Goal: Task Accomplishment & Management: Manage account settings

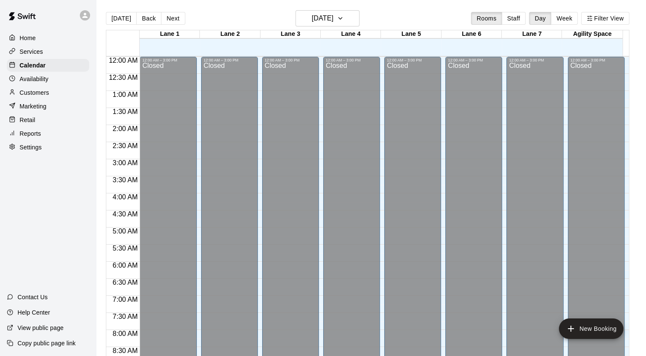
scroll to position [509, 0]
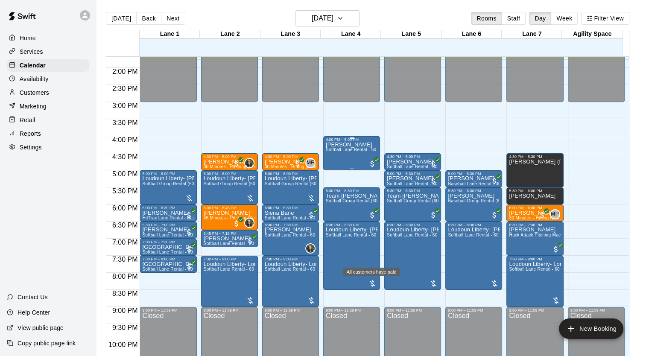
scroll to position [469, 0]
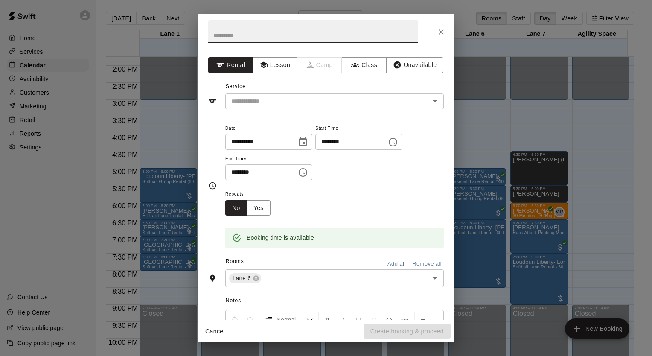
click at [285, 168] on input "********" at bounding box center [258, 172] width 66 height 16
type input "********"
click at [268, 33] on input "text" at bounding box center [313, 31] width 210 height 23
type input "*"
type input "********"
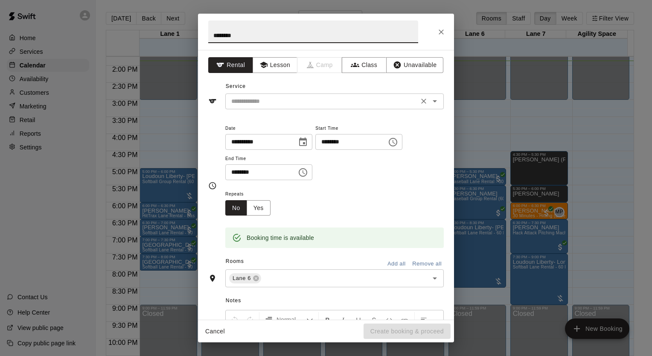
click at [325, 104] on input "text" at bounding box center [322, 101] width 188 height 11
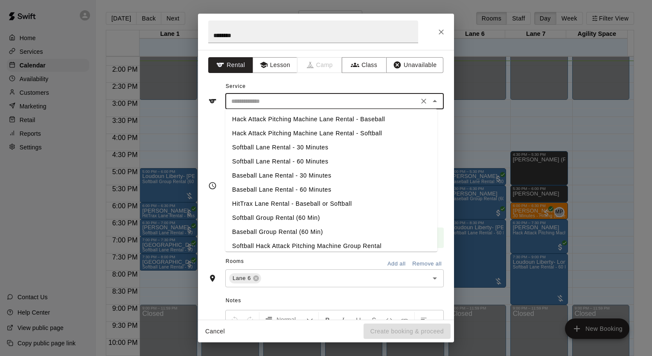
click at [321, 160] on li "Softball Lane Rental - 60 Minutes" at bounding box center [331, 161] width 212 height 14
type input "**********"
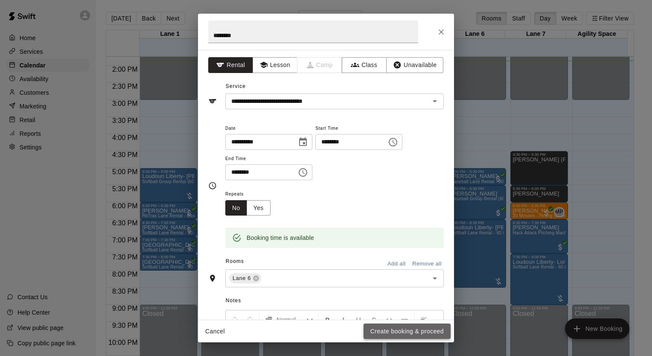
click at [406, 332] on button "Create booking & proceed" at bounding box center [407, 332] width 87 height 16
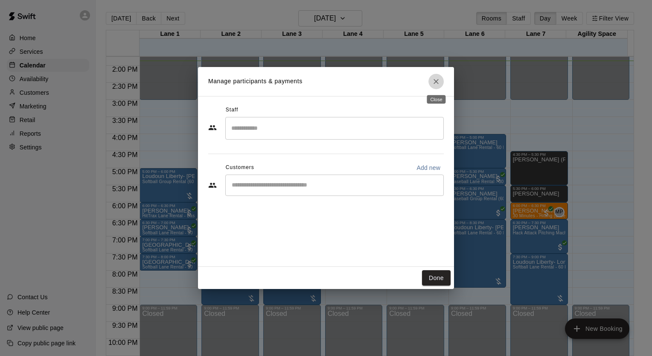
click at [433, 81] on icon "Close" at bounding box center [436, 81] width 9 height 9
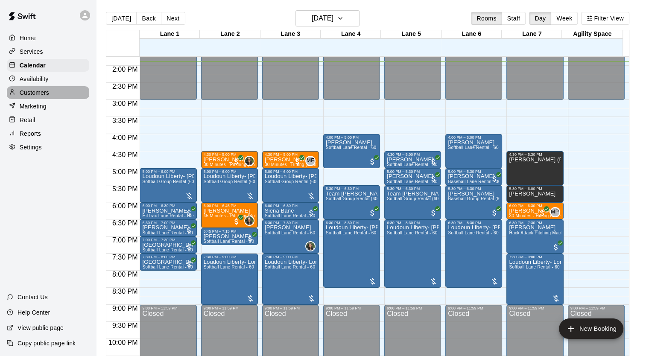
click at [43, 99] on div "Customers" at bounding box center [48, 92] width 82 height 13
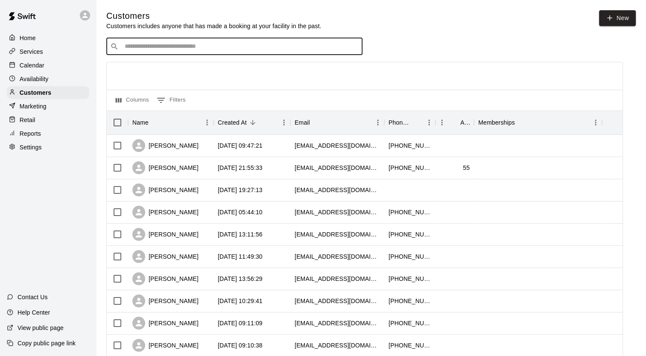
click at [186, 51] on input "Search customers by name or email" at bounding box center [240, 46] width 236 height 9
type input "*****"
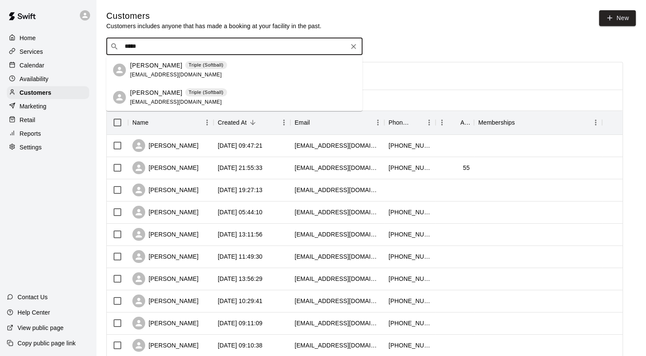
click at [176, 72] on span "[EMAIL_ADDRESS][DOMAIN_NAME]" at bounding box center [176, 75] width 92 height 6
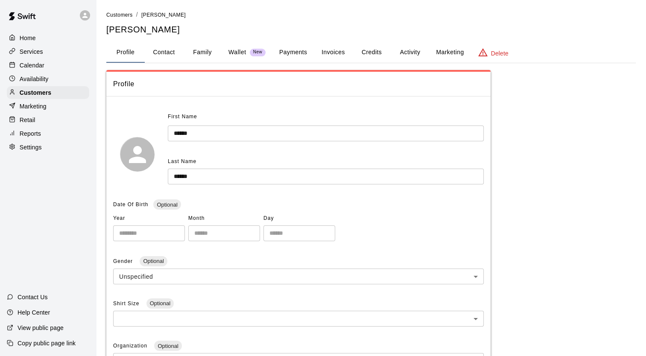
click at [368, 52] on button "Credits" at bounding box center [371, 52] width 38 height 20
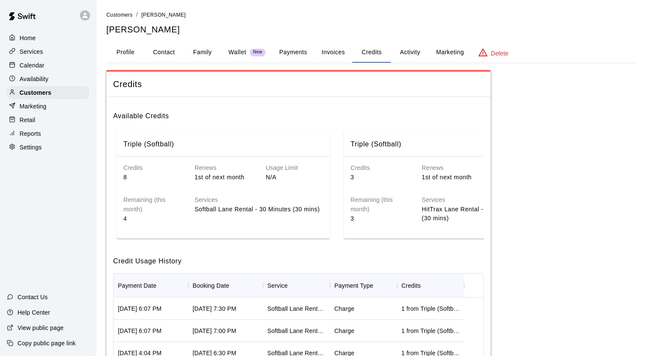
click at [36, 64] on p "Calendar" at bounding box center [32, 65] width 25 height 9
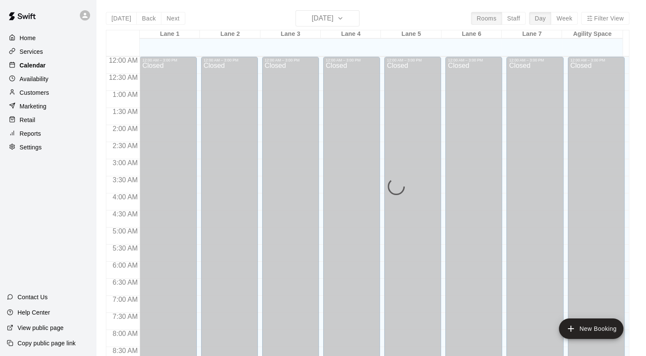
scroll to position [475, 0]
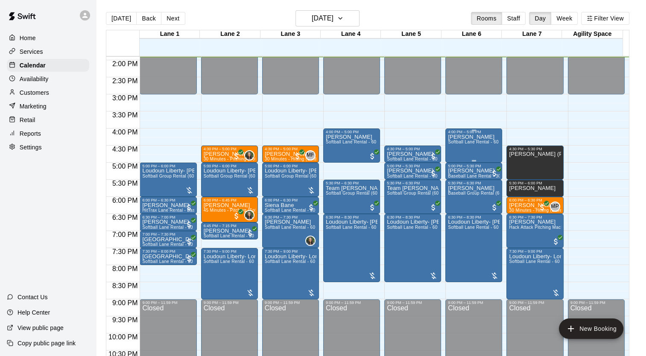
click at [476, 145] on div "[PERSON_NAME] Softball Lane Rental - 60 Minutes" at bounding box center [474, 312] width 52 height 356
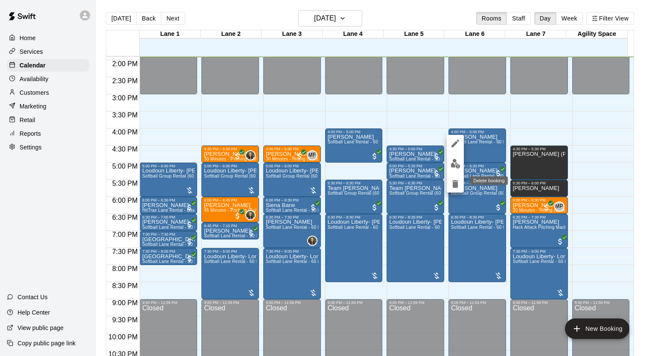
click at [454, 184] on icon "delete" at bounding box center [455, 184] width 6 height 8
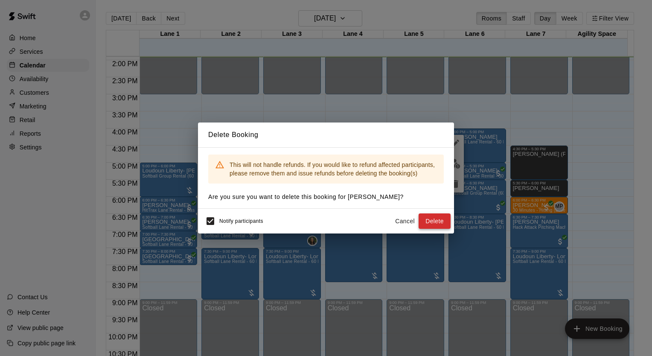
click at [436, 223] on button "Delete" at bounding box center [435, 221] width 32 height 16
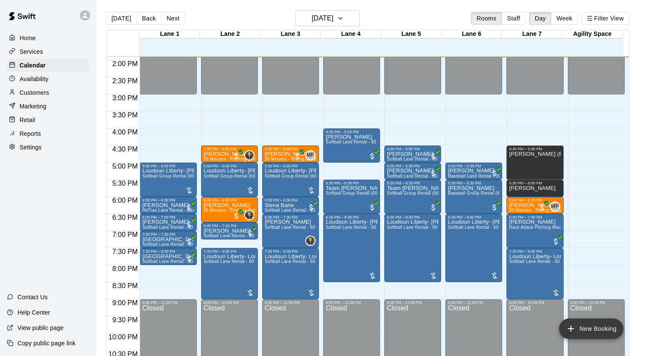
click at [576, 327] on button "New Booking" at bounding box center [591, 328] width 64 height 20
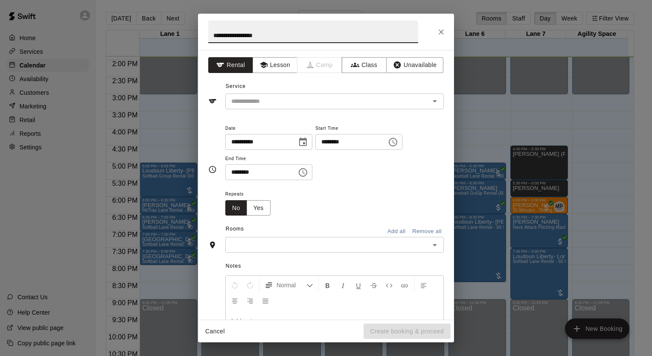
click at [224, 36] on input "**********" at bounding box center [313, 31] width 210 height 23
type input "**********"
click at [372, 142] on input "********" at bounding box center [348, 142] width 66 height 16
type input "********"
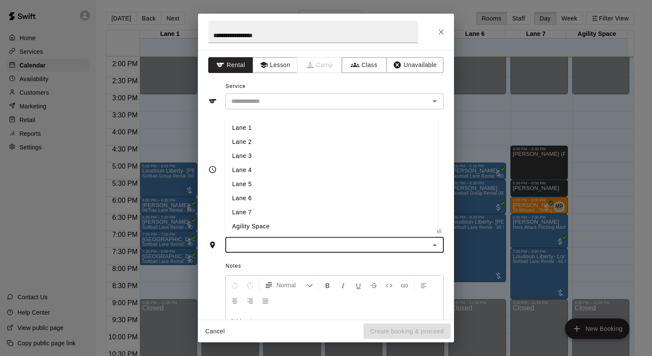
click at [316, 245] on input "text" at bounding box center [327, 244] width 199 height 11
click at [298, 201] on li "Lane 6" at bounding box center [331, 199] width 212 height 14
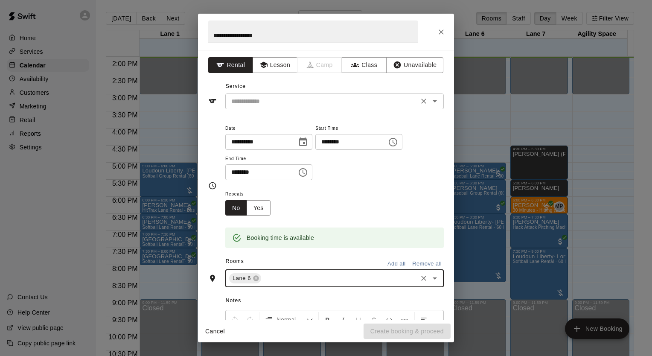
click at [308, 98] on input "text" at bounding box center [322, 101] width 188 height 11
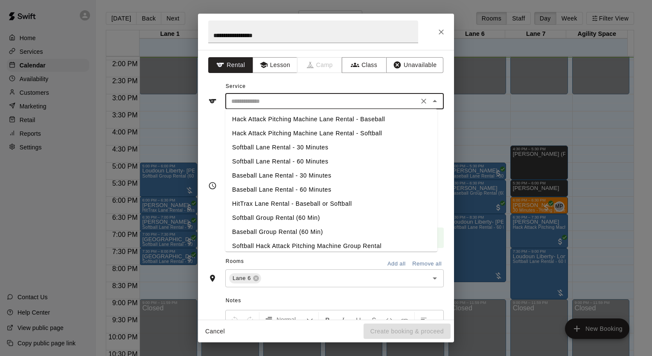
click at [309, 148] on li "Softball Lane Rental - 30 Minutes" at bounding box center [331, 147] width 212 height 14
type input "**********"
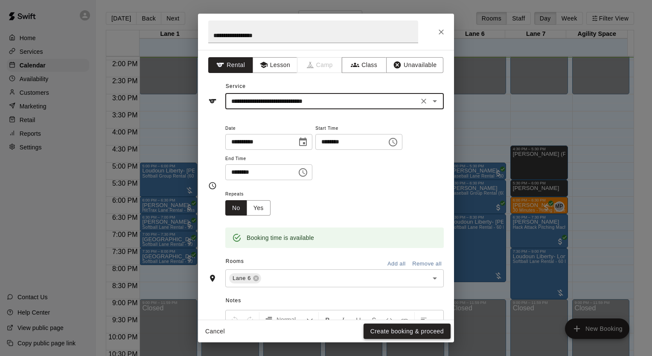
click at [421, 332] on button "Create booking & proceed" at bounding box center [407, 332] width 87 height 16
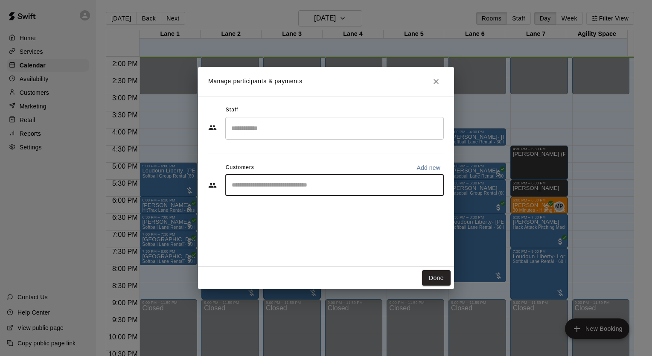
click at [282, 188] on input "Start typing to search customers..." at bounding box center [334, 185] width 211 height 9
type input "*****"
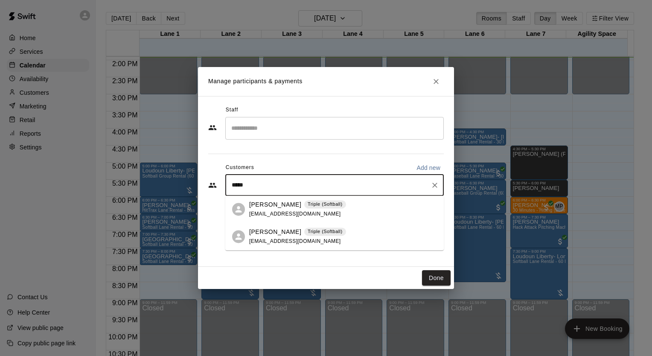
click at [272, 211] on span "[EMAIL_ADDRESS][DOMAIN_NAME]" at bounding box center [295, 214] width 92 height 6
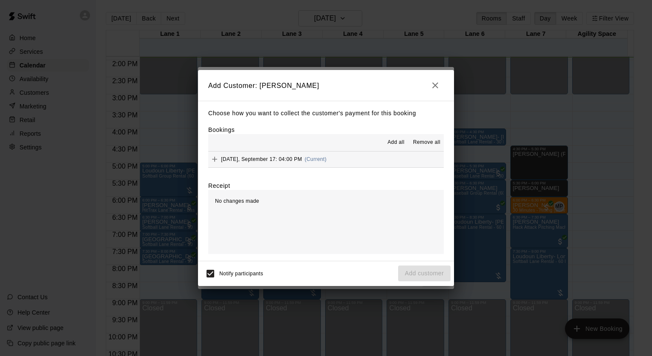
click at [218, 157] on icon "Add" at bounding box center [214, 159] width 9 height 9
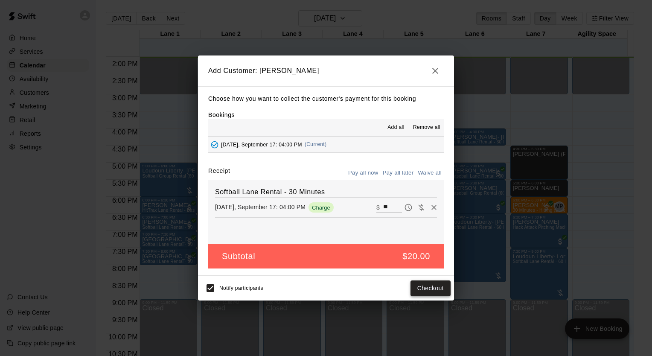
click at [436, 288] on button "Checkout" at bounding box center [431, 288] width 40 height 16
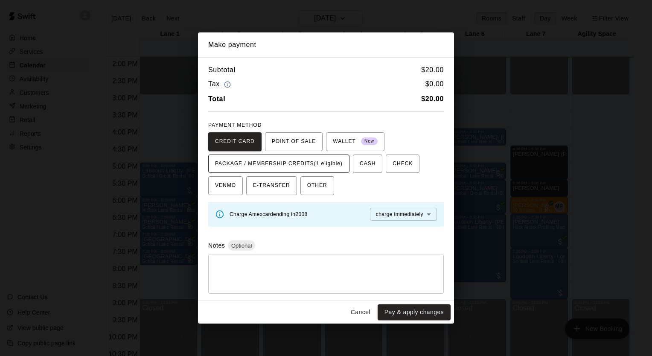
click at [326, 168] on span "PACKAGE / MEMBERSHIP CREDITS (1 eligible)" at bounding box center [279, 164] width 128 height 14
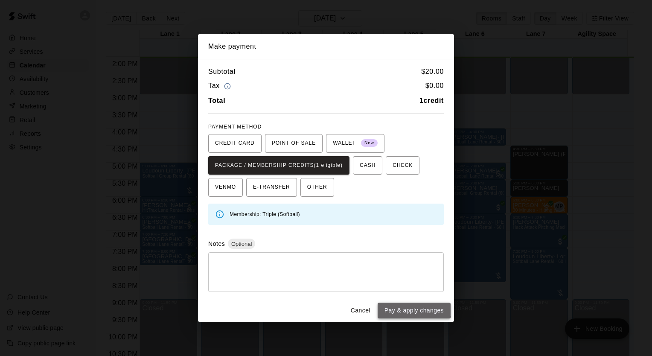
click at [402, 305] on button "Pay & apply changes" at bounding box center [414, 311] width 73 height 16
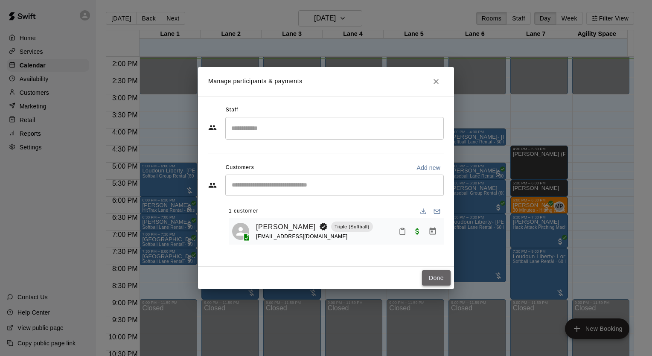
click at [439, 278] on button "Done" at bounding box center [436, 278] width 29 height 16
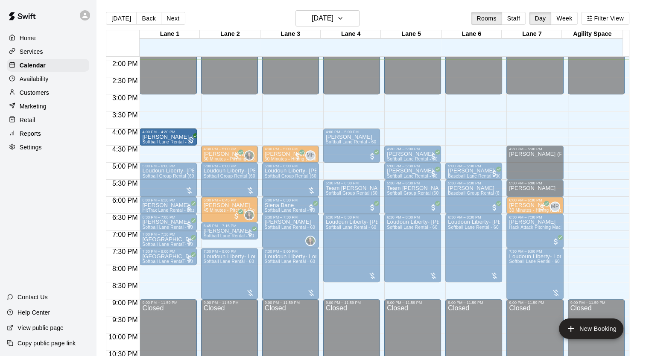
drag, startPoint x: 468, startPoint y: 140, endPoint x: 167, endPoint y: 143, distance: 300.5
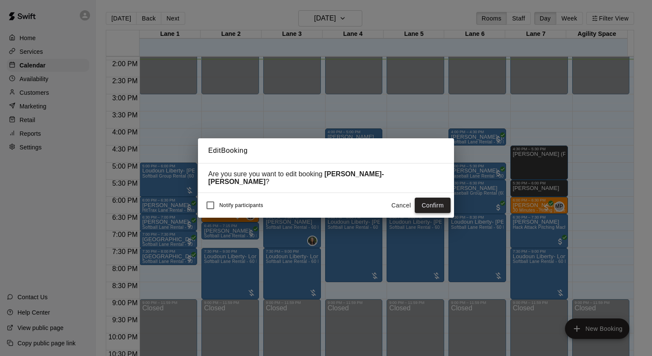
click at [426, 203] on button "Confirm" at bounding box center [433, 206] width 36 height 16
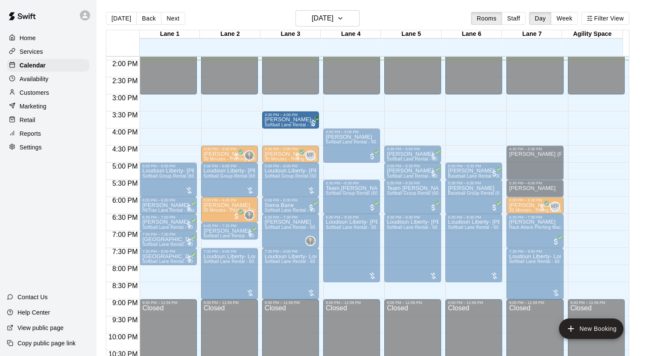
drag, startPoint x: 160, startPoint y: 140, endPoint x: 280, endPoint y: 126, distance: 120.8
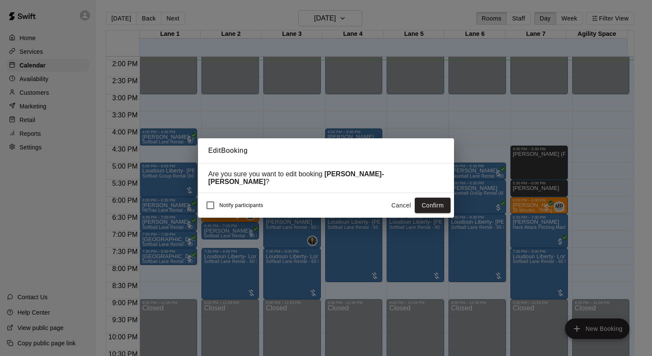
click at [424, 201] on button "Confirm" at bounding box center [433, 206] width 36 height 16
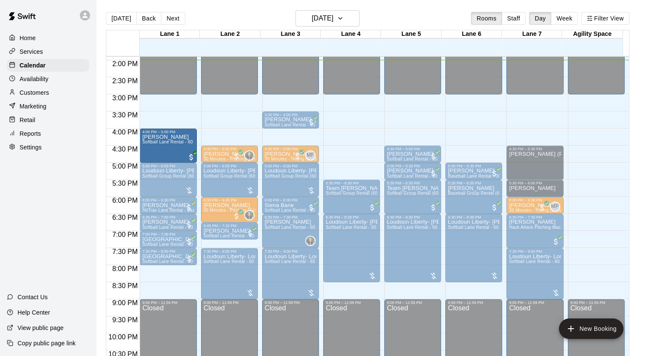
drag, startPoint x: 354, startPoint y: 149, endPoint x: 162, endPoint y: 154, distance: 192.1
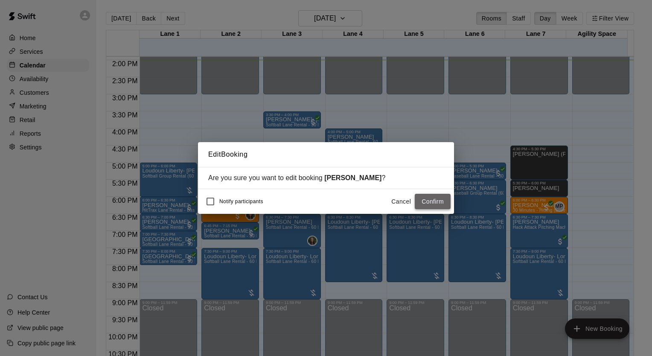
click at [431, 201] on button "Confirm" at bounding box center [433, 202] width 36 height 16
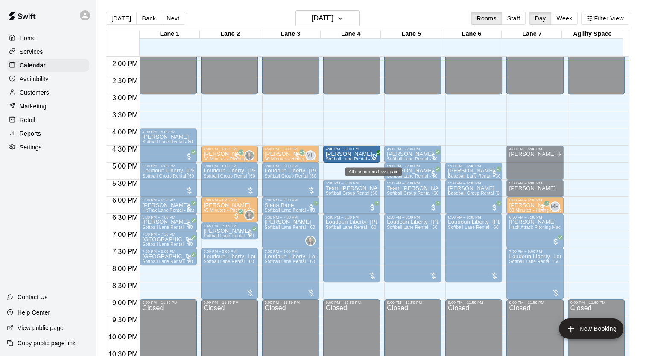
drag, startPoint x: 294, startPoint y: 122, endPoint x: 370, endPoint y: 157, distance: 83.5
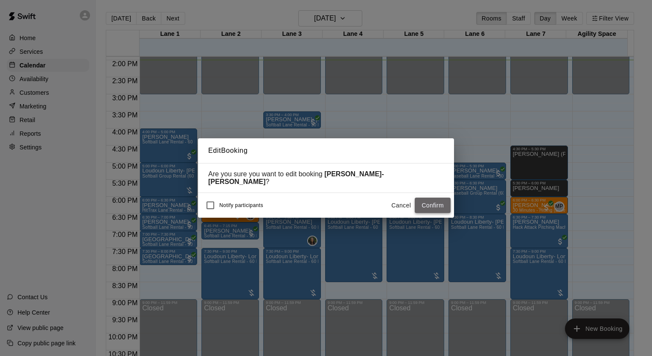
click at [441, 202] on button "Confirm" at bounding box center [433, 206] width 36 height 16
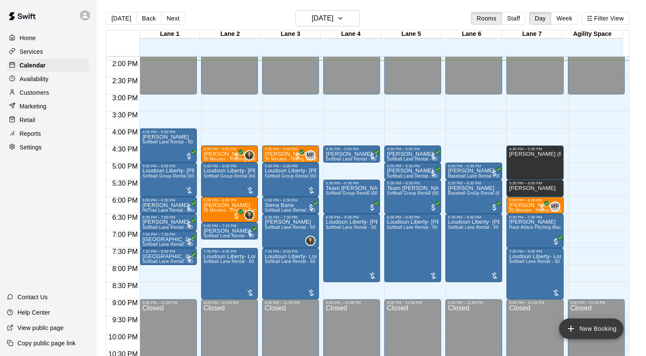
click at [573, 327] on icon "add" at bounding box center [570, 329] width 10 height 10
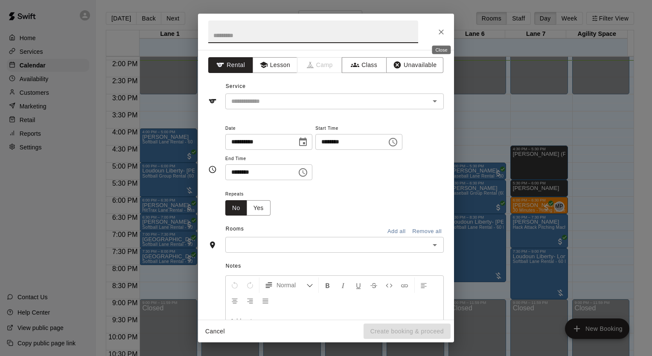
click at [446, 31] on button "Close" at bounding box center [441, 31] width 15 height 15
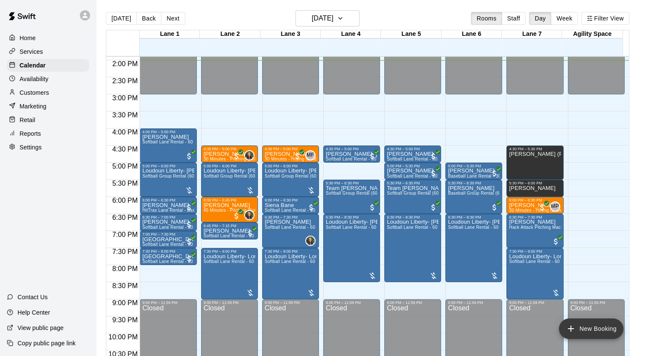
click at [571, 330] on icon "add" at bounding box center [570, 329] width 10 height 10
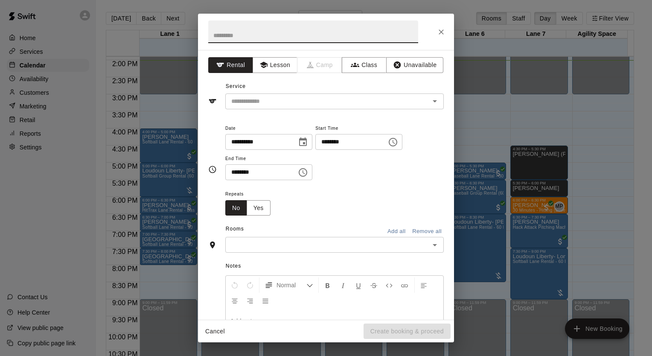
click at [377, 144] on input "********" at bounding box center [348, 142] width 66 height 16
type input "********"
click at [286, 31] on input "text" at bounding box center [313, 31] width 210 height 23
type input "**********"
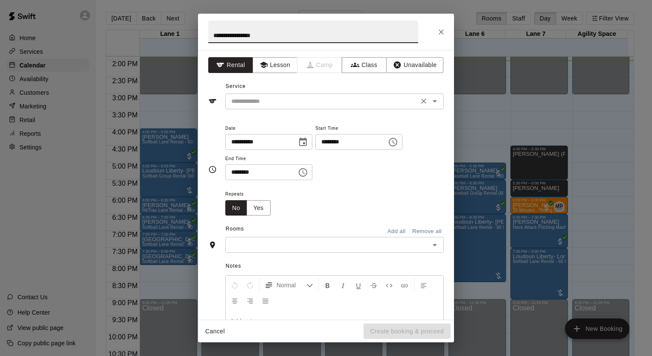
click at [300, 100] on input "text" at bounding box center [322, 101] width 188 height 11
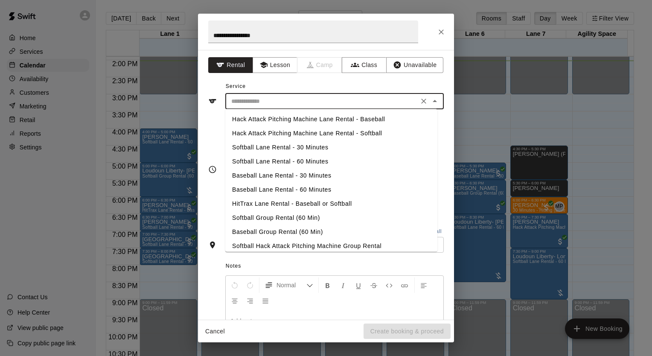
click at [271, 144] on li "Softball Lane Rental - 30 Minutes" at bounding box center [331, 147] width 212 height 14
type input "**********"
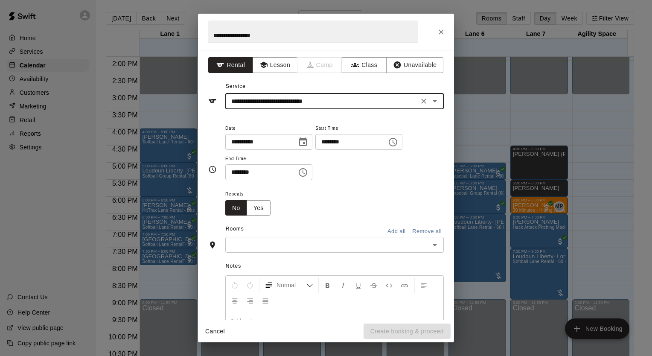
click at [289, 241] on input "text" at bounding box center [327, 244] width 199 height 11
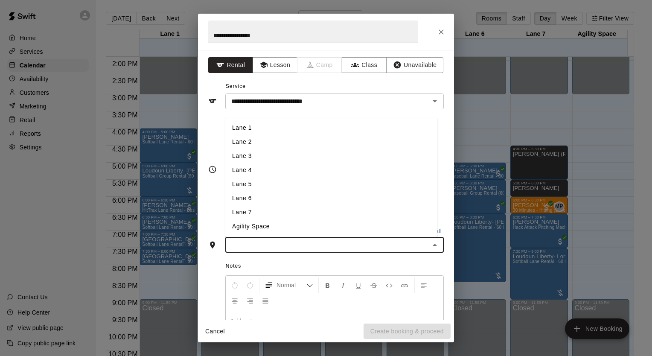
click at [286, 168] on li "Lane 4" at bounding box center [331, 170] width 212 height 14
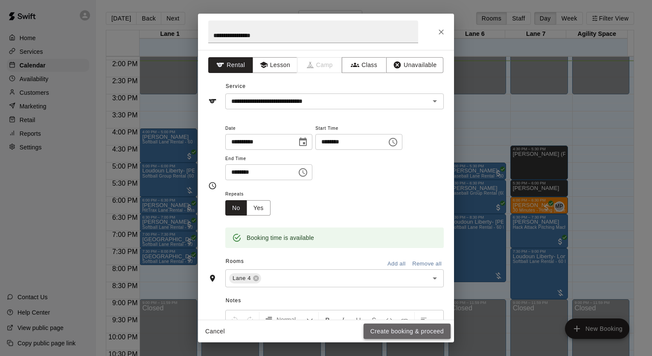
click at [396, 327] on button "Create booking & proceed" at bounding box center [407, 332] width 87 height 16
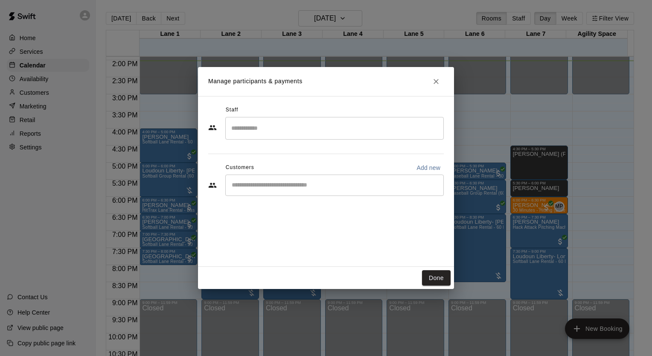
click at [245, 184] on input "Start typing to search customers..." at bounding box center [334, 185] width 211 height 9
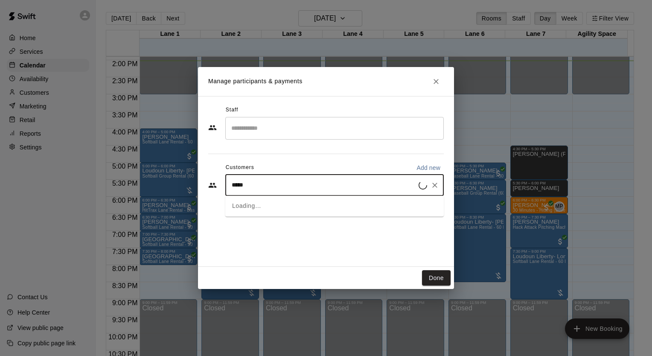
type input "******"
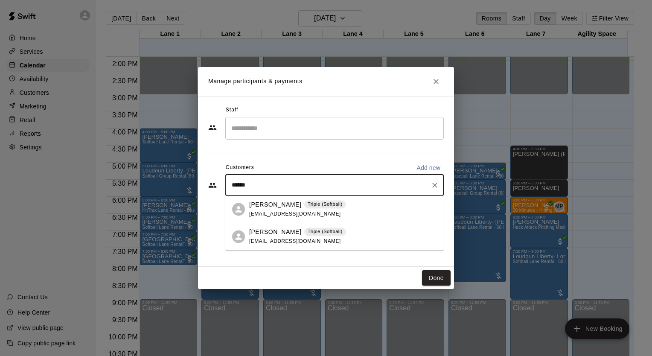
click at [254, 210] on div "[PERSON_NAME] Triple (Softball) [EMAIL_ADDRESS][DOMAIN_NAME]" at bounding box center [297, 209] width 97 height 18
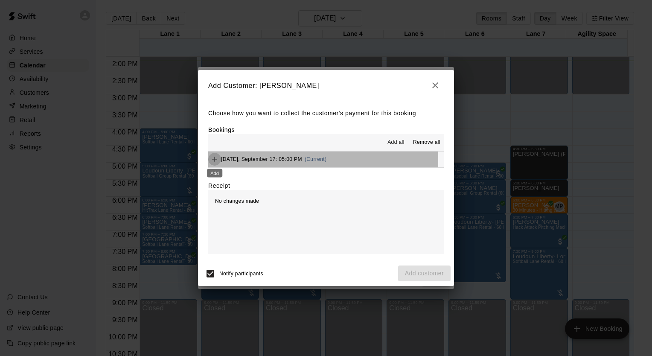
click at [215, 162] on icon "Add" at bounding box center [214, 159] width 9 height 9
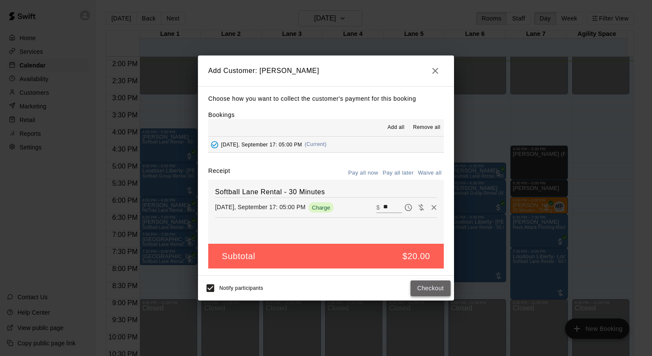
click at [436, 291] on button "Checkout" at bounding box center [431, 288] width 40 height 16
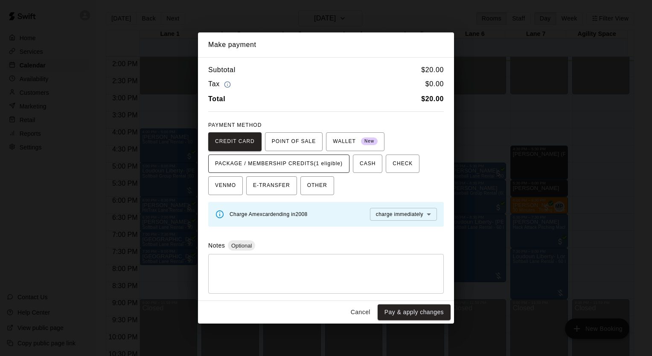
click at [319, 160] on span "PACKAGE / MEMBERSHIP CREDITS (1 eligible)" at bounding box center [279, 164] width 128 height 14
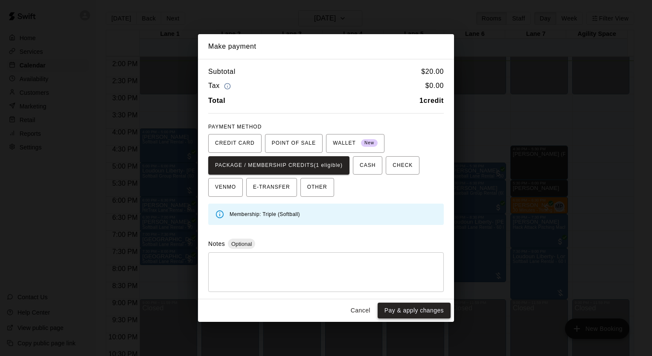
click at [413, 312] on button "Pay & apply changes" at bounding box center [414, 311] width 73 height 16
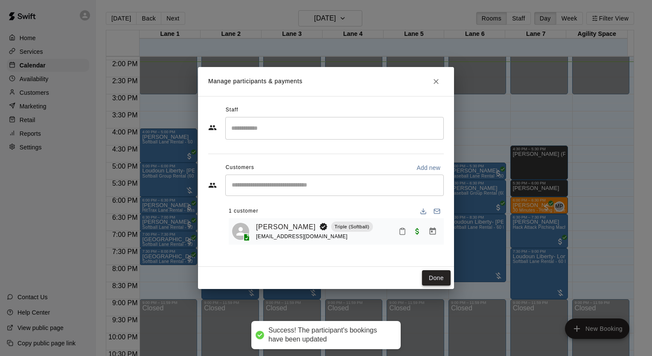
click at [430, 279] on button "Done" at bounding box center [436, 278] width 29 height 16
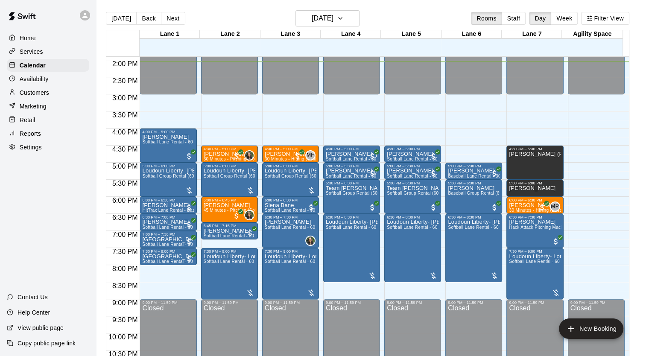
click at [145, 23] on button "Back" at bounding box center [148, 18] width 25 height 13
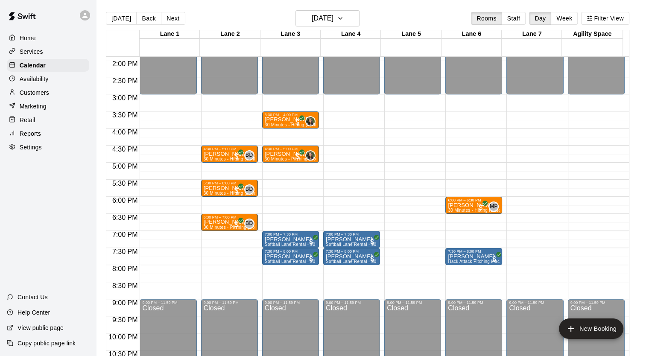
click at [145, 18] on button "Back" at bounding box center [148, 18] width 25 height 13
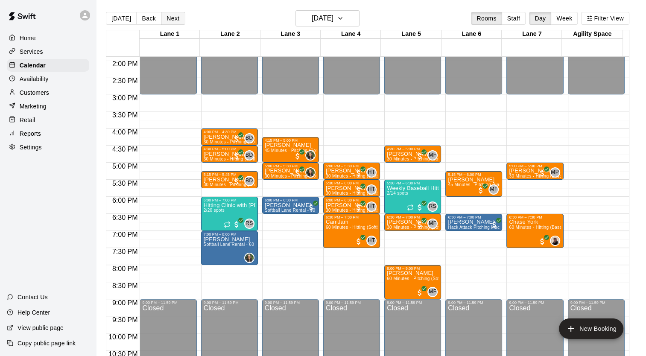
click at [168, 17] on button "Next" at bounding box center [173, 18] width 24 height 13
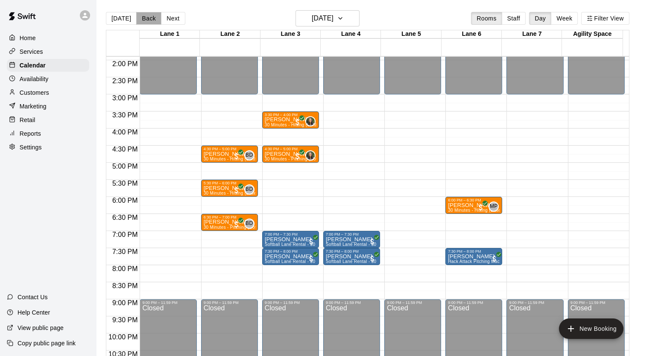
click at [150, 20] on button "Back" at bounding box center [148, 18] width 25 height 13
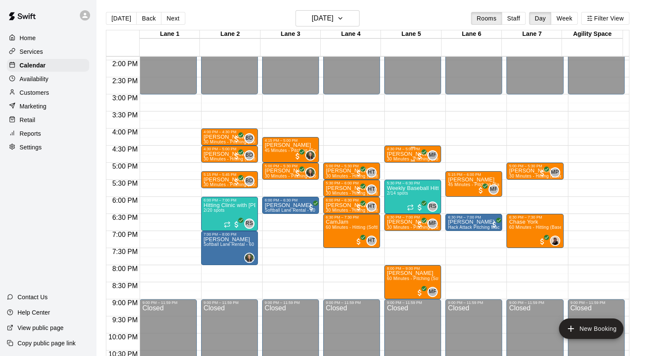
click at [406, 154] on p "[PERSON_NAME]" at bounding box center [413, 154] width 52 height 0
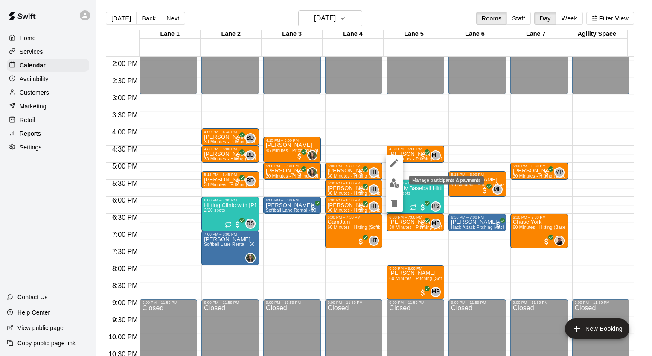
click at [394, 185] on img "edit" at bounding box center [395, 183] width 10 height 10
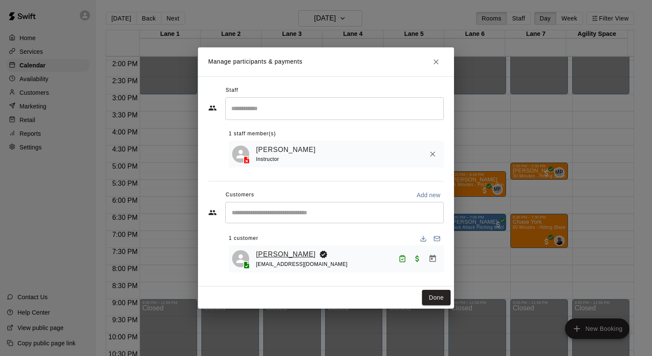
click at [285, 257] on link "[PERSON_NAME]" at bounding box center [286, 254] width 60 height 11
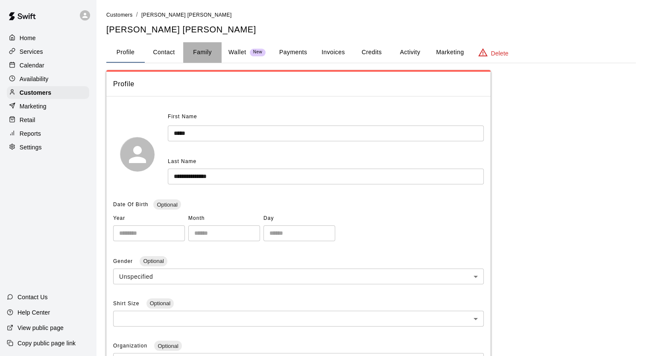
click at [206, 53] on button "Family" at bounding box center [202, 52] width 38 height 20
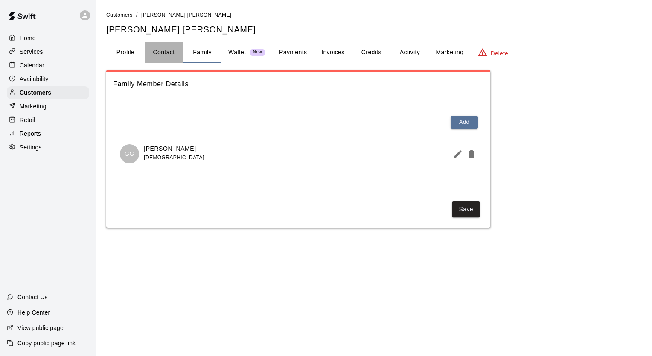
click at [174, 55] on button "Contact" at bounding box center [164, 52] width 38 height 20
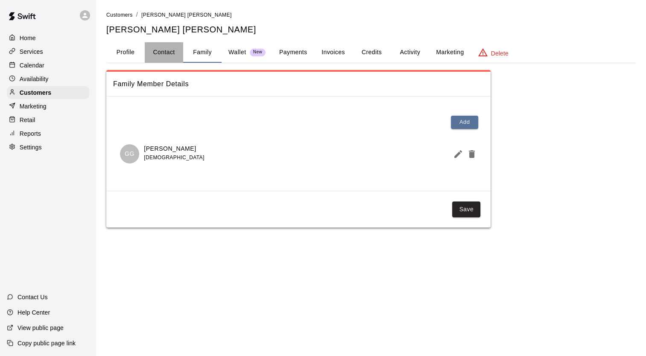
select select "**"
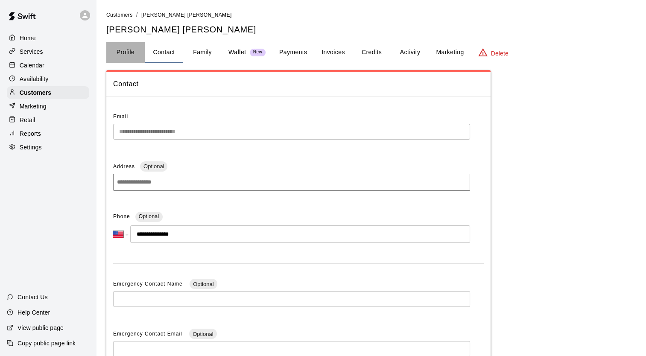
click at [128, 52] on button "Profile" at bounding box center [125, 52] width 38 height 20
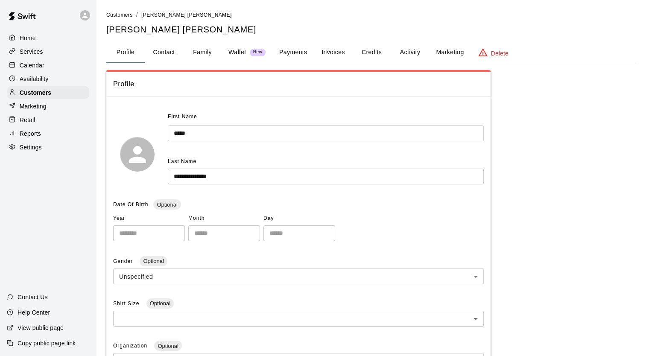
click at [172, 53] on button "Contact" at bounding box center [164, 52] width 38 height 20
select select "**"
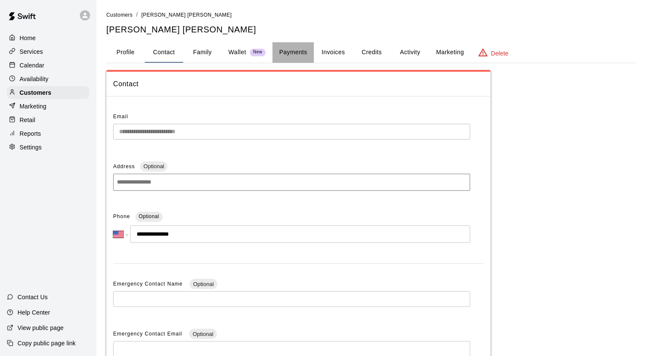
click at [291, 50] on button "Payments" at bounding box center [292, 52] width 41 height 20
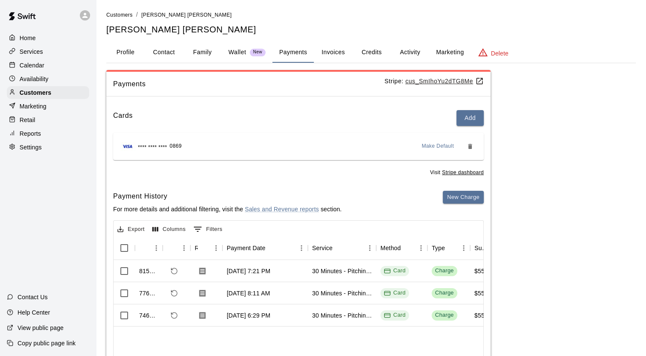
click at [375, 52] on button "Credits" at bounding box center [371, 52] width 38 height 20
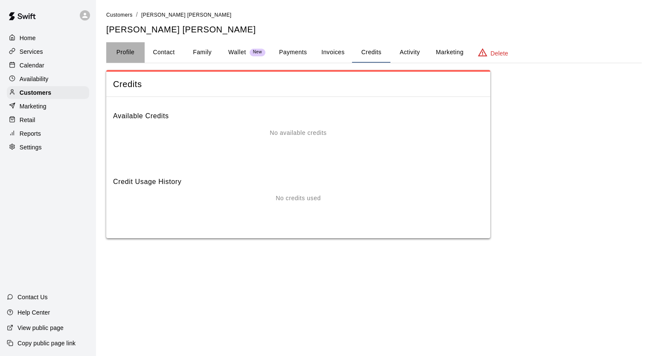
click at [120, 52] on button "Profile" at bounding box center [125, 52] width 38 height 20
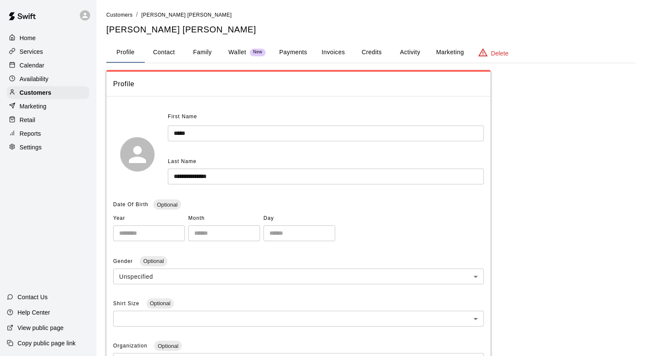
click at [46, 71] on div "Calendar" at bounding box center [48, 65] width 82 height 13
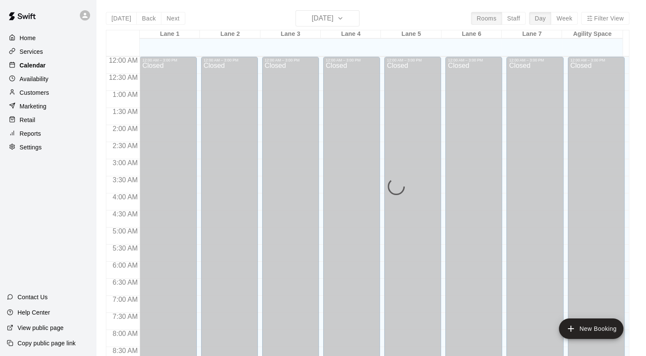
scroll to position [480, 0]
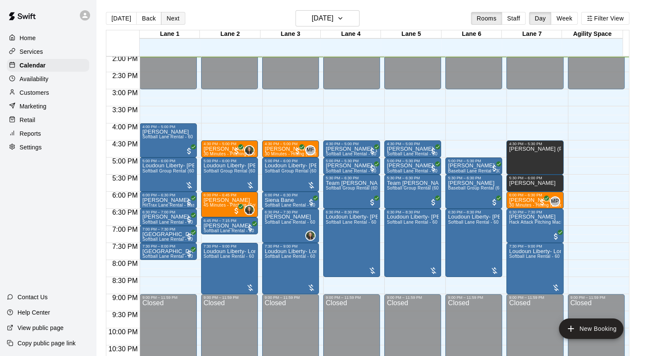
click at [165, 20] on button "Next" at bounding box center [173, 18] width 24 height 13
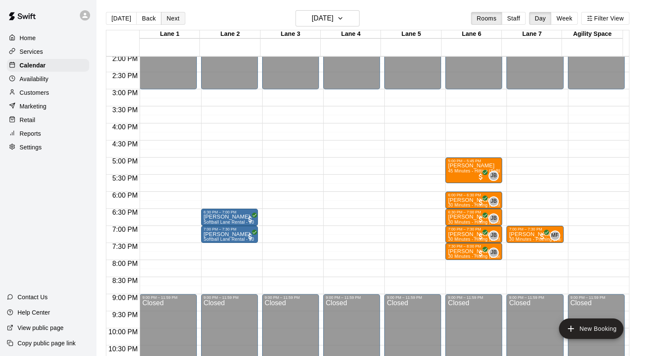
click at [165, 20] on button "Next" at bounding box center [173, 18] width 24 height 13
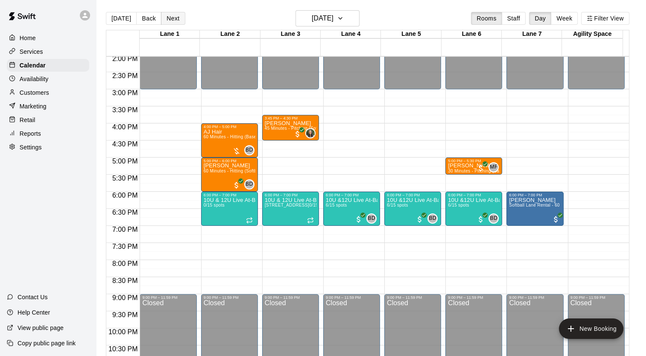
click at [165, 20] on button "Next" at bounding box center [173, 18] width 24 height 13
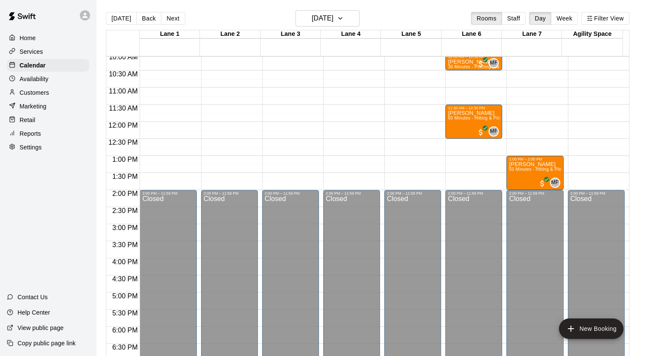
scroll to position [266, 0]
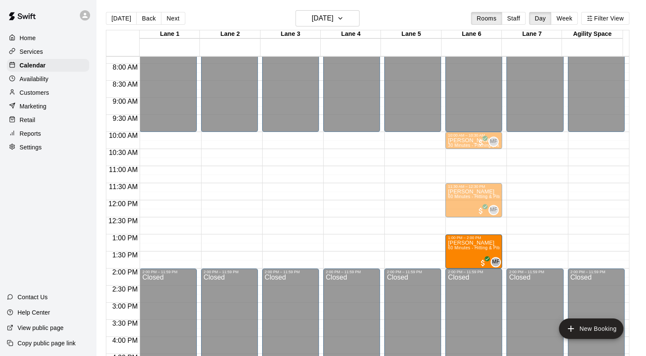
drag, startPoint x: 516, startPoint y: 253, endPoint x: 475, endPoint y: 259, distance: 41.5
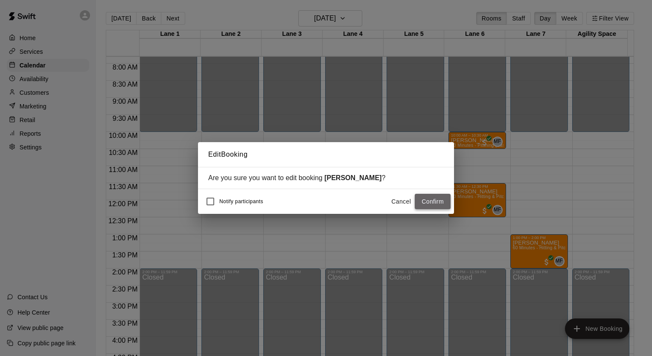
click at [432, 202] on button "Confirm" at bounding box center [433, 202] width 36 height 16
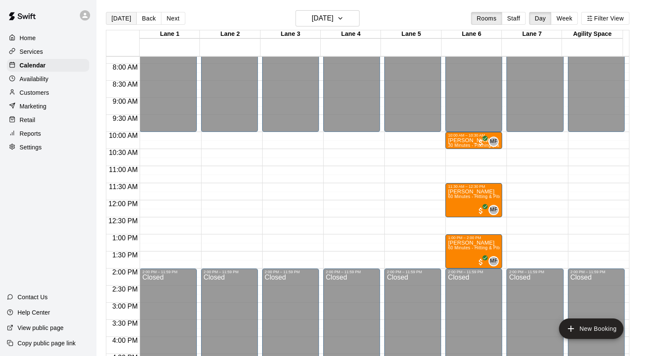
click at [121, 21] on button "[DATE]" at bounding box center [121, 18] width 31 height 13
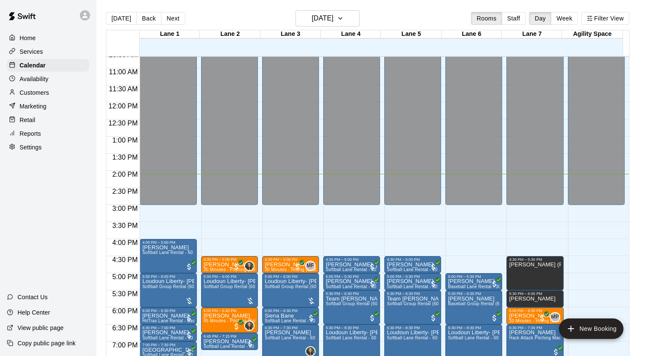
scroll to position [437, 0]
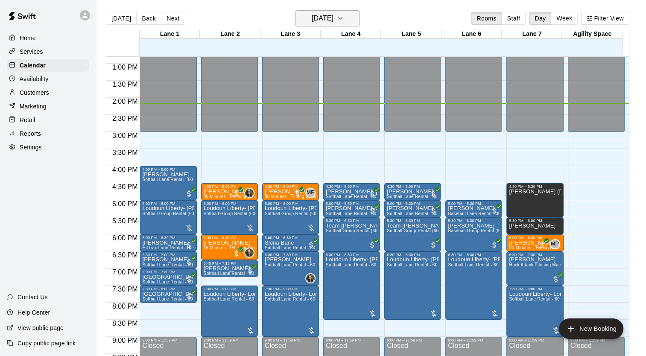
click at [356, 17] on button "[DATE]" at bounding box center [327, 18] width 64 height 16
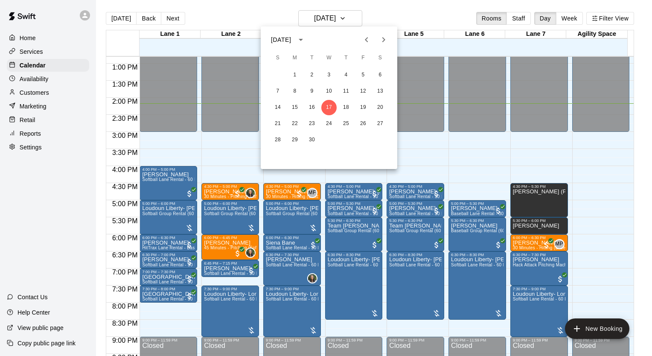
click at [381, 39] on icon "Next month" at bounding box center [384, 40] width 10 height 10
click at [599, 176] on div at bounding box center [326, 178] width 652 height 356
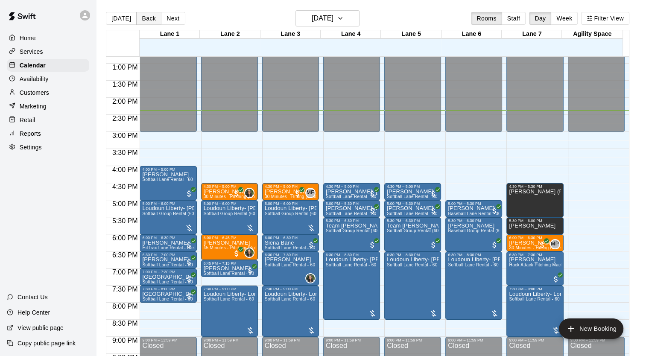
click at [146, 19] on button "Back" at bounding box center [148, 18] width 25 height 13
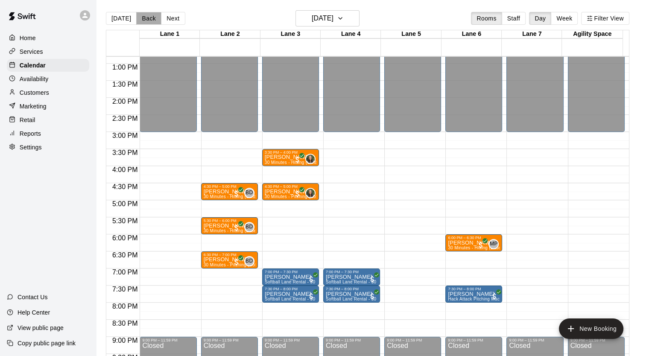
click at [146, 19] on button "Back" at bounding box center [148, 18] width 25 height 13
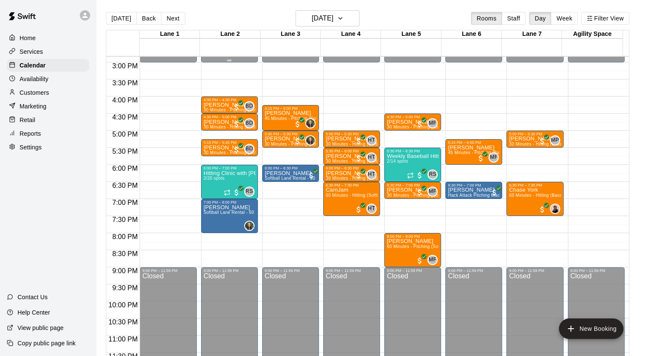
scroll to position [510, 0]
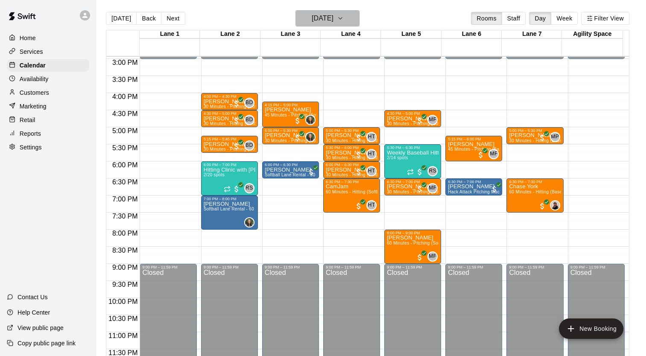
click at [333, 13] on h6 "[DATE]" at bounding box center [323, 18] width 22 height 12
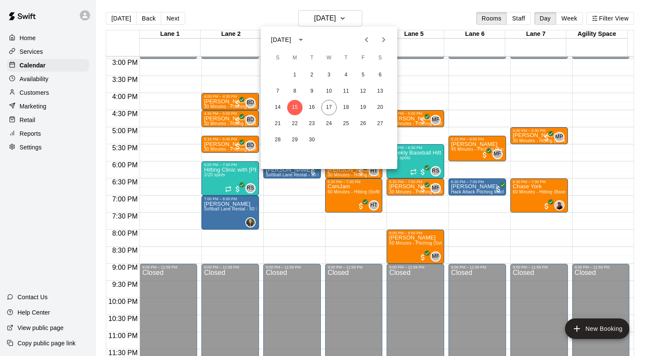
click at [384, 38] on icon "Next month" at bounding box center [383, 39] width 3 height 5
click at [312, 90] on button "4" at bounding box center [311, 91] width 15 height 15
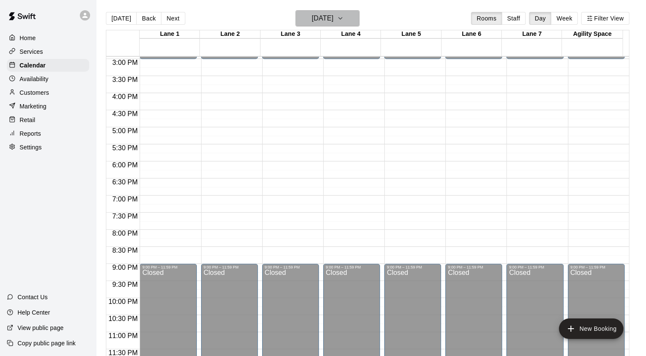
click at [333, 19] on h6 "[DATE]" at bounding box center [323, 18] width 22 height 12
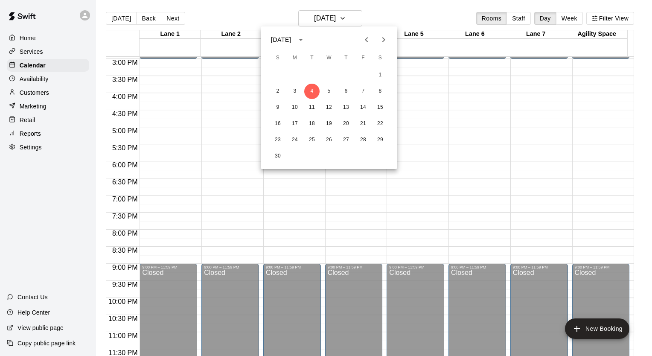
click at [377, 39] on button "Next month" at bounding box center [383, 39] width 17 height 17
click at [315, 108] on button "13" at bounding box center [311, 107] width 15 height 15
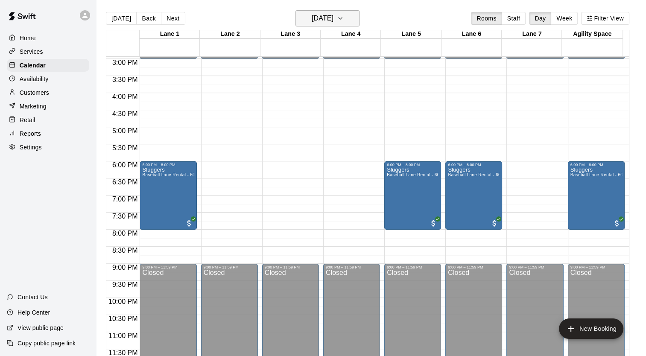
click at [326, 20] on h6 "[DATE]" at bounding box center [323, 18] width 22 height 12
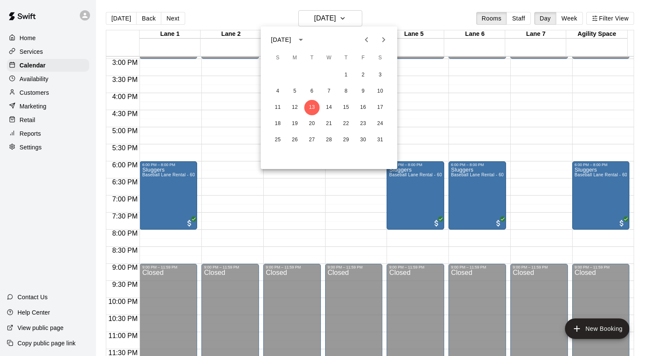
click at [367, 41] on icon "Previous month" at bounding box center [366, 39] width 3 height 5
click at [367, 40] on icon "Previous month" at bounding box center [366, 40] width 10 height 10
click at [313, 93] on button "4" at bounding box center [311, 91] width 15 height 15
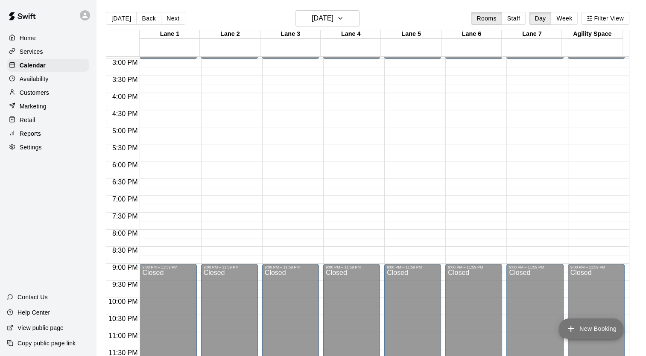
click at [574, 330] on icon "add" at bounding box center [570, 329] width 10 height 10
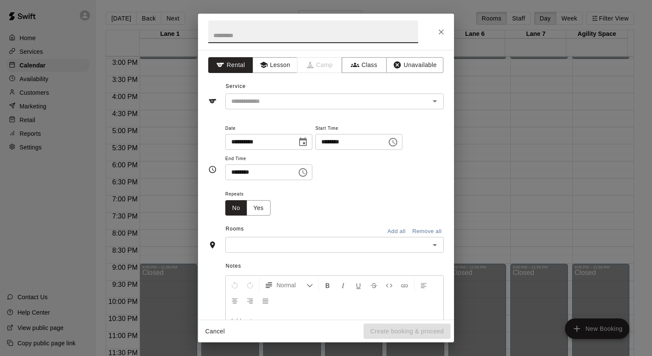
click at [381, 146] on input "********" at bounding box center [348, 142] width 66 height 16
type input "********"
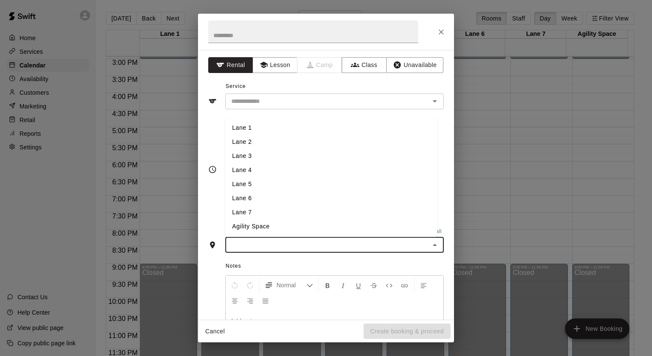
click at [327, 240] on input "text" at bounding box center [327, 244] width 199 height 11
click at [278, 171] on li "Lane 4" at bounding box center [331, 170] width 212 height 14
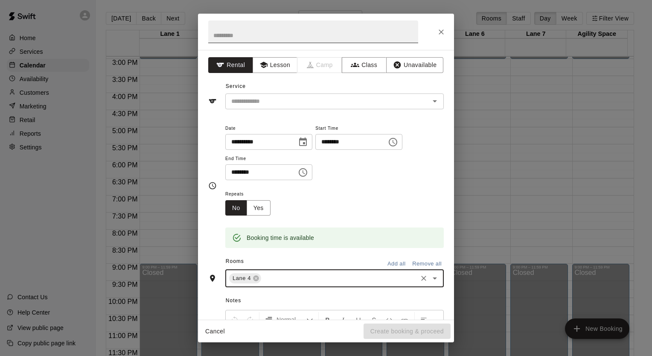
click at [248, 29] on input "text" at bounding box center [313, 31] width 210 height 23
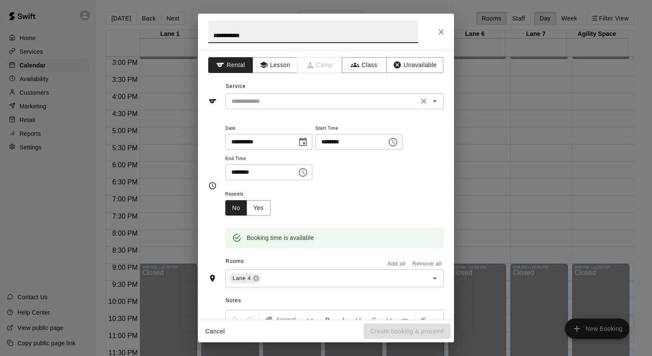
type input "**********"
click at [269, 99] on input "text" at bounding box center [322, 101] width 188 height 11
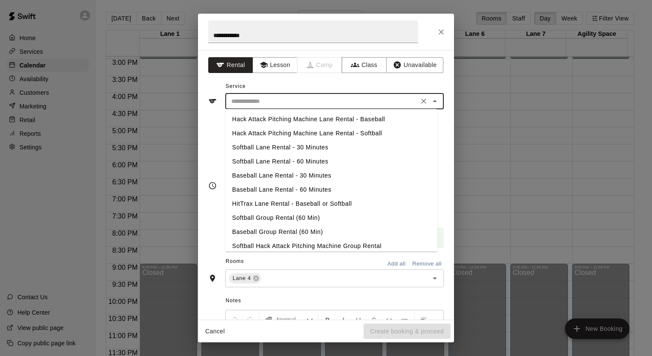
click at [273, 146] on li "Softball Lane Rental - 30 Minutes" at bounding box center [331, 147] width 212 height 14
type input "**********"
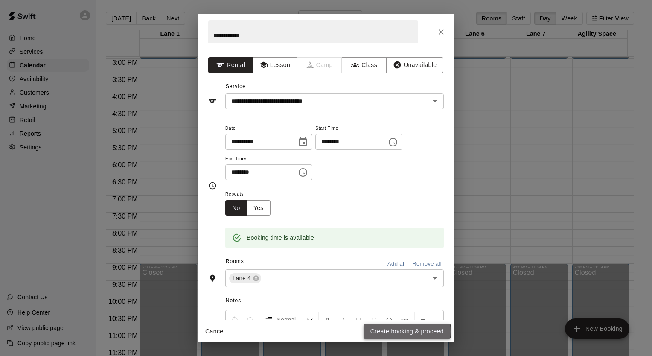
click at [387, 332] on button "Create booking & proceed" at bounding box center [407, 332] width 87 height 16
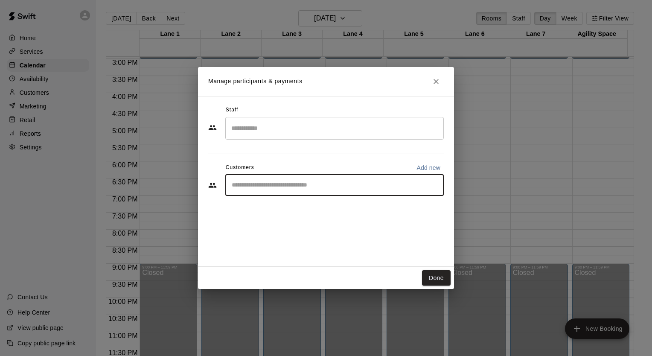
click at [243, 186] on input "Start typing to search customers..." at bounding box center [334, 185] width 211 height 9
type input "***"
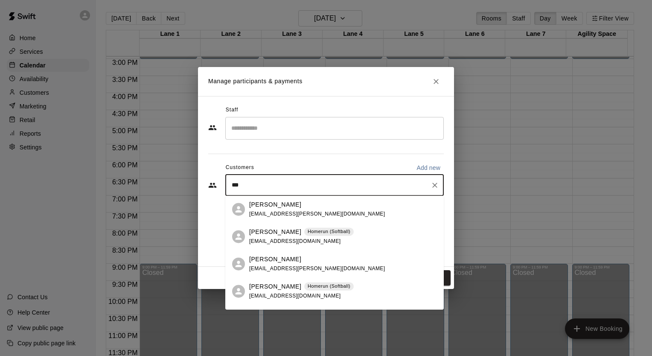
click at [254, 234] on p "[PERSON_NAME]" at bounding box center [275, 231] width 52 height 9
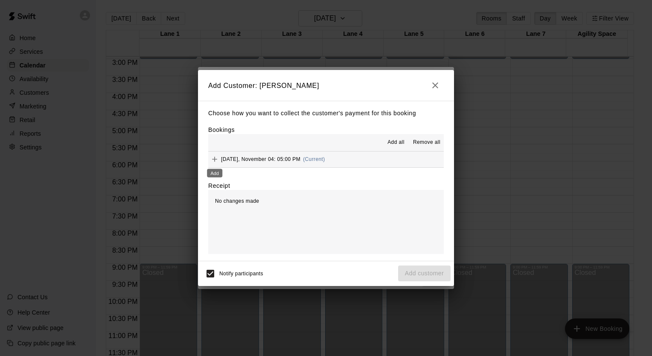
click at [214, 160] on icon "Add" at bounding box center [214, 159] width 9 height 9
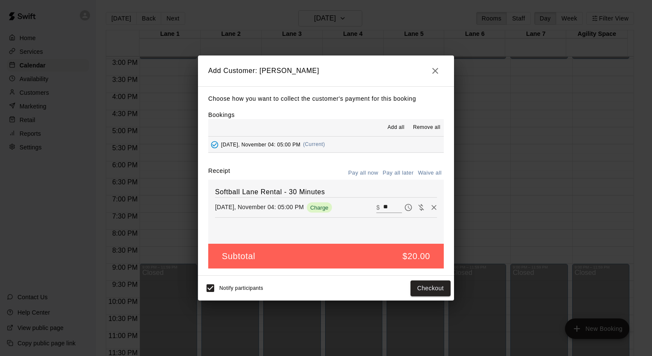
click at [393, 175] on button "Pay all later" at bounding box center [398, 172] width 35 height 13
click at [418, 288] on button "Add customer" at bounding box center [424, 288] width 52 height 16
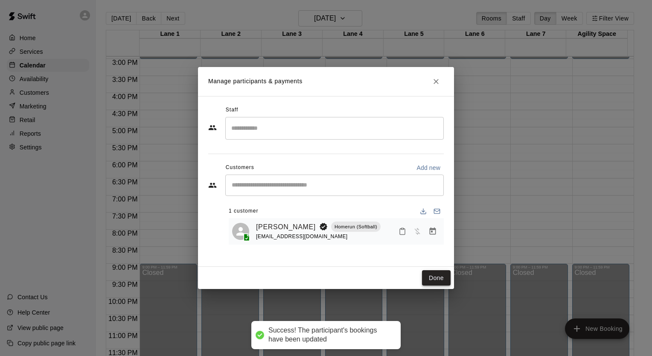
click at [439, 276] on button "Done" at bounding box center [436, 278] width 29 height 16
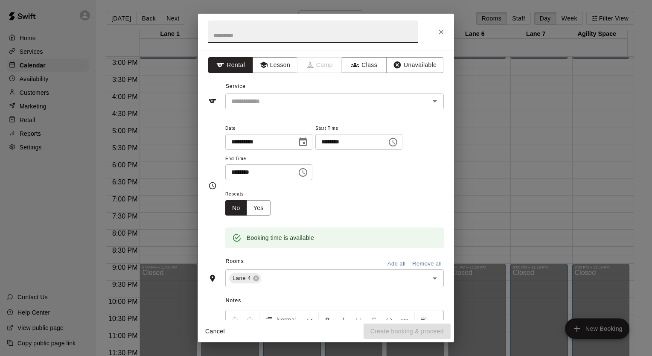
click at [373, 146] on input "********" at bounding box center [348, 142] width 66 height 16
type input "********"
click at [271, 95] on div "​" at bounding box center [334, 101] width 219 height 16
type input "********"
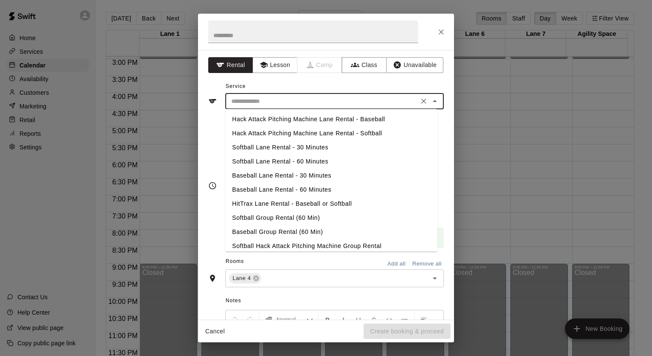
click at [265, 147] on li "Softball Lane Rental - 30 Minutes" at bounding box center [331, 147] width 212 height 14
type input "**********"
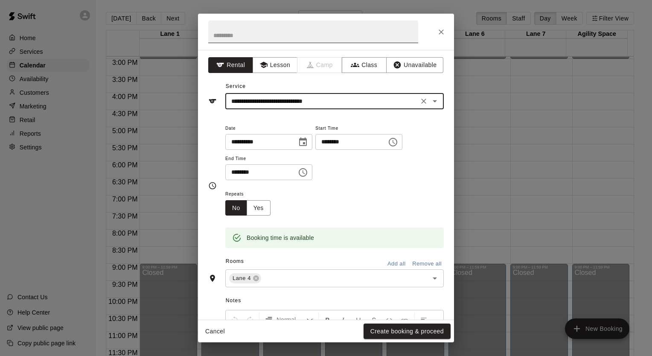
click at [255, 40] on input "text" at bounding box center [313, 31] width 210 height 23
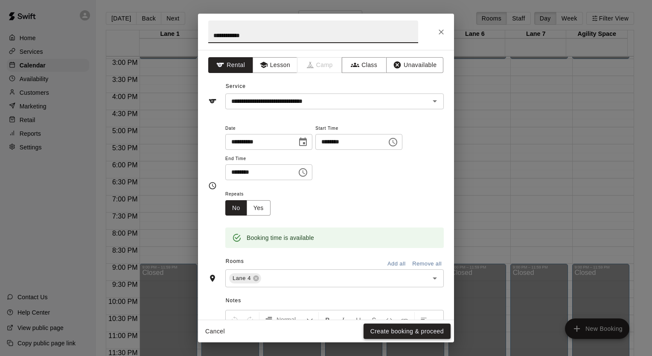
type input "**********"
click at [374, 330] on button "Create booking & proceed" at bounding box center [407, 332] width 87 height 16
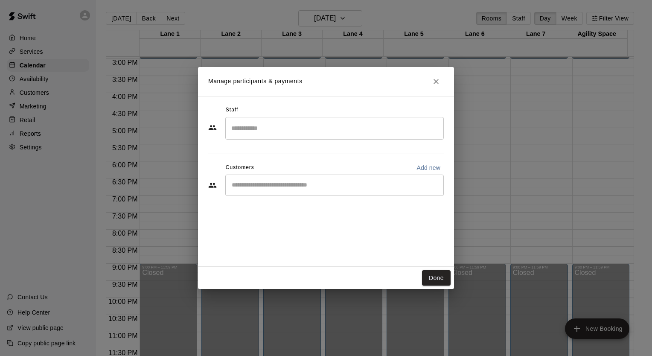
click at [284, 189] on div "​" at bounding box center [334, 185] width 219 height 21
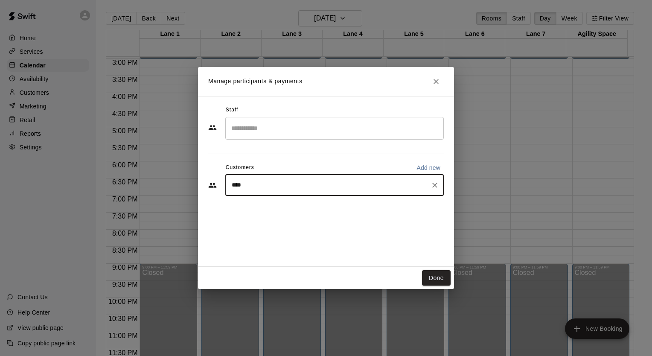
type input "*****"
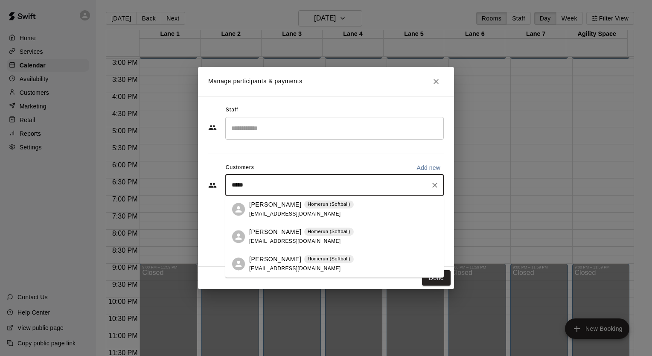
click at [277, 264] on div "[PERSON_NAME] Homerun (Softball) [EMAIL_ADDRESS][DOMAIN_NAME]" at bounding box center [301, 264] width 105 height 18
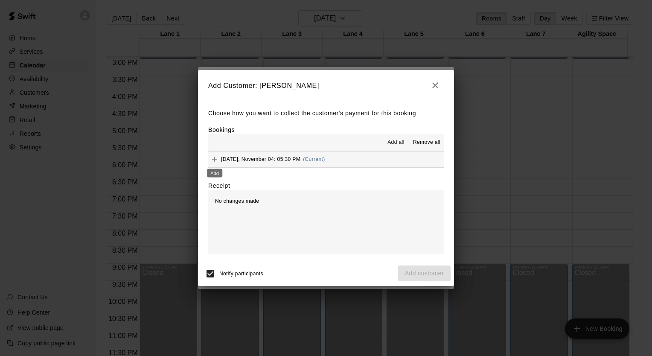
click at [217, 159] on icon "Add" at bounding box center [214, 159] width 9 height 9
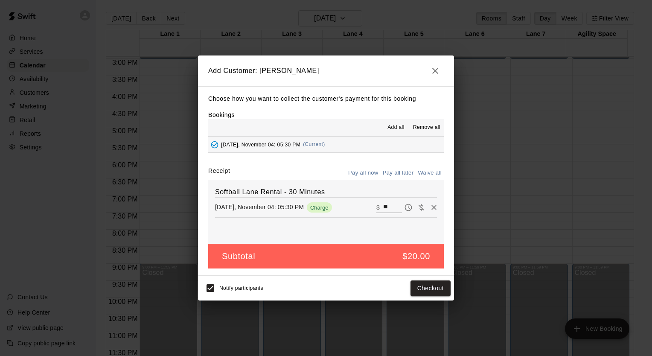
click at [394, 172] on button "Pay all later" at bounding box center [398, 172] width 35 height 13
click at [414, 291] on button "Add customer" at bounding box center [424, 288] width 52 height 16
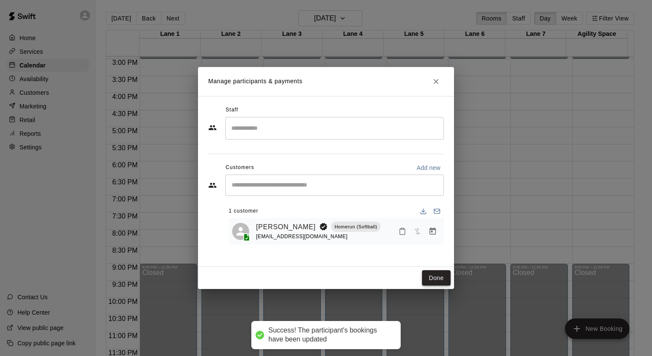
click at [440, 275] on button "Done" at bounding box center [436, 278] width 29 height 16
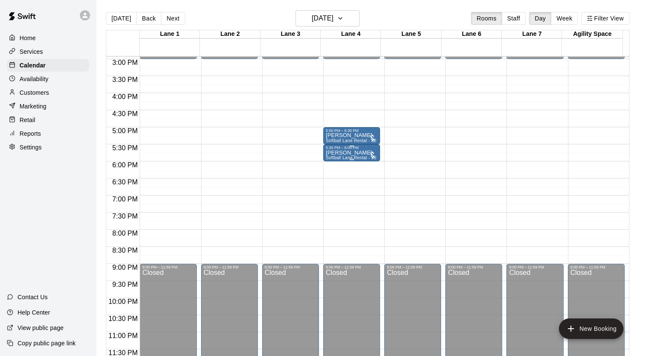
click at [335, 161] on div "5:30 PM – 6:00 PM [PERSON_NAME] Softball Lane Rental - 30 Minutes" at bounding box center [351, 152] width 57 height 17
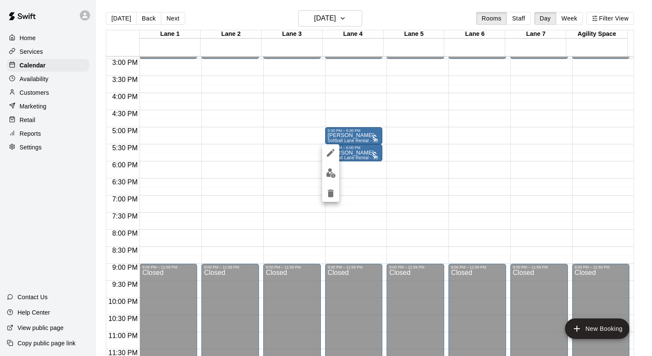
click at [407, 176] on div at bounding box center [326, 178] width 652 height 356
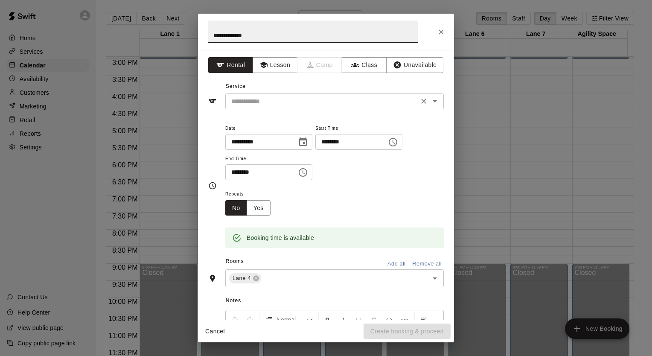
type input "**********"
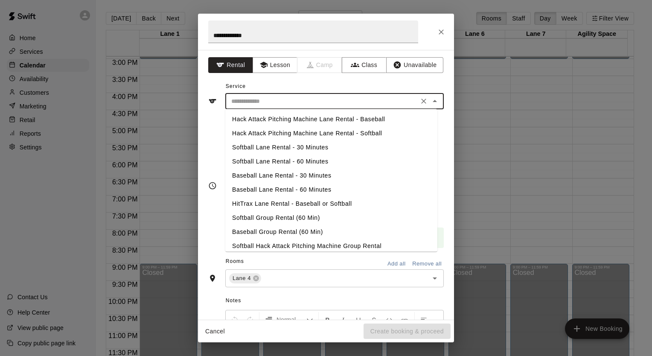
click at [261, 99] on input "text" at bounding box center [322, 101] width 188 height 11
click at [258, 151] on li "Softball Lane Rental - 30 Minutes" at bounding box center [331, 147] width 212 height 14
type input "**********"
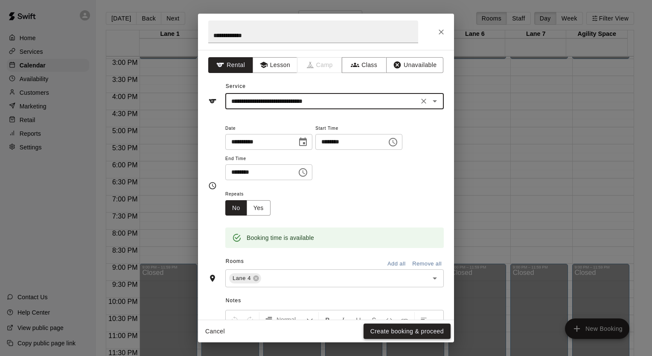
click at [381, 333] on button "Create booking & proceed" at bounding box center [407, 332] width 87 height 16
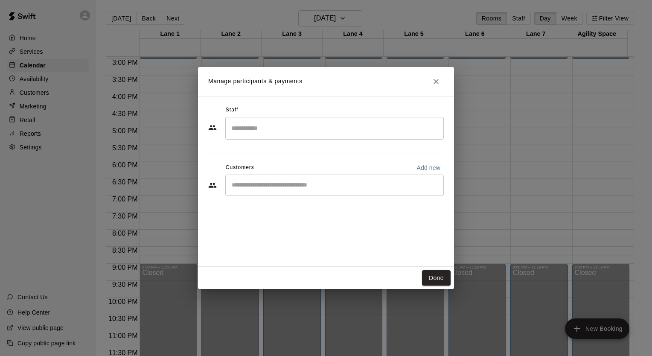
click at [270, 192] on div "​" at bounding box center [334, 185] width 219 height 21
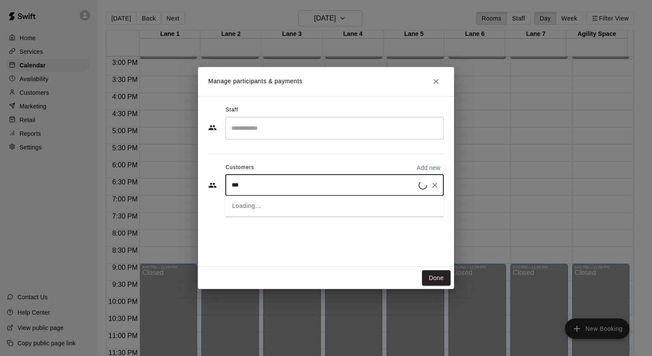
type input "****"
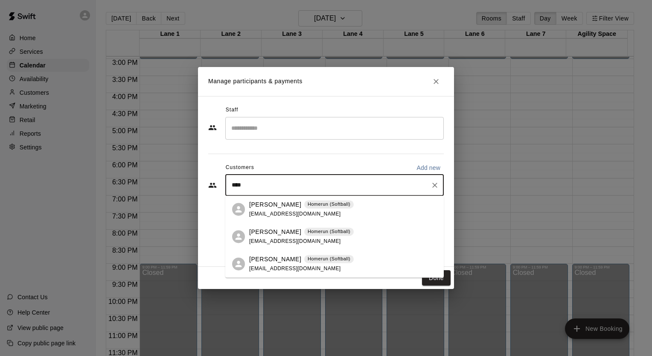
click at [259, 235] on p "[PERSON_NAME]" at bounding box center [275, 231] width 52 height 9
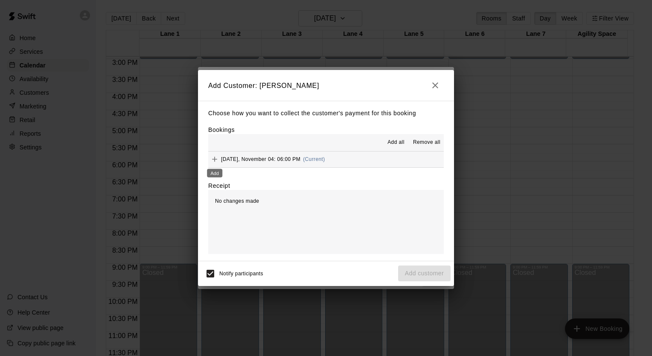
click at [216, 160] on icon "Add" at bounding box center [214, 159] width 5 height 5
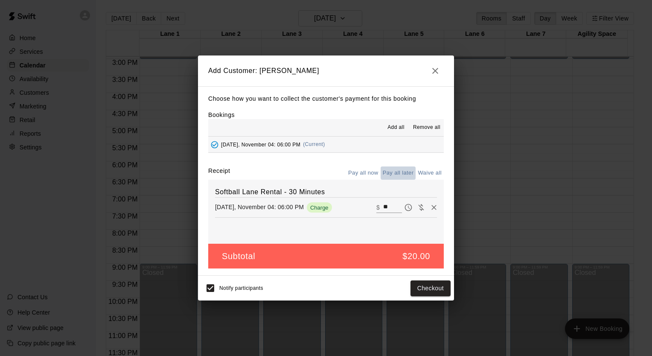
click at [388, 170] on button "Pay all later" at bounding box center [398, 172] width 35 height 13
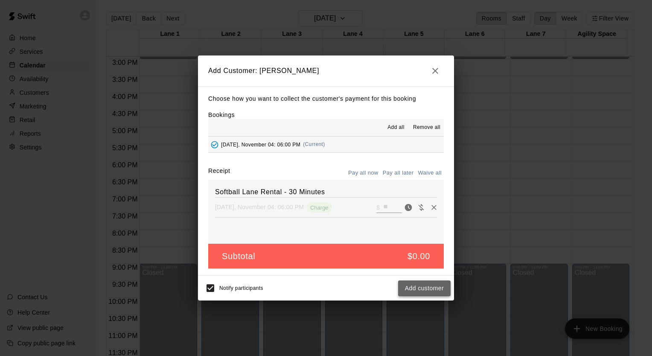
click at [422, 293] on button "Add customer" at bounding box center [424, 288] width 52 height 16
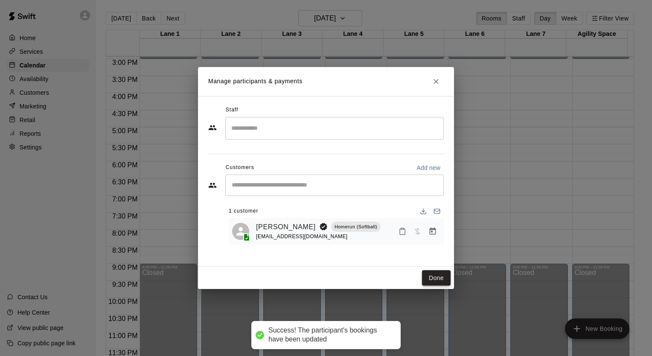
click at [432, 278] on button "Done" at bounding box center [436, 278] width 29 height 16
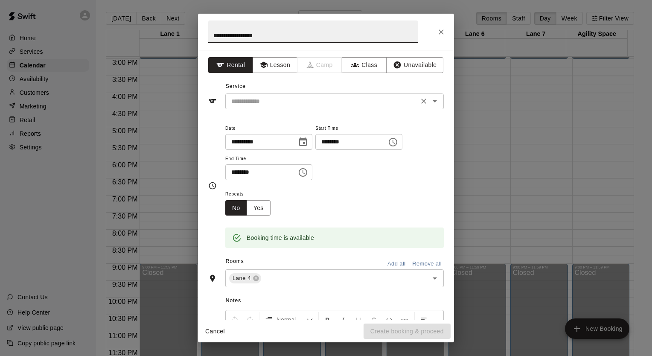
click at [326, 93] on div "​" at bounding box center [334, 101] width 219 height 16
type input "**********"
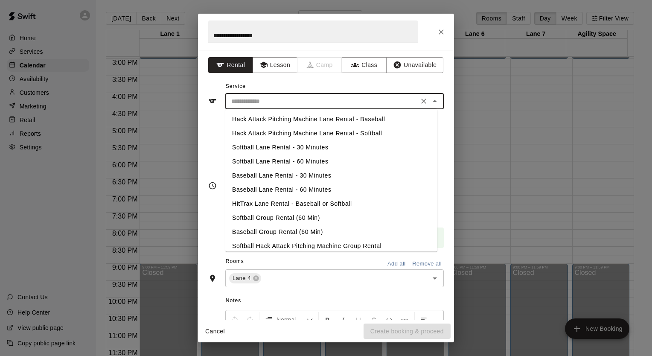
click at [306, 152] on li "Softball Lane Rental - 30 Minutes" at bounding box center [331, 147] width 212 height 14
type input "**********"
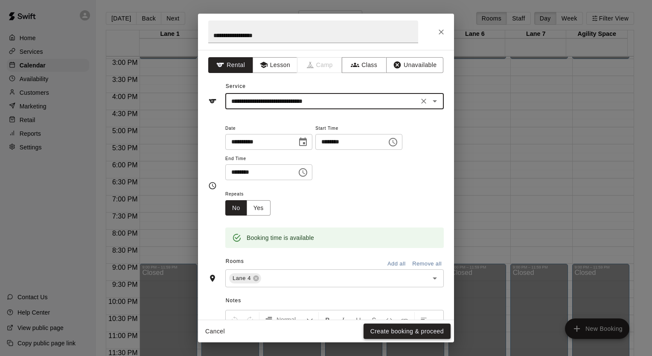
click at [403, 332] on button "Create booking & proceed" at bounding box center [407, 332] width 87 height 16
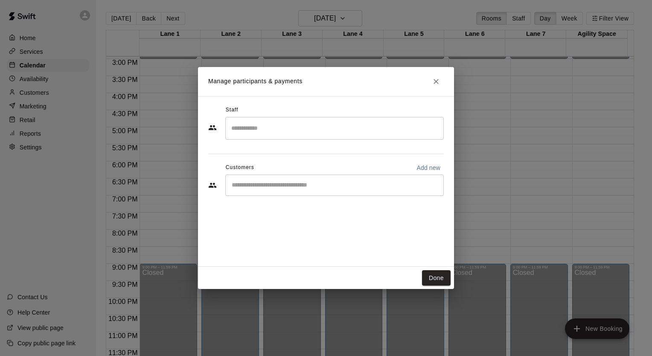
click at [270, 192] on div "​" at bounding box center [334, 185] width 219 height 21
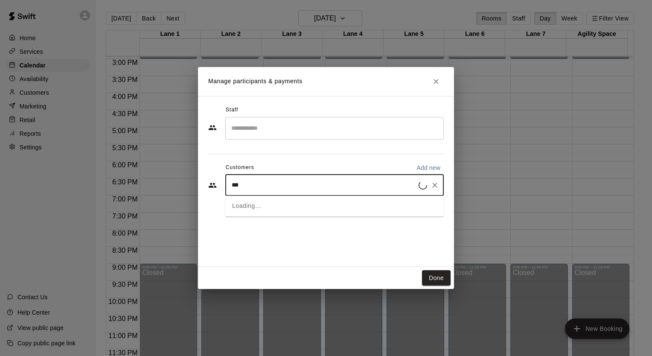
type input "****"
click at [269, 206] on p "[PERSON_NAME]" at bounding box center [275, 204] width 52 height 9
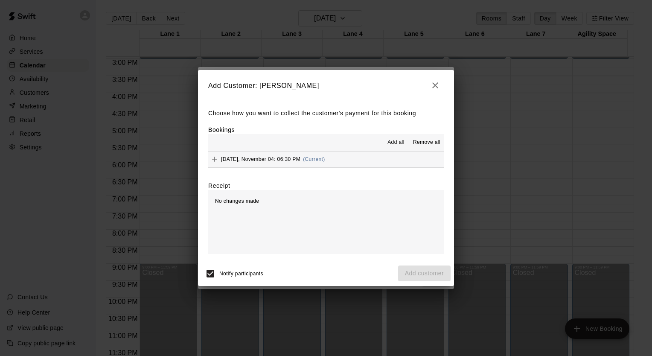
click at [218, 160] on icon "Add" at bounding box center [214, 159] width 9 height 9
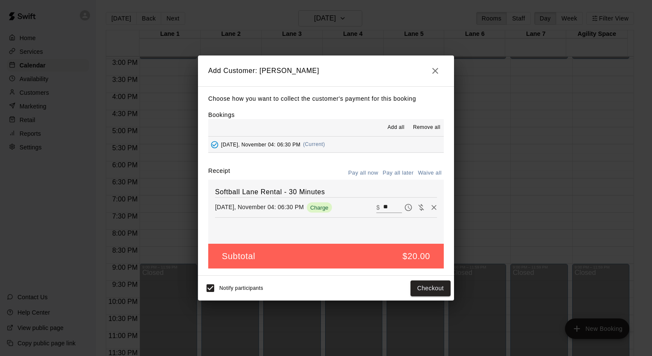
click at [397, 175] on button "Pay all later" at bounding box center [398, 172] width 35 height 13
click at [428, 285] on button "Add customer" at bounding box center [424, 288] width 52 height 16
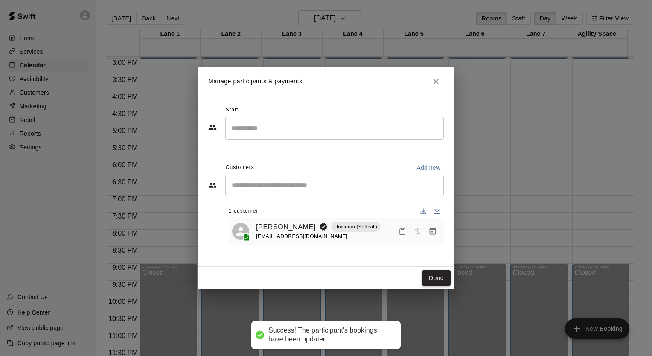
click at [442, 277] on button "Done" at bounding box center [436, 278] width 29 height 16
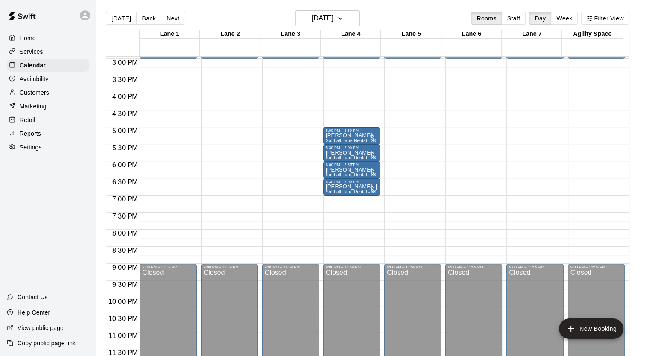
click at [348, 170] on p "[PERSON_NAME]" at bounding box center [352, 170] width 52 height 0
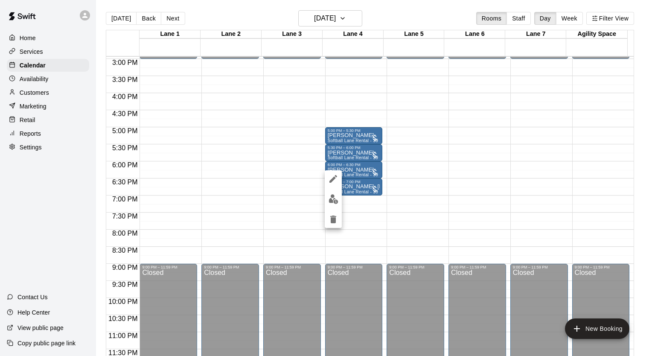
click at [332, 181] on icon "edit" at bounding box center [333, 179] width 8 height 8
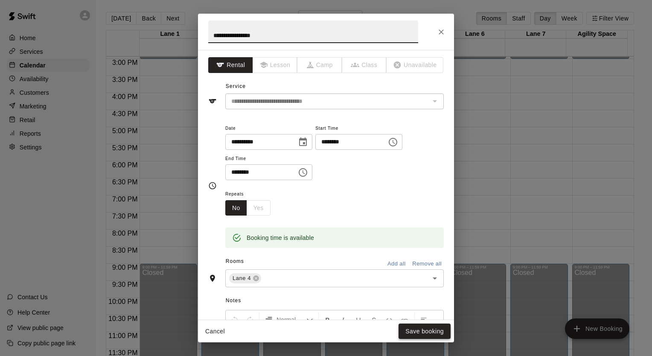
type input "**********"
click at [427, 337] on button "Save booking" at bounding box center [425, 332] width 52 height 16
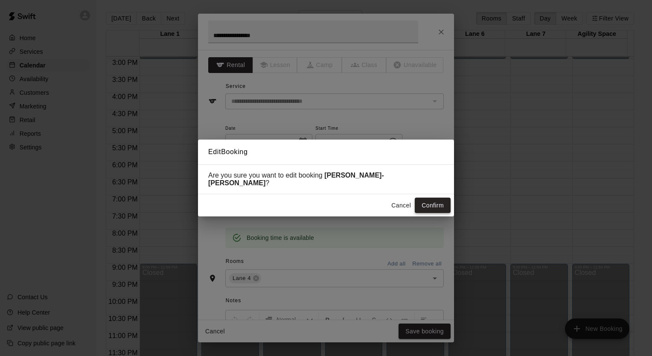
click at [434, 199] on button "Confirm" at bounding box center [433, 206] width 36 height 16
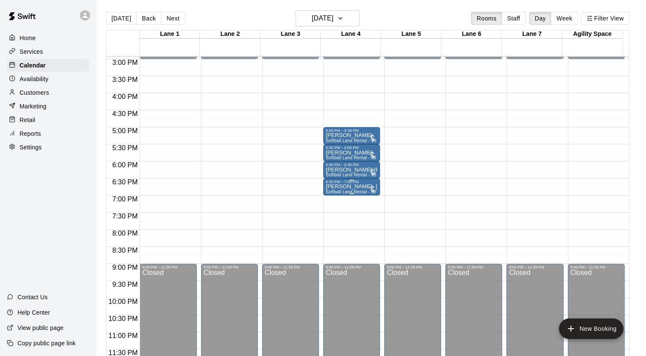
click at [365, 187] on p "[PERSON_NAME]- [PERSON_NAME]" at bounding box center [352, 187] width 52 height 0
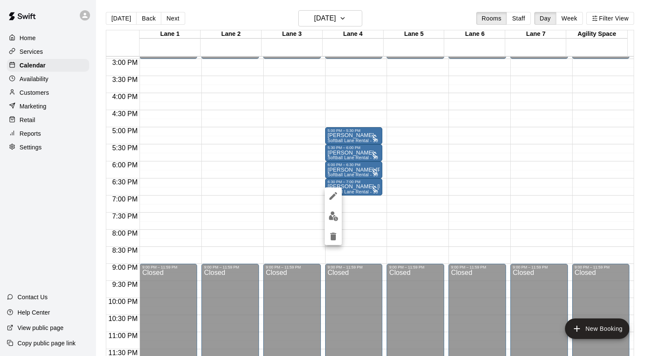
click at [334, 195] on icon "edit" at bounding box center [333, 196] width 8 height 8
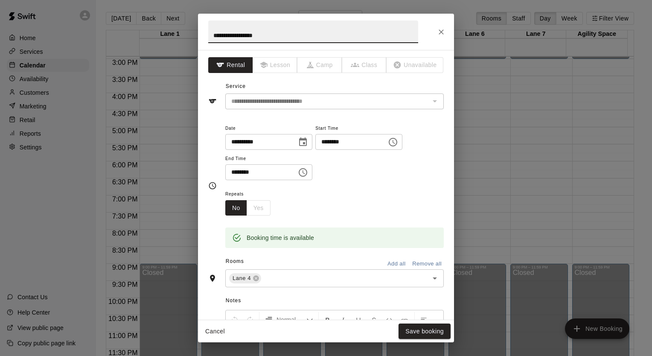
click at [260, 35] on input "**********" at bounding box center [313, 31] width 210 height 23
type input "**********"
click at [414, 334] on button "Save booking" at bounding box center [425, 332] width 52 height 16
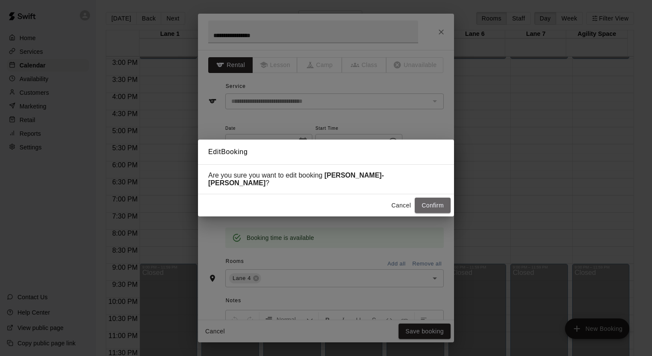
click at [428, 201] on button "Confirm" at bounding box center [433, 206] width 36 height 16
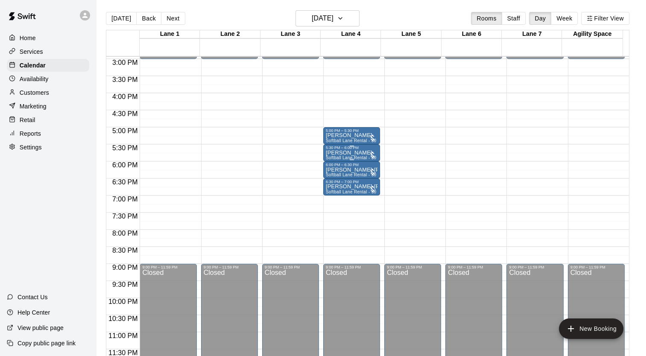
click at [363, 151] on div "[PERSON_NAME] Softball Lane Rental - 30 Minutes" at bounding box center [352, 328] width 52 height 356
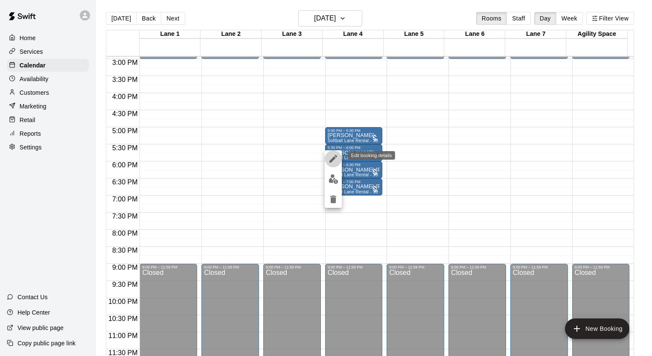
click at [331, 158] on icon "edit" at bounding box center [333, 159] width 10 height 10
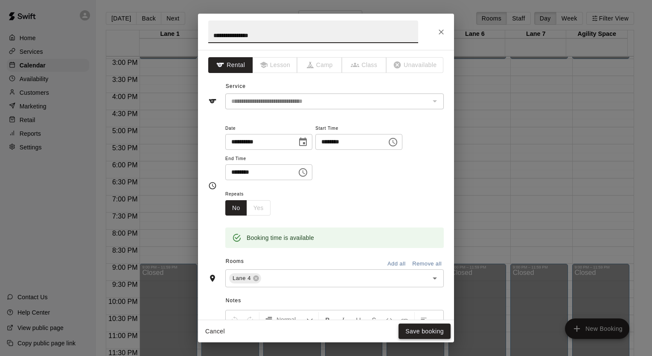
type input "**********"
click at [423, 331] on button "Save booking" at bounding box center [425, 332] width 52 height 16
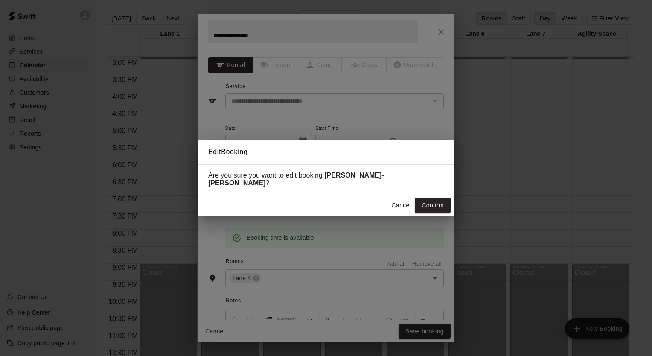
click at [428, 203] on button "Confirm" at bounding box center [433, 206] width 36 height 16
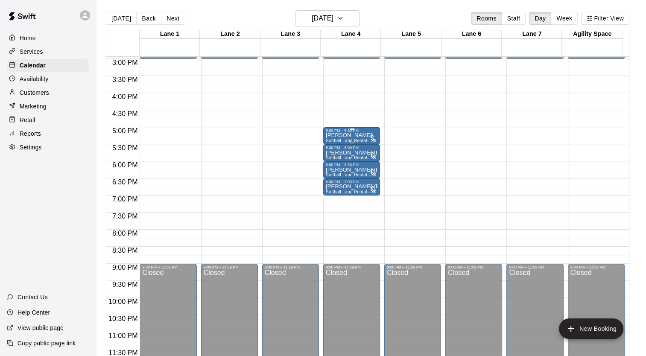
click at [358, 129] on div at bounding box center [352, 128] width 52 height 1
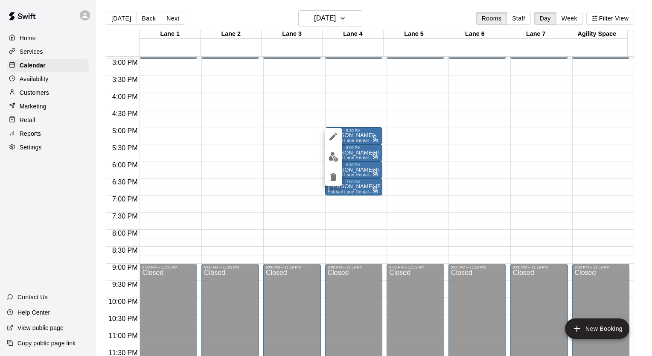
click at [331, 139] on icon "edit" at bounding box center [333, 137] width 8 height 8
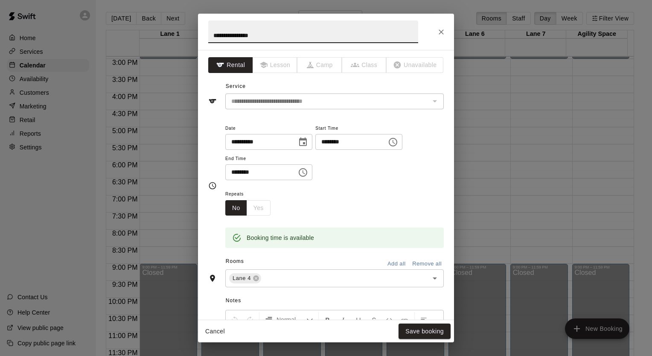
click at [381, 308] on div "**********" at bounding box center [326, 185] width 256 height 270
type input "**********"
click at [417, 333] on button "Save booking" at bounding box center [425, 332] width 52 height 16
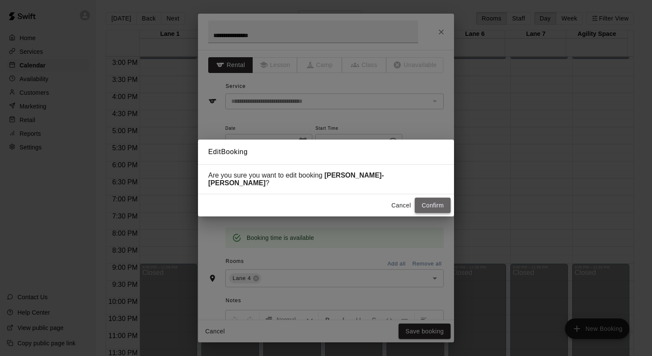
click at [424, 198] on button "Confirm" at bounding box center [433, 206] width 36 height 16
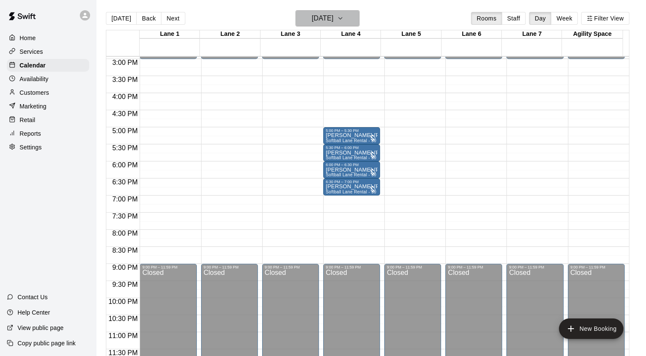
click at [344, 20] on icon "button" at bounding box center [340, 18] width 7 height 10
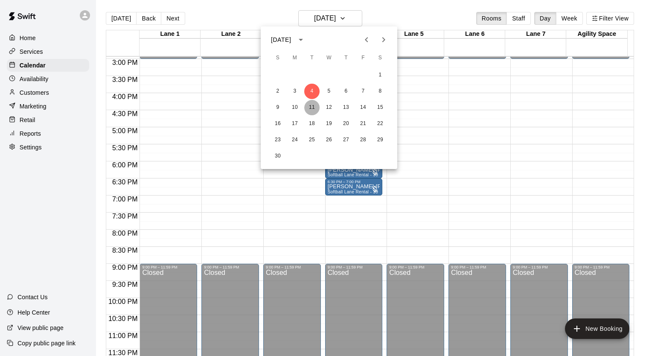
click at [313, 106] on button "11" at bounding box center [311, 107] width 15 height 15
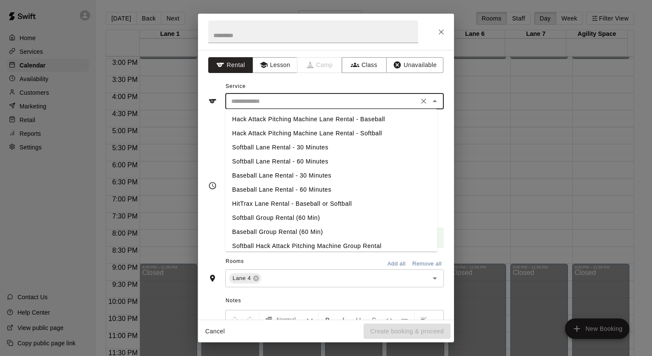
click at [253, 101] on input "text" at bounding box center [322, 101] width 188 height 11
click at [255, 147] on li "Softball Lane Rental - 30 Minutes" at bounding box center [331, 147] width 212 height 14
type input "**********"
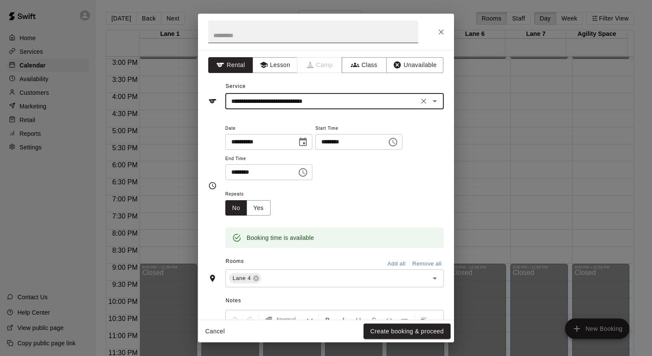
click at [254, 38] on input "text" at bounding box center [313, 31] width 210 height 23
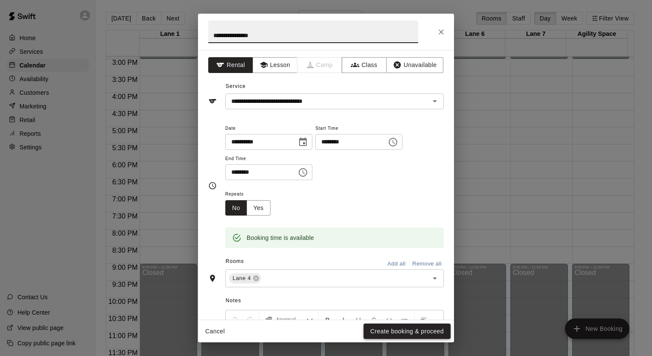
type input "**********"
click at [391, 329] on button "Create booking & proceed" at bounding box center [407, 332] width 87 height 16
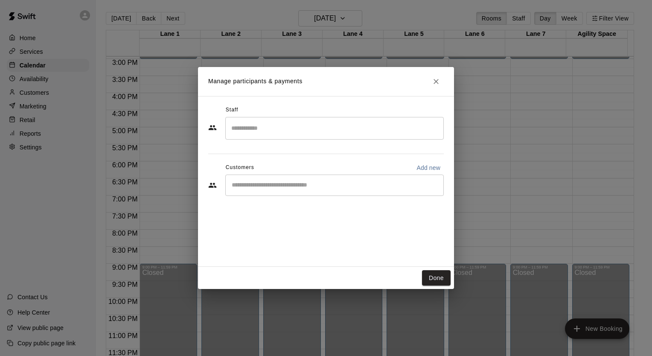
click at [289, 185] on input "Start typing to search customers..." at bounding box center [334, 185] width 211 height 9
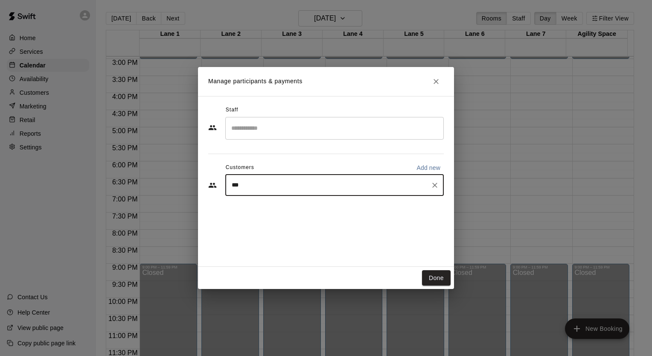
type input "****"
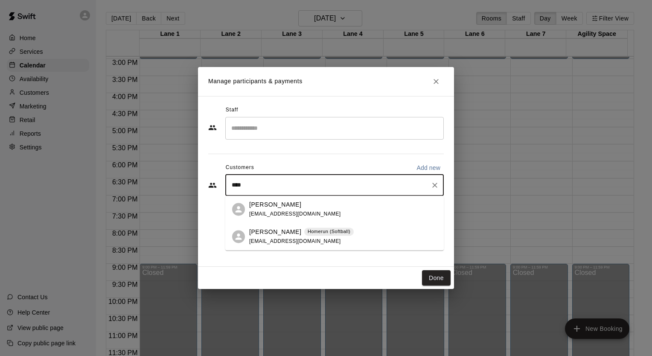
click at [271, 236] on p "[PERSON_NAME]" at bounding box center [275, 231] width 52 height 9
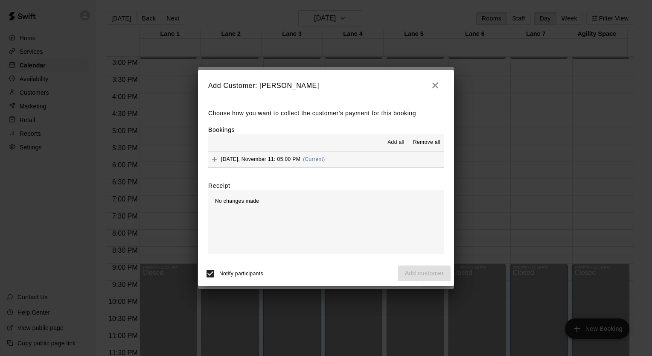
click at [215, 158] on icon "Add" at bounding box center [214, 159] width 9 height 9
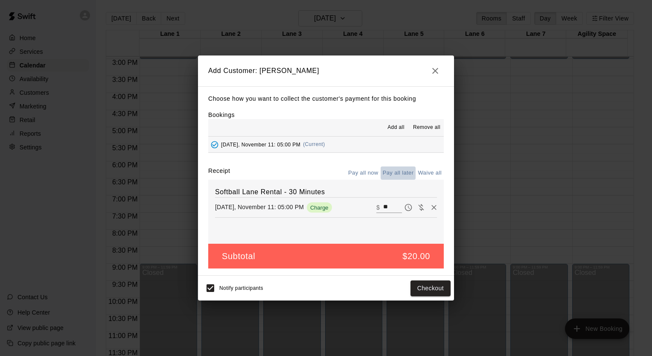
click at [402, 172] on button "Pay all later" at bounding box center [398, 172] width 35 height 13
click at [435, 286] on button "Add customer" at bounding box center [424, 288] width 52 height 16
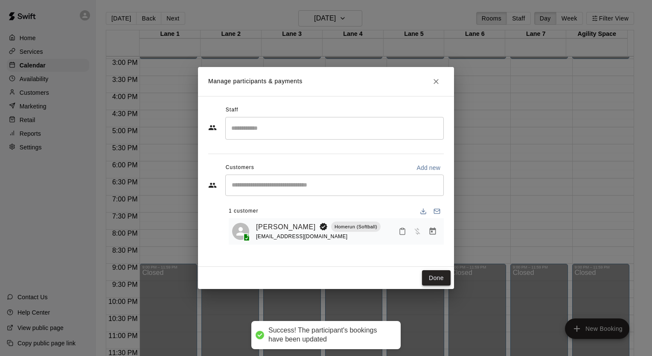
click at [432, 280] on button "Done" at bounding box center [436, 278] width 29 height 16
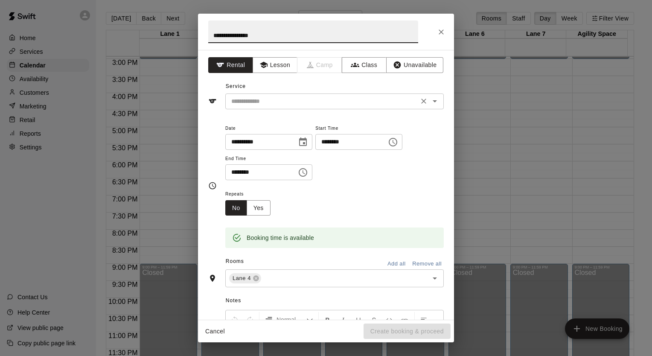
type input "**********"
click at [290, 99] on input "text" at bounding box center [322, 101] width 188 height 11
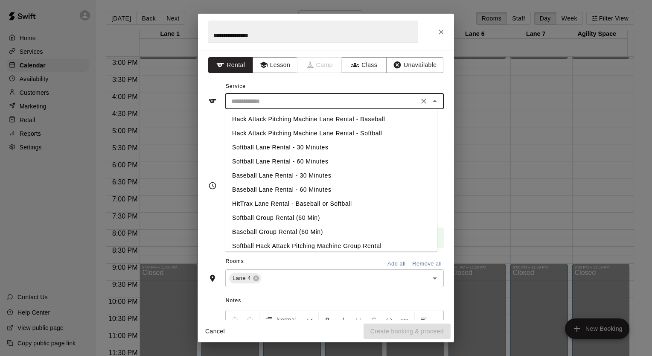
click at [289, 149] on li "Softball Lane Rental - 30 Minutes" at bounding box center [331, 147] width 212 height 14
type input "**********"
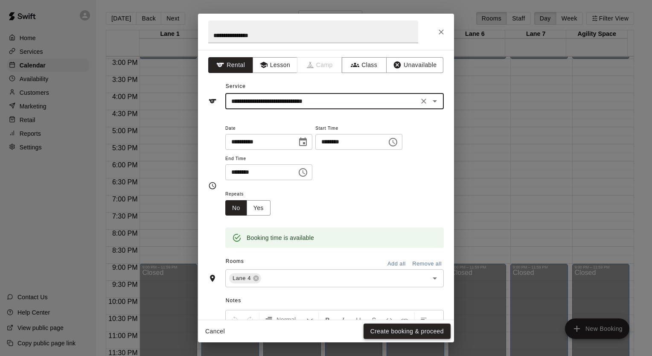
click at [414, 334] on button "Create booking & proceed" at bounding box center [407, 332] width 87 height 16
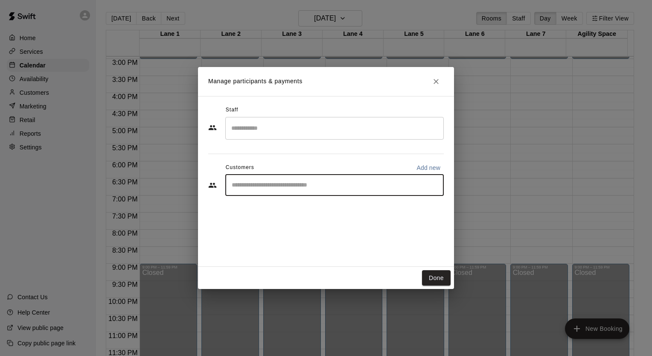
click at [326, 185] on input "Start typing to search customers..." at bounding box center [334, 185] width 211 height 9
type input "*****"
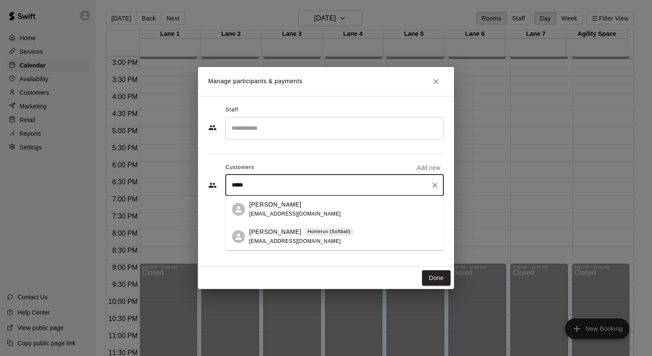
click at [294, 239] on span "[EMAIL_ADDRESS][DOMAIN_NAME]" at bounding box center [295, 241] width 92 height 6
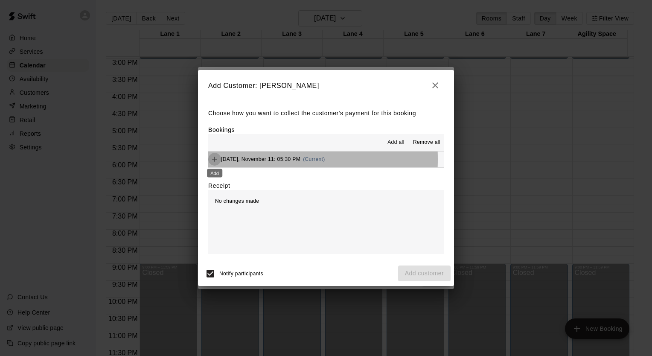
click at [215, 160] on icon "Add" at bounding box center [214, 159] width 5 height 5
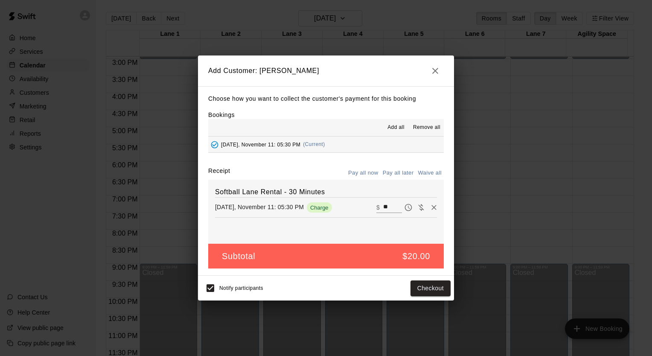
click at [405, 175] on button "Pay all later" at bounding box center [398, 172] width 35 height 13
click at [418, 290] on button "Add customer" at bounding box center [424, 288] width 52 height 16
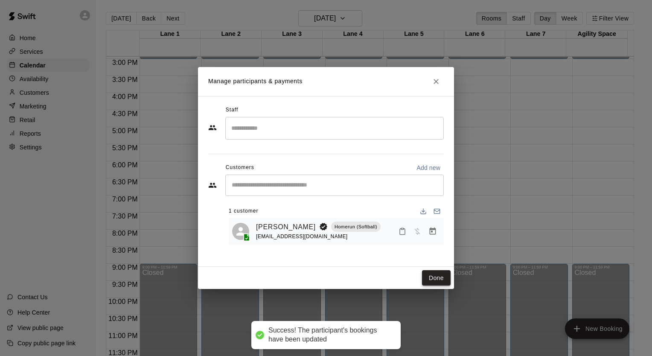
click at [443, 277] on button "Done" at bounding box center [436, 278] width 29 height 16
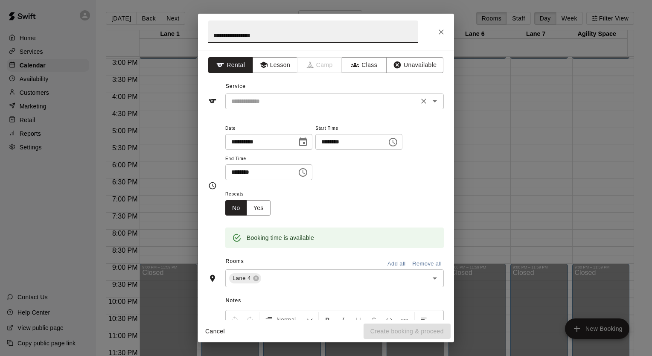
type input "**********"
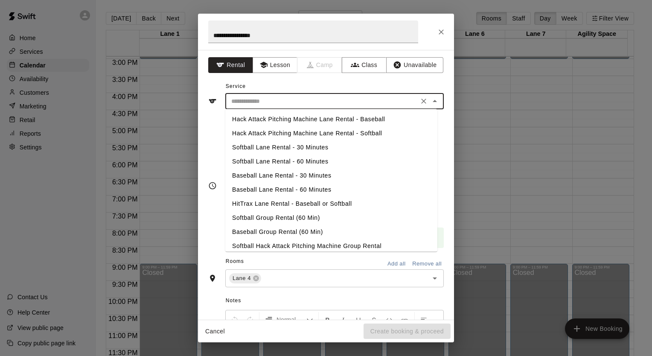
click at [263, 103] on input "text" at bounding box center [322, 101] width 188 height 11
click at [260, 146] on li "Softball Lane Rental - 30 Minutes" at bounding box center [331, 147] width 212 height 14
type input "**********"
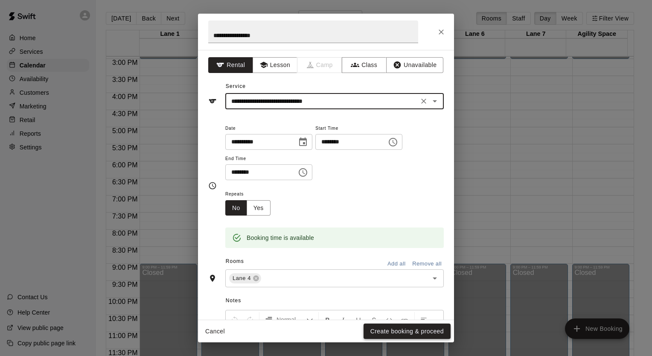
click at [418, 334] on button "Create booking & proceed" at bounding box center [407, 332] width 87 height 16
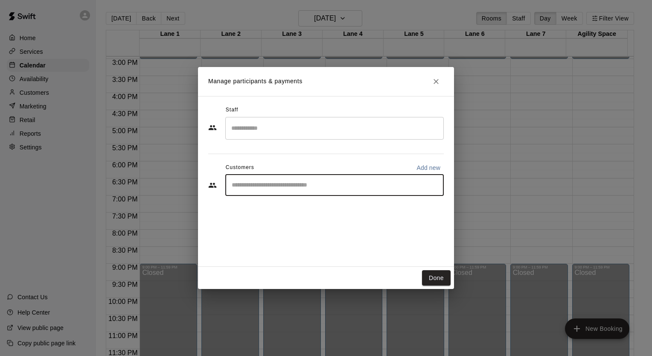
click at [243, 185] on input "Start typing to search customers..." at bounding box center [334, 185] width 211 height 9
type input "***"
click at [265, 210] on div "Cayden Sparks Homerun (Softball) [EMAIL_ADDRESS][DOMAIN_NAME]" at bounding box center [301, 209] width 105 height 18
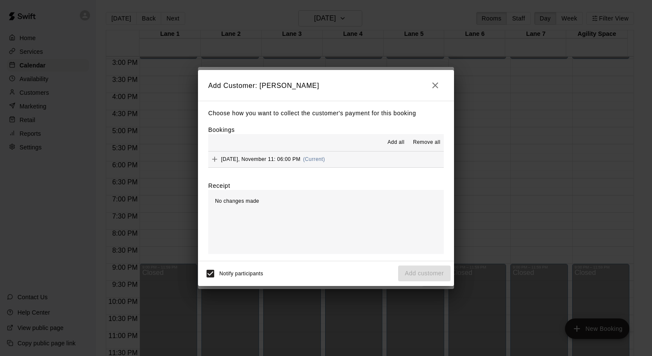
click at [214, 158] on icon "Add" at bounding box center [214, 159] width 9 height 9
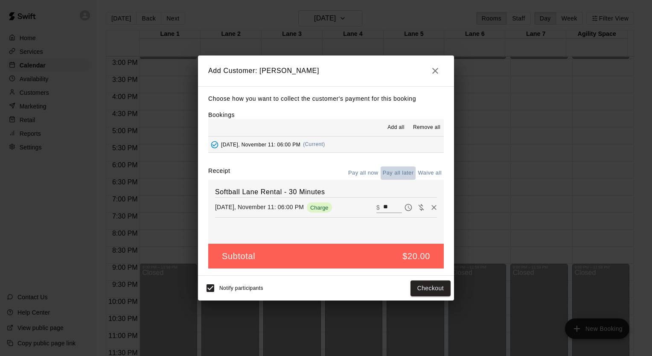
click at [399, 172] on button "Pay all later" at bounding box center [398, 172] width 35 height 13
click at [420, 291] on button "Add customer" at bounding box center [424, 288] width 52 height 16
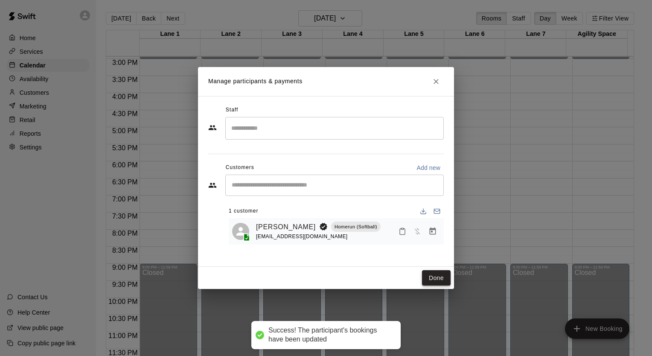
click at [439, 278] on button "Done" at bounding box center [436, 278] width 29 height 16
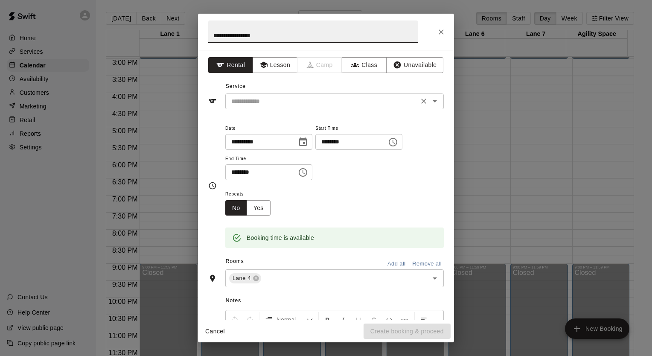
type input "**********"
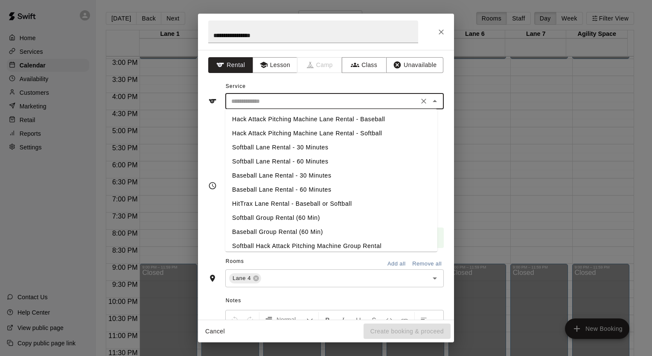
click at [273, 105] on input "text" at bounding box center [322, 101] width 188 height 11
click at [267, 149] on li "Softball Lane Rental - 30 Minutes" at bounding box center [331, 147] width 212 height 14
type input "**********"
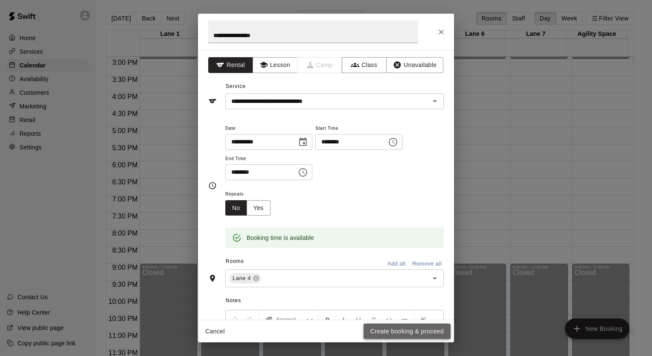
click at [420, 327] on button "Create booking & proceed" at bounding box center [407, 332] width 87 height 16
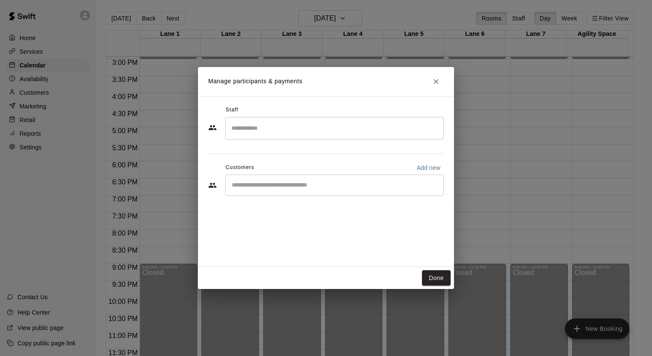
click at [252, 184] on input "Start typing to search customers..." at bounding box center [334, 185] width 211 height 9
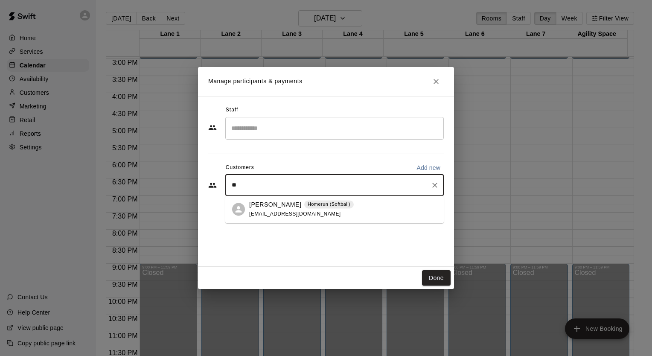
type input "***"
click at [277, 209] on p "[PERSON_NAME]" at bounding box center [275, 204] width 52 height 9
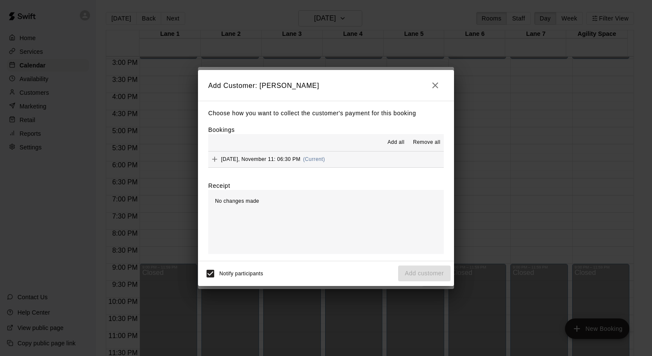
click at [216, 159] on icon "Add" at bounding box center [214, 159] width 9 height 9
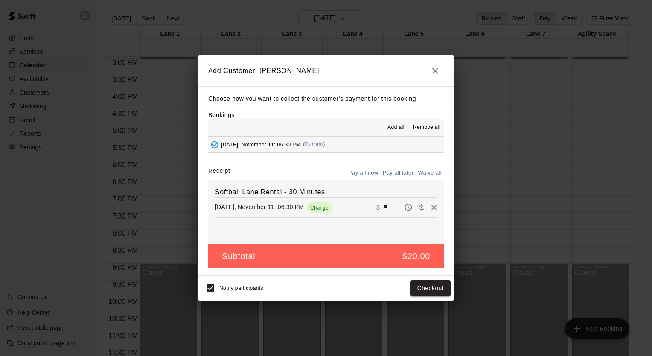
click at [396, 174] on button "Pay all later" at bounding box center [398, 172] width 35 height 13
click at [431, 286] on button "Add customer" at bounding box center [424, 288] width 52 height 16
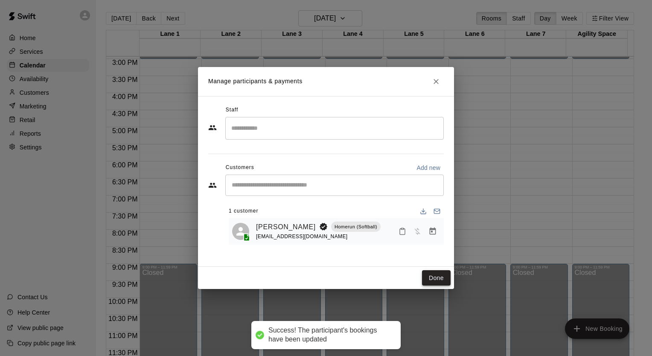
click at [435, 274] on button "Done" at bounding box center [436, 278] width 29 height 16
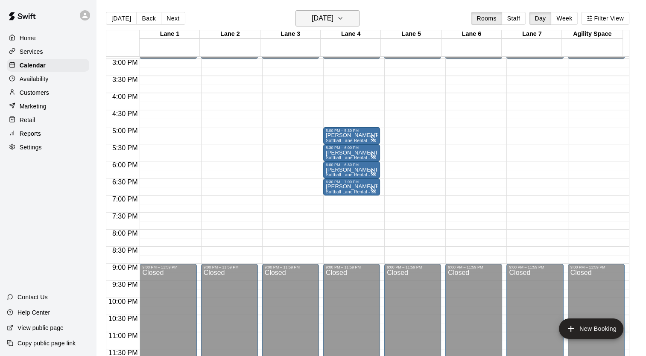
click at [344, 20] on icon "button" at bounding box center [340, 18] width 7 height 10
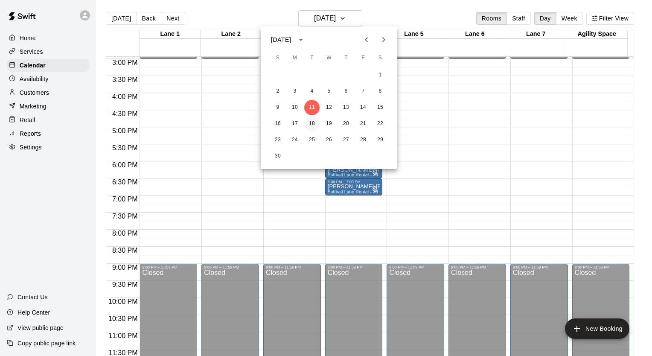
click at [312, 122] on button "18" at bounding box center [311, 123] width 15 height 15
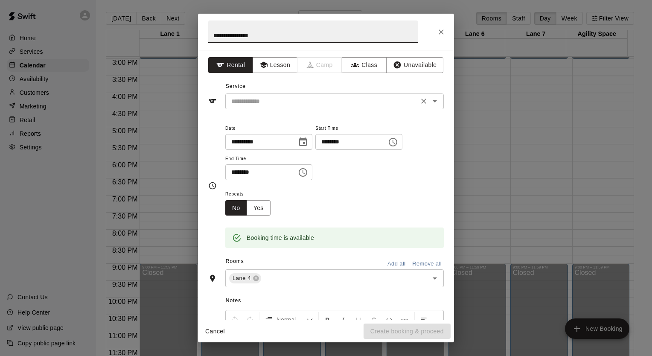
type input "**********"
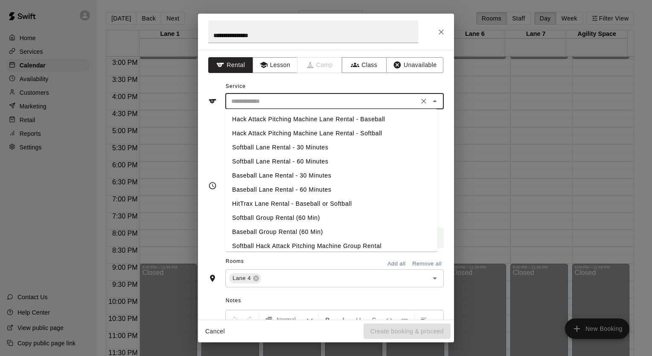
click at [303, 105] on input "text" at bounding box center [322, 101] width 188 height 11
click at [290, 148] on li "Softball Lane Rental - 30 Minutes" at bounding box center [331, 147] width 212 height 14
type input "**********"
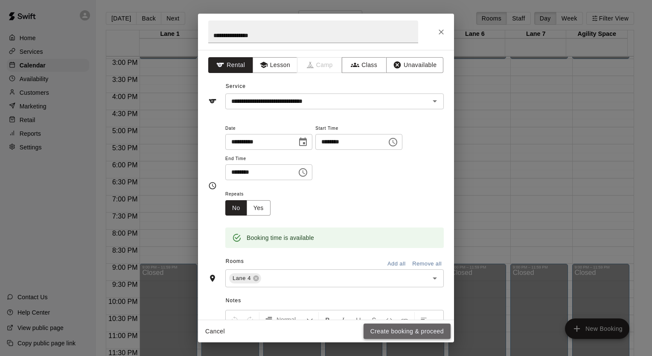
click at [411, 335] on button "Create booking & proceed" at bounding box center [407, 332] width 87 height 16
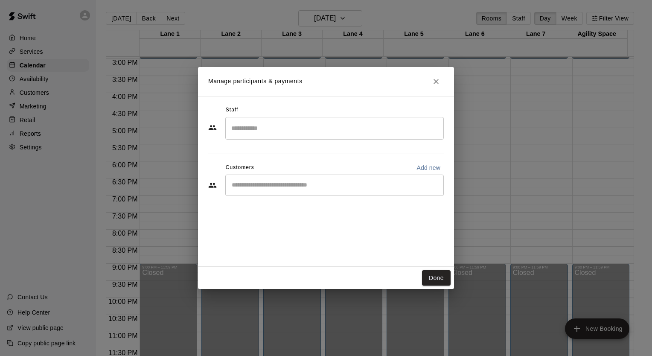
click at [255, 181] on input "Start typing to search customers..." at bounding box center [334, 185] width 211 height 9
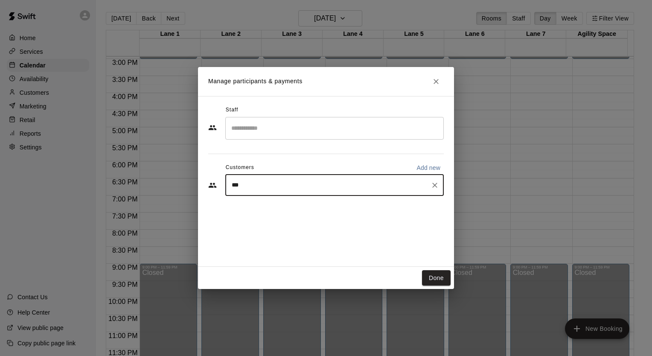
type input "****"
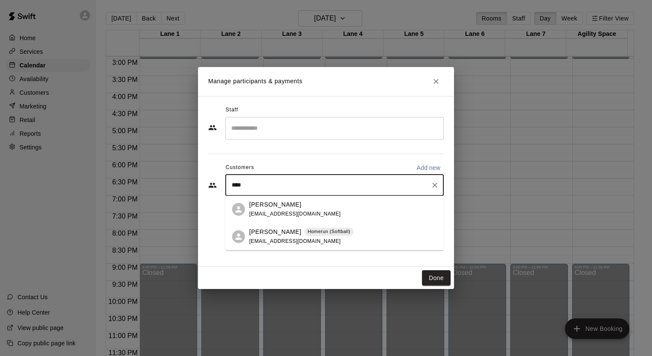
click at [256, 235] on p "[PERSON_NAME]" at bounding box center [275, 231] width 52 height 9
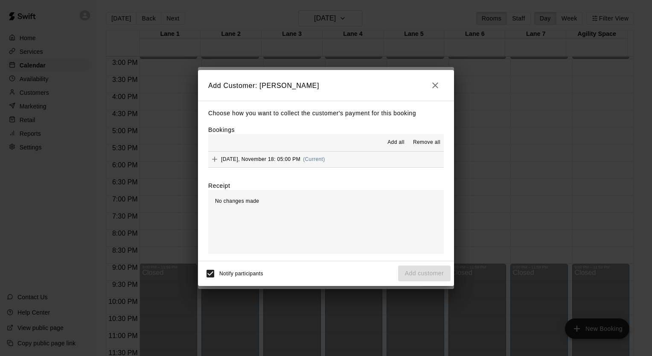
click at [213, 159] on icon "Add" at bounding box center [214, 159] width 9 height 9
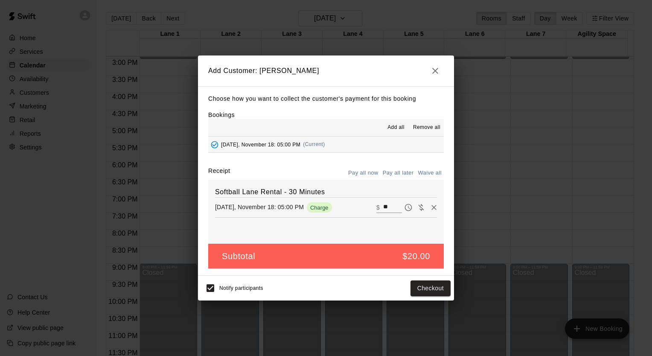
click at [399, 175] on button "Pay all later" at bounding box center [398, 172] width 35 height 13
click at [420, 285] on button "Add customer" at bounding box center [424, 288] width 52 height 16
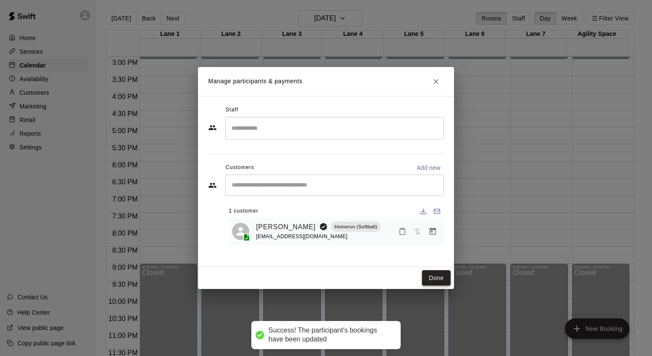
click at [438, 277] on button "Done" at bounding box center [436, 278] width 29 height 16
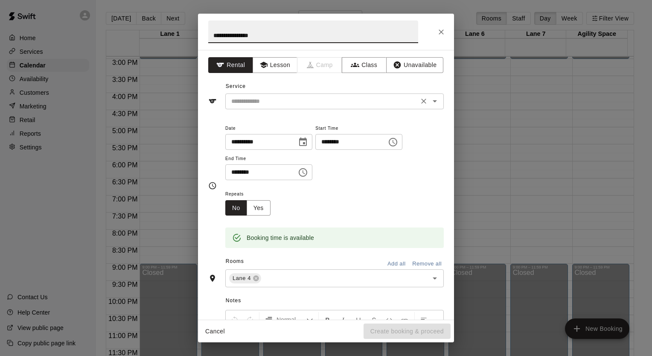
type input "**********"
click at [256, 100] on input "text" at bounding box center [322, 101] width 188 height 11
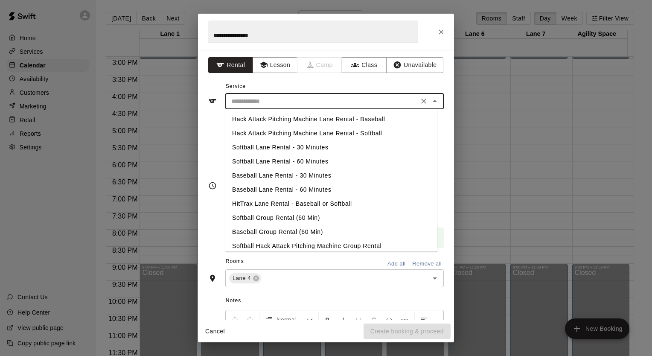
click at [267, 151] on li "Softball Lane Rental - 30 Minutes" at bounding box center [331, 147] width 212 height 14
type input "**********"
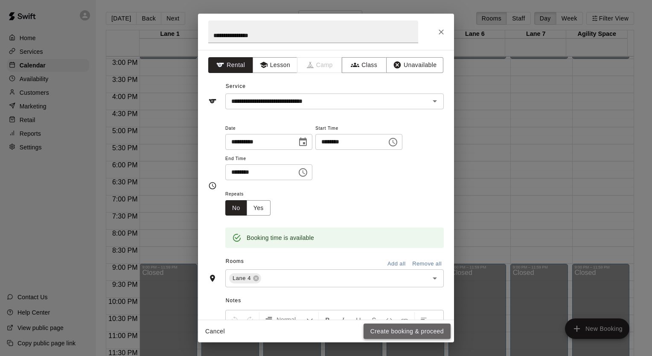
click at [409, 330] on button "Create booking & proceed" at bounding box center [407, 332] width 87 height 16
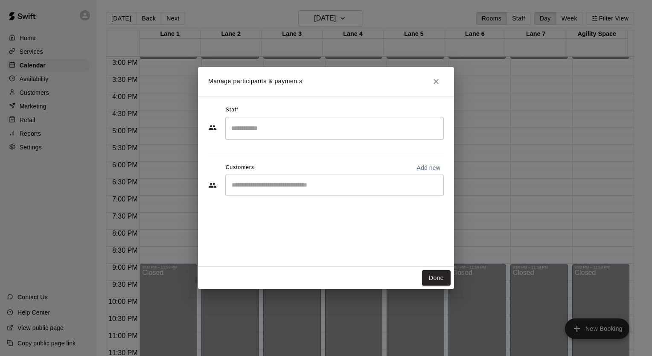
click at [294, 187] on input "Start typing to search customers..." at bounding box center [334, 185] width 211 height 9
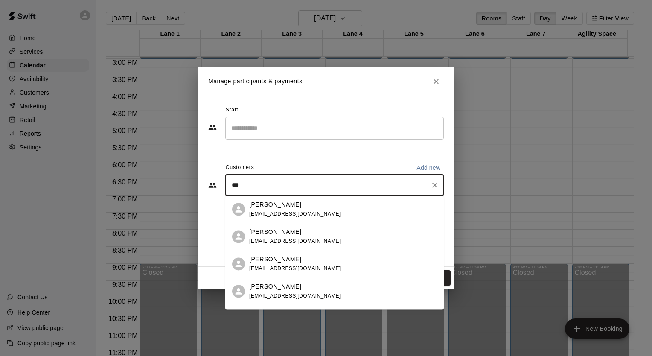
type input "****"
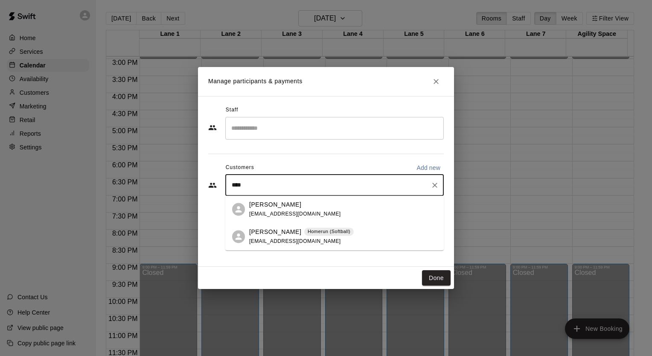
click at [253, 234] on p "[PERSON_NAME]" at bounding box center [275, 231] width 52 height 9
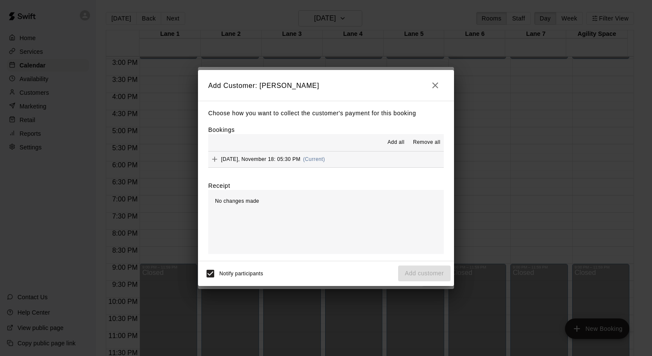
click at [213, 156] on icon "Add" at bounding box center [214, 159] width 9 height 9
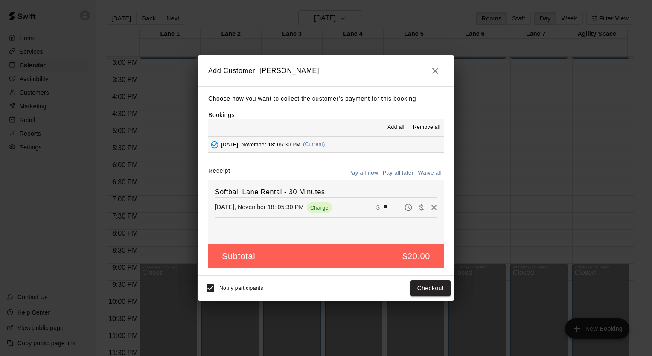
click at [382, 175] on button "Pay all later" at bounding box center [398, 172] width 35 height 13
click at [413, 288] on button "Add customer" at bounding box center [424, 288] width 52 height 16
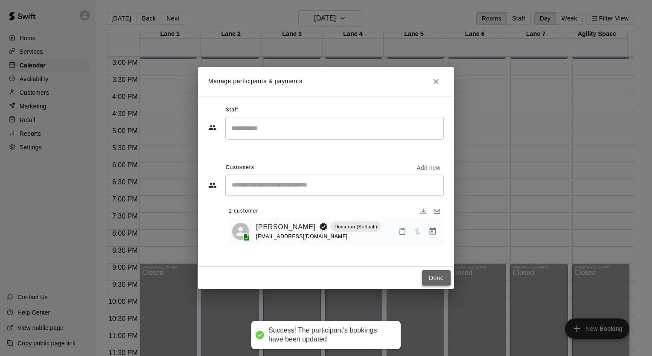
click at [444, 278] on button "Done" at bounding box center [436, 278] width 29 height 16
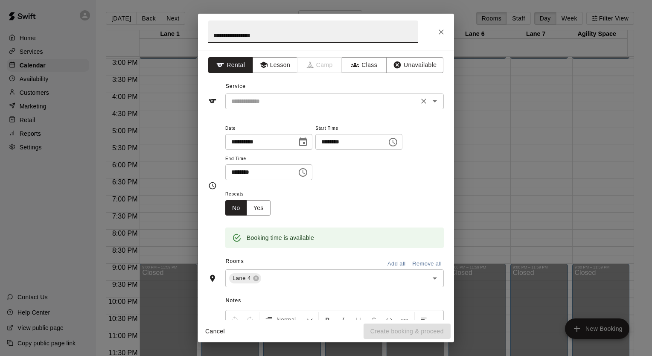
click at [255, 107] on div "​" at bounding box center [334, 101] width 219 height 16
type input "**********"
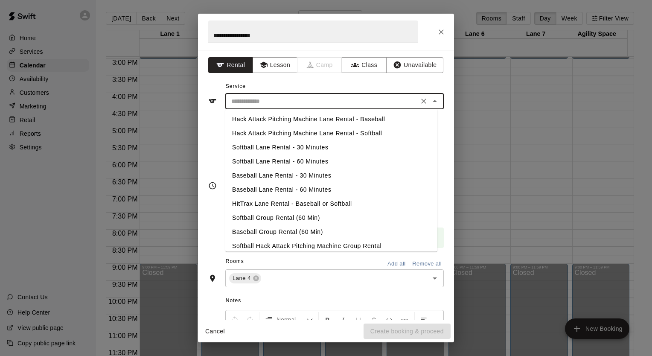
click at [275, 149] on li "Softball Lane Rental - 30 Minutes" at bounding box center [331, 147] width 212 height 14
type input "**********"
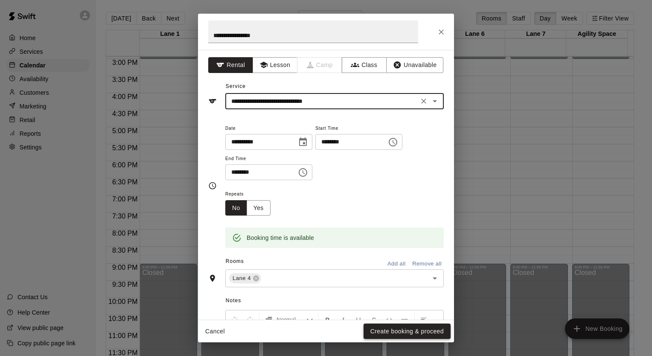
click at [395, 330] on button "Create booking & proceed" at bounding box center [407, 332] width 87 height 16
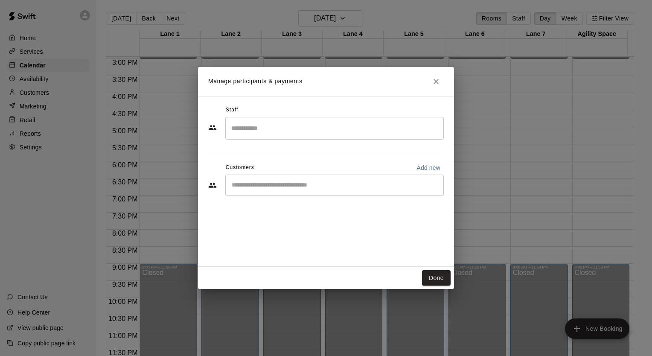
click at [299, 184] on input "Start typing to search customers..." at bounding box center [334, 185] width 211 height 9
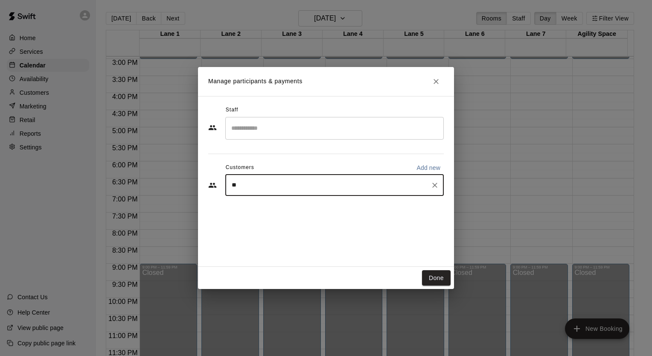
type input "***"
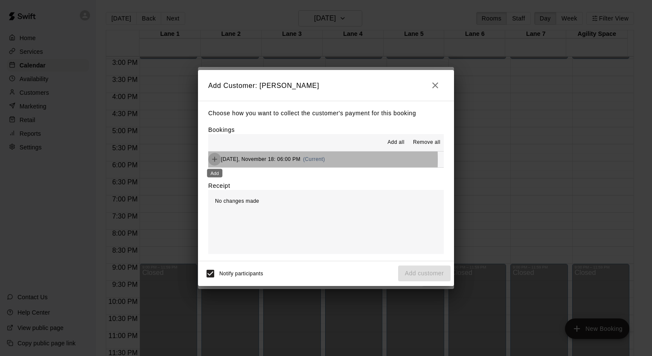
click at [216, 160] on icon "Add" at bounding box center [214, 159] width 9 height 9
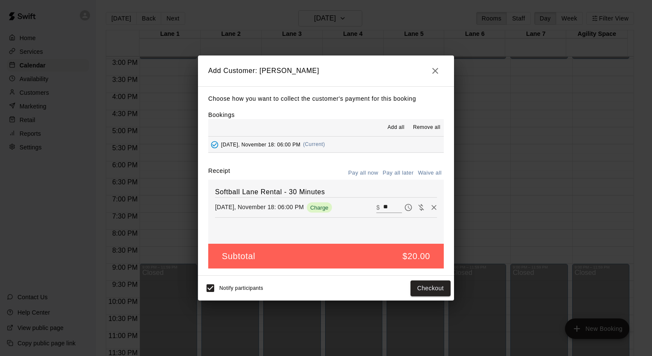
click at [406, 172] on button "Pay all later" at bounding box center [398, 172] width 35 height 13
click at [423, 288] on button "Add customer" at bounding box center [424, 288] width 52 height 16
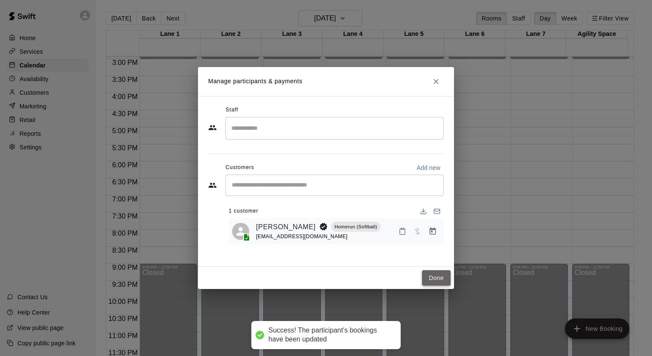
click at [429, 275] on button "Done" at bounding box center [436, 278] width 29 height 16
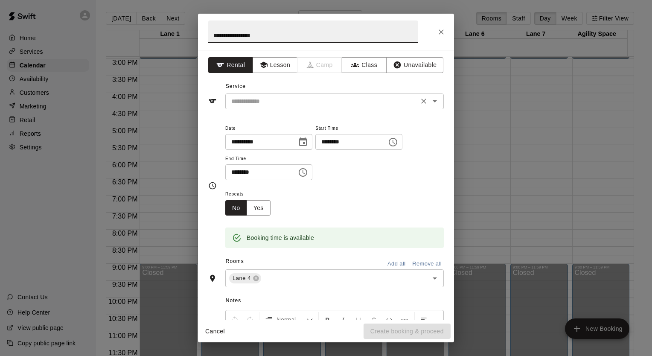
type input "**********"
click at [256, 99] on input "text" at bounding box center [322, 101] width 188 height 11
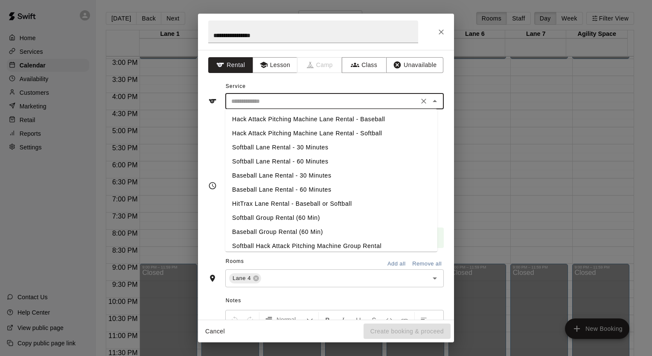
click at [267, 146] on li "Softball Lane Rental - 30 Minutes" at bounding box center [331, 147] width 212 height 14
type input "**********"
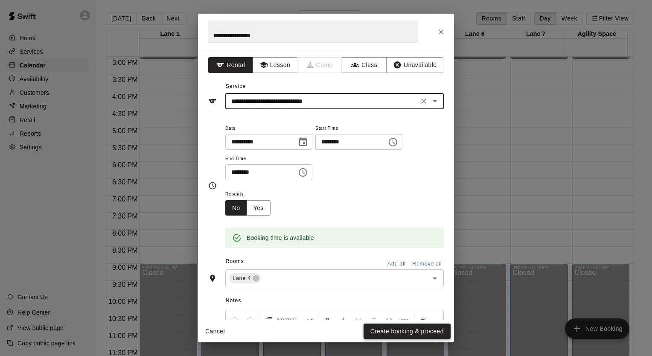
click at [392, 329] on button "Create booking & proceed" at bounding box center [407, 332] width 87 height 16
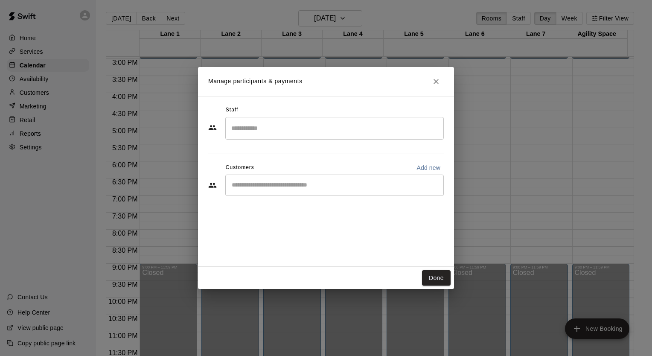
click at [258, 188] on input "Start typing to search customers..." at bounding box center [334, 185] width 211 height 9
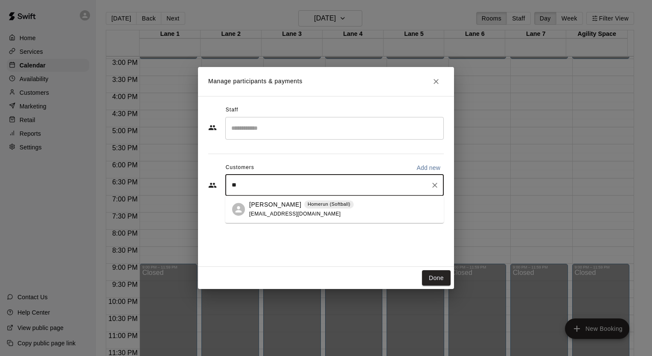
type input "***"
click at [261, 212] on span "[EMAIL_ADDRESS][DOMAIN_NAME]" at bounding box center [295, 214] width 92 height 6
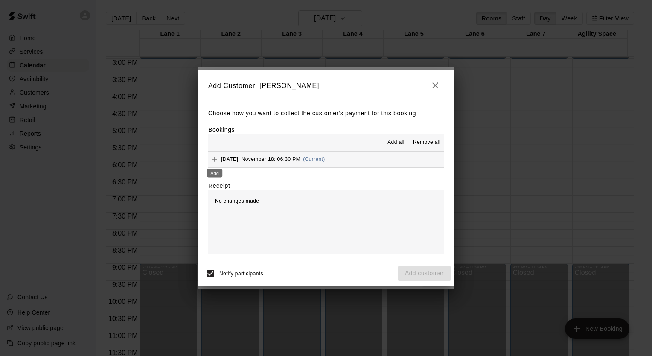
click at [213, 159] on icon "Add" at bounding box center [214, 159] width 9 height 9
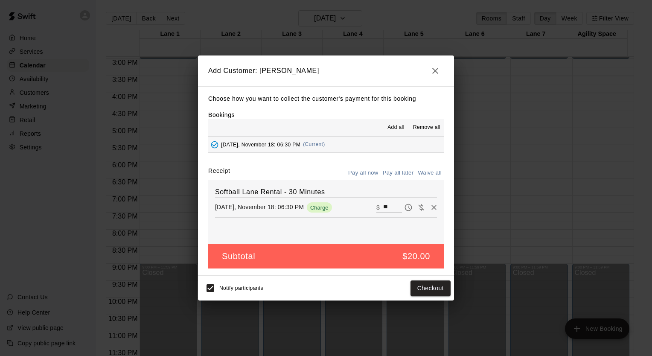
click at [401, 173] on button "Pay all later" at bounding box center [398, 172] width 35 height 13
click at [432, 287] on button "Add customer" at bounding box center [424, 288] width 52 height 16
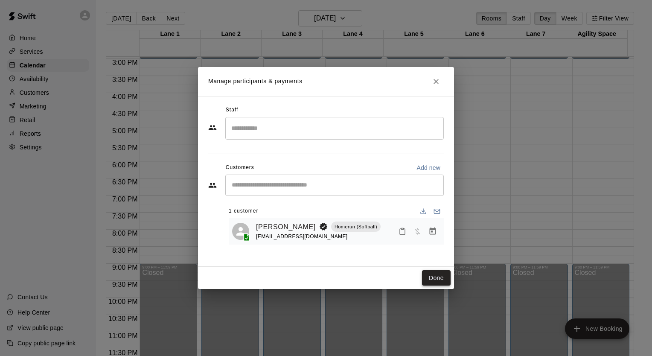
click at [434, 280] on button "Done" at bounding box center [436, 278] width 29 height 16
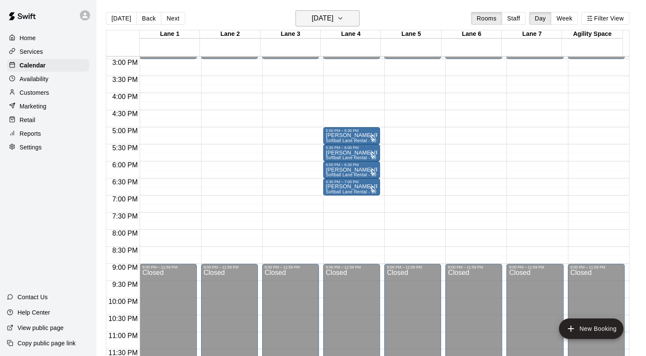
click at [344, 21] on icon "button" at bounding box center [340, 18] width 7 height 10
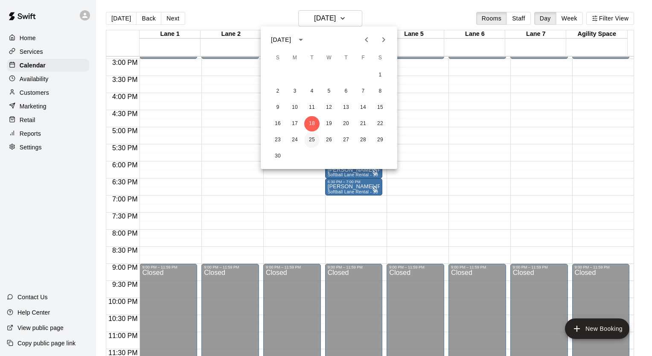
click at [310, 141] on button "25" at bounding box center [311, 139] width 15 height 15
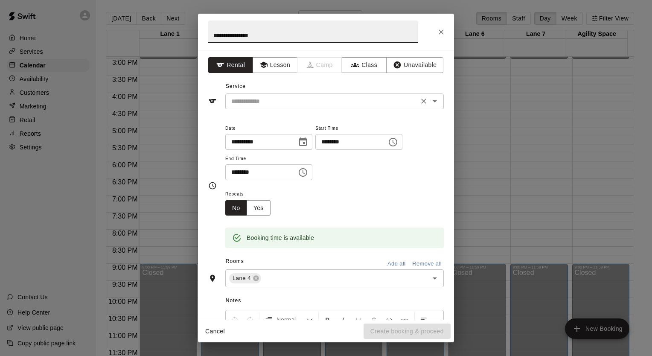
type input "**********"
click at [281, 105] on input "text" at bounding box center [322, 101] width 188 height 11
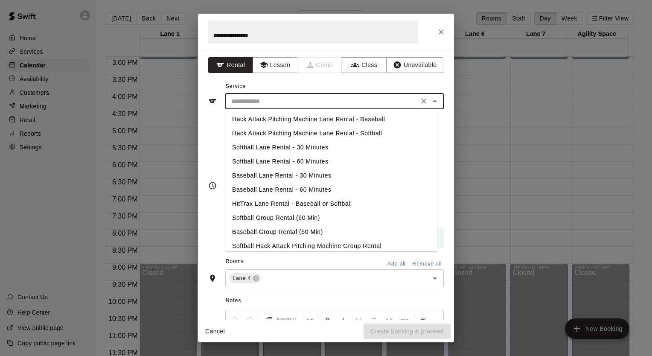
click at [280, 148] on li "Softball Lane Rental - 30 Minutes" at bounding box center [331, 147] width 212 height 14
type input "**********"
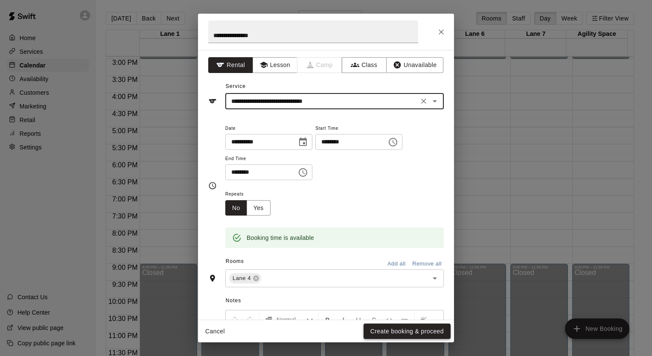
click at [403, 333] on button "Create booking & proceed" at bounding box center [407, 332] width 87 height 16
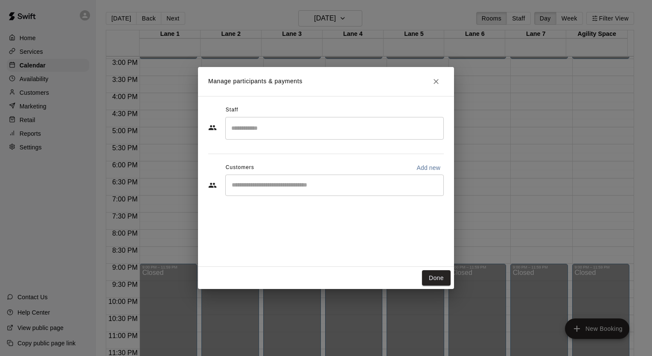
click at [309, 184] on input "Start typing to search customers..." at bounding box center [334, 185] width 211 height 9
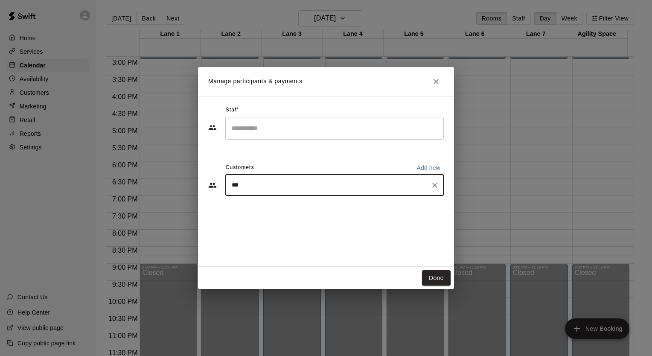
type input "****"
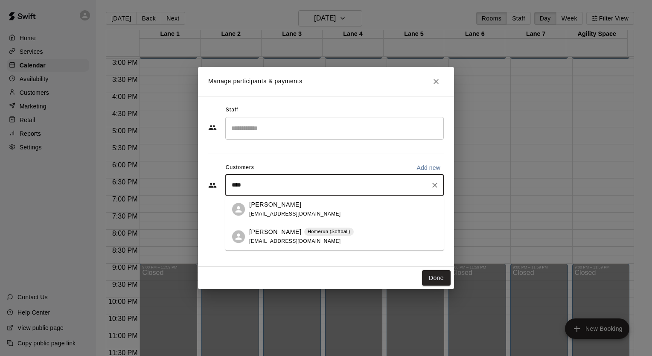
click at [275, 236] on p "[PERSON_NAME]" at bounding box center [275, 231] width 52 height 9
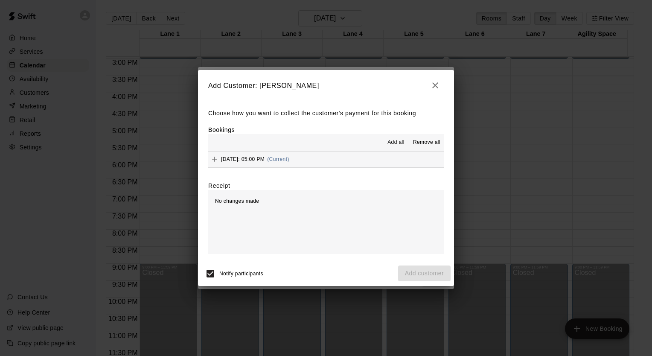
click at [207, 158] on div "Choose how you want to collect the customer's payment for this booking Bookings…" at bounding box center [326, 181] width 256 height 160
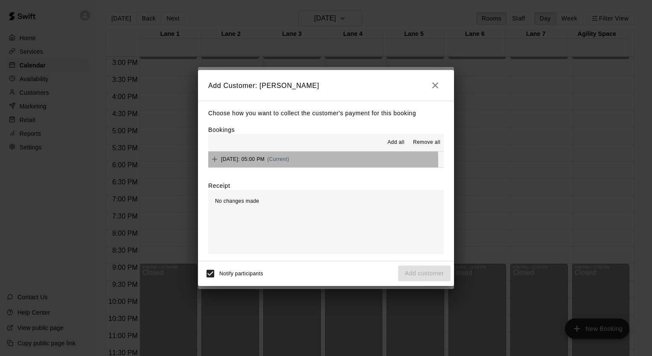
click at [225, 162] on span "[DATE]: 05:00 PM" at bounding box center [243, 159] width 44 height 6
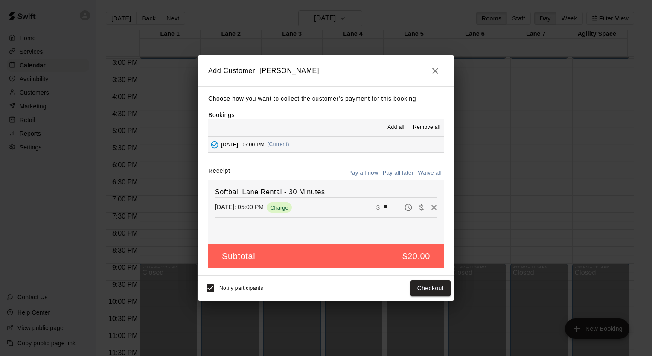
click at [394, 173] on button "Pay all later" at bounding box center [398, 172] width 35 height 13
click at [418, 289] on button "Add customer" at bounding box center [424, 288] width 52 height 16
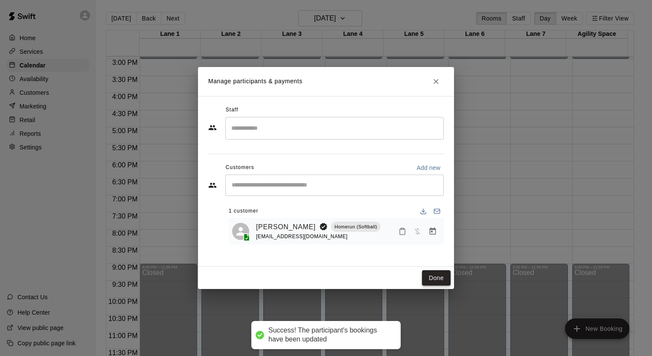
click at [435, 281] on button "Done" at bounding box center [436, 278] width 29 height 16
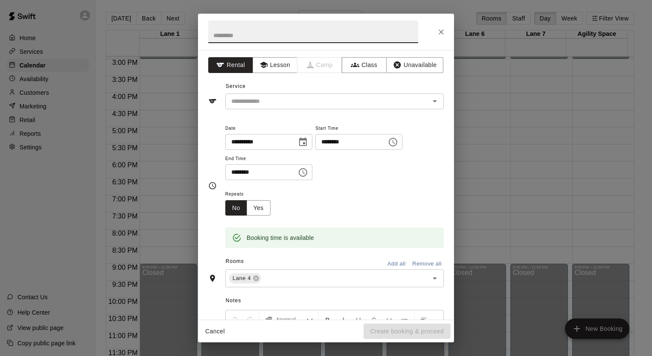
click at [280, 37] on input "text" at bounding box center [313, 31] width 210 height 23
type input "**********"
click at [280, 99] on input "text" at bounding box center [322, 101] width 188 height 11
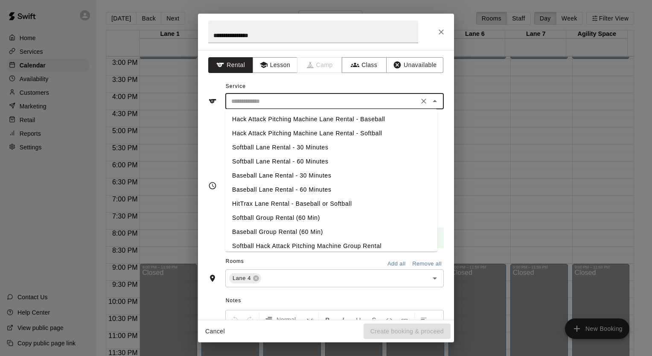
click at [278, 148] on li "Softball Lane Rental - 30 Minutes" at bounding box center [331, 147] width 212 height 14
type input "**********"
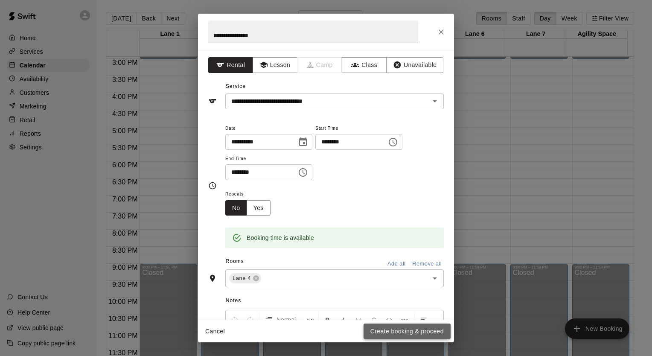
click at [417, 332] on button "Create booking & proceed" at bounding box center [407, 332] width 87 height 16
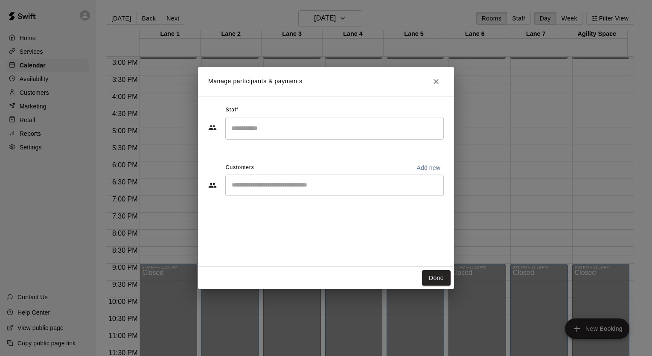
click at [266, 189] on input "Start typing to search customers..." at bounding box center [334, 185] width 211 height 9
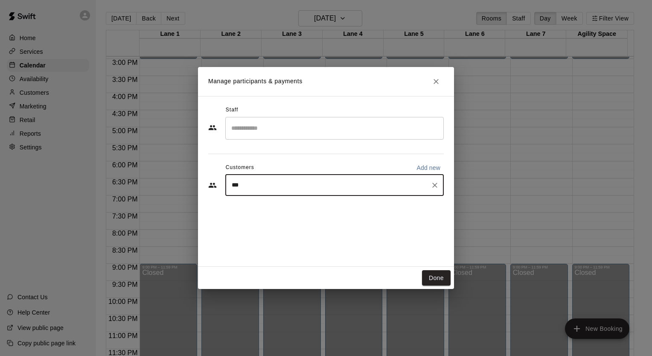
type input "****"
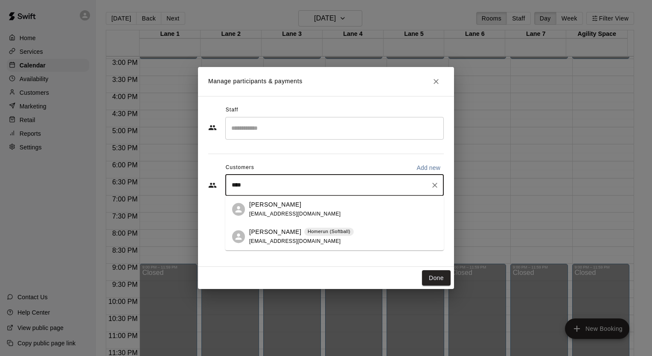
click at [261, 233] on p "[PERSON_NAME]" at bounding box center [275, 231] width 52 height 9
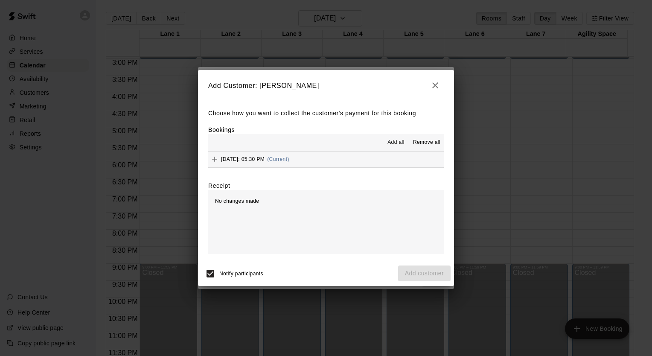
click at [240, 160] on span "[DATE]: 05:30 PM" at bounding box center [243, 159] width 44 height 6
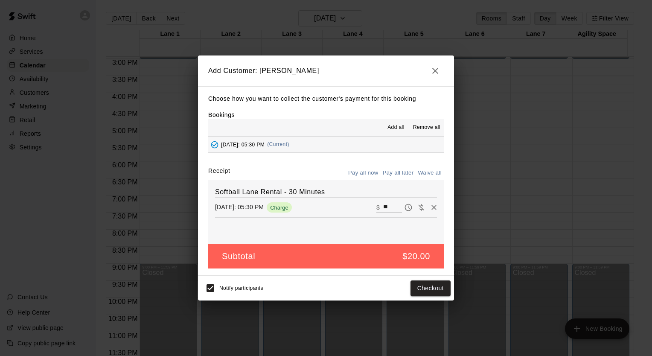
click at [408, 170] on button "Pay all later" at bounding box center [398, 172] width 35 height 13
click at [421, 291] on button "Add customer" at bounding box center [424, 288] width 52 height 16
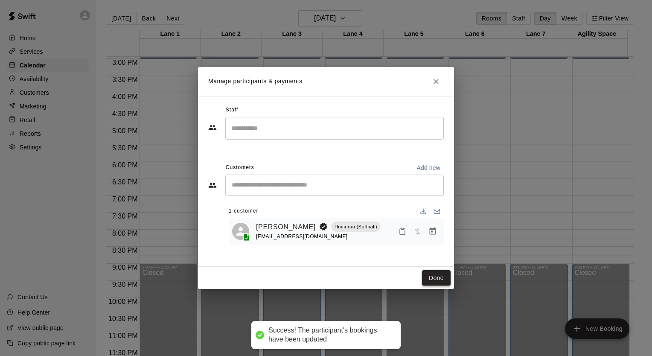
click at [431, 280] on button "Done" at bounding box center [436, 278] width 29 height 16
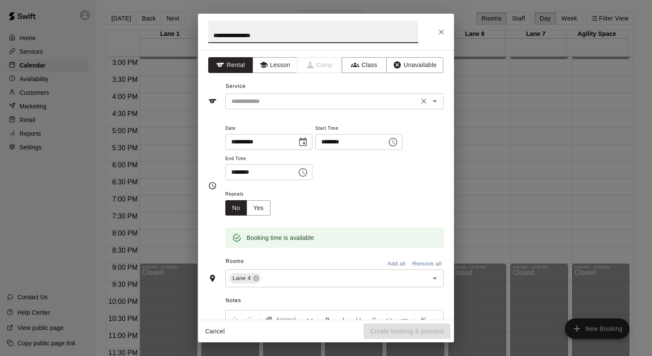
type input "**********"
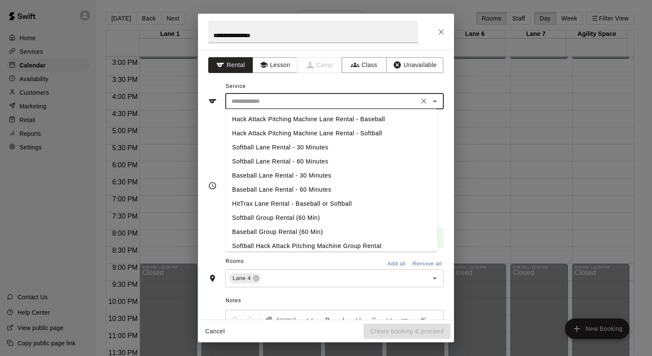
click at [260, 97] on input "text" at bounding box center [322, 101] width 188 height 11
click at [271, 144] on li "Softball Lane Rental - 30 Minutes" at bounding box center [331, 147] width 212 height 14
type input "**********"
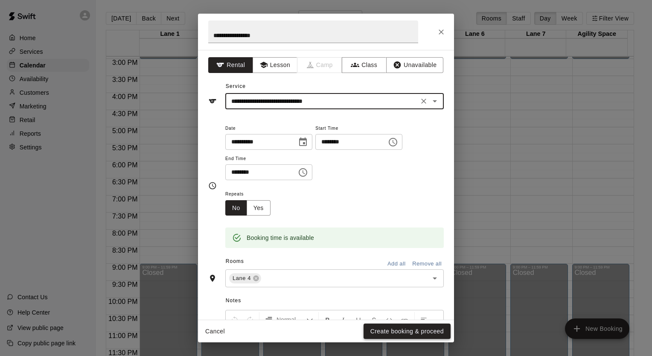
click at [404, 330] on button "Create booking & proceed" at bounding box center [407, 332] width 87 height 16
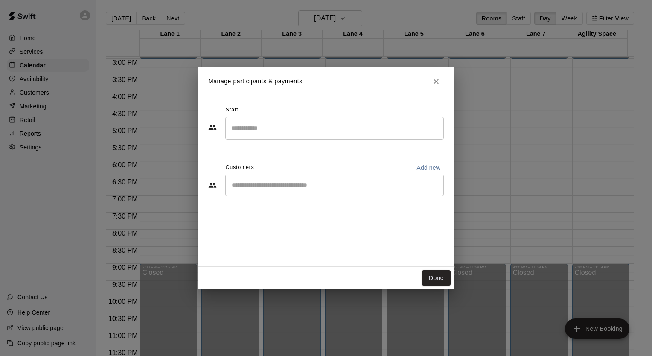
click at [252, 189] on div "​" at bounding box center [334, 185] width 219 height 21
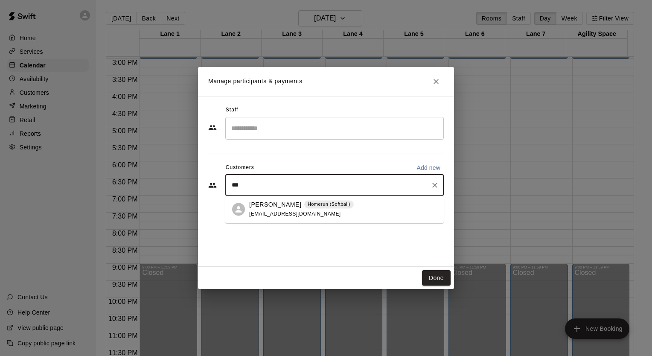
type input "****"
click at [256, 206] on p "[PERSON_NAME]" at bounding box center [275, 204] width 52 height 9
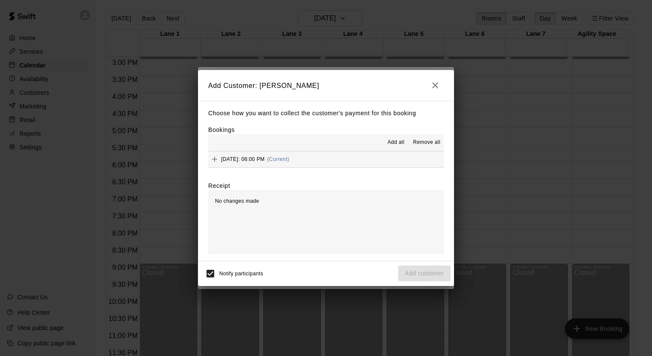
click at [215, 160] on icon "Add" at bounding box center [214, 159] width 5 height 5
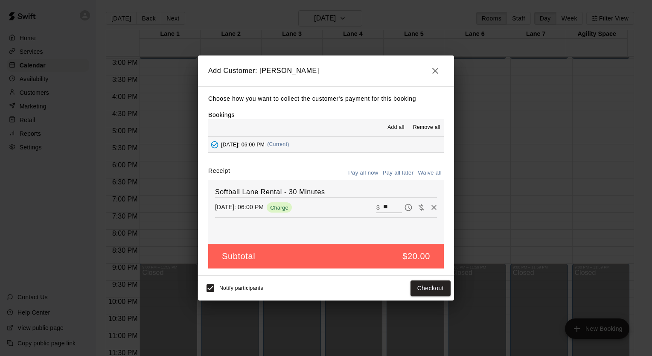
click at [396, 172] on button "Pay all later" at bounding box center [398, 172] width 35 height 13
click at [426, 291] on button "Add customer" at bounding box center [424, 288] width 52 height 16
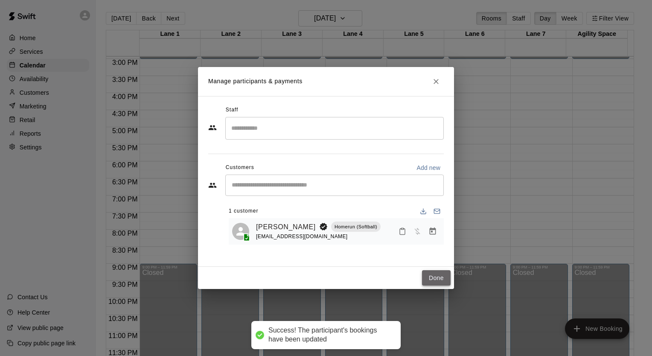
click at [434, 276] on button "Done" at bounding box center [436, 278] width 29 height 16
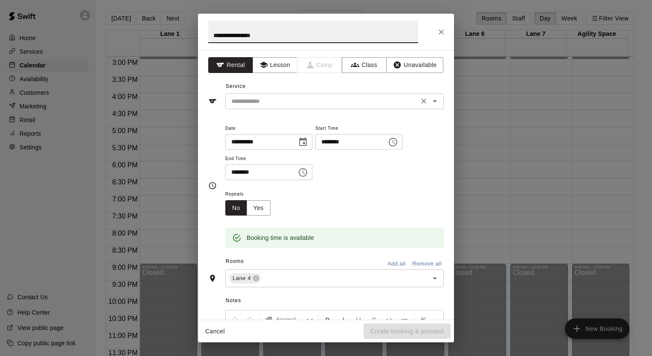
type input "**********"
click at [255, 102] on input "text" at bounding box center [322, 101] width 188 height 11
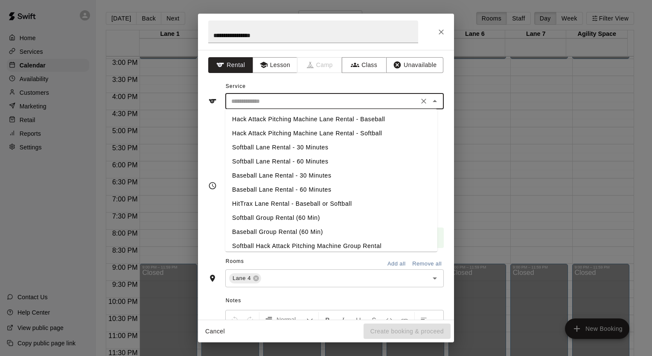
click at [269, 143] on li "Softball Lane Rental - 30 Minutes" at bounding box center [331, 147] width 212 height 14
type input "**********"
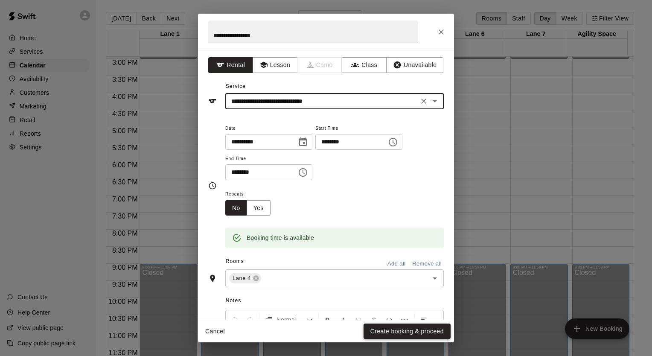
click at [386, 333] on button "Create booking & proceed" at bounding box center [407, 332] width 87 height 16
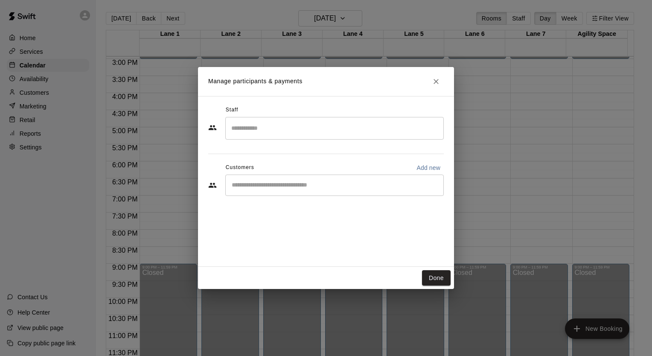
click at [268, 192] on div "​" at bounding box center [334, 185] width 219 height 21
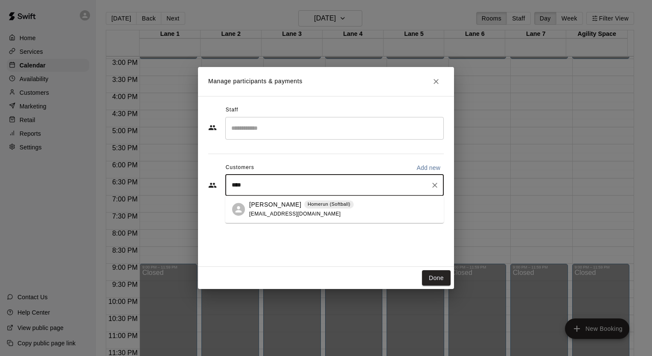
type input "*****"
click at [285, 211] on span "[EMAIL_ADDRESS][DOMAIN_NAME]" at bounding box center [295, 214] width 92 height 6
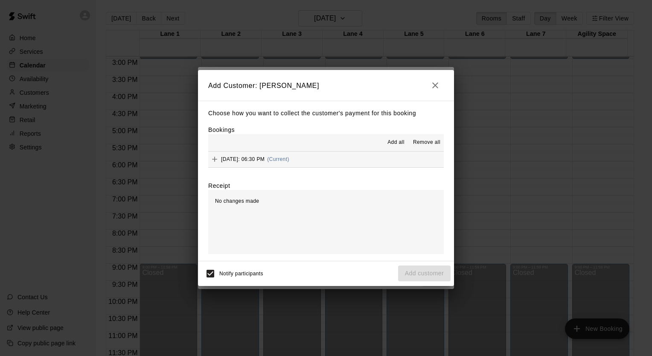
click at [251, 158] on span "[DATE]: 06:30 PM" at bounding box center [243, 159] width 44 height 6
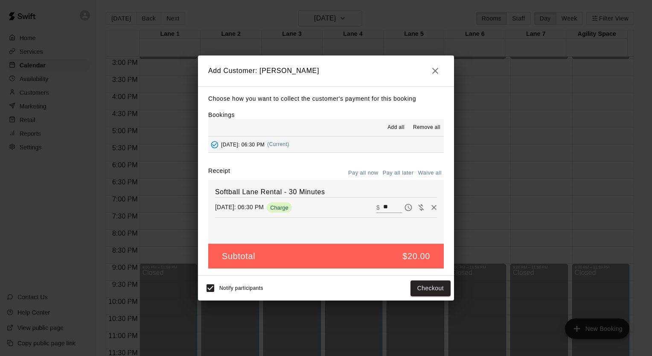
click at [403, 169] on button "Pay all later" at bounding box center [398, 172] width 35 height 13
click at [420, 291] on button "Add customer" at bounding box center [424, 288] width 52 height 16
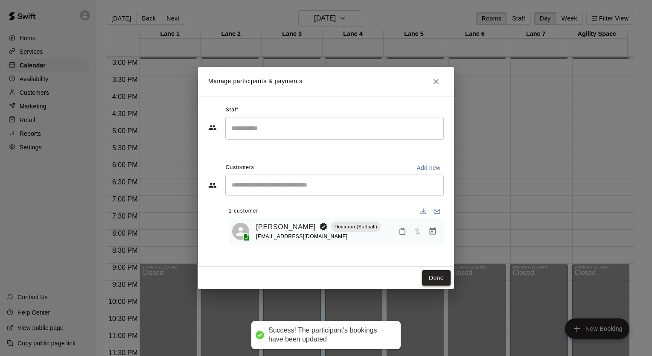
click at [435, 279] on button "Done" at bounding box center [436, 278] width 29 height 16
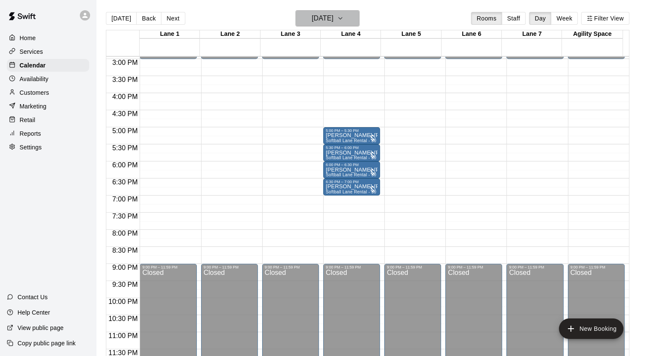
click at [351, 17] on button "[DATE]" at bounding box center [327, 18] width 64 height 16
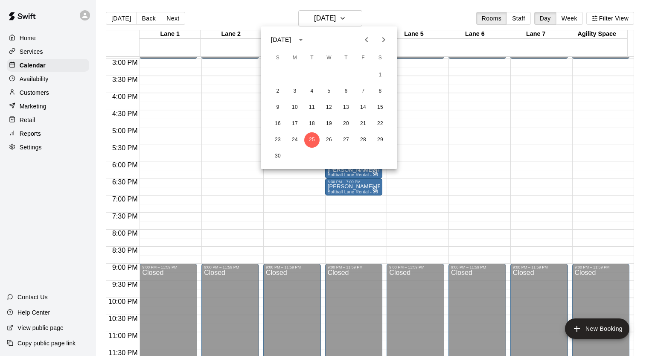
click at [68, 101] on div at bounding box center [326, 178] width 652 height 356
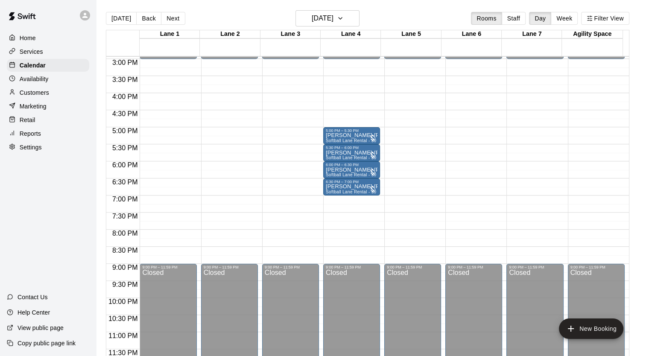
click at [75, 94] on div "Customers" at bounding box center [48, 92] width 82 height 13
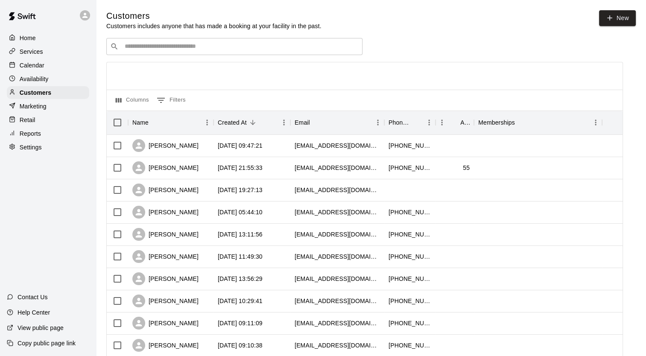
click at [205, 110] on div "Columns 0 Filters" at bounding box center [365, 100] width 516 height 21
click at [209, 43] on div "​ ​" at bounding box center [234, 46] width 256 height 17
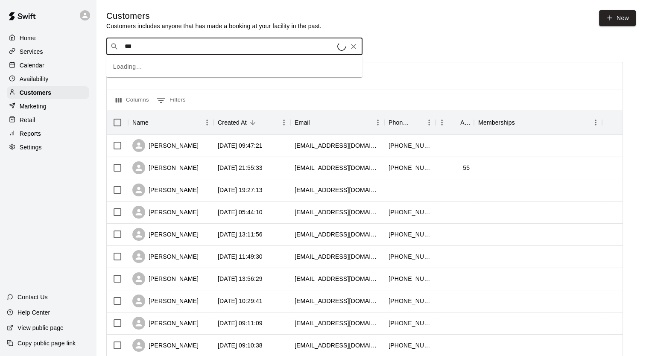
type input "****"
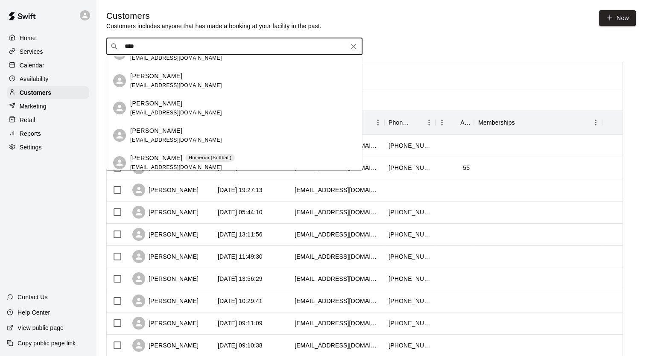
scroll to position [213, 0]
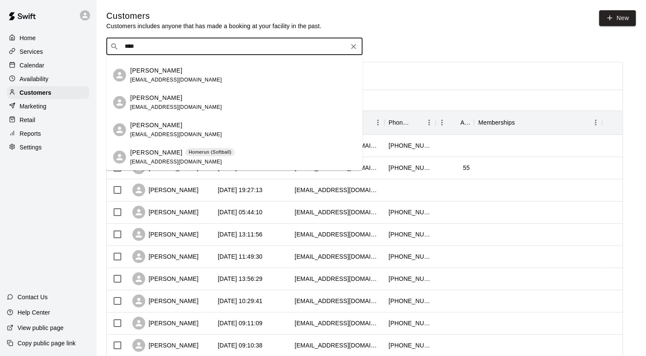
click at [155, 155] on p "[PERSON_NAME]" at bounding box center [156, 152] width 52 height 9
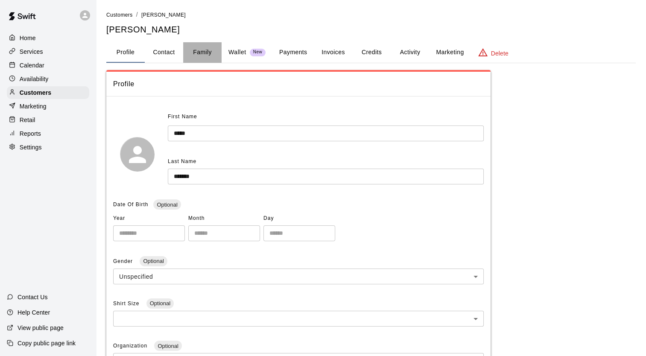
click at [205, 57] on button "Family" at bounding box center [202, 52] width 38 height 20
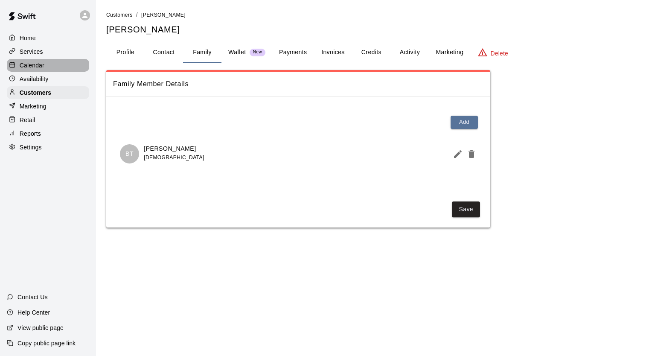
click at [41, 66] on p "Calendar" at bounding box center [32, 65] width 25 height 9
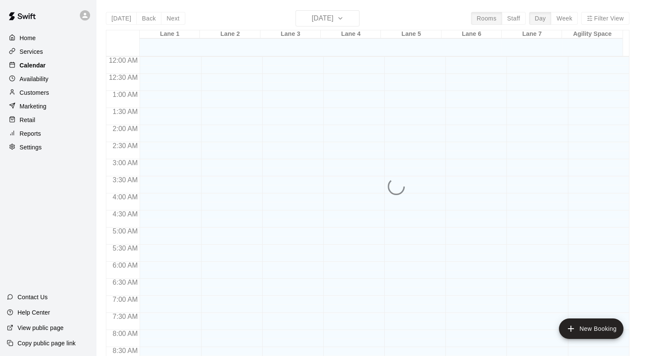
scroll to position [484, 0]
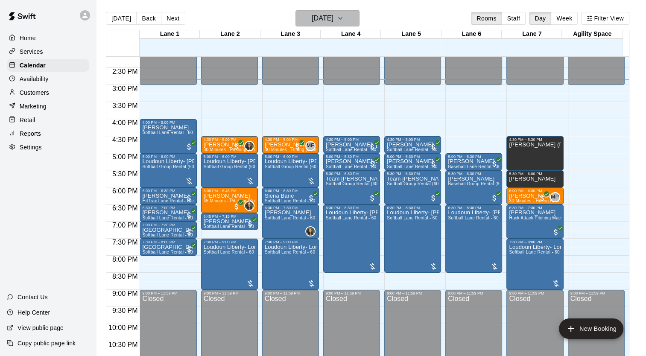
click at [344, 22] on icon "button" at bounding box center [340, 18] width 7 height 10
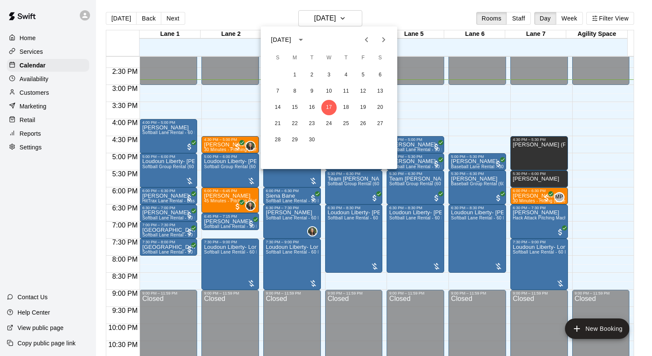
click at [382, 40] on icon "Next month" at bounding box center [384, 40] width 10 height 10
click at [310, 78] on button "2" at bounding box center [311, 74] width 15 height 15
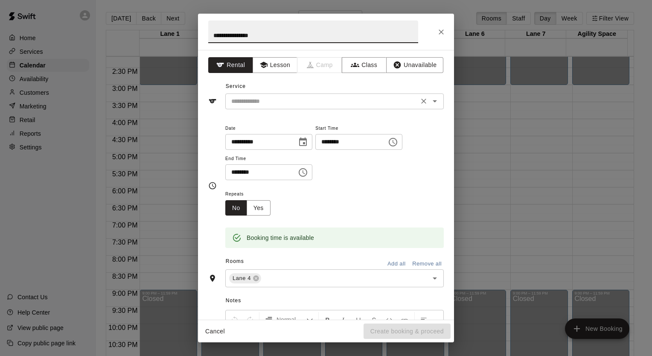
type input "**********"
click at [273, 101] on input "text" at bounding box center [322, 101] width 188 height 11
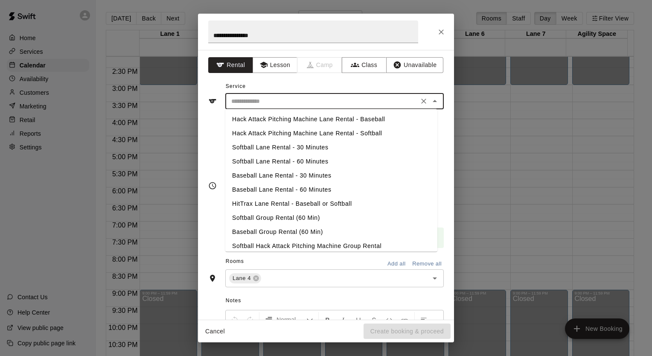
click at [271, 153] on li "Softball Lane Rental - 30 Minutes" at bounding box center [331, 147] width 212 height 14
type input "**********"
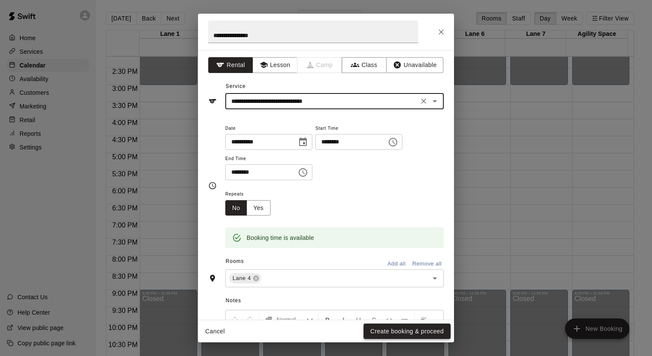
click at [406, 331] on button "Create booking & proceed" at bounding box center [407, 332] width 87 height 16
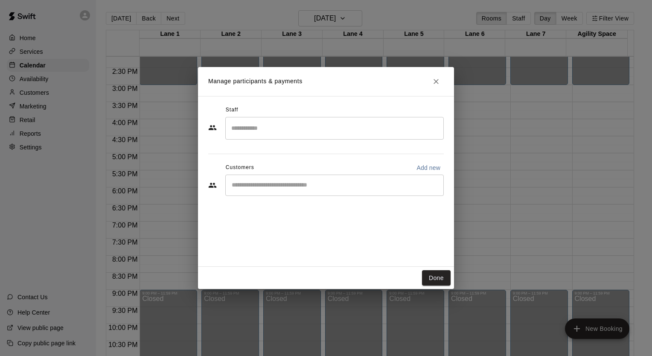
click at [283, 185] on input "Start typing to search customers..." at bounding box center [334, 185] width 211 height 9
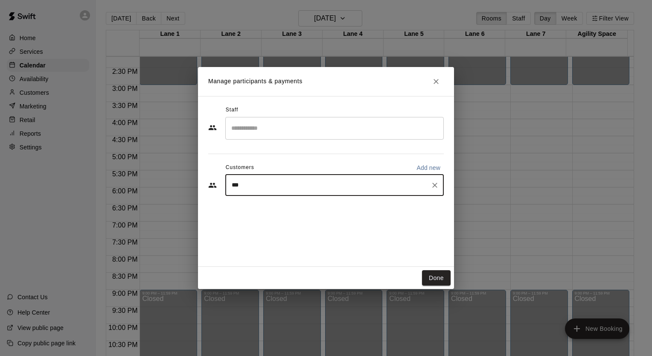
type input "****"
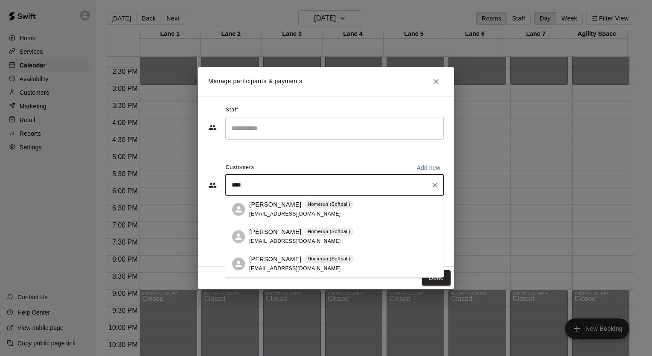
click at [260, 264] on div "[PERSON_NAME] Homerun (Softball) [EMAIL_ADDRESS][DOMAIN_NAME]" at bounding box center [301, 264] width 105 height 18
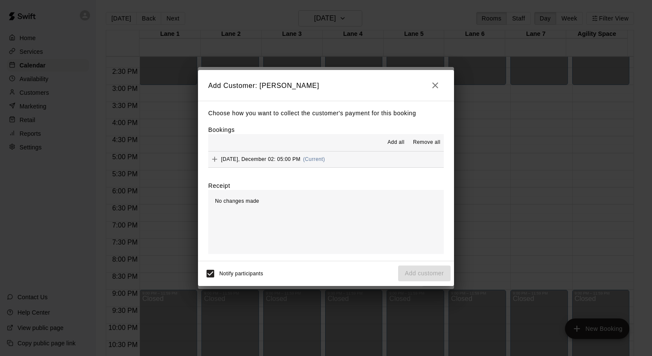
click at [230, 160] on span "[DATE], December 02: 05:00 PM" at bounding box center [260, 159] width 79 height 6
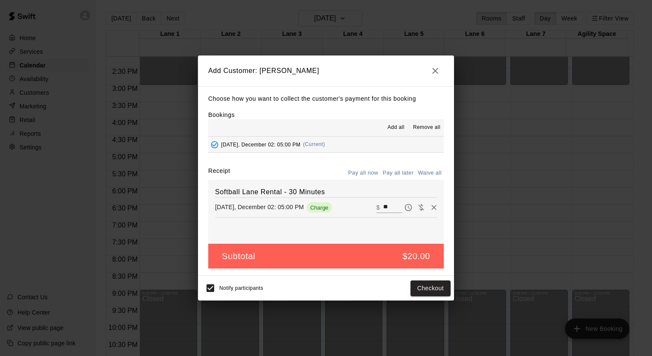
click at [403, 173] on button "Pay all later" at bounding box center [398, 172] width 35 height 13
click at [408, 286] on button "Add customer" at bounding box center [424, 288] width 52 height 16
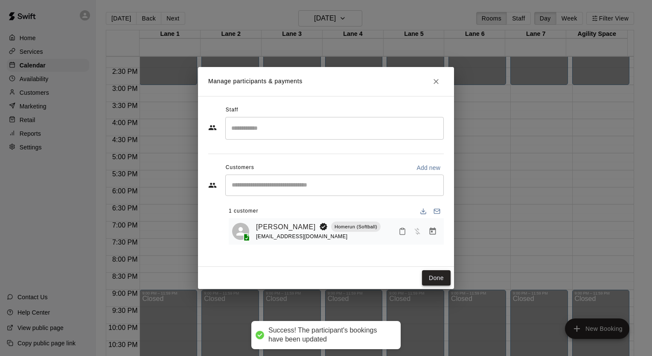
click at [433, 279] on button "Done" at bounding box center [436, 278] width 29 height 16
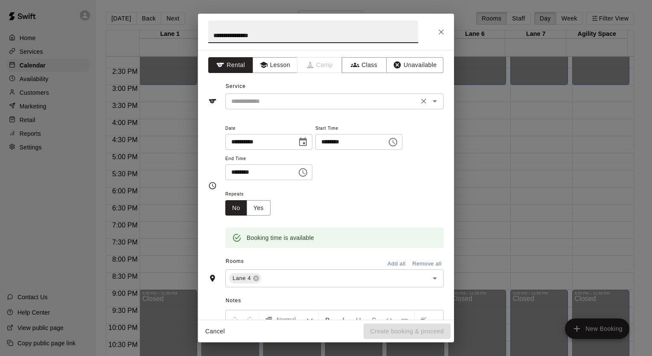
type input "**********"
click at [258, 102] on input "text" at bounding box center [322, 101] width 188 height 11
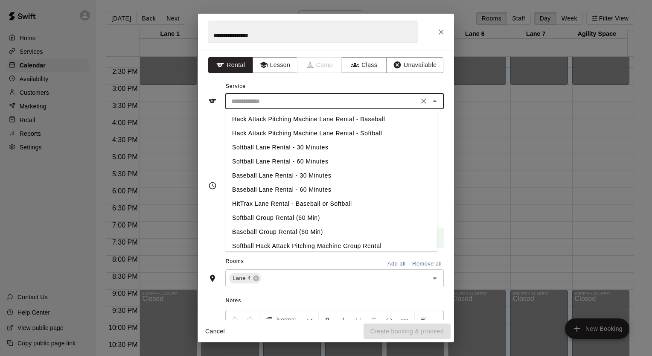
click at [256, 149] on li "Softball Lane Rental - 30 Minutes" at bounding box center [331, 147] width 212 height 14
type input "**********"
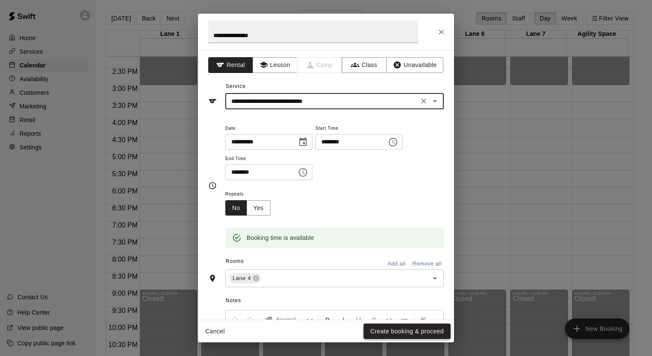
click at [402, 332] on button "Create booking & proceed" at bounding box center [407, 332] width 87 height 16
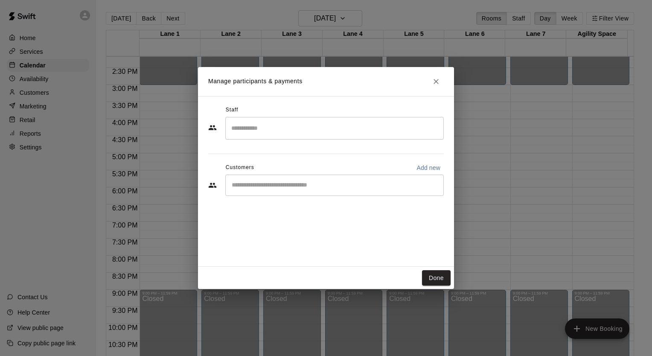
click at [316, 188] on input "Start typing to search customers..." at bounding box center [334, 185] width 211 height 9
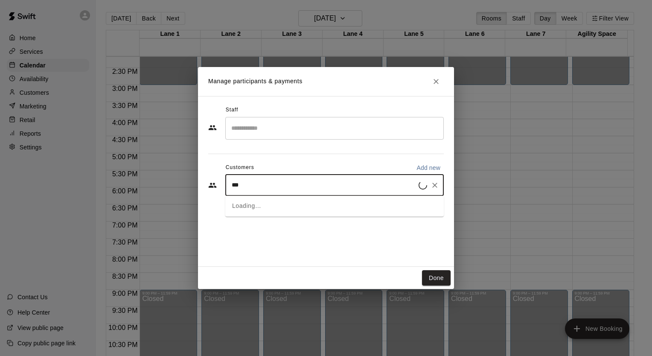
type input "****"
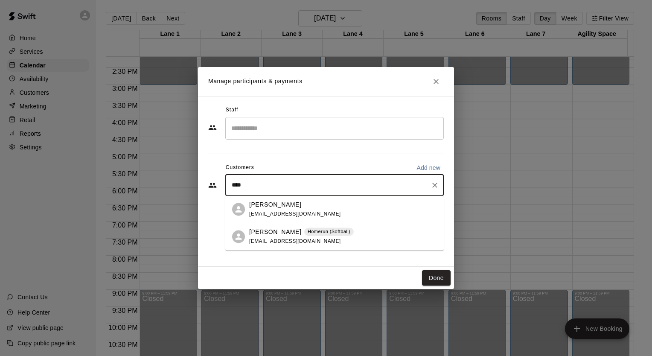
click at [281, 242] on span "[EMAIL_ADDRESS][DOMAIN_NAME]" at bounding box center [295, 241] width 92 height 6
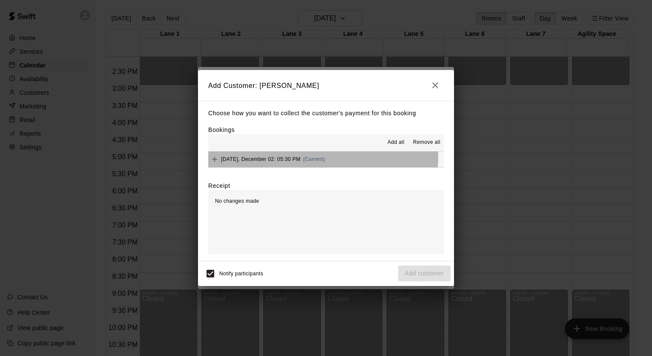
click at [256, 156] on span "[DATE], December 02: 05:30 PM" at bounding box center [260, 159] width 79 height 6
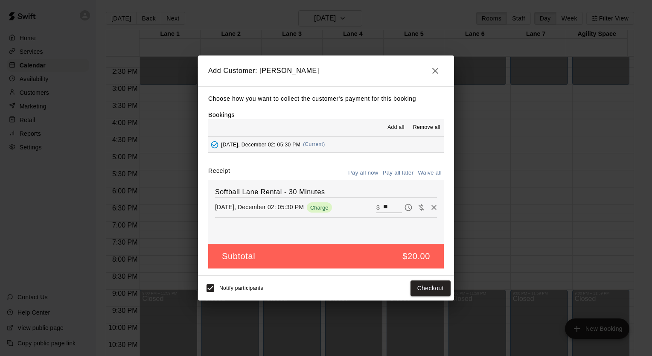
click at [391, 172] on button "Pay all later" at bounding box center [398, 172] width 35 height 13
click at [409, 290] on button "Add customer" at bounding box center [424, 288] width 52 height 16
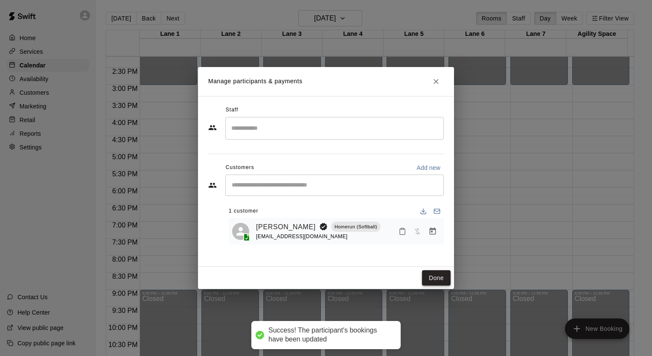
click at [439, 278] on button "Done" at bounding box center [436, 278] width 29 height 16
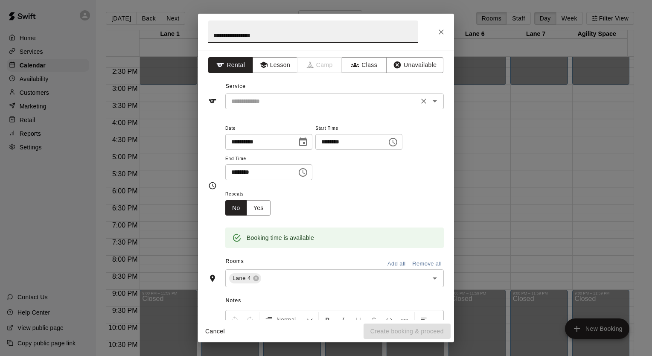
type input "**********"
click at [300, 100] on input "text" at bounding box center [322, 101] width 188 height 11
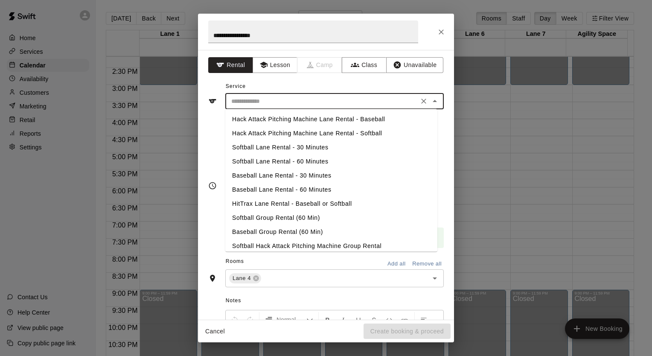
click at [307, 149] on li "Softball Lane Rental - 30 Minutes" at bounding box center [331, 147] width 212 height 14
type input "**********"
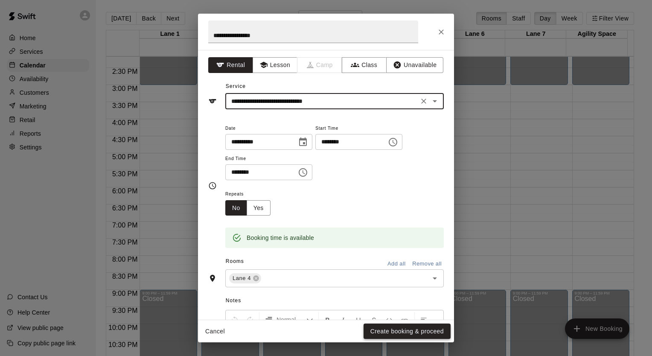
click at [398, 334] on button "Create booking & proceed" at bounding box center [407, 332] width 87 height 16
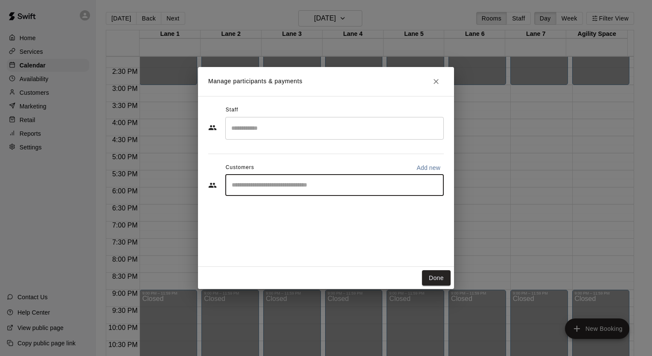
click at [309, 188] on input "Start typing to search customers..." at bounding box center [334, 185] width 211 height 9
type input "****"
click at [271, 211] on span "[EMAIL_ADDRESS][DOMAIN_NAME]" at bounding box center [295, 214] width 92 height 6
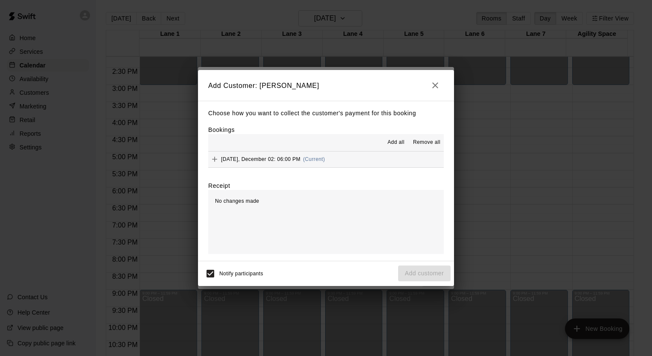
click at [262, 161] on span "[DATE], December 02: 06:00 PM" at bounding box center [260, 159] width 79 height 6
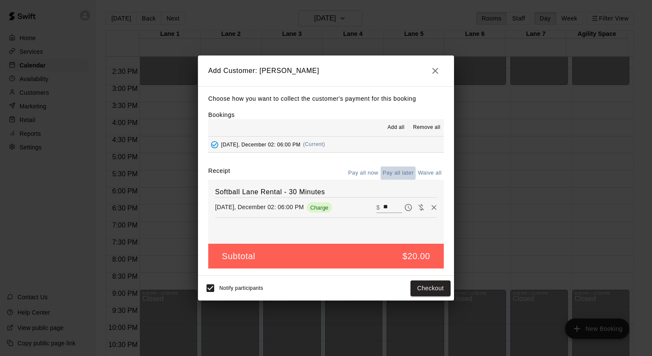
click at [393, 172] on button "Pay all later" at bounding box center [398, 172] width 35 height 13
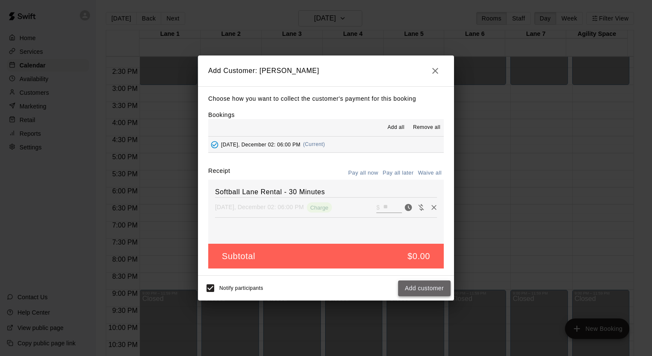
click at [420, 288] on button "Add customer" at bounding box center [424, 288] width 52 height 16
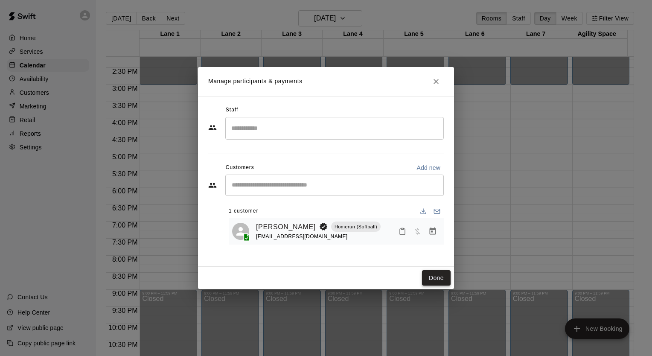
click at [437, 279] on button "Done" at bounding box center [436, 278] width 29 height 16
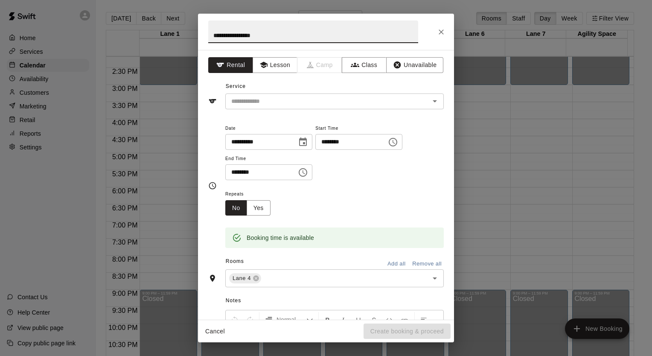
type input "**********"
click at [294, 110] on div "**********" at bounding box center [326, 185] width 256 height 270
click at [297, 96] on input "text" at bounding box center [322, 101] width 188 height 11
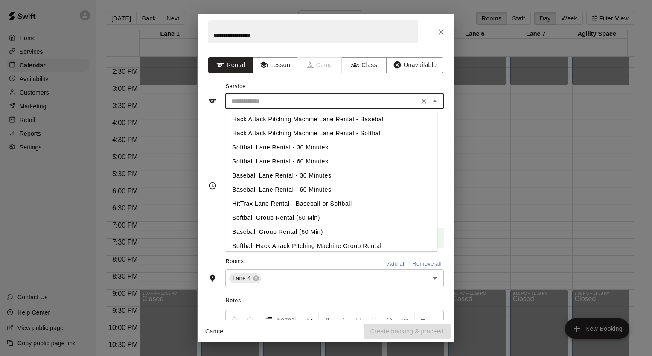
click at [298, 149] on li "Softball Lane Rental - 30 Minutes" at bounding box center [331, 147] width 212 height 14
type input "**********"
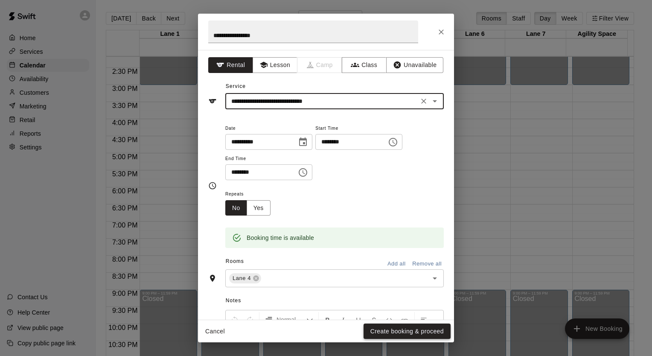
click at [412, 332] on button "Create booking & proceed" at bounding box center [407, 332] width 87 height 16
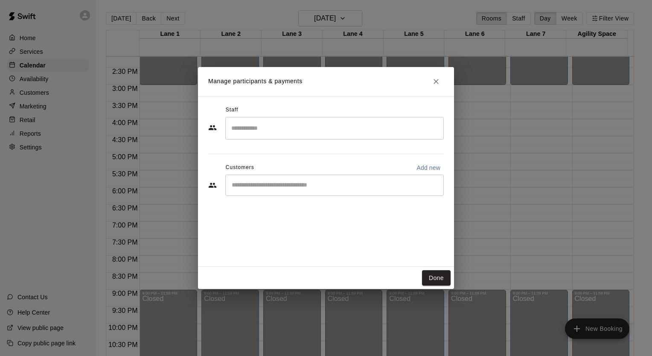
click at [308, 191] on div "​" at bounding box center [334, 185] width 219 height 21
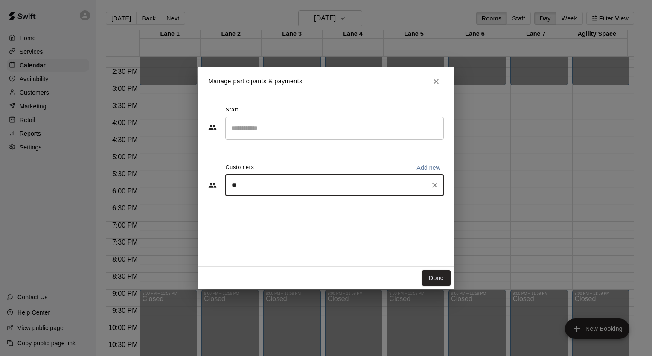
type input "***"
click at [284, 207] on p "[PERSON_NAME]" at bounding box center [275, 204] width 52 height 9
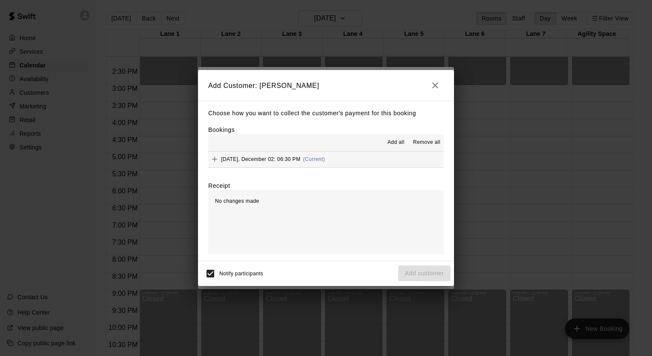
click at [247, 158] on span "[DATE], December 02: 06:30 PM" at bounding box center [260, 159] width 79 height 6
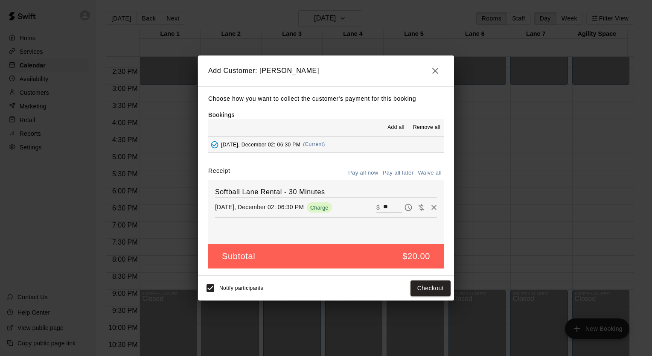
click at [402, 173] on button "Pay all later" at bounding box center [398, 172] width 35 height 13
click at [436, 289] on button "Add customer" at bounding box center [424, 288] width 52 height 16
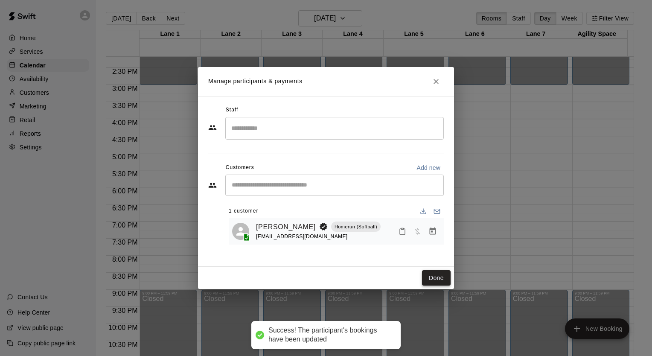
click at [437, 275] on button "Done" at bounding box center [436, 278] width 29 height 16
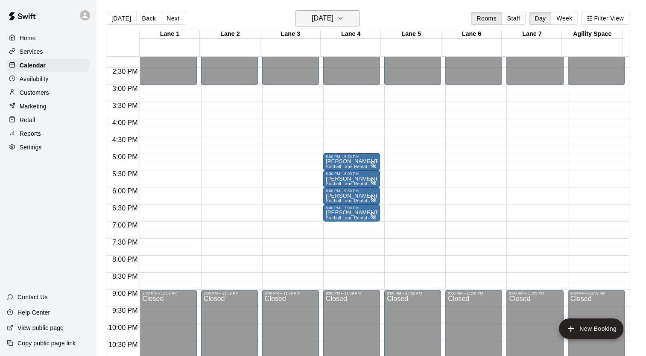
click at [344, 15] on icon "button" at bounding box center [340, 18] width 7 height 10
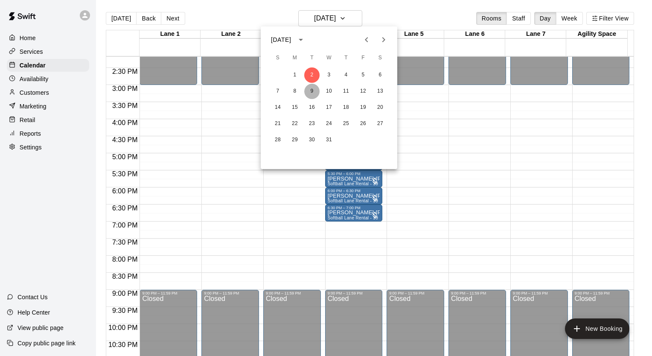
click at [310, 91] on button "9" at bounding box center [311, 91] width 15 height 15
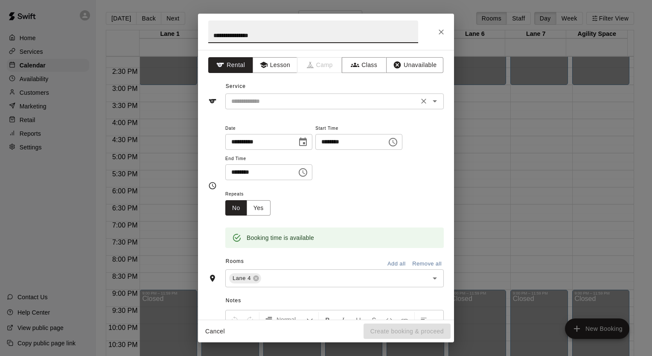
type input "**********"
click at [251, 98] on input "text" at bounding box center [322, 101] width 188 height 11
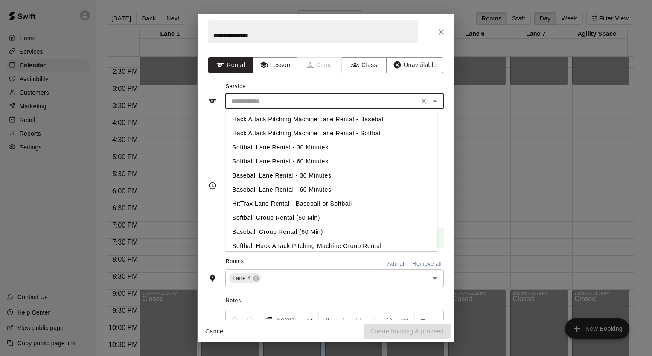
click at [276, 150] on li "Softball Lane Rental - 30 Minutes" at bounding box center [331, 147] width 212 height 14
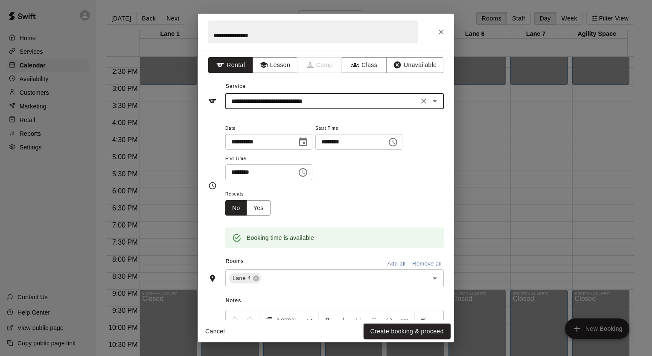
type input "**********"
click at [396, 332] on button "Create booking & proceed" at bounding box center [407, 332] width 87 height 16
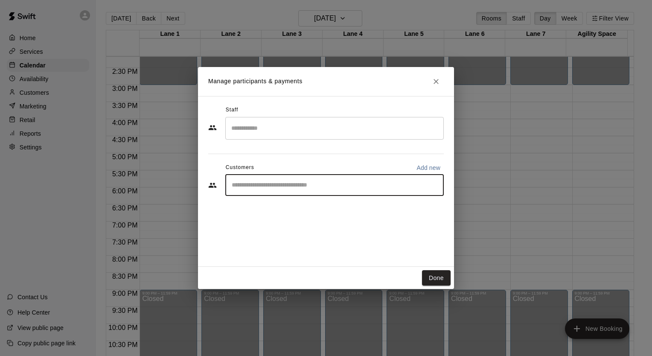
click at [290, 183] on input "Start typing to search customers..." at bounding box center [334, 185] width 211 height 9
type input "****"
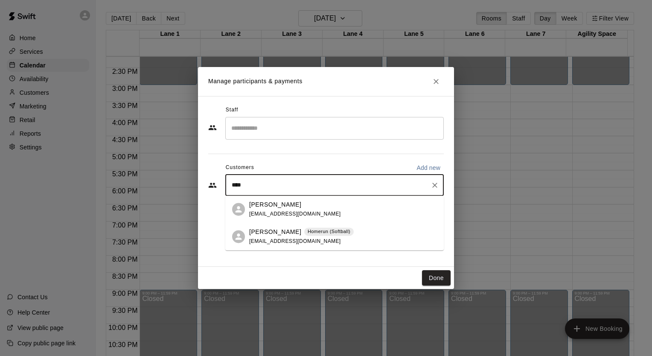
click at [260, 232] on p "[PERSON_NAME]" at bounding box center [275, 231] width 52 height 9
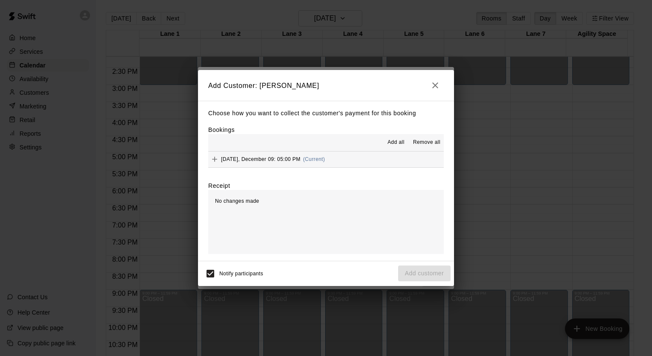
click at [254, 161] on span "[DATE], December 09: 05:00 PM" at bounding box center [260, 159] width 79 height 6
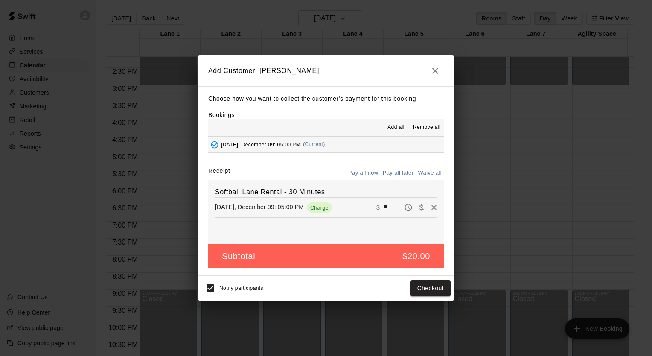
click at [401, 174] on button "Pay all later" at bounding box center [398, 172] width 35 height 13
click at [415, 290] on button "Add customer" at bounding box center [424, 288] width 52 height 16
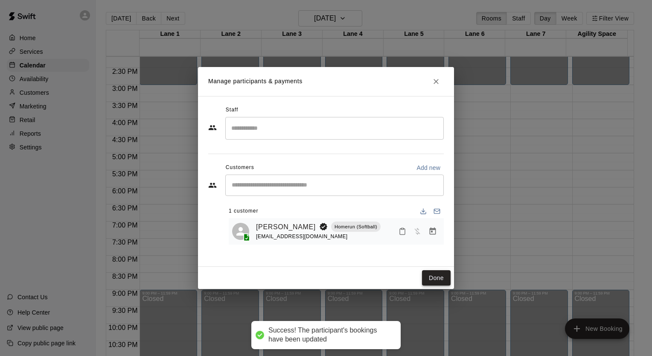
click at [433, 278] on button "Done" at bounding box center [436, 278] width 29 height 16
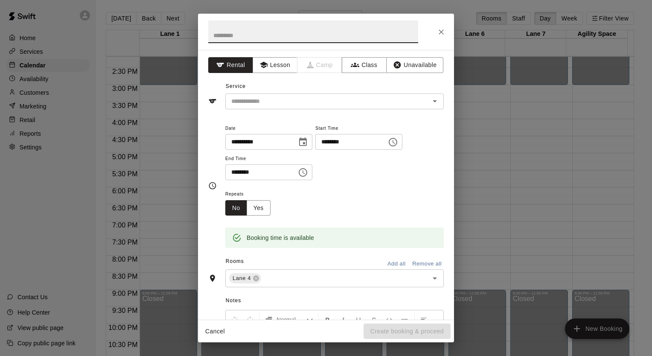
click at [318, 35] on input "text" at bounding box center [313, 31] width 210 height 23
type input "**********"
click at [314, 96] on input "text" at bounding box center [322, 101] width 188 height 11
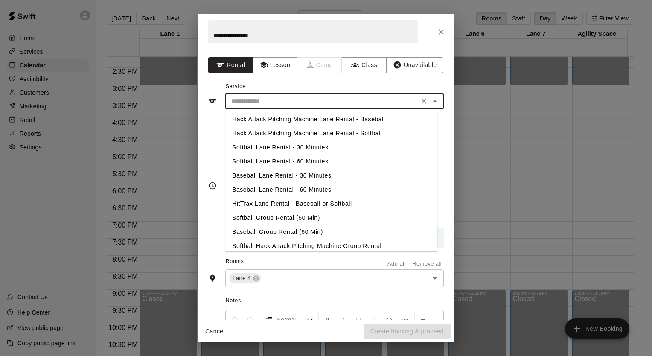
click at [304, 148] on li "Softball Lane Rental - 30 Minutes" at bounding box center [331, 147] width 212 height 14
type input "**********"
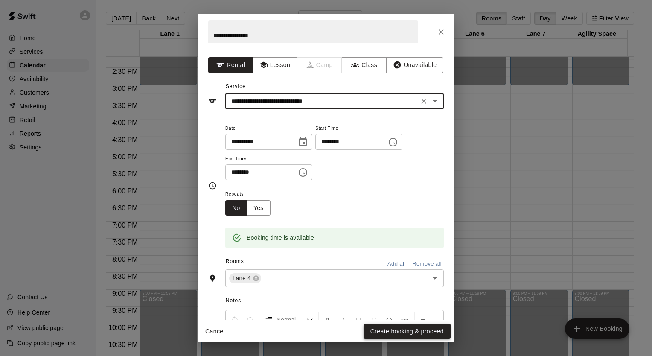
click at [398, 333] on button "Create booking & proceed" at bounding box center [407, 332] width 87 height 16
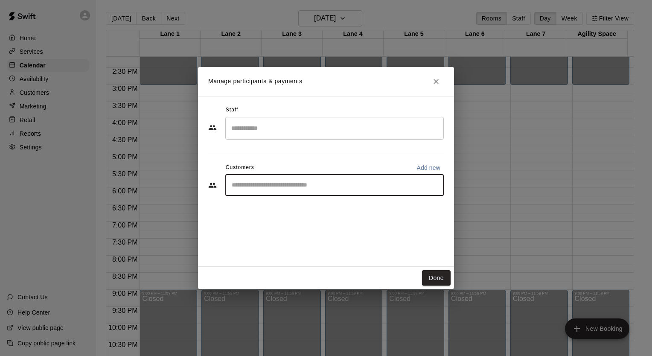
click at [273, 187] on input "Start typing to search customers..." at bounding box center [334, 185] width 211 height 9
type input "****"
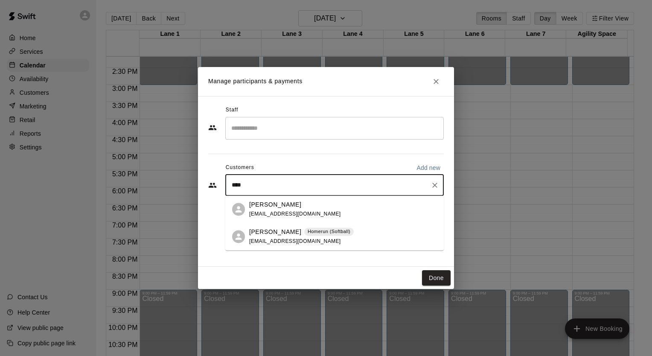
click at [264, 233] on p "[PERSON_NAME]" at bounding box center [275, 231] width 52 height 9
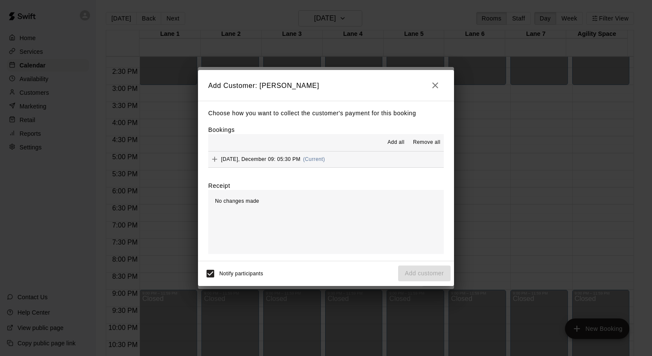
click at [259, 162] on span "[DATE], December 09: 05:30 PM" at bounding box center [260, 159] width 79 height 6
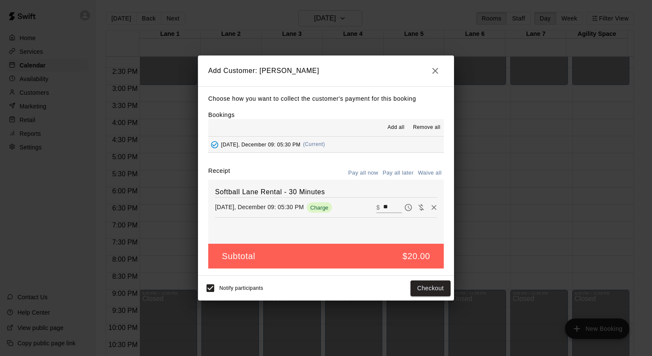
click at [405, 171] on button "Pay all later" at bounding box center [398, 172] width 35 height 13
click at [420, 288] on button "Add customer" at bounding box center [424, 288] width 52 height 16
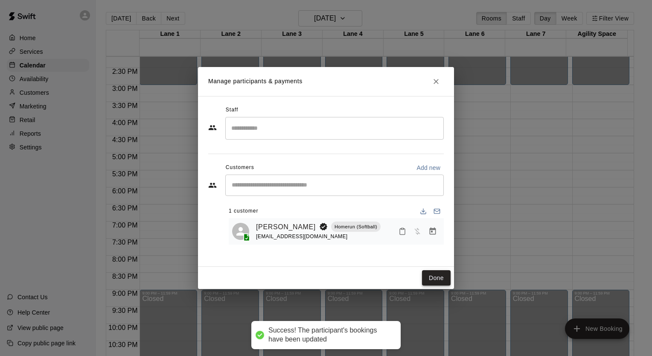
click at [437, 277] on button "Done" at bounding box center [436, 278] width 29 height 16
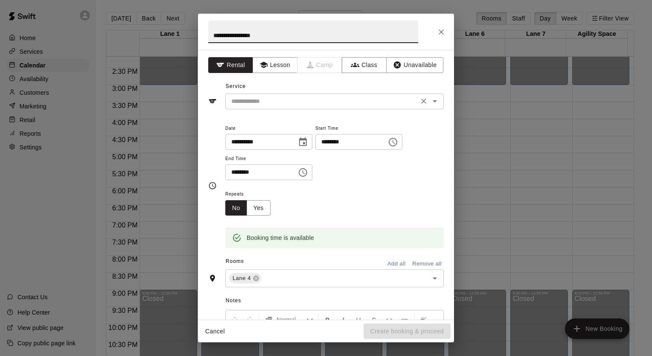
type input "**********"
click at [266, 100] on input "text" at bounding box center [322, 101] width 188 height 11
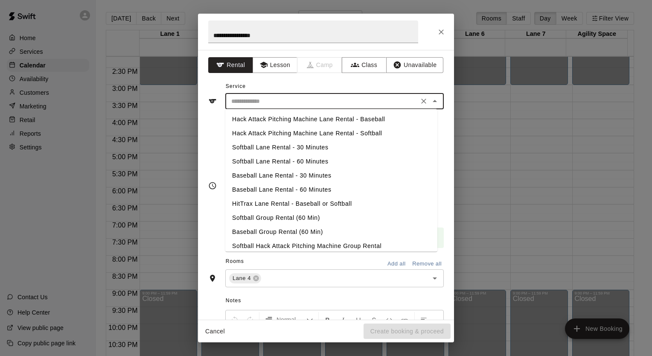
click at [289, 148] on li "Softball Lane Rental - 30 Minutes" at bounding box center [331, 147] width 212 height 14
type input "**********"
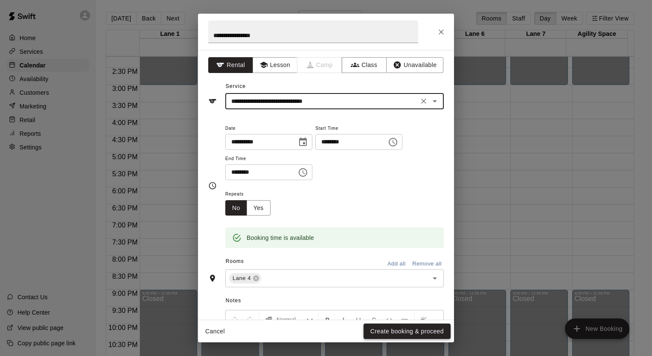
click at [388, 329] on button "Create booking & proceed" at bounding box center [407, 332] width 87 height 16
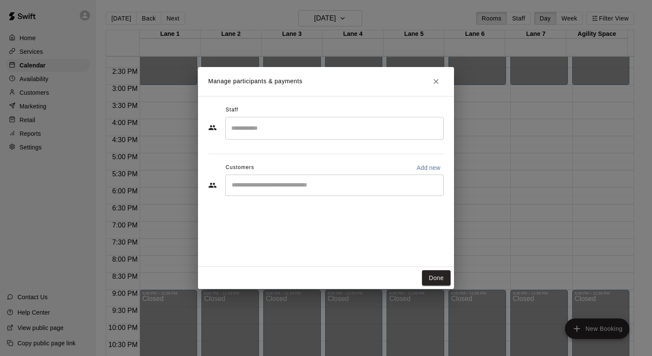
click at [278, 183] on input "Start typing to search customers..." at bounding box center [334, 185] width 211 height 9
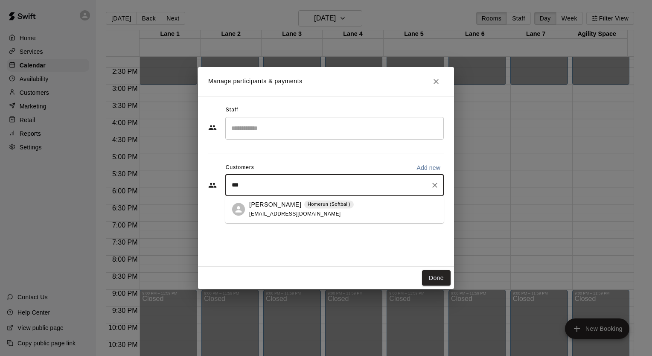
type input "****"
click at [273, 215] on span "[EMAIL_ADDRESS][DOMAIN_NAME]" at bounding box center [295, 214] width 92 height 6
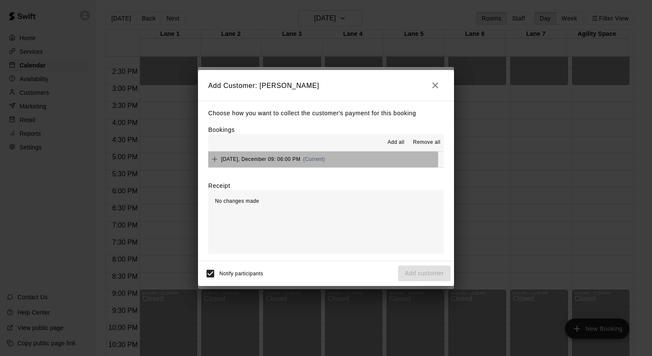
click at [274, 160] on span "[DATE], December 09: 06:00 PM" at bounding box center [260, 159] width 79 height 6
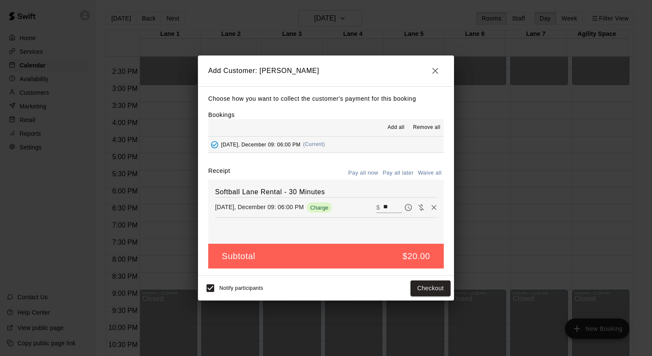
click at [386, 171] on button "Pay all later" at bounding box center [398, 172] width 35 height 13
click at [420, 291] on button "Add customer" at bounding box center [424, 288] width 52 height 16
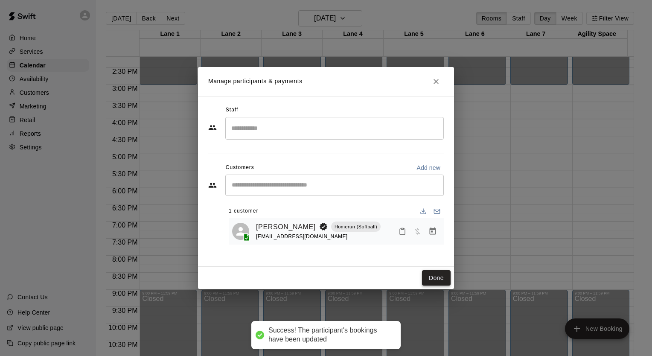
click at [440, 279] on button "Done" at bounding box center [436, 278] width 29 height 16
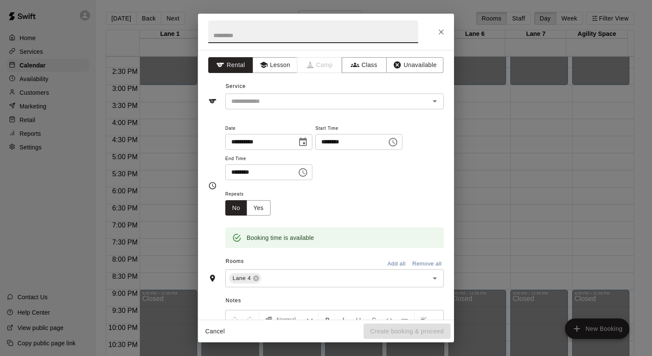
click at [293, 29] on input "text" at bounding box center [313, 31] width 210 height 23
type input "**********"
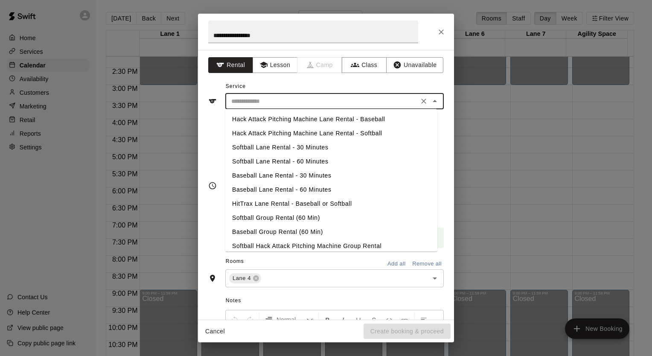
click at [283, 101] on input "text" at bounding box center [322, 101] width 188 height 11
click at [283, 149] on li "Softball Lane Rental - 30 Minutes" at bounding box center [331, 147] width 212 height 14
type input "**********"
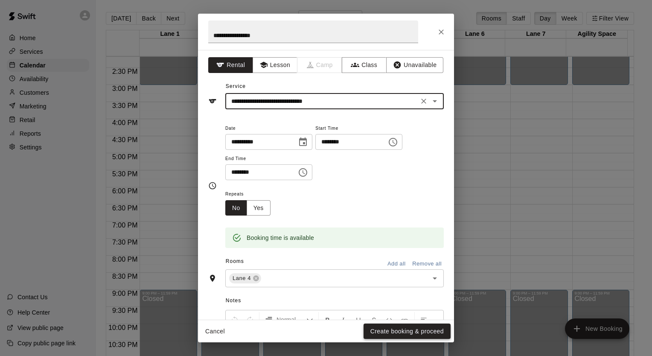
click at [381, 335] on button "Create booking & proceed" at bounding box center [407, 332] width 87 height 16
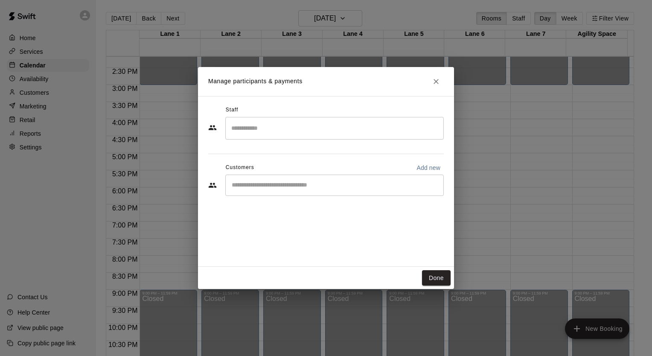
click at [302, 192] on div "​" at bounding box center [334, 185] width 219 height 21
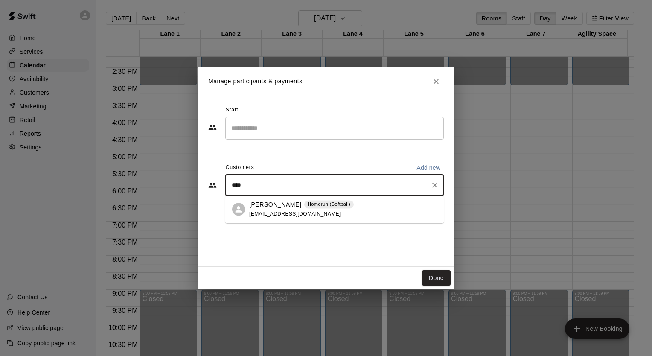
type input "*****"
click at [262, 209] on p "[PERSON_NAME]" at bounding box center [275, 204] width 52 height 9
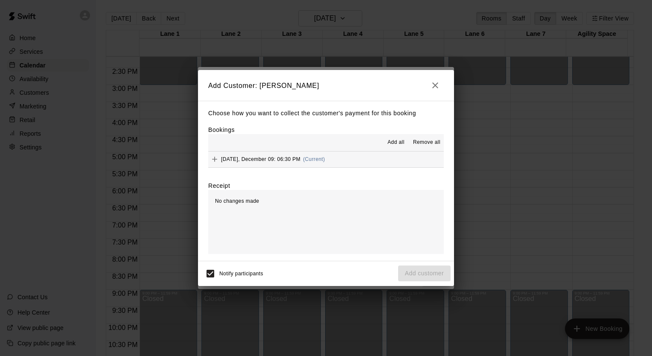
click at [265, 155] on div "[DATE], December 09: 06:30 PM (Current)" at bounding box center [266, 159] width 117 height 13
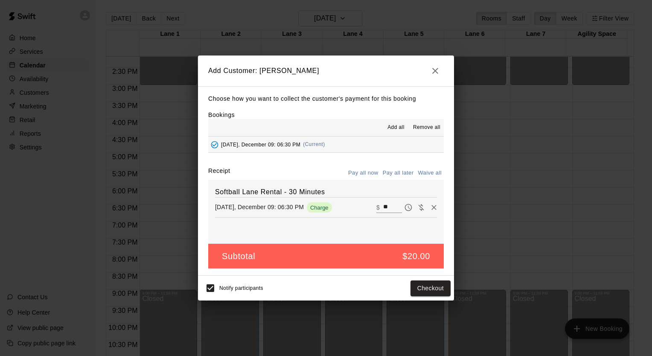
click at [403, 172] on button "Pay all later" at bounding box center [398, 172] width 35 height 13
click at [410, 288] on button "Add customer" at bounding box center [424, 288] width 52 height 16
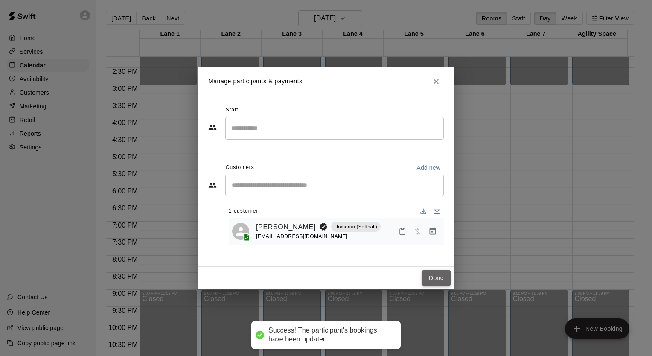
click at [435, 278] on button "Done" at bounding box center [436, 278] width 29 height 16
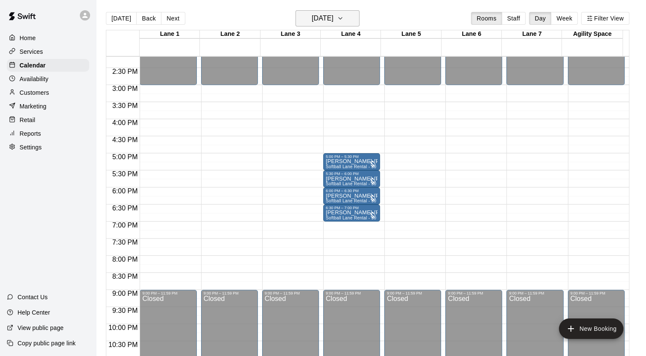
click at [342, 19] on icon "button" at bounding box center [339, 18] width 3 height 2
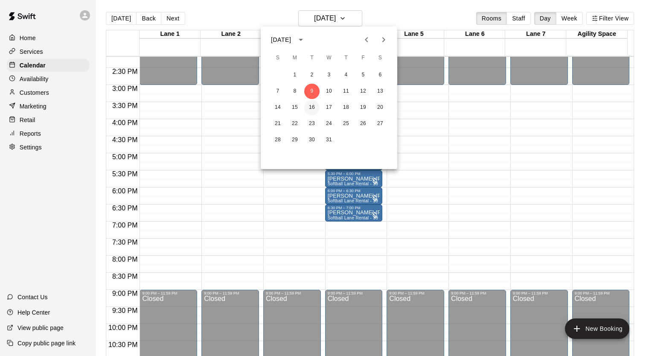
click at [311, 108] on button "16" at bounding box center [311, 107] width 15 height 15
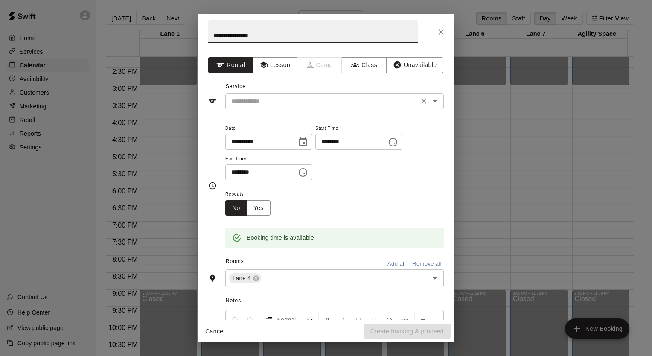
type input "**********"
click at [258, 101] on input "text" at bounding box center [322, 101] width 188 height 11
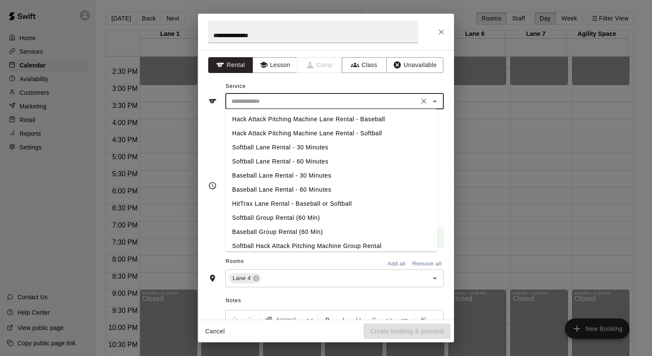
click at [270, 149] on li "Softball Lane Rental - 30 Minutes" at bounding box center [331, 147] width 212 height 14
type input "**********"
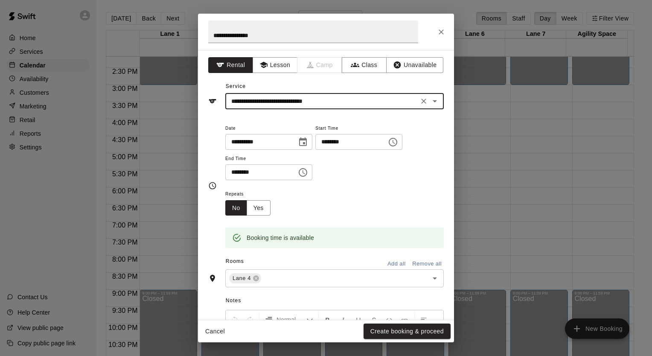
click at [372, 141] on input "********" at bounding box center [348, 142] width 66 height 16
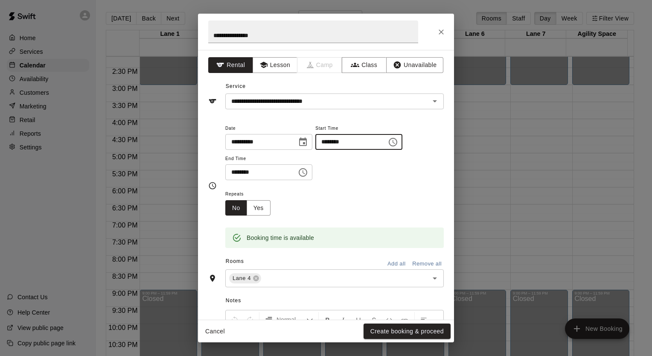
type input "********"
click at [246, 174] on input "********" at bounding box center [258, 172] width 66 height 16
type input "********"
click at [403, 330] on button "Create booking & proceed" at bounding box center [407, 332] width 87 height 16
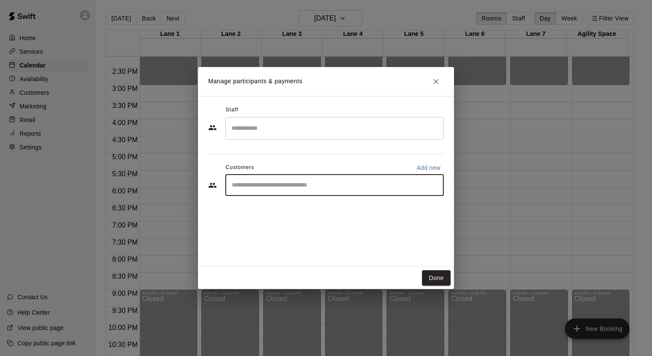
click at [333, 181] on input "Start typing to search customers..." at bounding box center [334, 185] width 211 height 9
type input "****"
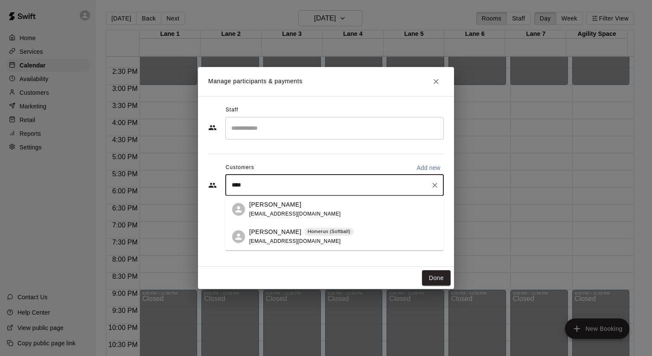
click at [277, 233] on p "[PERSON_NAME]" at bounding box center [275, 231] width 52 height 9
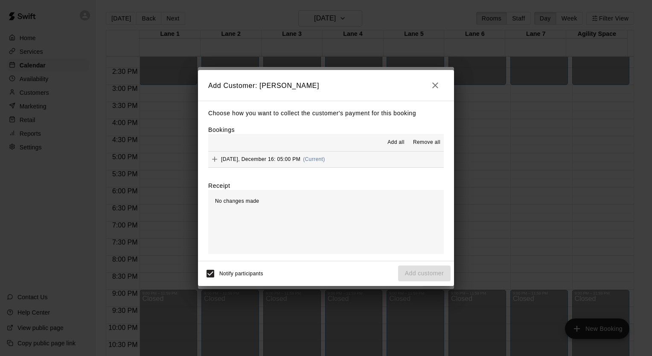
click at [248, 160] on span "[DATE], December 16: 05:00 PM" at bounding box center [260, 159] width 79 height 6
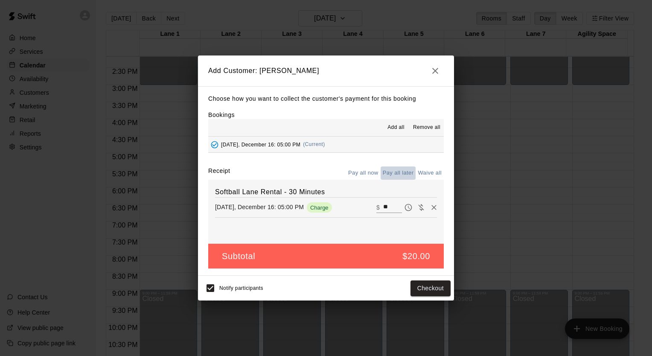
click at [396, 173] on button "Pay all later" at bounding box center [398, 172] width 35 height 13
click at [417, 288] on button "Add customer" at bounding box center [424, 288] width 52 height 16
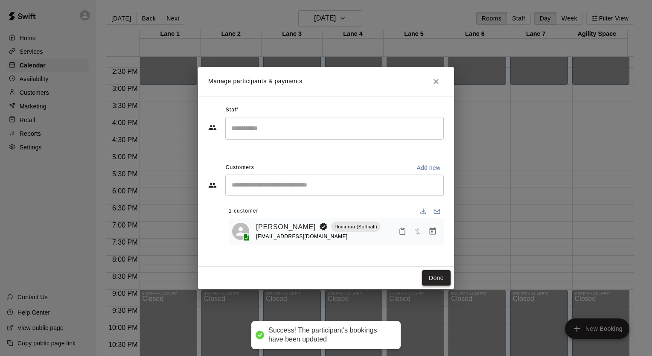
click at [426, 277] on button "Done" at bounding box center [436, 278] width 29 height 16
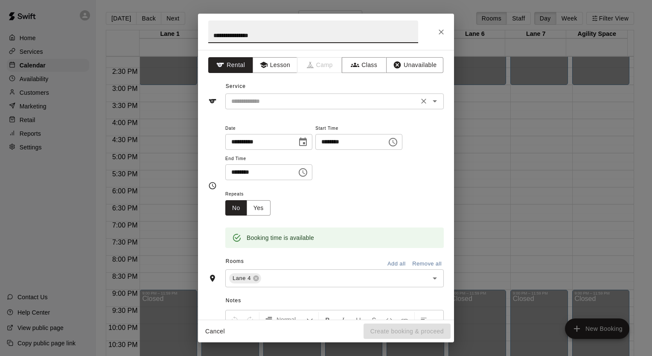
type input "**********"
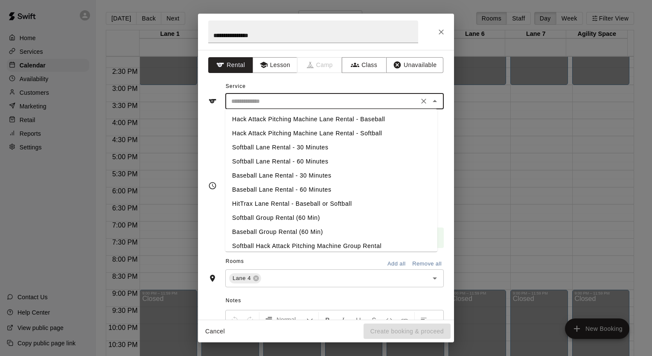
click at [258, 105] on input "text" at bounding box center [322, 101] width 188 height 11
click at [263, 149] on li "Softball Lane Rental - 30 Minutes" at bounding box center [331, 147] width 212 height 14
type input "**********"
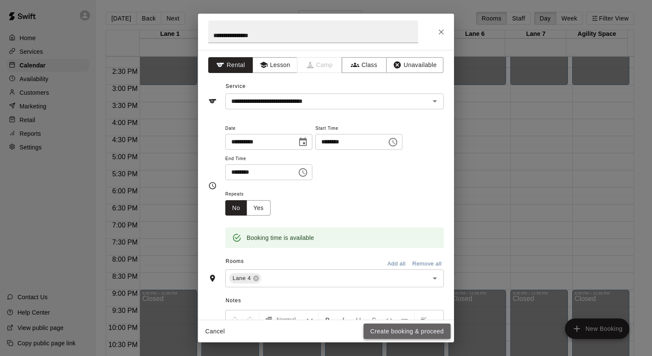
click at [411, 332] on button "Create booking & proceed" at bounding box center [407, 332] width 87 height 16
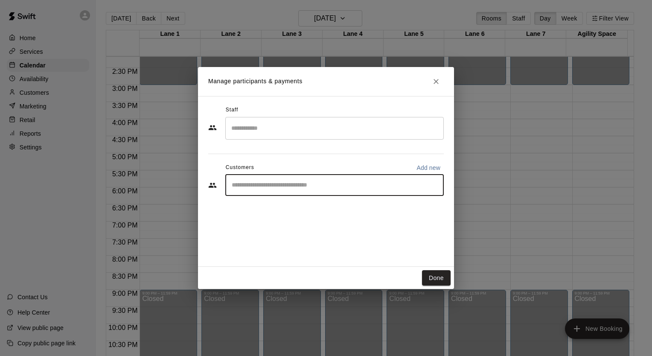
click at [278, 187] on input "Start typing to search customers..." at bounding box center [334, 185] width 211 height 9
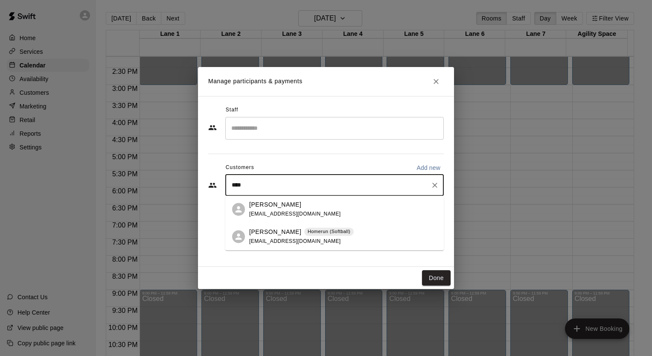
type input "*****"
click at [264, 233] on p "[PERSON_NAME]" at bounding box center [275, 231] width 52 height 9
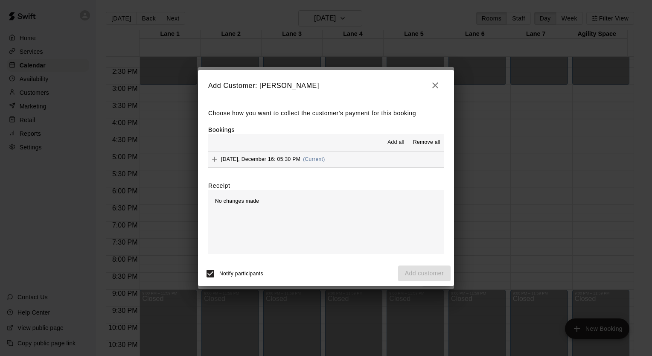
click at [218, 161] on icon "Add" at bounding box center [214, 159] width 9 height 9
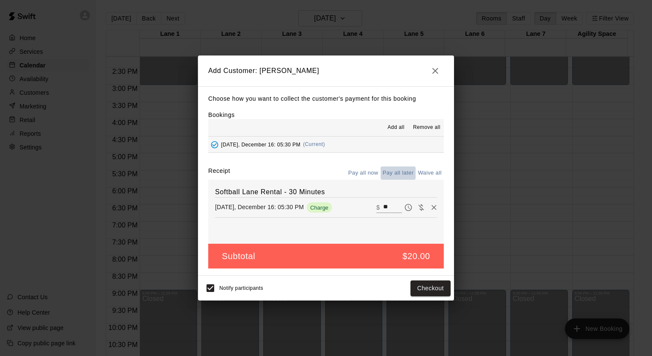
click at [402, 171] on button "Pay all later" at bounding box center [398, 172] width 35 height 13
click at [411, 289] on button "Add customer" at bounding box center [424, 288] width 52 height 16
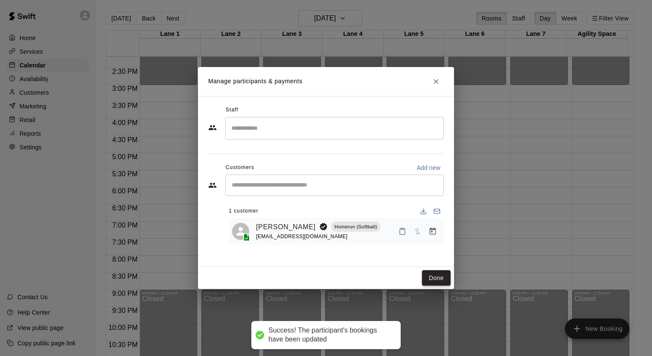
click at [442, 275] on button "Done" at bounding box center [436, 278] width 29 height 16
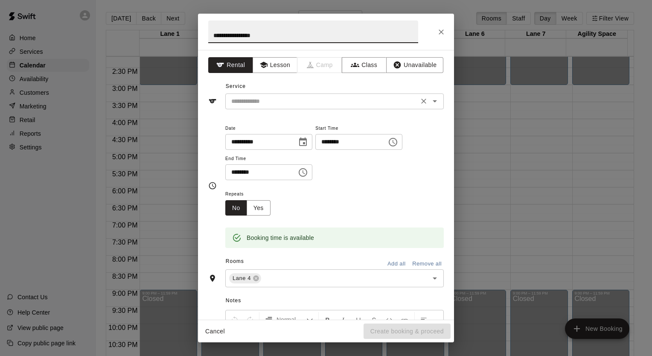
type input "**********"
click at [253, 102] on input "text" at bounding box center [322, 101] width 188 height 11
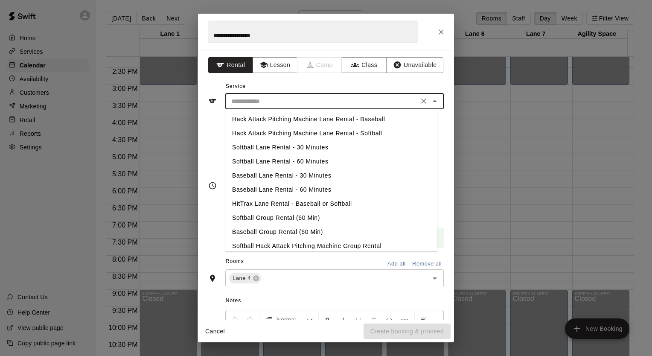
click at [259, 151] on li "Softball Lane Rental - 30 Minutes" at bounding box center [331, 147] width 212 height 14
type input "**********"
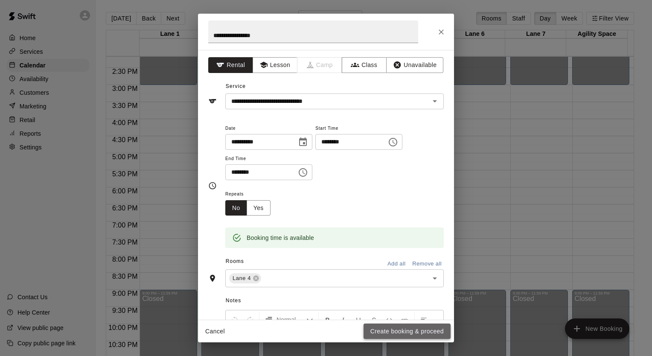
click at [417, 333] on button "Create booking & proceed" at bounding box center [407, 332] width 87 height 16
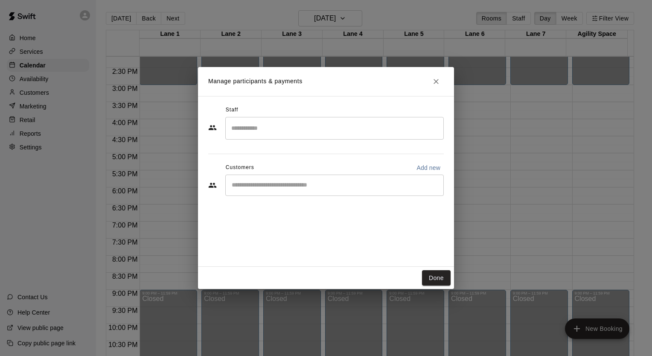
click at [289, 183] on input "Start typing to search customers..." at bounding box center [334, 185] width 211 height 9
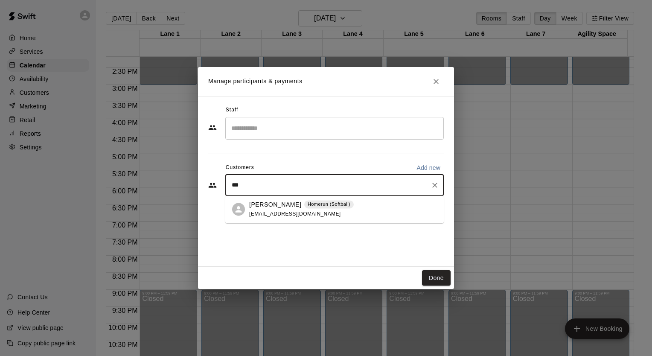
type input "****"
click at [269, 210] on div "Cayden Sparks Homerun (Softball) [EMAIL_ADDRESS][DOMAIN_NAME]" at bounding box center [301, 209] width 105 height 18
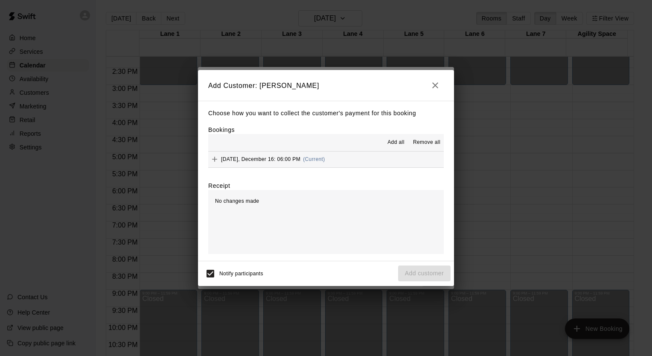
click at [282, 160] on span "[DATE], December 16: 06:00 PM" at bounding box center [260, 159] width 79 height 6
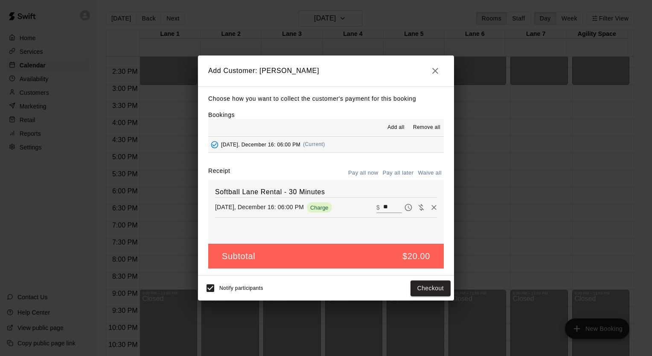
click at [392, 173] on button "Pay all later" at bounding box center [398, 172] width 35 height 13
click at [413, 291] on button "Add customer" at bounding box center [424, 288] width 52 height 16
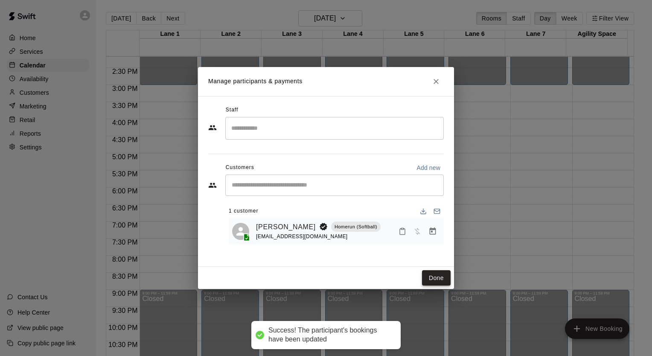
click at [433, 281] on button "Done" at bounding box center [436, 278] width 29 height 16
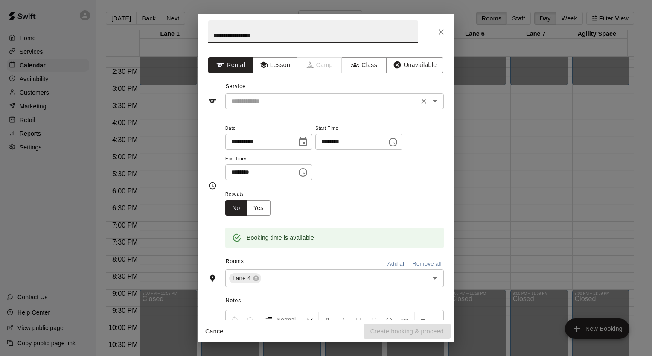
type input "**********"
click at [253, 105] on input "text" at bounding box center [322, 101] width 188 height 11
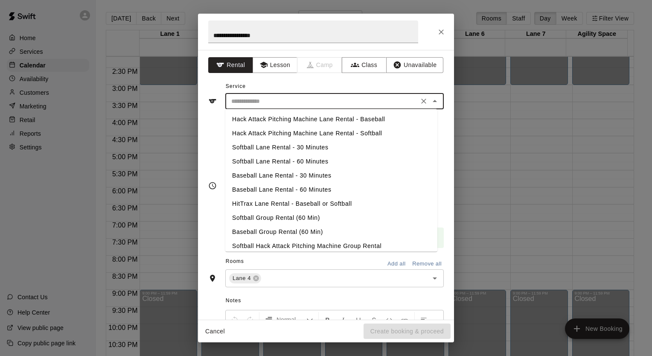
click at [253, 148] on li "Softball Lane Rental - 30 Minutes" at bounding box center [331, 147] width 212 height 14
type input "**********"
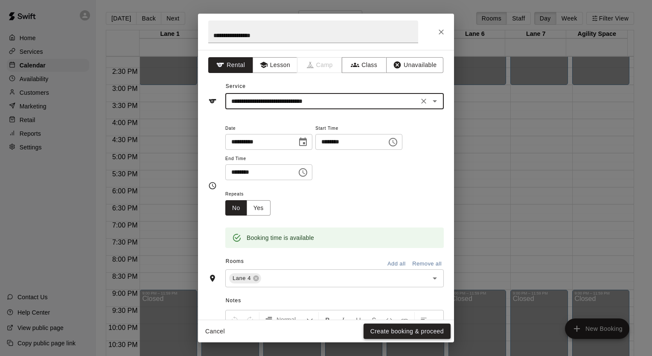
click at [388, 333] on button "Create booking & proceed" at bounding box center [407, 332] width 87 height 16
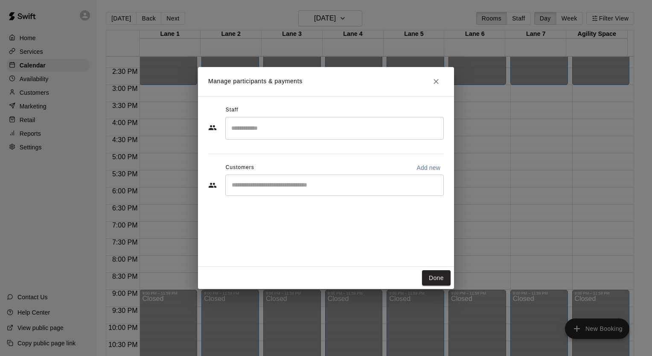
click at [298, 176] on div "​" at bounding box center [334, 185] width 219 height 21
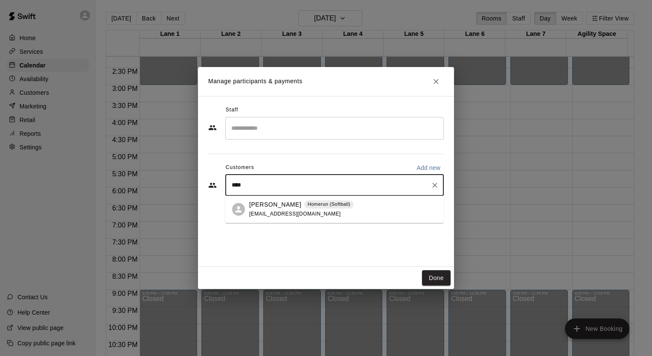
type input "*****"
click at [277, 209] on div "Cayden Sparks Homerun (Softball) [EMAIL_ADDRESS][DOMAIN_NAME]" at bounding box center [301, 209] width 105 height 18
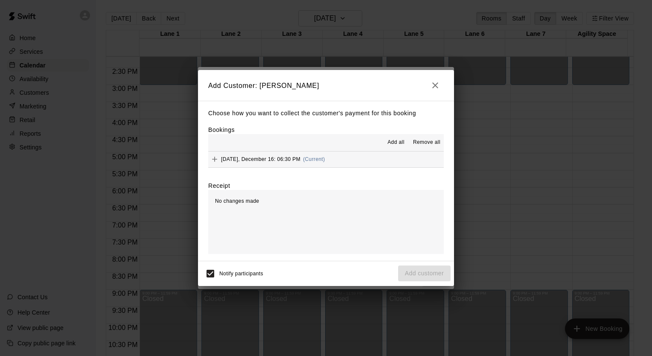
click at [259, 158] on span "[DATE], December 16: 06:30 PM" at bounding box center [260, 159] width 79 height 6
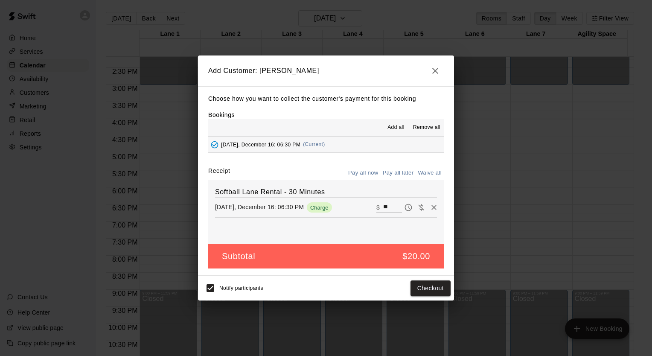
click at [397, 175] on button "Pay all later" at bounding box center [398, 172] width 35 height 13
click at [426, 288] on button "Add customer" at bounding box center [424, 288] width 52 height 16
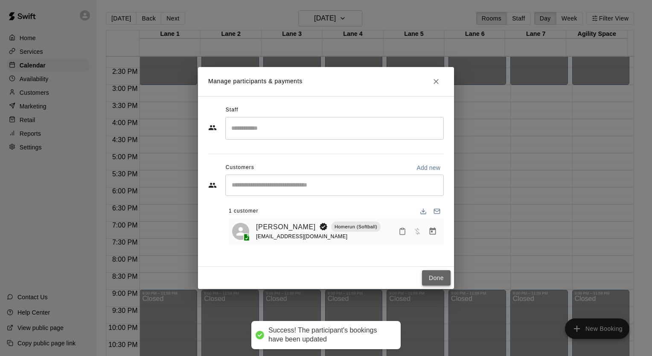
click at [428, 275] on button "Done" at bounding box center [436, 278] width 29 height 16
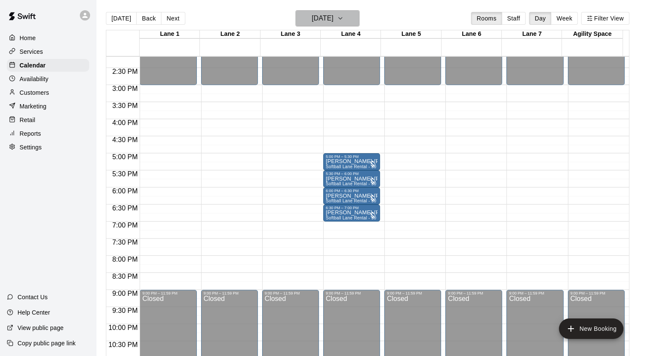
click at [344, 18] on icon "button" at bounding box center [340, 18] width 7 height 10
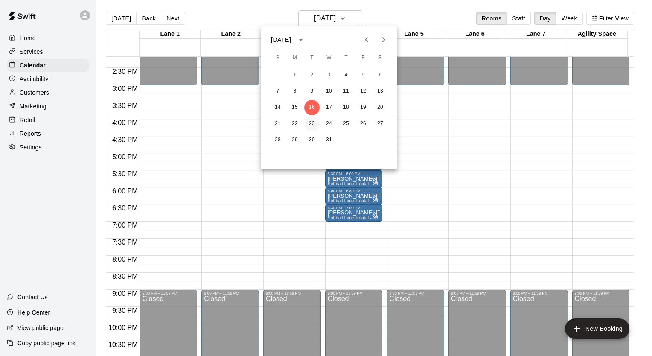
click at [310, 125] on button "23" at bounding box center [311, 123] width 15 height 15
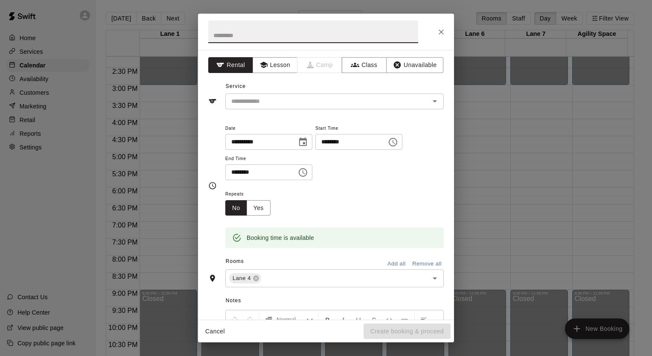
click at [234, 35] on input "text" at bounding box center [313, 31] width 210 height 23
type input "**********"
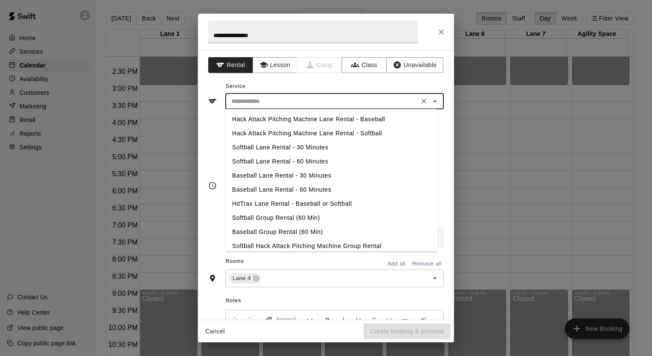
click at [250, 102] on input "text" at bounding box center [322, 101] width 188 height 11
click at [260, 147] on li "Softball Lane Rental - 30 Minutes" at bounding box center [331, 147] width 212 height 14
type input "**********"
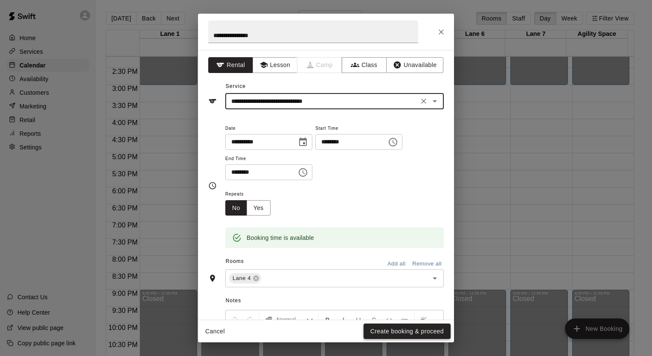
click at [381, 333] on button "Create booking & proceed" at bounding box center [407, 332] width 87 height 16
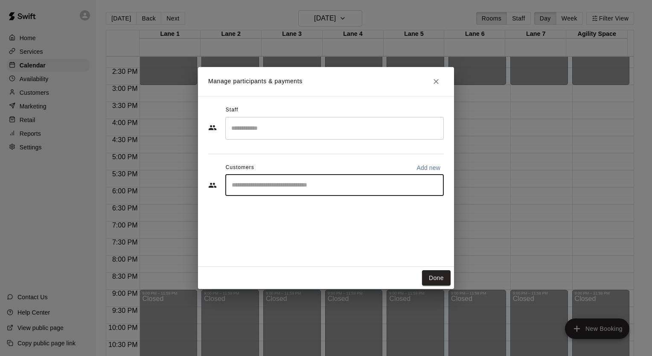
click at [351, 188] on input "Start typing to search customers..." at bounding box center [334, 185] width 211 height 9
type input "****"
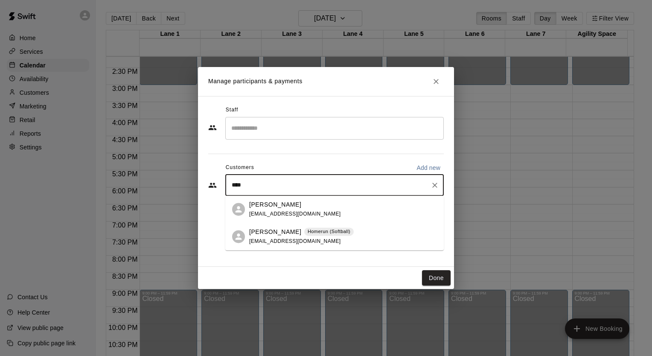
click at [265, 237] on div "[PERSON_NAME] Homerun (Softball) [EMAIL_ADDRESS][DOMAIN_NAME]" at bounding box center [301, 236] width 105 height 18
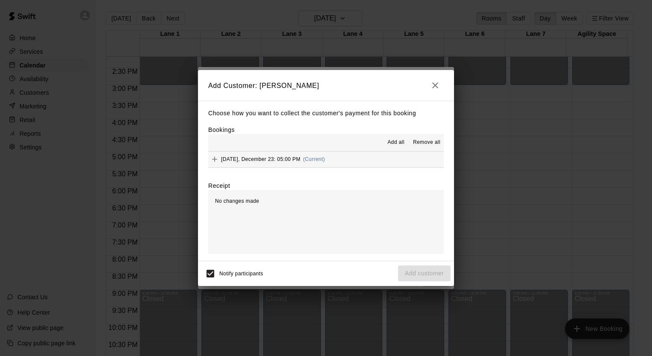
click at [272, 157] on span "[DATE], December 23: 05:00 PM" at bounding box center [260, 159] width 79 height 6
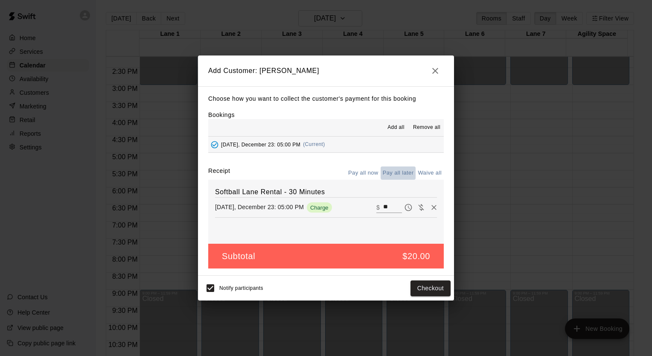
click at [391, 176] on button "Pay all later" at bounding box center [398, 172] width 35 height 13
click at [424, 292] on button "Add customer" at bounding box center [424, 288] width 52 height 16
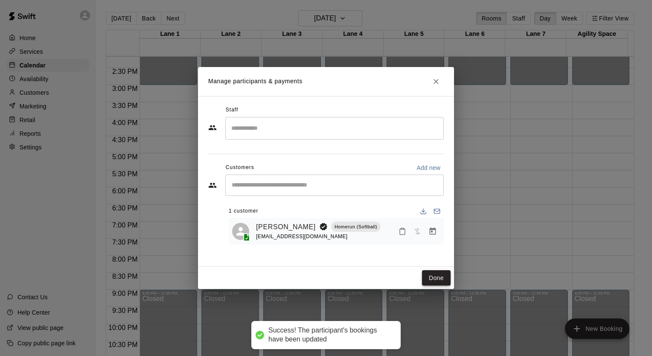
click at [434, 280] on button "Done" at bounding box center [436, 278] width 29 height 16
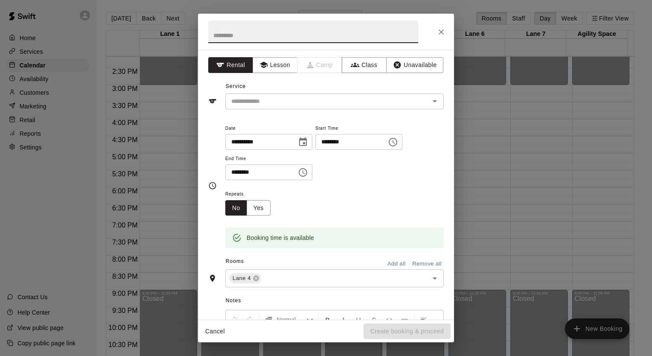
click at [291, 32] on input "text" at bounding box center [313, 31] width 210 height 23
type input "**********"
click at [272, 102] on input "text" at bounding box center [322, 101] width 188 height 11
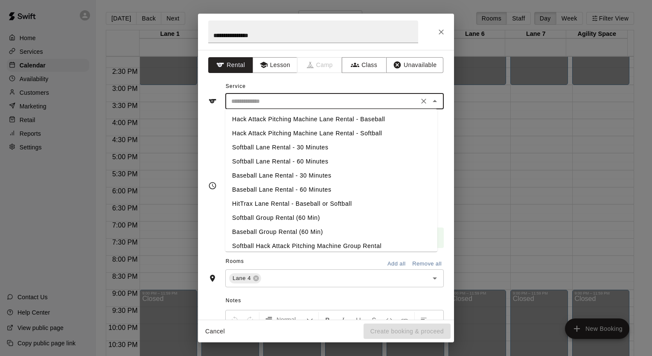
click at [268, 151] on li "Softball Lane Rental - 30 Minutes" at bounding box center [331, 147] width 212 height 14
type input "**********"
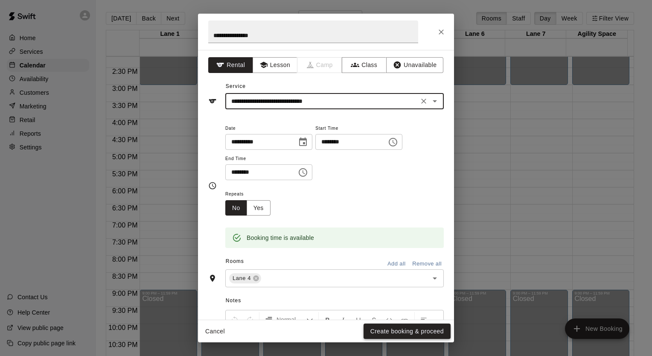
click at [411, 330] on button "Create booking & proceed" at bounding box center [407, 332] width 87 height 16
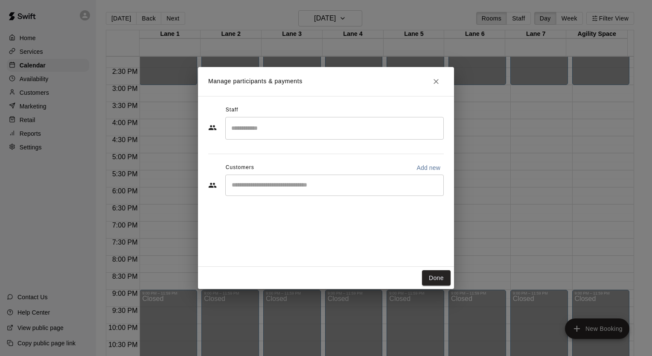
click at [340, 191] on div "​" at bounding box center [334, 185] width 219 height 21
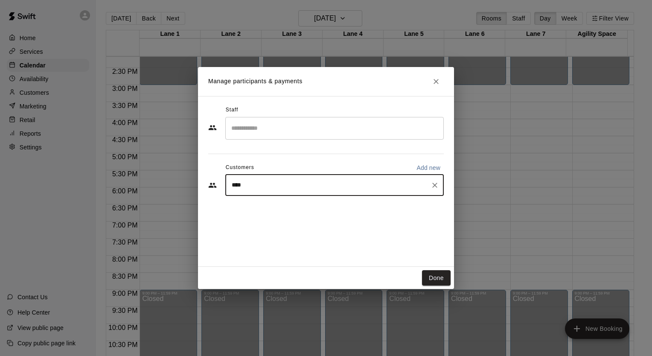
type input "*****"
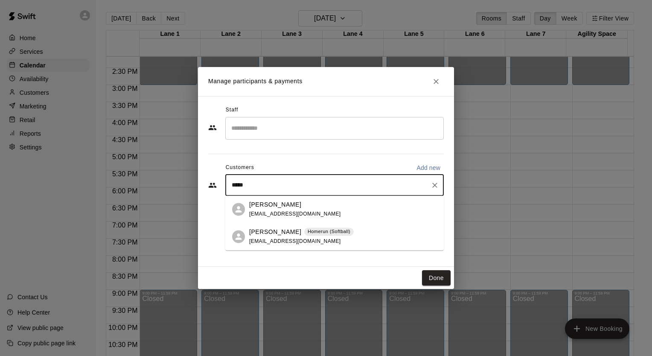
click at [278, 240] on span "[EMAIL_ADDRESS][DOMAIN_NAME]" at bounding box center [295, 241] width 92 height 6
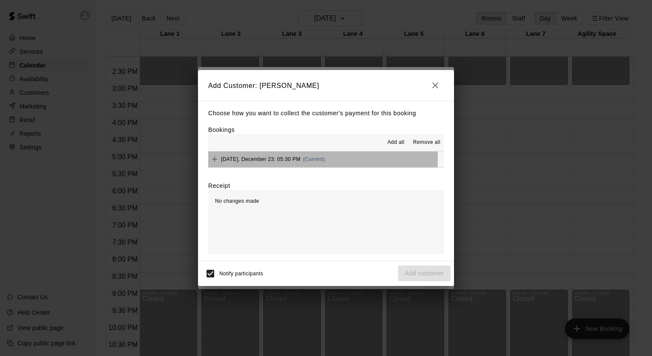
click at [251, 160] on span "[DATE], December 23: 05:30 PM" at bounding box center [260, 159] width 79 height 6
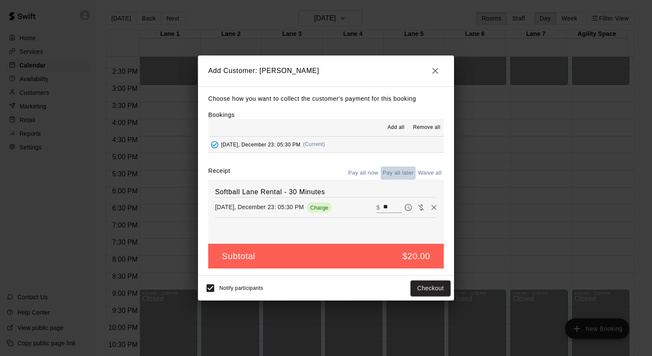
click at [402, 171] on button "Pay all later" at bounding box center [398, 172] width 35 height 13
click at [408, 285] on button "Add customer" at bounding box center [424, 288] width 52 height 16
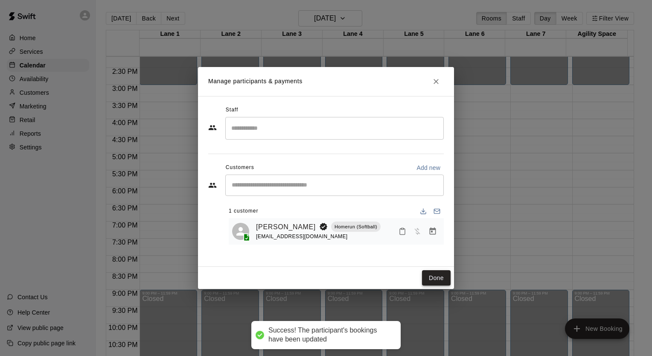
click at [436, 279] on button "Done" at bounding box center [436, 278] width 29 height 16
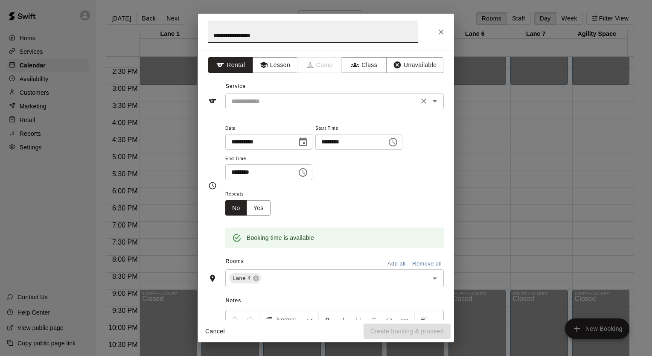
type input "**********"
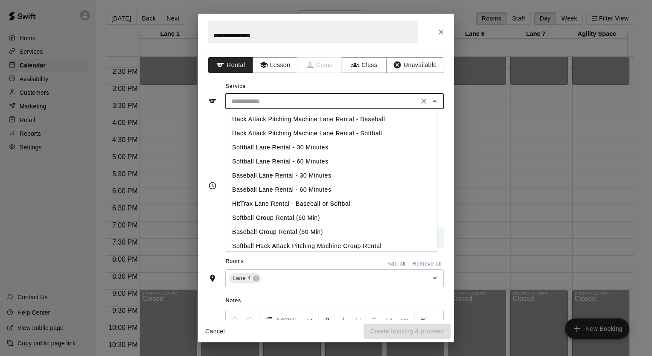
click at [252, 105] on input "text" at bounding box center [322, 101] width 188 height 11
click at [283, 149] on li "Softball Lane Rental - 30 Minutes" at bounding box center [331, 147] width 212 height 14
type input "**********"
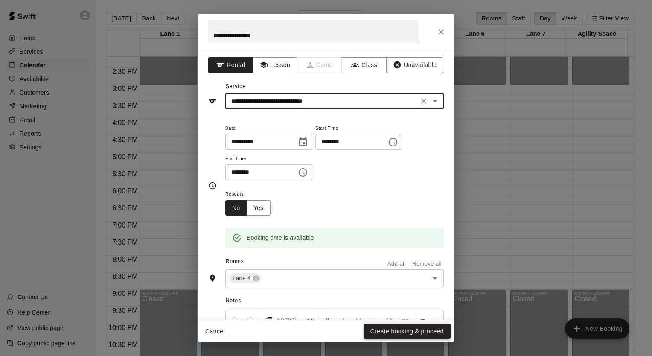
click at [408, 330] on button "Create booking & proceed" at bounding box center [407, 332] width 87 height 16
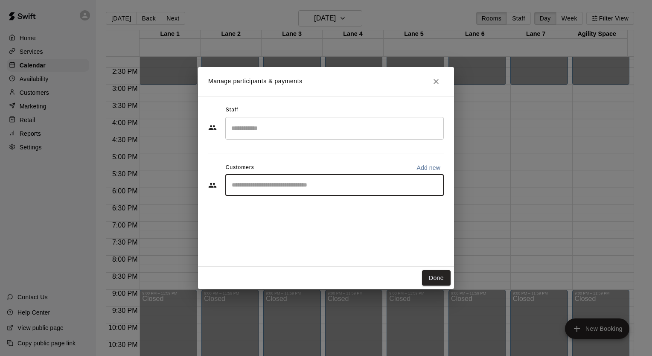
click at [357, 185] on input "Start typing to search customers..." at bounding box center [334, 185] width 211 height 9
type input "****"
click at [289, 207] on p "[PERSON_NAME]" at bounding box center [275, 204] width 52 height 9
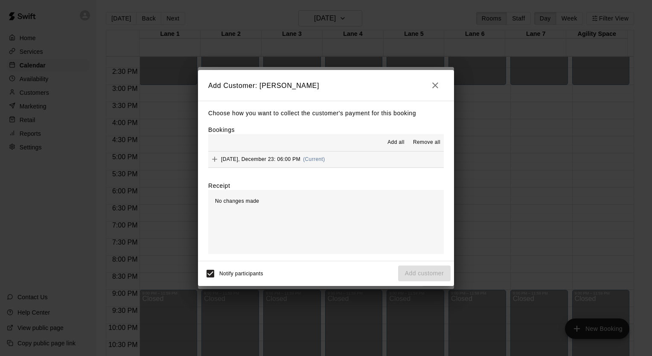
click at [267, 160] on span "[DATE], December 23: 06:00 PM" at bounding box center [260, 159] width 79 height 6
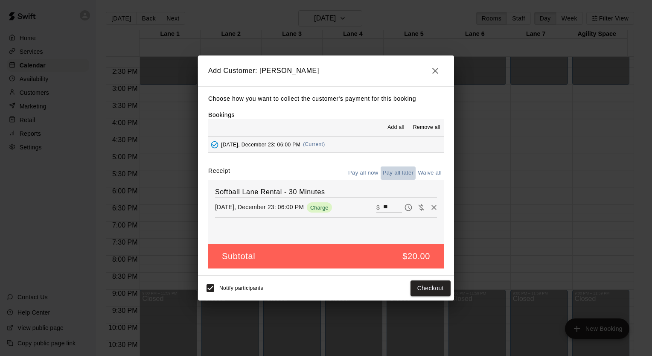
click at [396, 170] on button "Pay all later" at bounding box center [398, 172] width 35 height 13
click at [431, 281] on button "Add customer" at bounding box center [424, 288] width 52 height 16
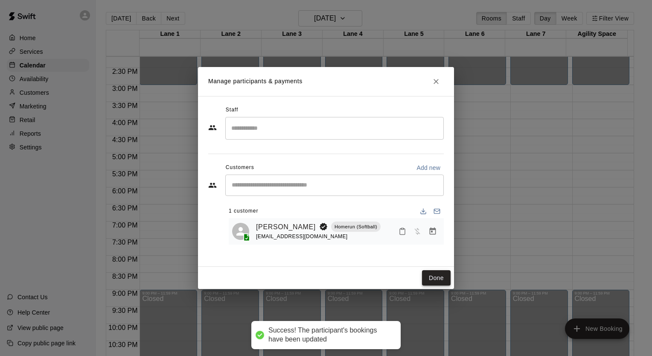
click at [433, 278] on button "Done" at bounding box center [436, 278] width 29 height 16
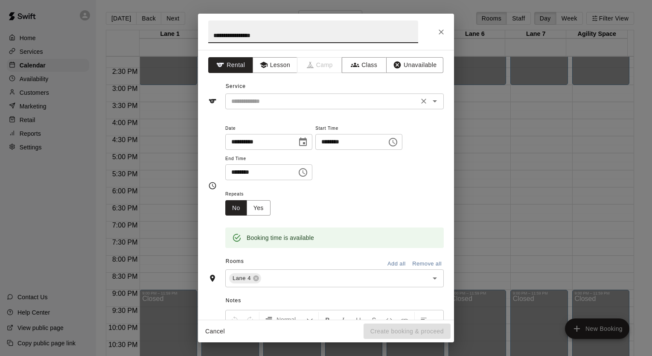
type input "**********"
click at [268, 99] on input "text" at bounding box center [322, 101] width 188 height 11
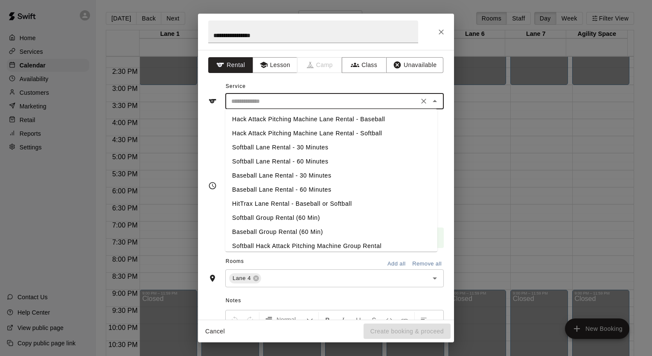
click at [276, 148] on li "Softball Lane Rental - 30 Minutes" at bounding box center [331, 147] width 212 height 14
type input "**********"
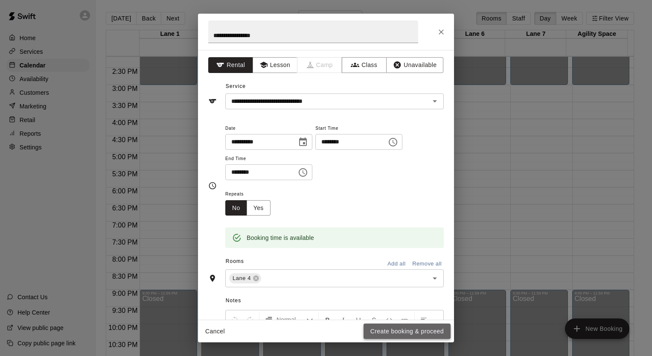
click at [420, 331] on button "Create booking & proceed" at bounding box center [407, 332] width 87 height 16
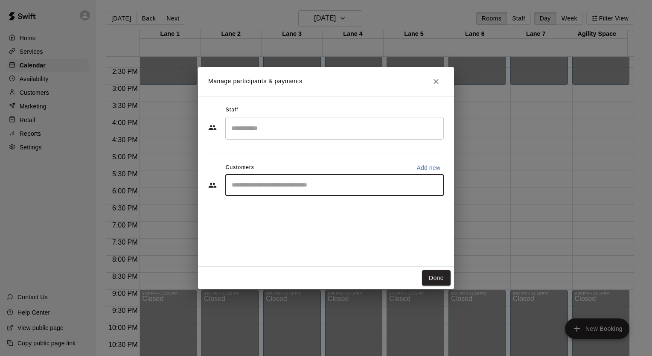
click at [314, 184] on input "Start typing to search customers..." at bounding box center [334, 185] width 211 height 9
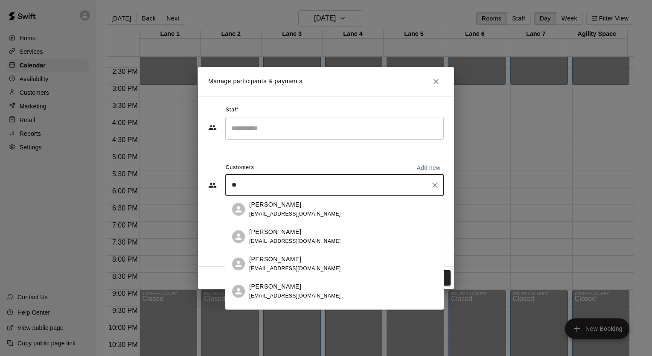
type input "***"
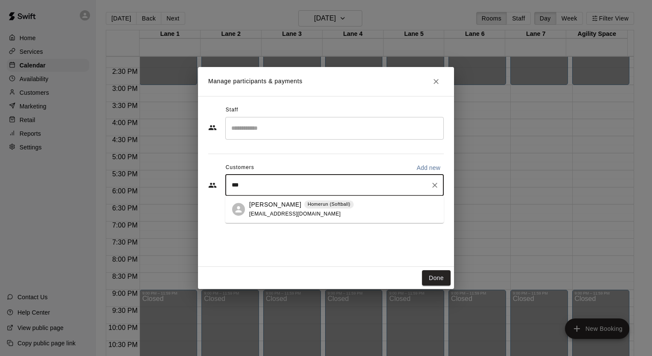
click at [264, 220] on div "Cayden Sparks Homerun (Softball) [EMAIL_ADDRESS][DOMAIN_NAME]" at bounding box center [334, 208] width 219 height 27
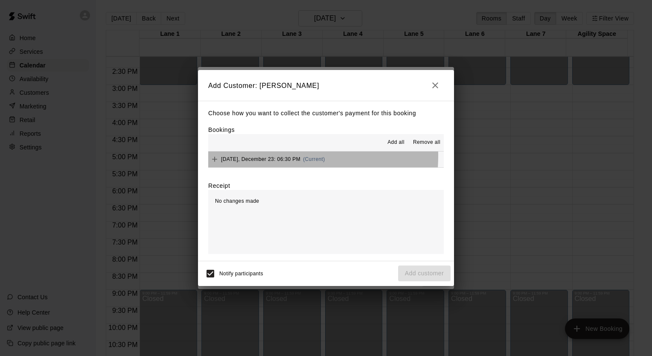
click at [255, 156] on div "[DATE], December 23: 06:30 PM (Current)" at bounding box center [266, 159] width 117 height 13
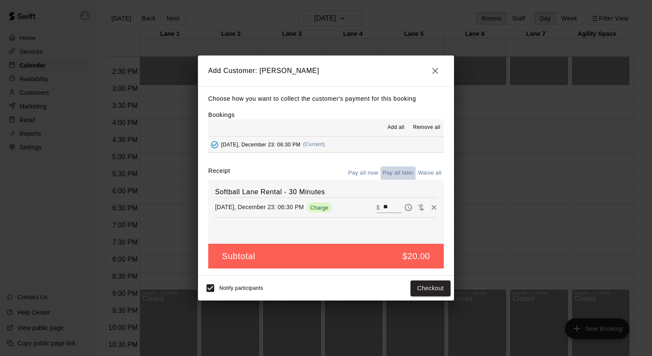
click at [391, 172] on button "Pay all later" at bounding box center [398, 172] width 35 height 13
click at [420, 290] on button "Add customer" at bounding box center [424, 288] width 52 height 16
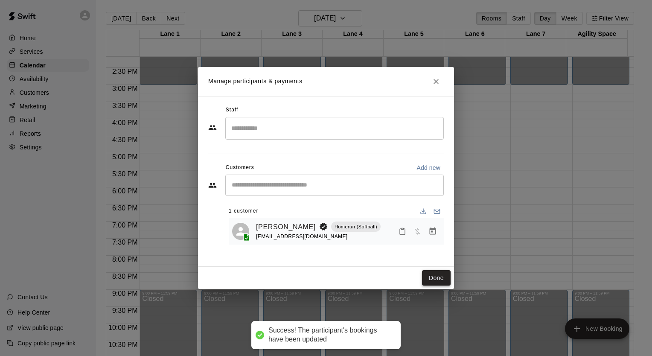
click at [446, 279] on button "Done" at bounding box center [436, 278] width 29 height 16
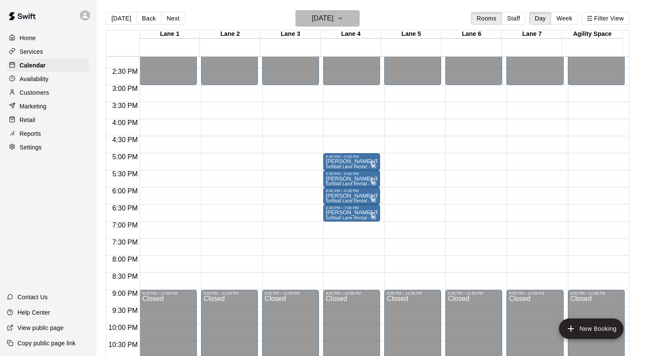
click at [344, 19] on icon "button" at bounding box center [340, 18] width 7 height 10
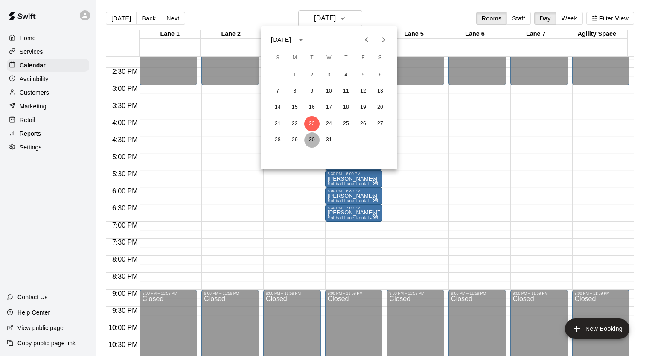
click at [314, 141] on button "30" at bounding box center [311, 139] width 15 height 15
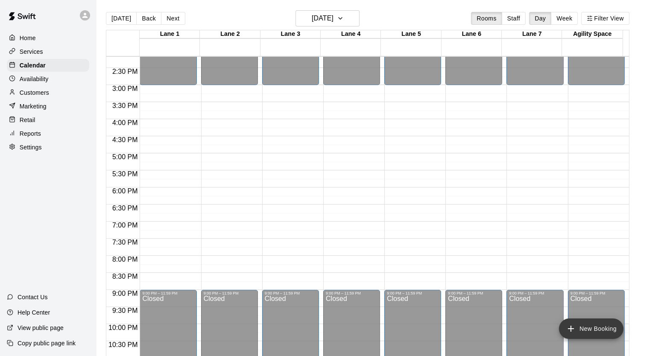
click at [570, 333] on icon "add" at bounding box center [570, 329] width 10 height 10
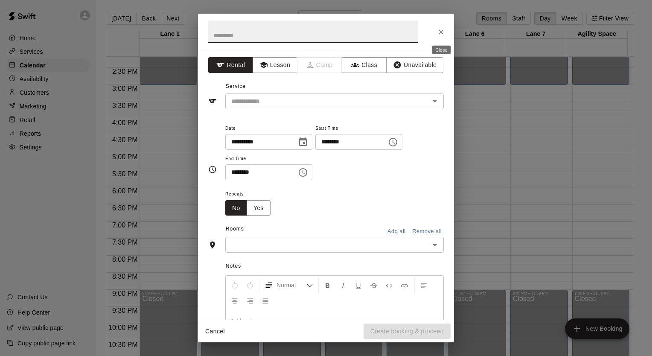
click at [447, 35] on button "Close" at bounding box center [441, 31] width 15 height 15
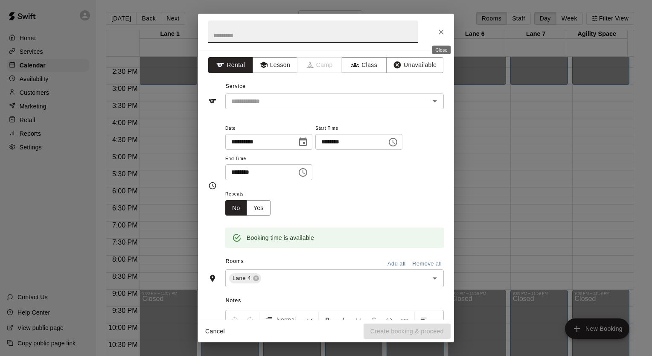
click at [443, 33] on icon "Close" at bounding box center [441, 31] width 5 height 5
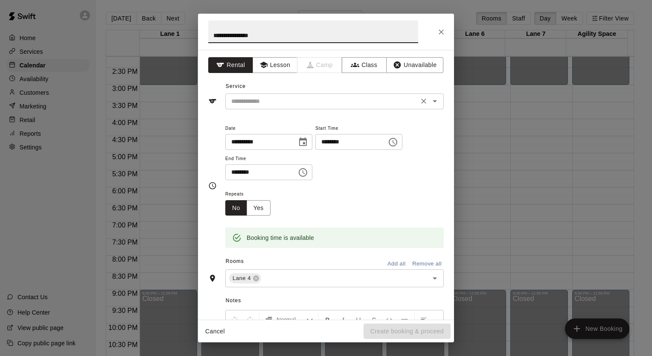
type input "**********"
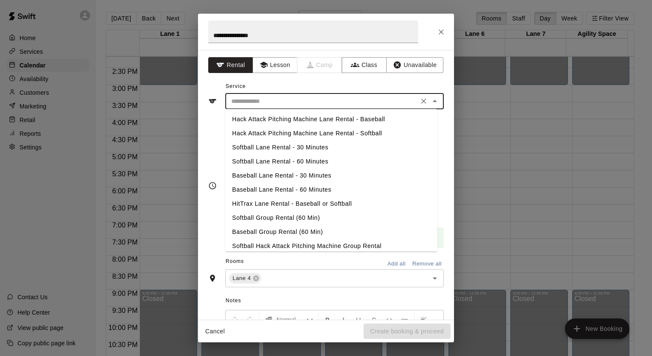
click at [249, 100] on input "text" at bounding box center [322, 101] width 188 height 11
click at [263, 149] on li "Softball Lane Rental - 30 Minutes" at bounding box center [331, 147] width 212 height 14
type input "**********"
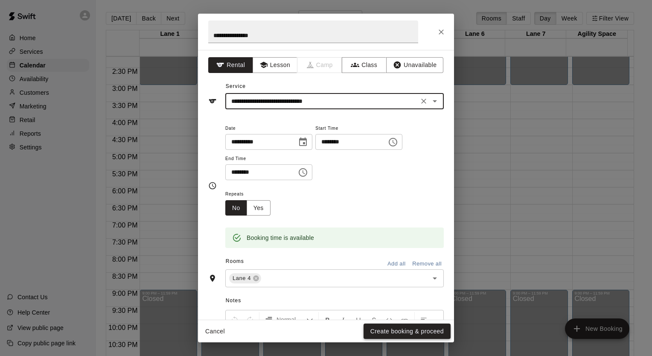
click at [408, 333] on button "Create booking & proceed" at bounding box center [407, 332] width 87 height 16
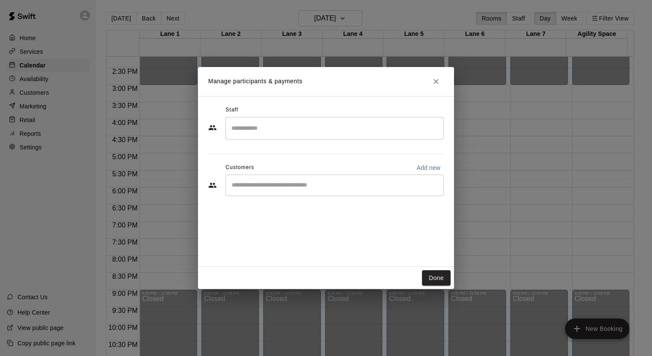
click at [280, 186] on input "Start typing to search customers..." at bounding box center [334, 185] width 211 height 9
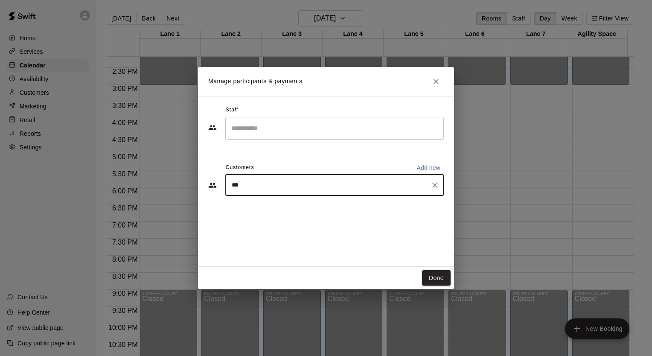
type input "****"
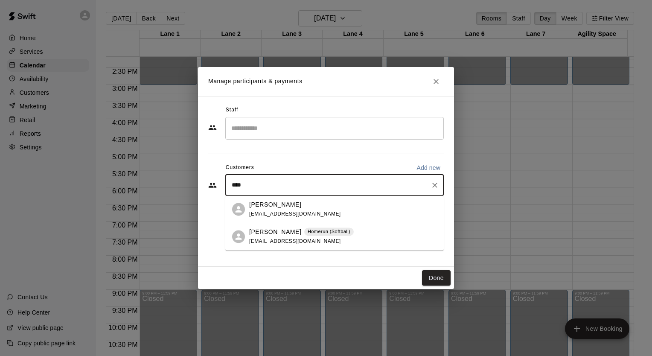
click at [266, 235] on p "[PERSON_NAME]" at bounding box center [275, 231] width 52 height 9
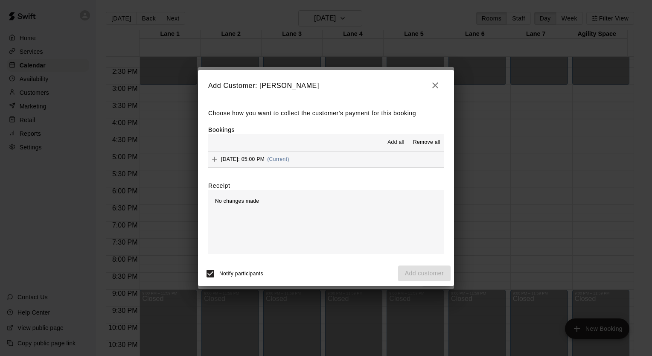
click at [253, 161] on span "[DATE]: 05:00 PM" at bounding box center [243, 159] width 44 height 6
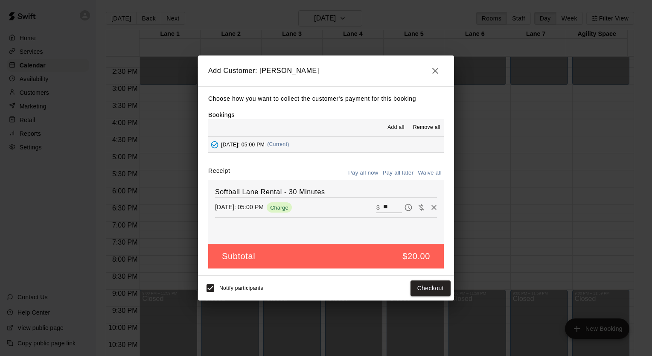
click at [399, 174] on button "Pay all later" at bounding box center [398, 172] width 35 height 13
click at [423, 289] on button "Add customer" at bounding box center [424, 288] width 52 height 16
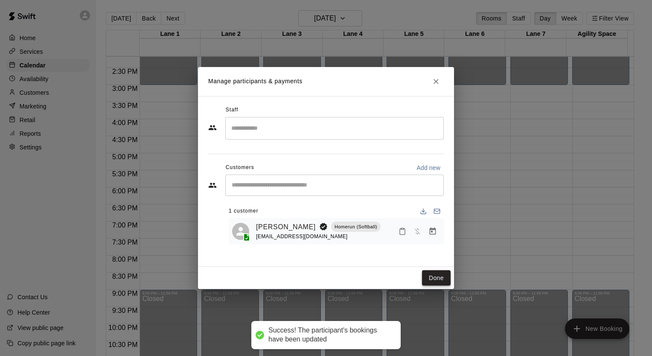
click at [431, 279] on button "Done" at bounding box center [436, 278] width 29 height 16
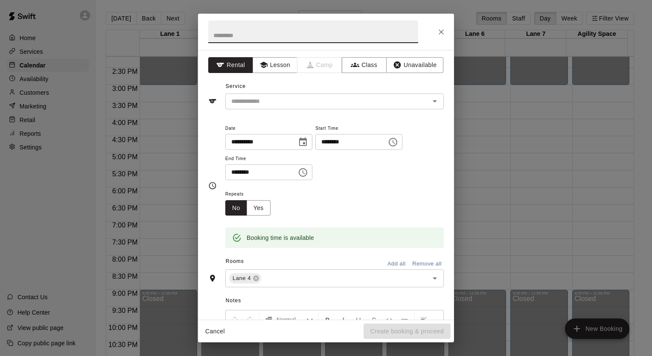
click at [263, 36] on input "text" at bounding box center [313, 31] width 210 height 23
type input "**********"
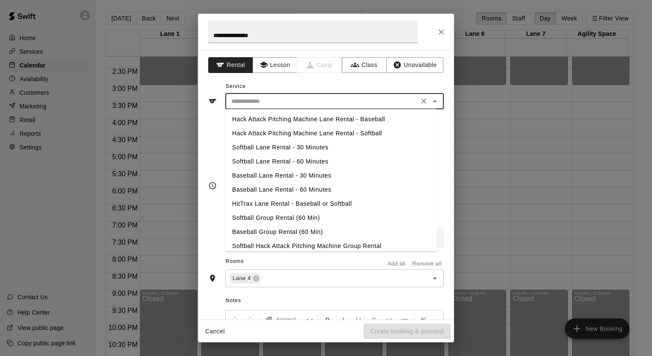
click at [263, 99] on input "text" at bounding box center [322, 101] width 188 height 11
click at [267, 148] on li "Softball Lane Rental - 30 Minutes" at bounding box center [331, 147] width 212 height 14
type input "**********"
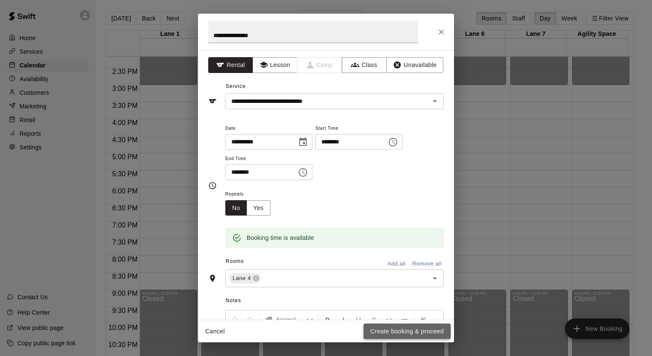
click at [427, 332] on button "Create booking & proceed" at bounding box center [407, 332] width 87 height 16
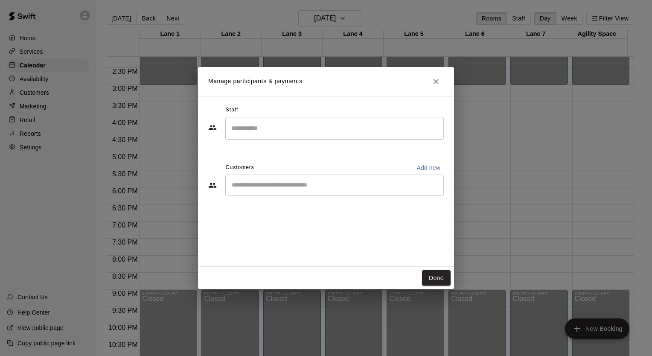
click at [328, 189] on div "​" at bounding box center [334, 185] width 219 height 21
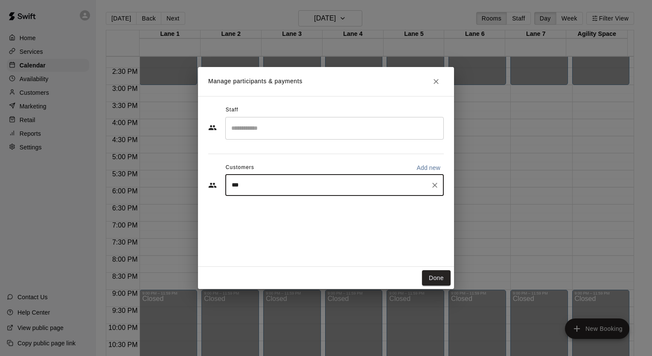
type input "****"
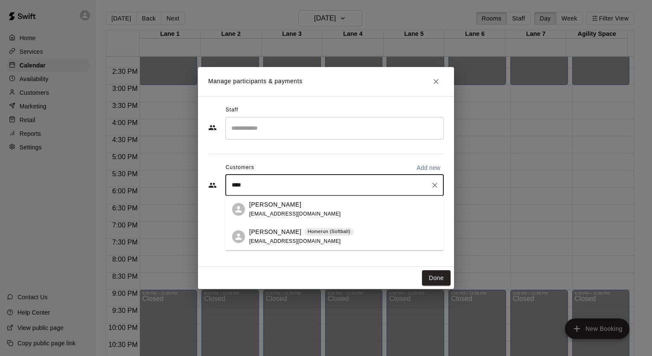
click at [278, 239] on span "[EMAIL_ADDRESS][DOMAIN_NAME]" at bounding box center [295, 241] width 92 height 6
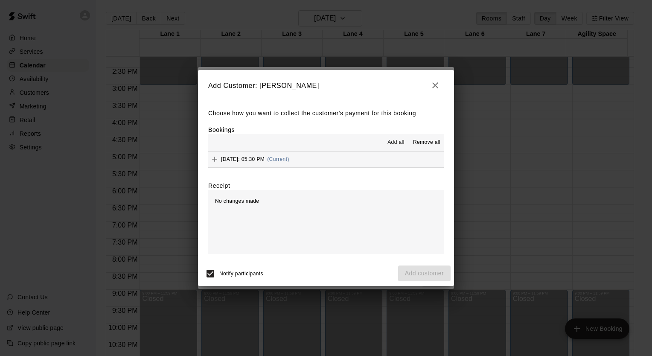
click at [265, 161] on span "[DATE]: 05:30 PM" at bounding box center [243, 159] width 44 height 6
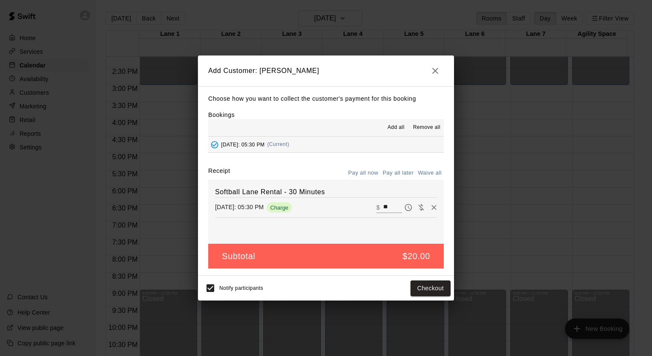
click at [401, 172] on button "Pay all later" at bounding box center [398, 172] width 35 height 13
click at [430, 285] on button "Add customer" at bounding box center [424, 288] width 52 height 16
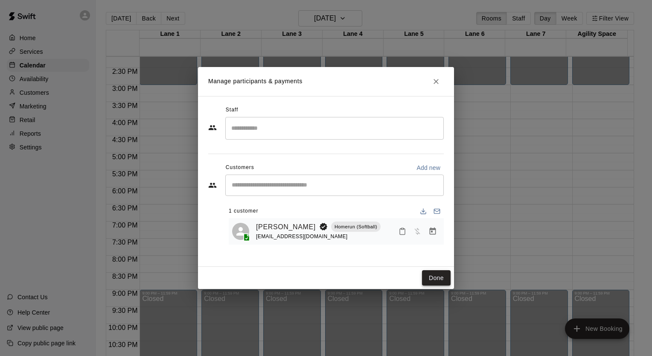
click at [444, 281] on button "Done" at bounding box center [436, 278] width 29 height 16
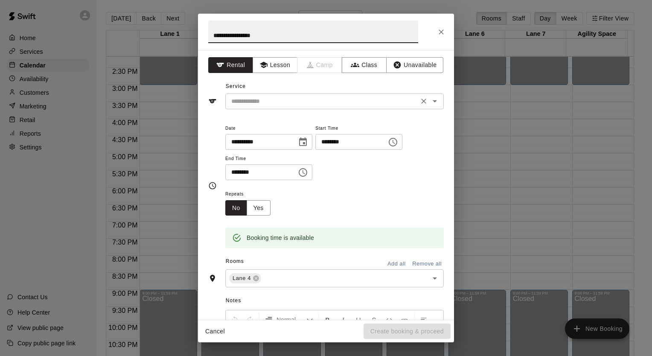
type input "**********"
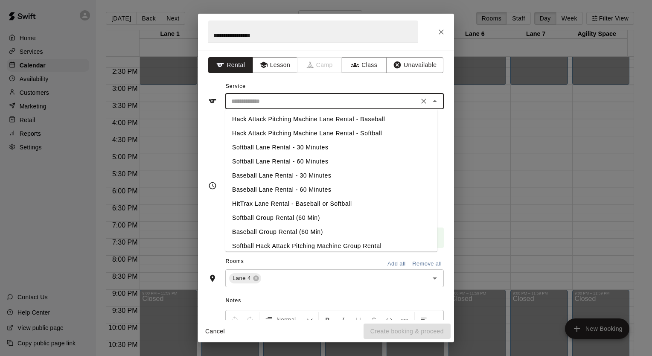
click at [309, 100] on input "text" at bounding box center [322, 101] width 188 height 11
click at [309, 146] on li "Softball Lane Rental - 30 Minutes" at bounding box center [331, 147] width 212 height 14
type input "**********"
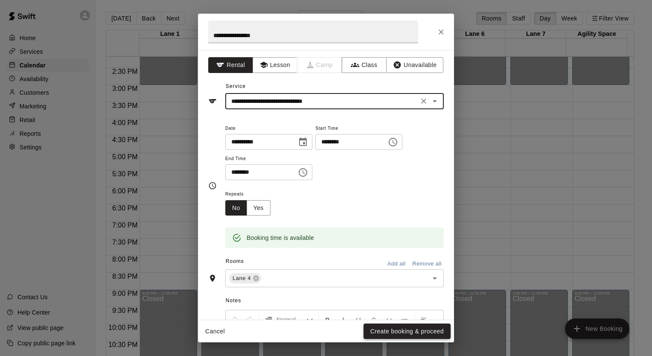
click at [405, 330] on button "Create booking & proceed" at bounding box center [407, 332] width 87 height 16
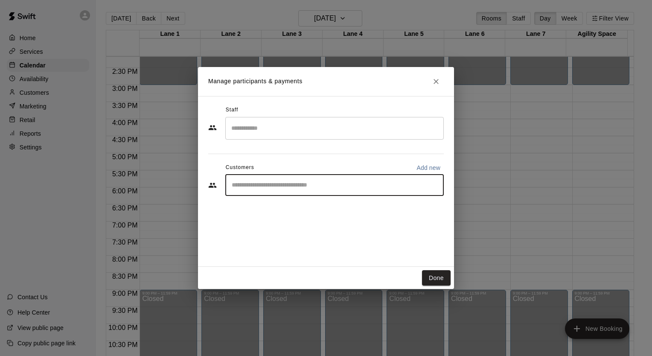
click at [311, 184] on input "Start typing to search customers..." at bounding box center [334, 185] width 211 height 9
type input "****"
click at [279, 212] on span "[EMAIL_ADDRESS][DOMAIN_NAME]" at bounding box center [295, 214] width 92 height 6
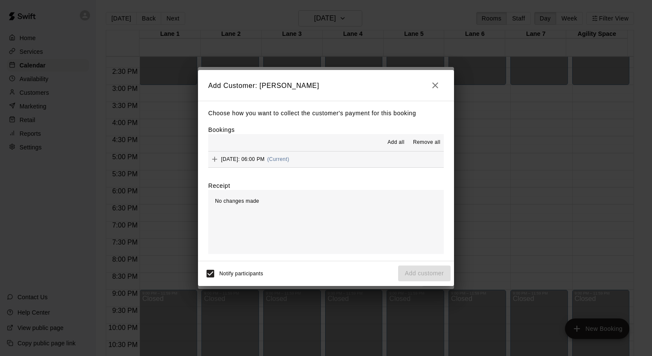
click at [265, 160] on span "[DATE]: 06:00 PM" at bounding box center [243, 159] width 44 height 6
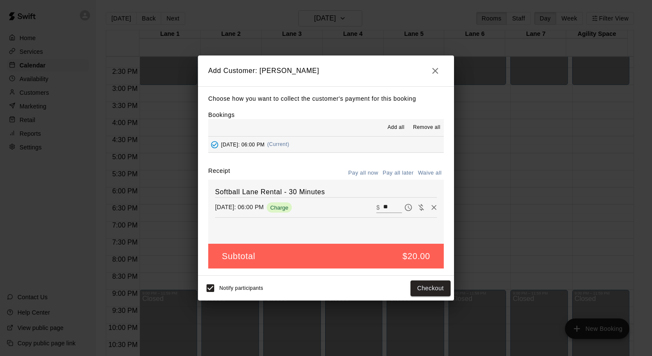
click at [394, 174] on button "Pay all later" at bounding box center [398, 172] width 35 height 13
click at [423, 289] on button "Add customer" at bounding box center [424, 288] width 52 height 16
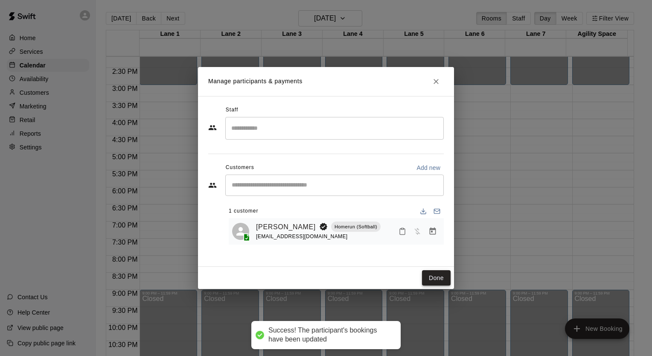
click at [443, 278] on button "Done" at bounding box center [436, 278] width 29 height 16
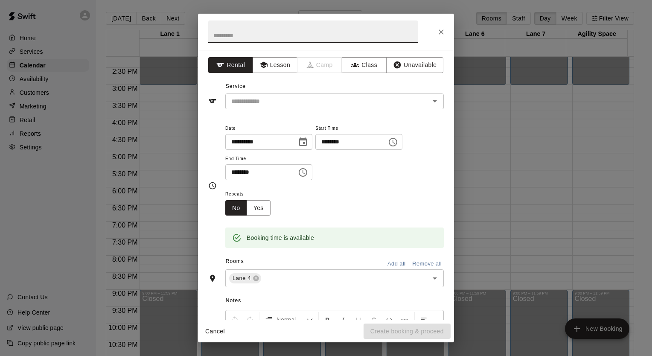
click at [257, 31] on input "text" at bounding box center [313, 31] width 210 height 23
type input "**********"
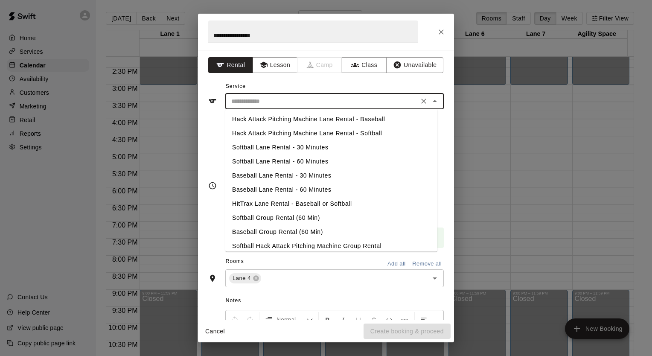
click at [251, 99] on input "text" at bounding box center [322, 101] width 188 height 11
click at [265, 150] on li "Softball Lane Rental - 30 Minutes" at bounding box center [331, 147] width 212 height 14
type input "**********"
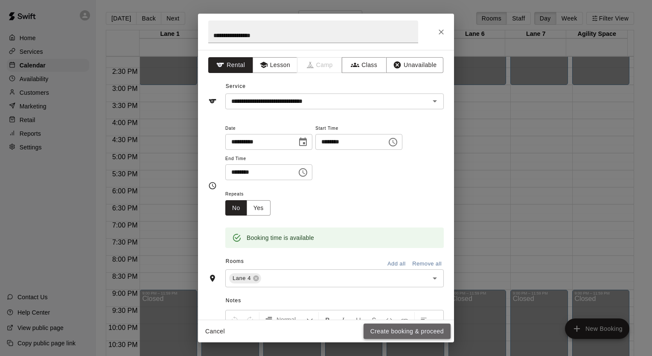
click at [391, 337] on button "Create booking & proceed" at bounding box center [407, 332] width 87 height 16
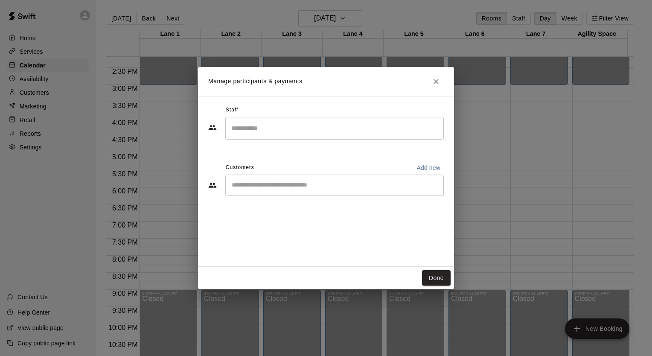
click at [321, 186] on input "Start typing to search customers..." at bounding box center [334, 185] width 211 height 9
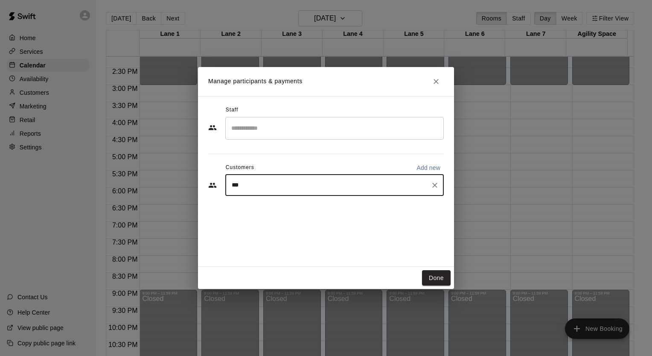
type input "****"
click at [308, 207] on p "Homerun (Softball)" at bounding box center [329, 204] width 43 height 7
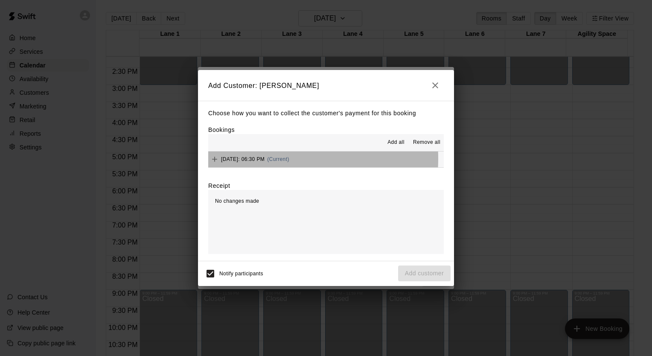
drag, startPoint x: 249, startPoint y: 159, endPoint x: 261, endPoint y: 153, distance: 13.7
click at [250, 158] on span "[DATE]: 06:30 PM" at bounding box center [243, 159] width 44 height 6
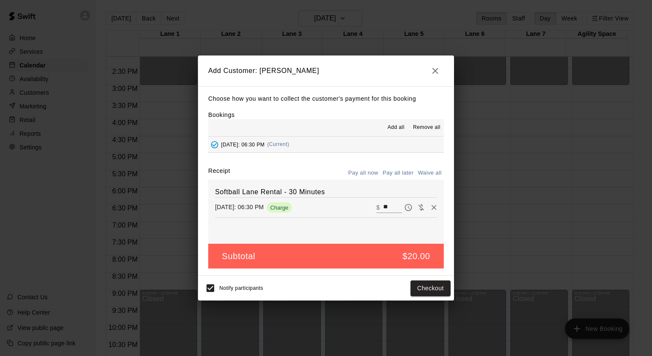
click at [397, 171] on button "Pay all later" at bounding box center [398, 172] width 35 height 13
click at [425, 287] on button "Add customer" at bounding box center [424, 288] width 52 height 16
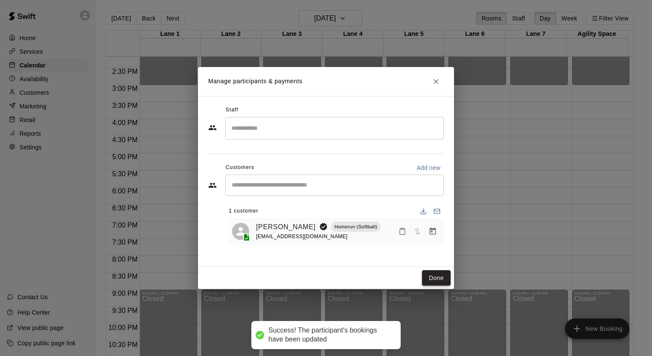
click at [437, 274] on button "Done" at bounding box center [436, 278] width 29 height 16
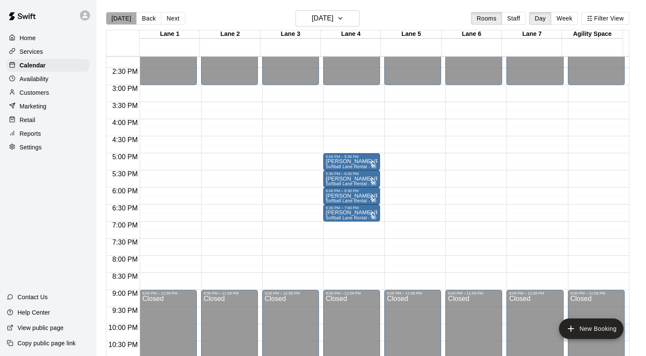
click at [122, 20] on button "[DATE]" at bounding box center [121, 18] width 31 height 13
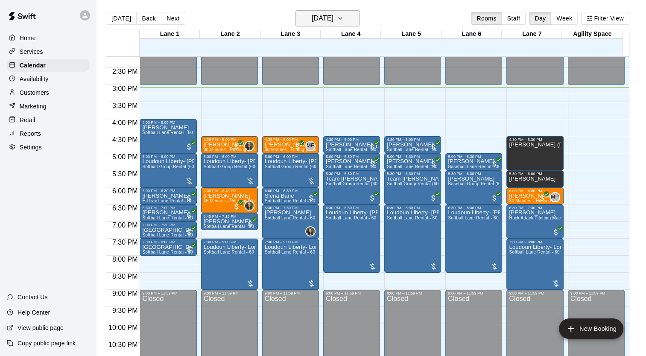
click at [316, 21] on h6 "[DATE]" at bounding box center [323, 18] width 22 height 12
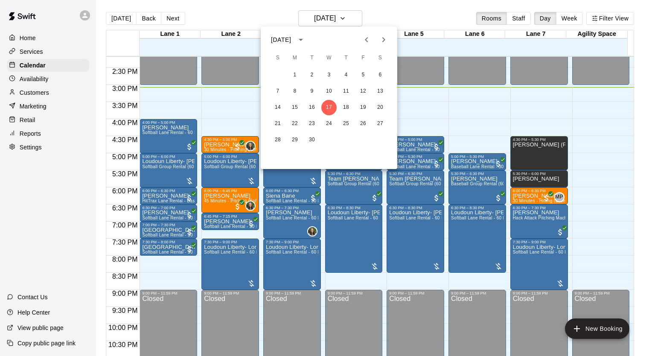
click at [387, 37] on icon "Next month" at bounding box center [384, 40] width 10 height 10
click at [383, 40] on icon "Next month" at bounding box center [384, 40] width 10 height 10
click at [61, 81] on div at bounding box center [326, 178] width 652 height 356
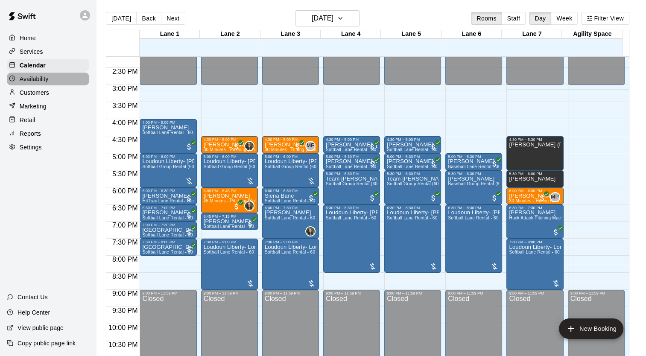
click at [61, 81] on div "Availability" at bounding box center [48, 79] width 82 height 13
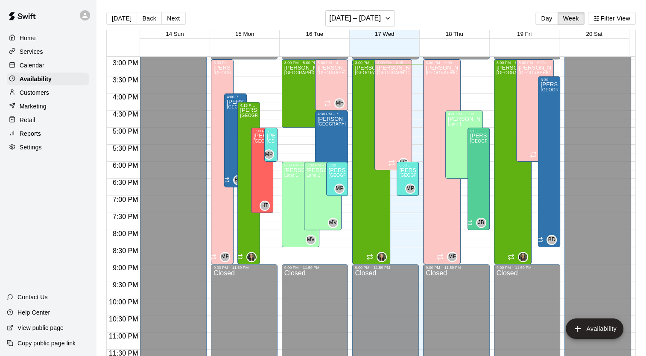
scroll to position [467, 0]
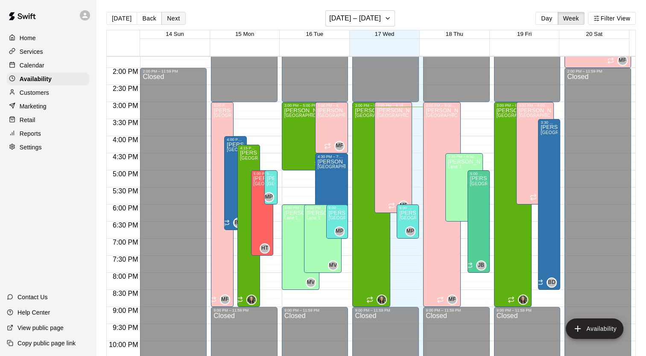
click at [167, 15] on button "Next" at bounding box center [173, 18] width 24 height 13
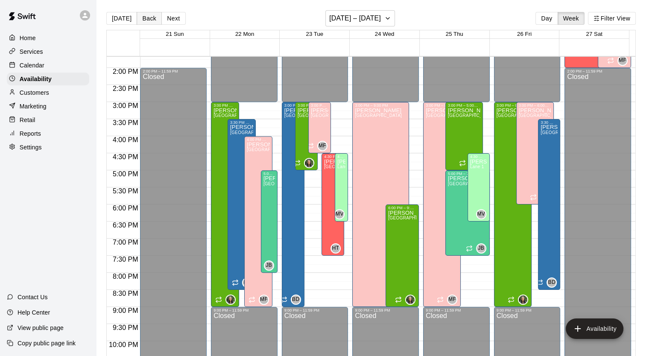
click at [141, 18] on button "Back" at bounding box center [149, 18] width 25 height 13
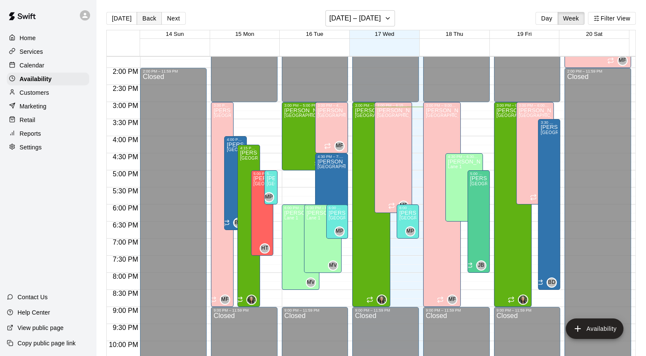
click at [141, 18] on button "Back" at bounding box center [149, 18] width 25 height 13
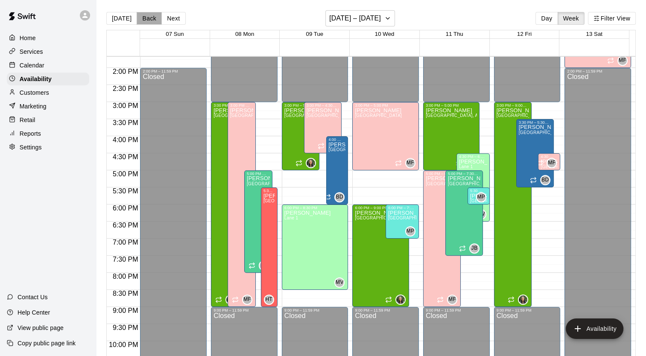
click at [141, 18] on button "Back" at bounding box center [149, 18] width 25 height 13
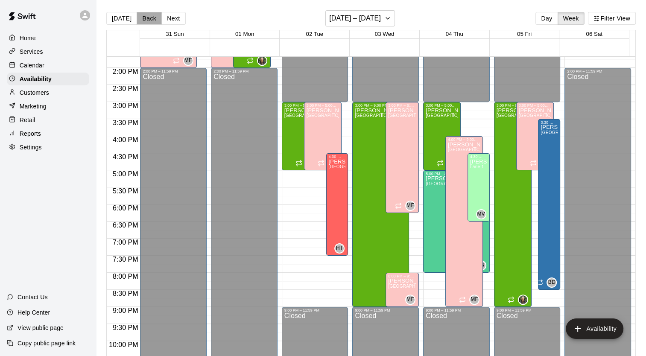
click at [141, 18] on button "Back" at bounding box center [149, 18] width 25 height 13
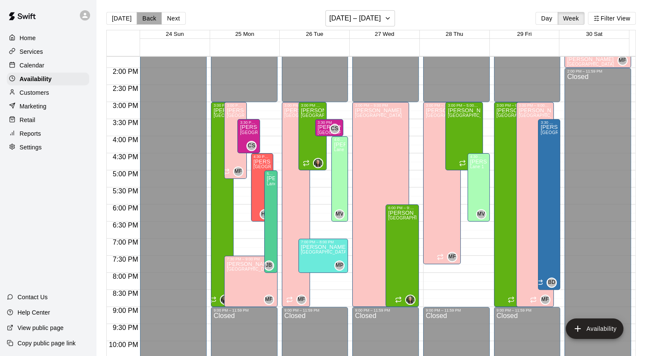
click at [141, 18] on button "Back" at bounding box center [149, 18] width 25 height 13
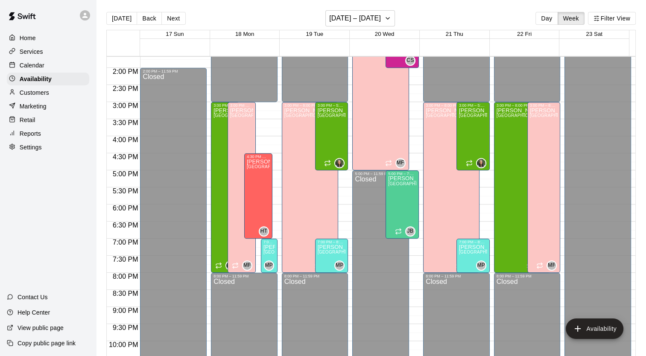
click at [31, 64] on p "Calendar" at bounding box center [32, 65] width 25 height 9
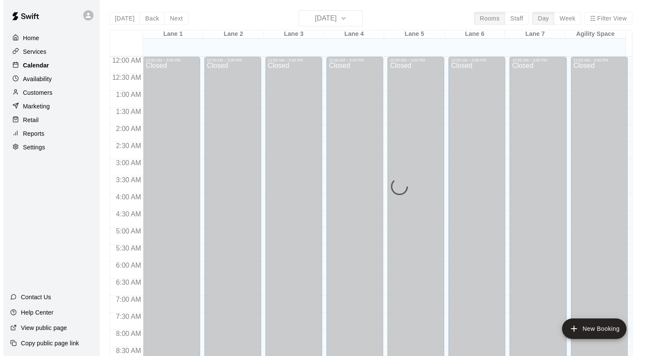
scroll to position [484, 0]
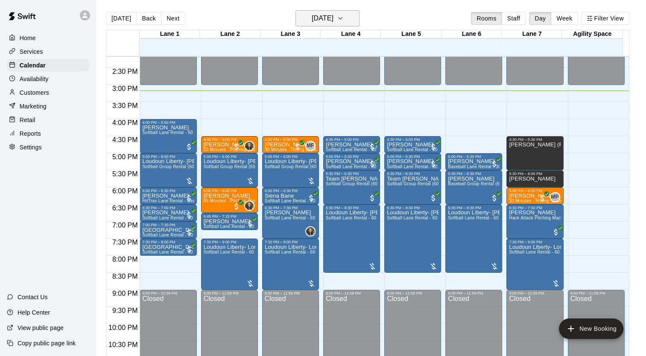
click at [344, 19] on icon "button" at bounding box center [340, 18] width 7 height 10
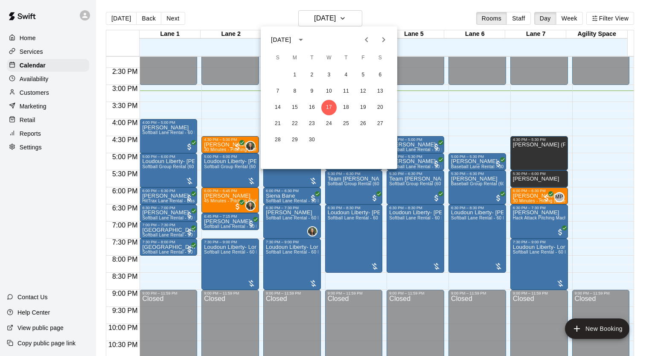
click at [384, 42] on icon "Next month" at bounding box center [384, 40] width 10 height 10
click at [384, 41] on icon "Next month" at bounding box center [384, 40] width 10 height 10
click at [296, 90] on button "3" at bounding box center [294, 91] width 15 height 15
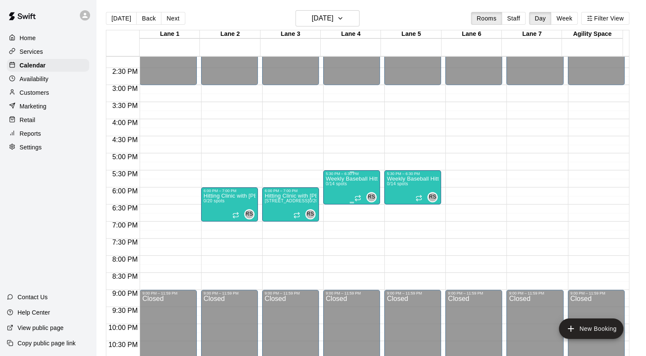
click at [342, 189] on div "Weekly Baseball Hitting Clinic with [PERSON_NAME]!! [DEMOGRAPHIC_DATA] 0/14 spo…" at bounding box center [352, 354] width 52 height 356
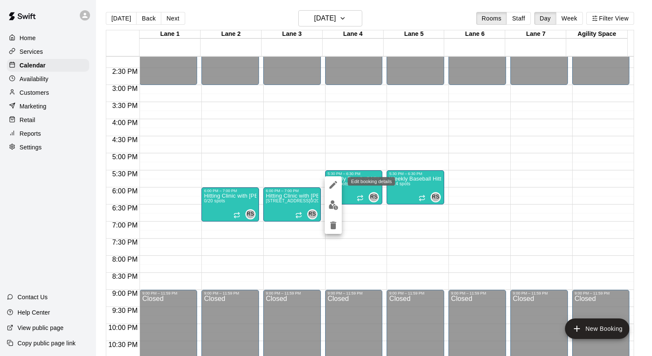
click at [335, 183] on icon "edit" at bounding box center [333, 185] width 10 height 10
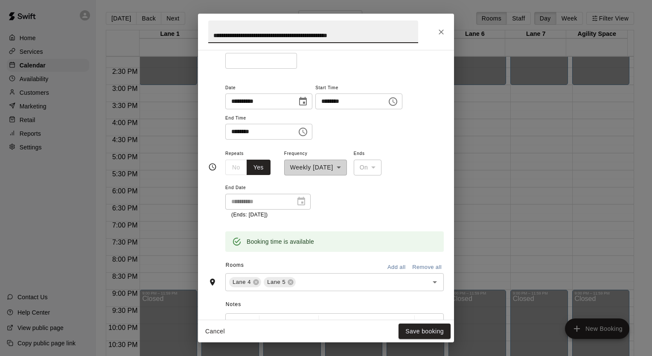
scroll to position [85, 0]
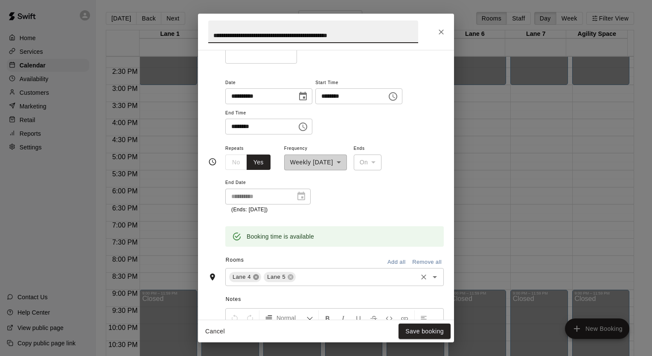
click at [256, 279] on icon at bounding box center [256, 277] width 6 height 6
click at [423, 330] on button "Save booking" at bounding box center [425, 332] width 52 height 16
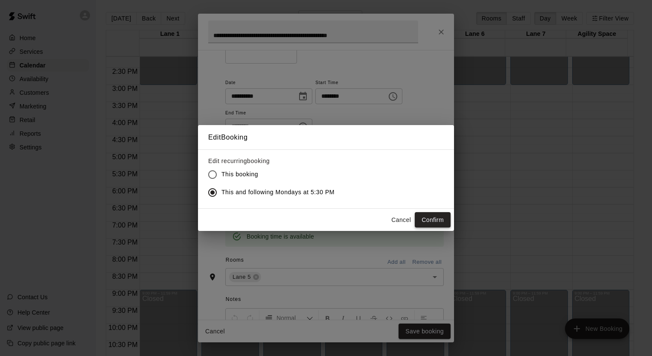
click at [428, 219] on button "Confirm" at bounding box center [433, 220] width 36 height 16
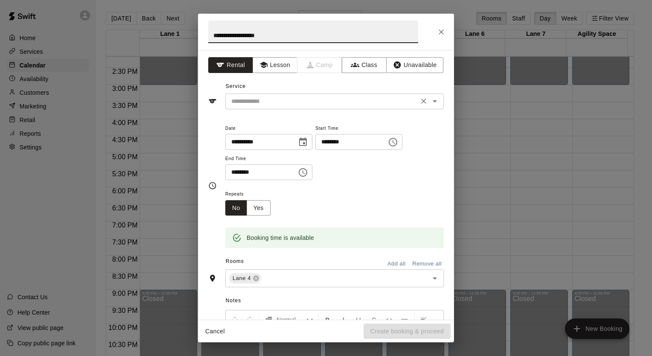
type input "**********"
click at [294, 100] on input "text" at bounding box center [322, 101] width 188 height 11
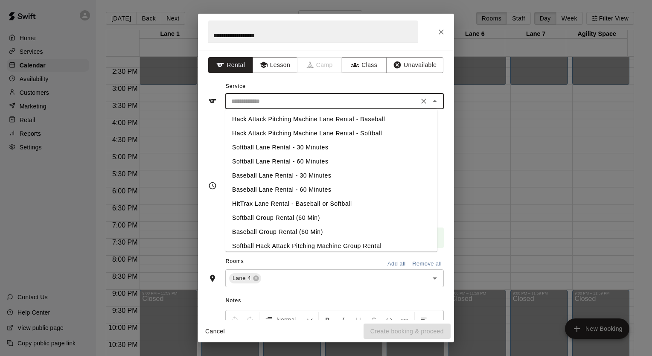
click at [275, 151] on li "Softball Lane Rental - 30 Minutes" at bounding box center [331, 147] width 212 height 14
type input "**********"
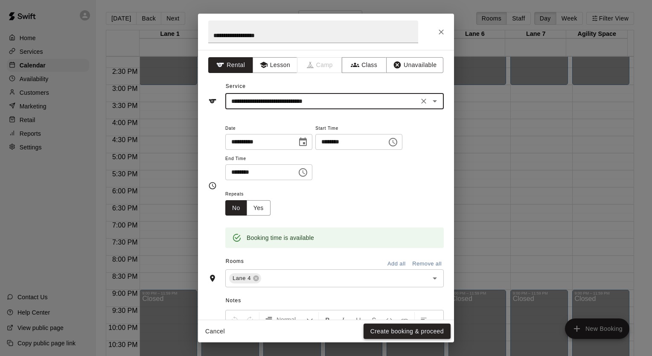
click at [403, 332] on button "Create booking & proceed" at bounding box center [407, 332] width 87 height 16
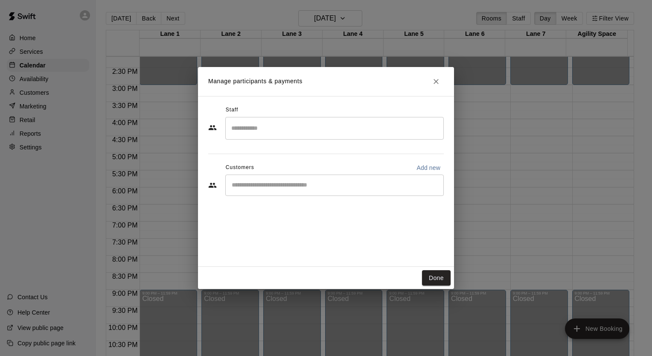
click at [294, 189] on input "Start typing to search customers..." at bounding box center [334, 185] width 211 height 9
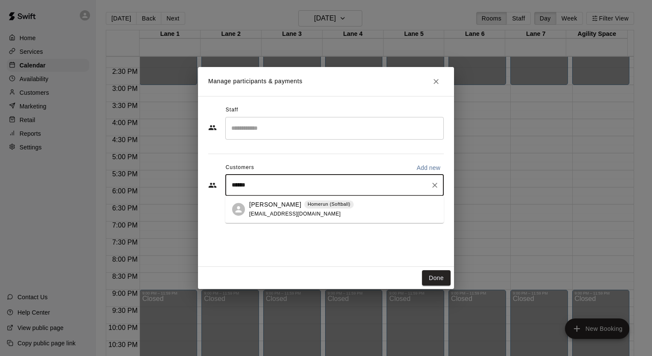
type input "*******"
click at [280, 210] on div "[PERSON_NAME] Homerun (Softball) [EMAIL_ADDRESS][DOMAIN_NAME]" at bounding box center [301, 209] width 105 height 18
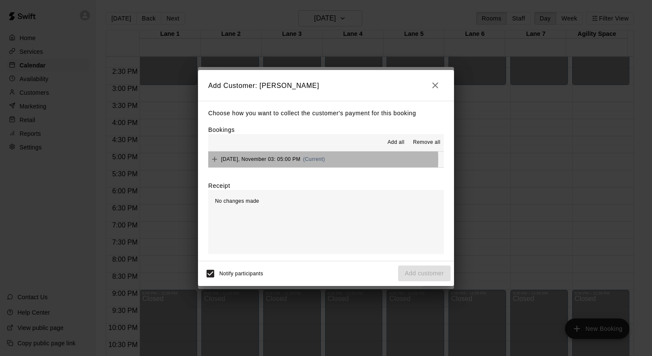
click at [266, 160] on span "[DATE], November 03: 05:00 PM" at bounding box center [260, 159] width 79 height 6
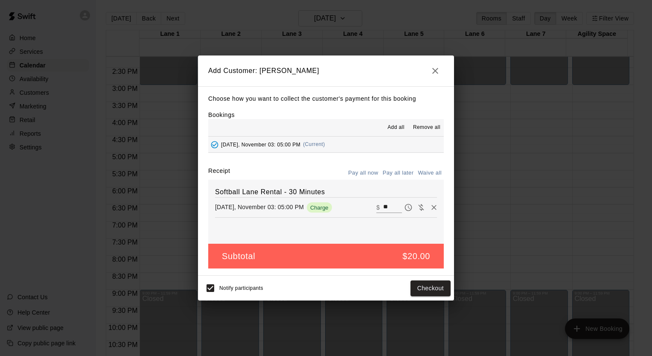
click at [389, 175] on button "Pay all later" at bounding box center [398, 172] width 35 height 13
click at [427, 291] on button "Add customer" at bounding box center [424, 288] width 52 height 16
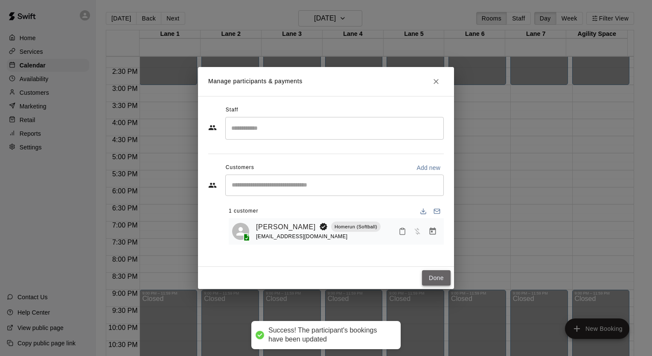
click at [445, 279] on button "Done" at bounding box center [436, 278] width 29 height 16
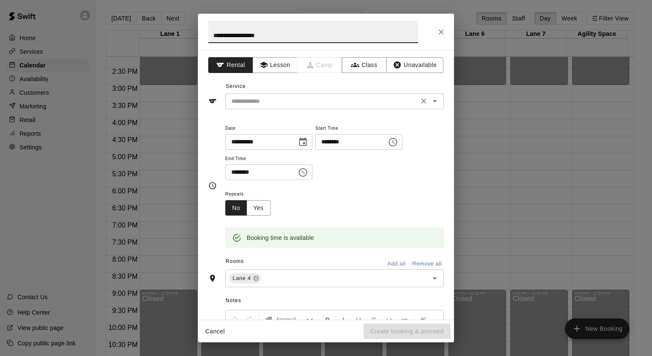
type input "**********"
click at [276, 100] on input "text" at bounding box center [322, 101] width 188 height 11
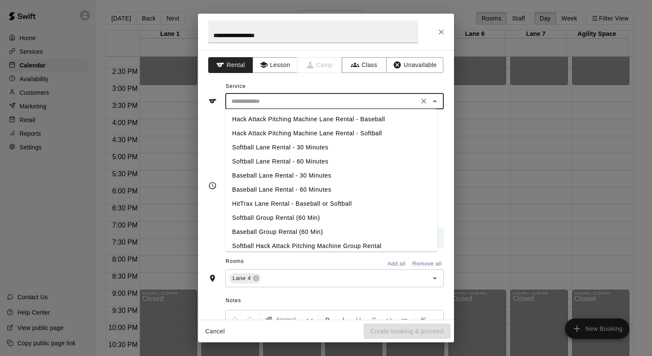
click at [271, 152] on li "Softball Lane Rental - 30 Minutes" at bounding box center [331, 147] width 212 height 14
type input "**********"
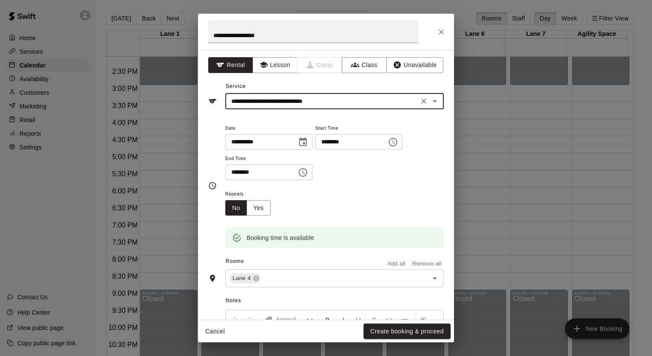
click at [384, 334] on button "Create booking & proceed" at bounding box center [407, 332] width 87 height 16
click input "Start typing to search customers..."
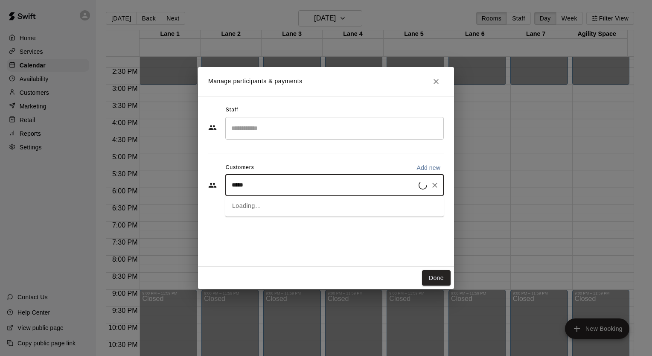
type input "******"
click at [294, 211] on span "[EMAIL_ADDRESS][DOMAIN_NAME]" at bounding box center [295, 214] width 92 height 6
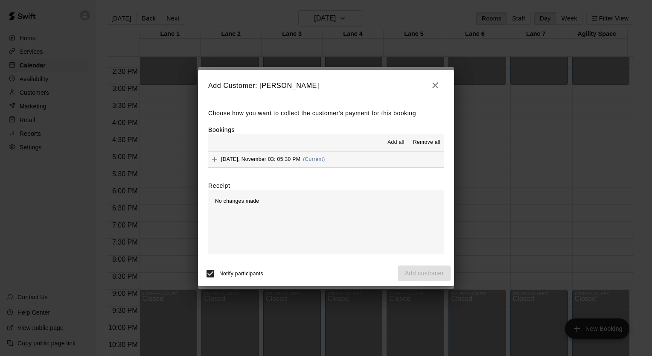
click at [256, 163] on div "[DATE], November 03: 05:30 PM (Current)" at bounding box center [266, 159] width 117 height 13
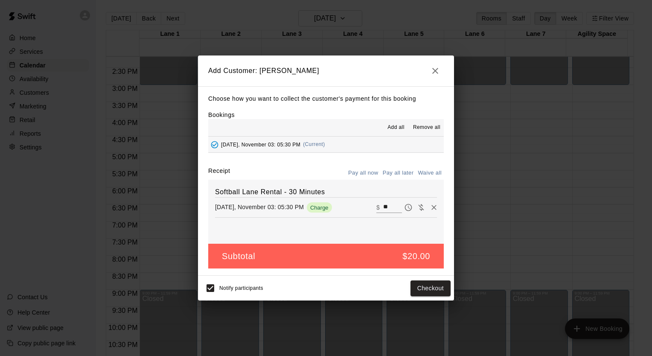
click at [388, 172] on button "Pay all later" at bounding box center [398, 172] width 35 height 13
click at [421, 284] on button "Add customer" at bounding box center [424, 288] width 52 height 16
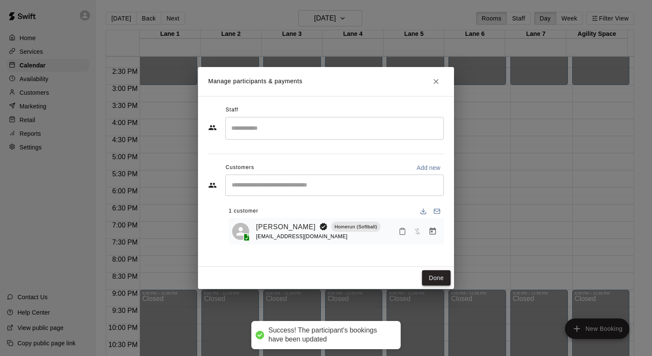
click at [434, 280] on button "Done" at bounding box center [436, 278] width 29 height 16
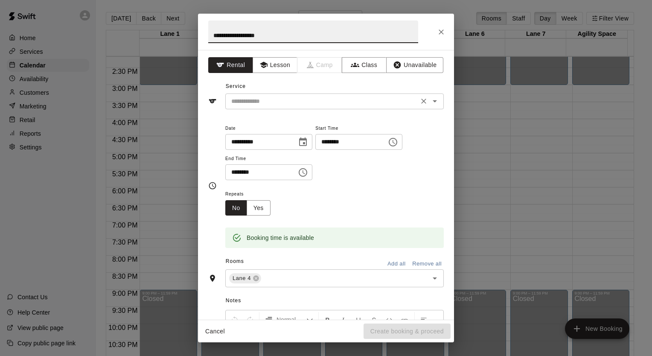
type input "**********"
click at [266, 102] on input "text" at bounding box center [322, 101] width 188 height 11
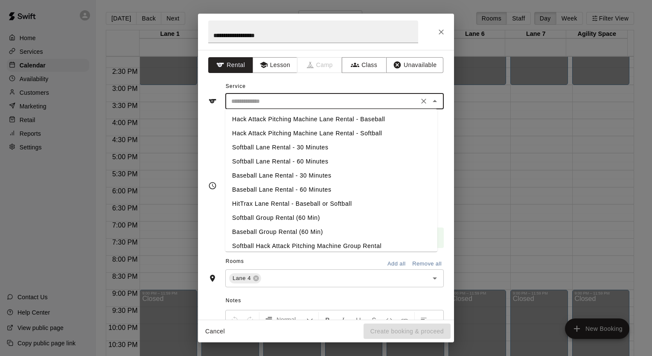
click at [262, 148] on li "Softball Lane Rental - 30 Minutes" at bounding box center [331, 147] width 212 height 14
type input "**********"
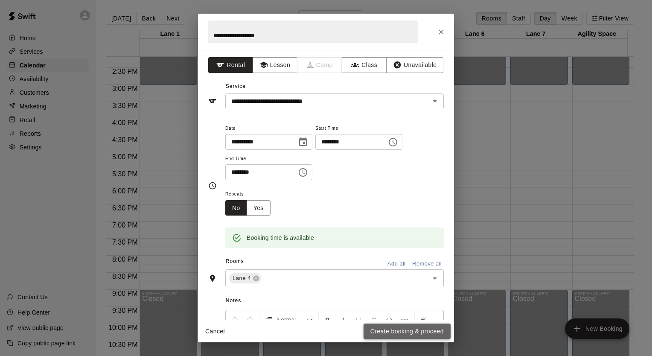
click at [406, 331] on button "Create booking & proceed" at bounding box center [407, 332] width 87 height 16
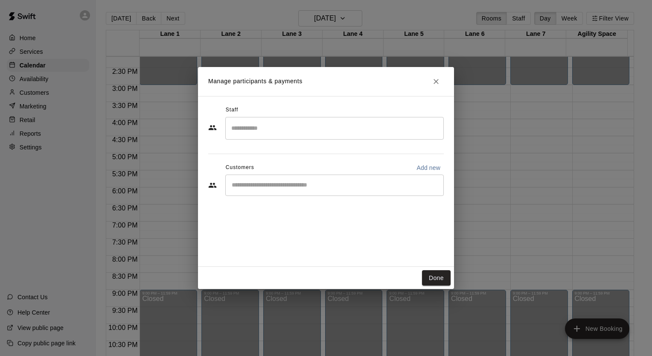
click at [268, 187] on input "Start typing to search customers..." at bounding box center [334, 185] width 211 height 9
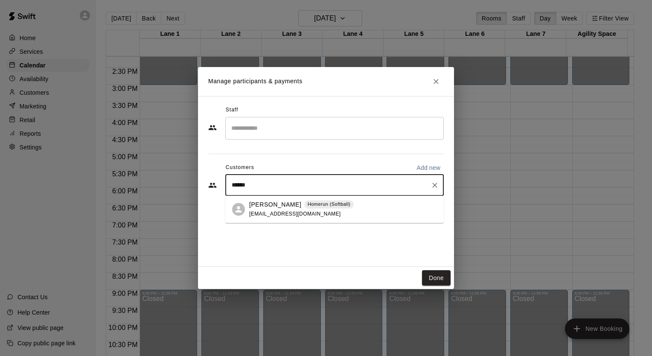
type input "*******"
click at [281, 210] on div "[PERSON_NAME] Homerun (Softball) [EMAIL_ADDRESS][DOMAIN_NAME]" at bounding box center [301, 209] width 105 height 18
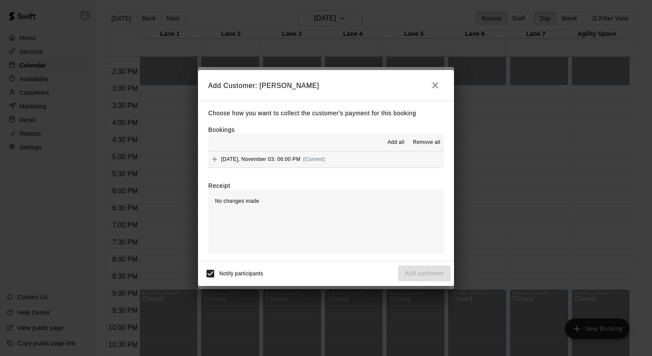
click at [268, 159] on span "[DATE], November 03: 06:00 PM" at bounding box center [260, 159] width 79 height 6
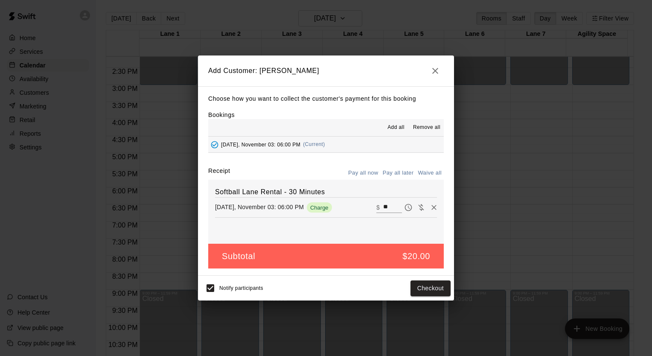
click at [402, 174] on button "Pay all later" at bounding box center [398, 172] width 35 height 13
click at [430, 289] on button "Add customer" at bounding box center [424, 288] width 52 height 16
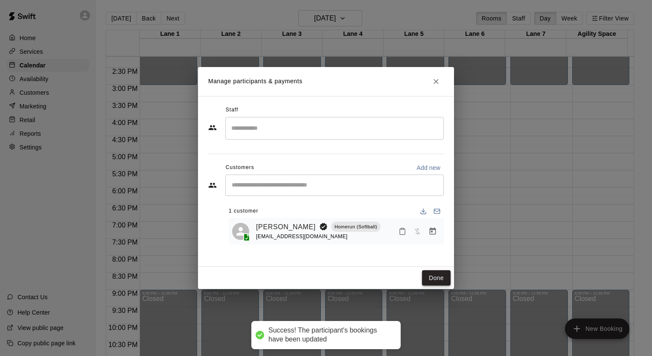
click at [434, 276] on button "Done" at bounding box center [436, 278] width 29 height 16
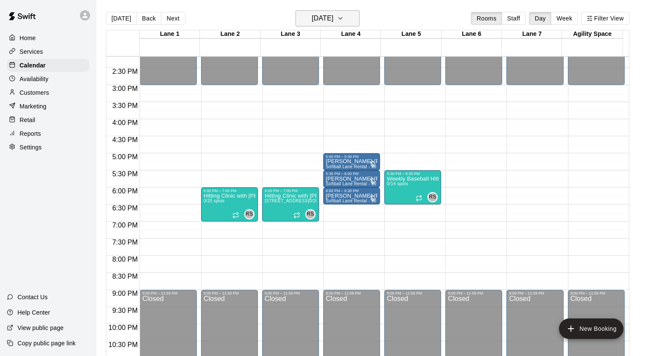
click at [359, 15] on button "[DATE]" at bounding box center [327, 18] width 64 height 16
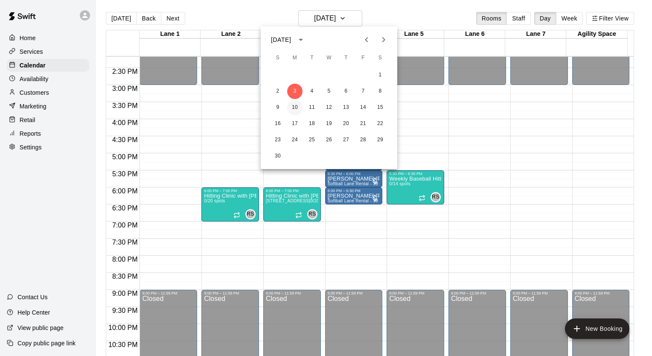
click at [297, 105] on button "10" at bounding box center [294, 107] width 15 height 15
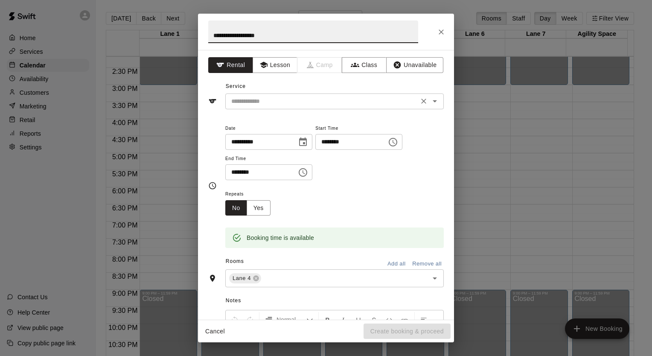
type input "**********"
click at [280, 98] on input "text" at bounding box center [322, 101] width 188 height 11
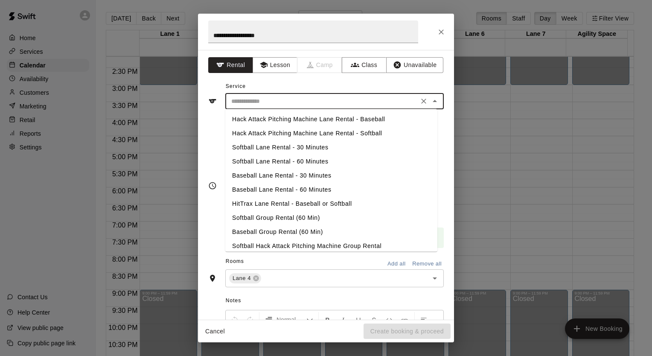
click at [294, 148] on li "Softball Lane Rental - 30 Minutes" at bounding box center [331, 147] width 212 height 14
type input "**********"
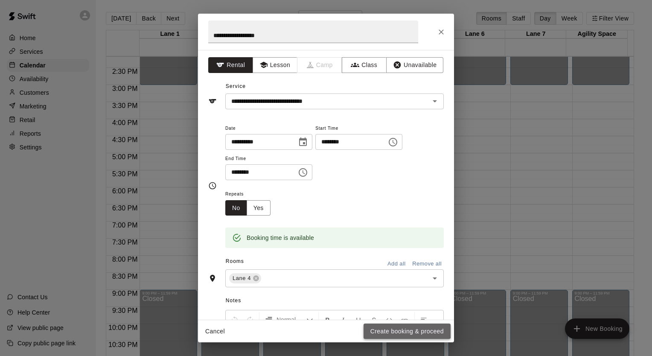
click at [388, 329] on button "Create booking & proceed" at bounding box center [407, 332] width 87 height 16
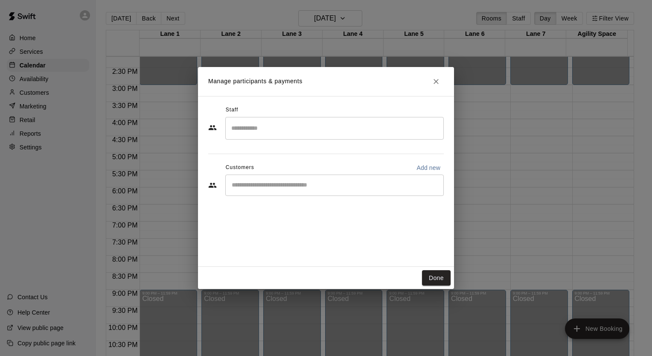
click at [303, 189] on input "Start typing to search customers..." at bounding box center [334, 185] width 211 height 9
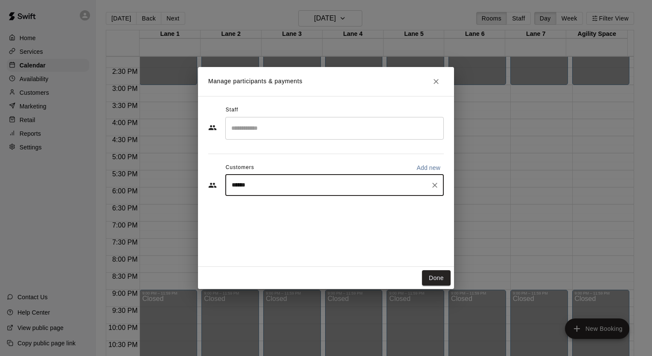
type input "*******"
click at [289, 218] on div "[PERSON_NAME] Homerun (Softball) [EMAIL_ADDRESS][DOMAIN_NAME]" at bounding box center [301, 209] width 105 height 18
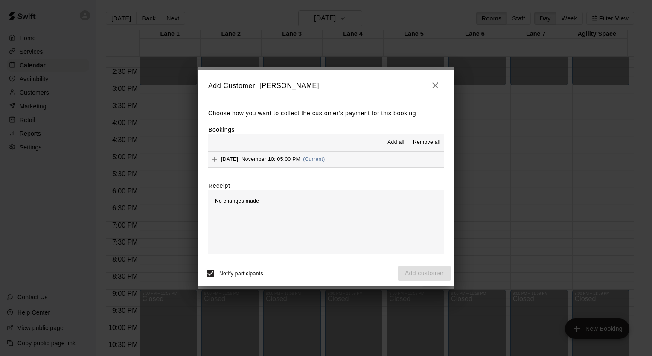
click at [262, 162] on span "[DATE], November 10: 05:00 PM" at bounding box center [260, 159] width 79 height 6
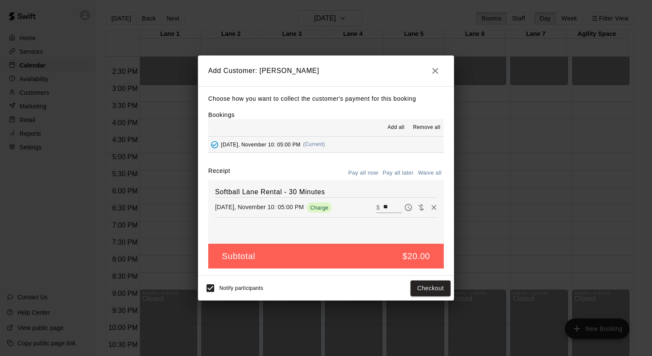
click at [387, 171] on button "Pay all later" at bounding box center [398, 172] width 35 height 13
click at [427, 289] on button "Add customer" at bounding box center [424, 288] width 52 height 16
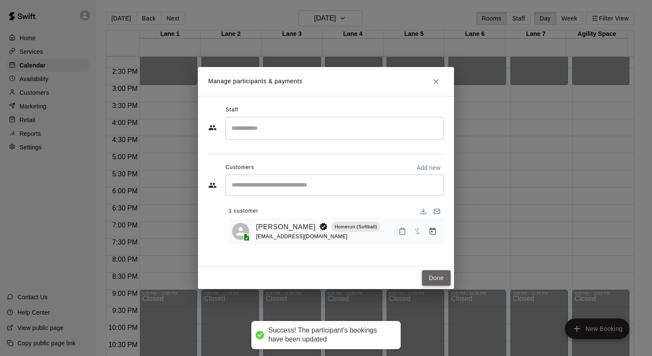
click at [440, 278] on button "Done" at bounding box center [436, 278] width 29 height 16
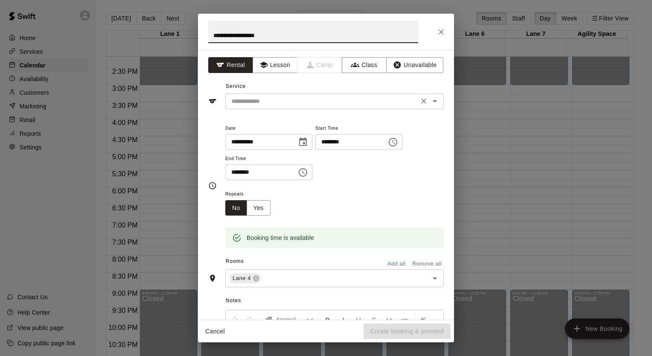
type input "**********"
click at [291, 102] on input "text" at bounding box center [322, 101] width 188 height 11
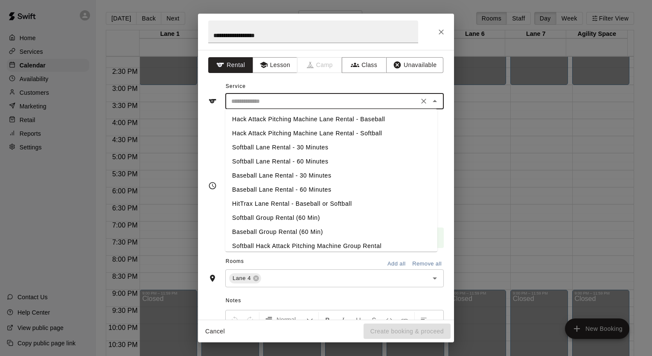
click at [290, 148] on li "Softball Lane Rental - 30 Minutes" at bounding box center [331, 147] width 212 height 14
type input "**********"
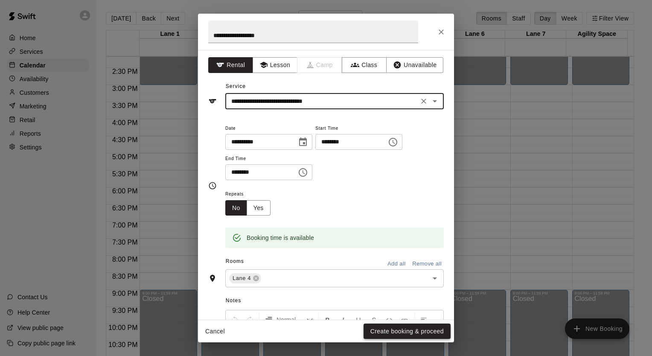
click at [388, 329] on button "Create booking & proceed" at bounding box center [407, 332] width 87 height 16
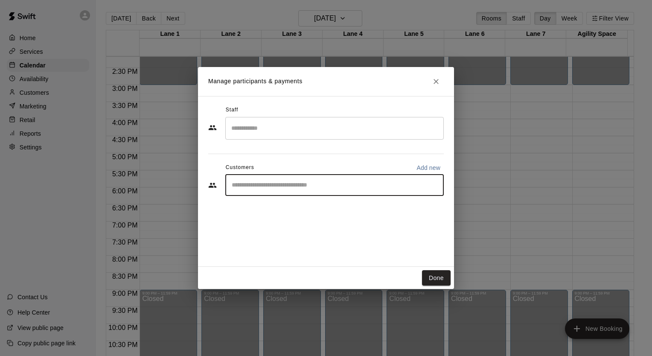
click at [342, 187] on input "Start typing to search customers..." at bounding box center [334, 185] width 211 height 9
type input "*****"
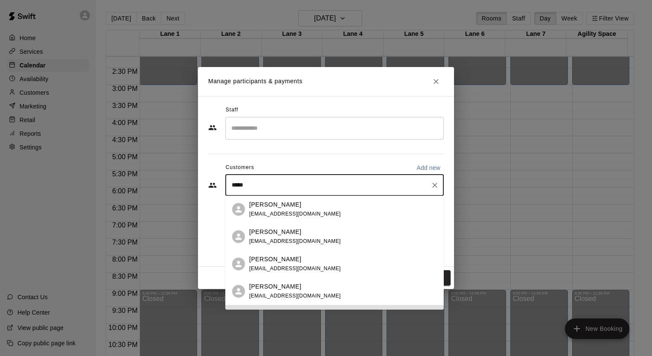
scroll to position [22, 0]
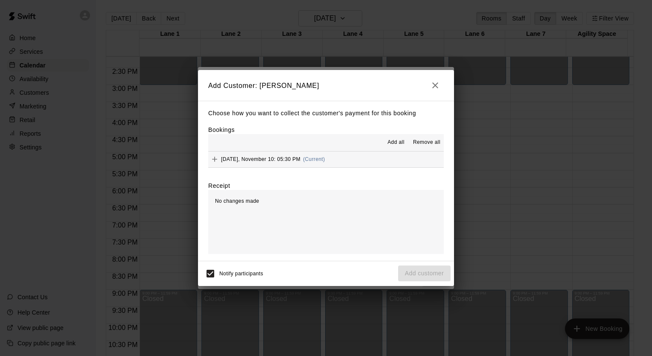
click at [280, 157] on span "[DATE], November 10: 05:30 PM" at bounding box center [260, 159] width 79 height 6
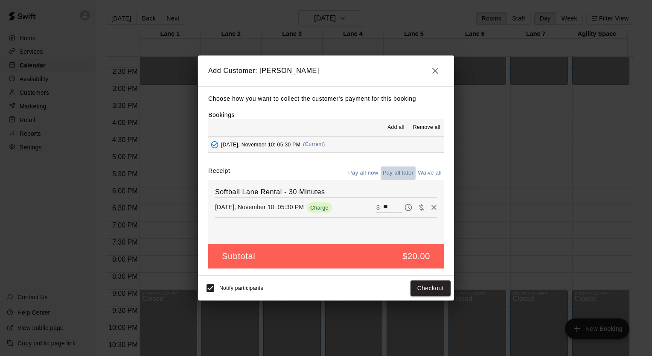
click at [405, 173] on button "Pay all later" at bounding box center [398, 172] width 35 height 13
click at [423, 289] on button "Add customer" at bounding box center [424, 288] width 52 height 16
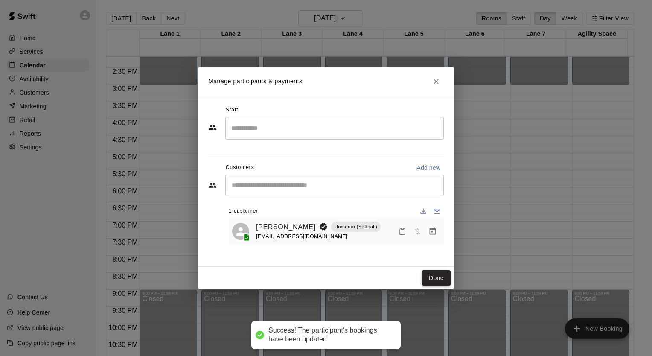
click at [432, 276] on button "Done" at bounding box center [436, 278] width 29 height 16
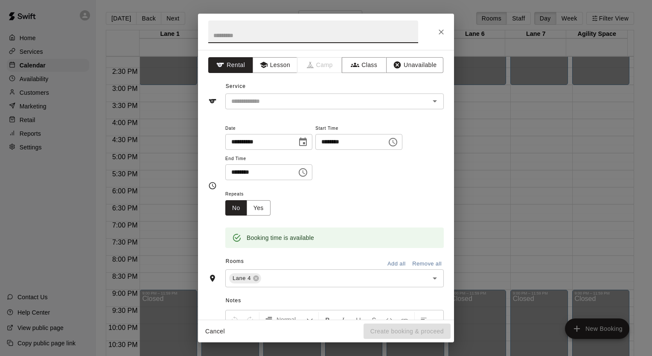
click at [304, 39] on input "text" at bounding box center [313, 31] width 210 height 23
type input "**********"
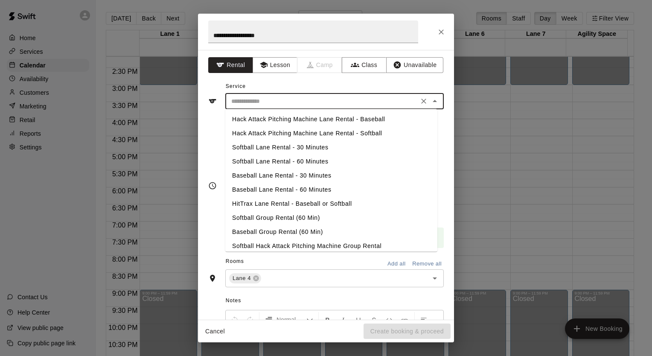
click at [277, 96] on input "text" at bounding box center [322, 101] width 188 height 11
click at [275, 146] on li "Softball Lane Rental - 30 Minutes" at bounding box center [331, 147] width 212 height 14
type input "**********"
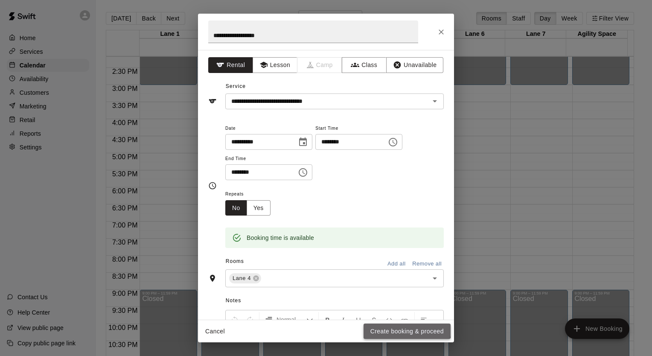
click at [394, 329] on button "Create booking & proceed" at bounding box center [407, 332] width 87 height 16
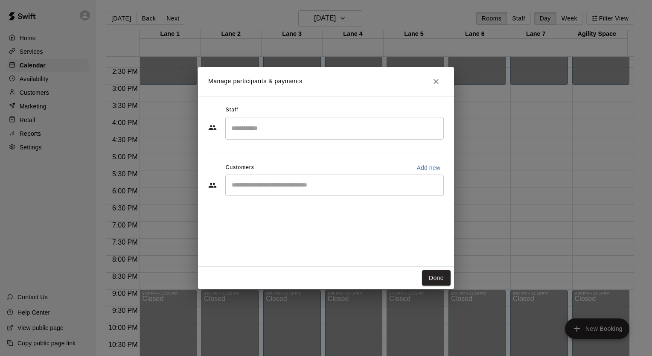
click at [324, 189] on input "Start typing to search customers..." at bounding box center [334, 185] width 211 height 9
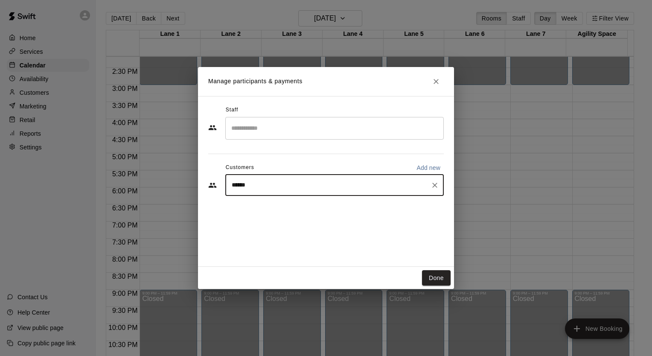
type input "*******"
click at [287, 206] on p "[PERSON_NAME]" at bounding box center [275, 204] width 52 height 9
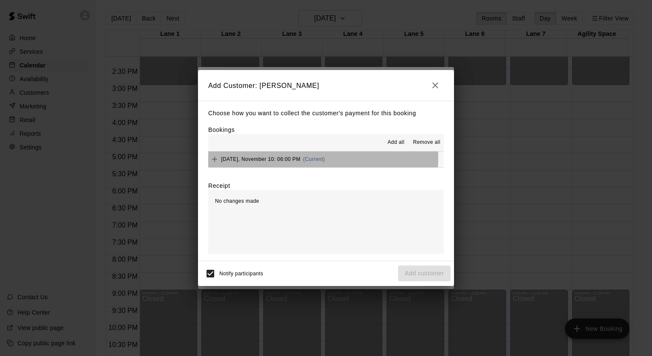
click at [254, 157] on span "[DATE], November 10: 06:00 PM" at bounding box center [260, 159] width 79 height 6
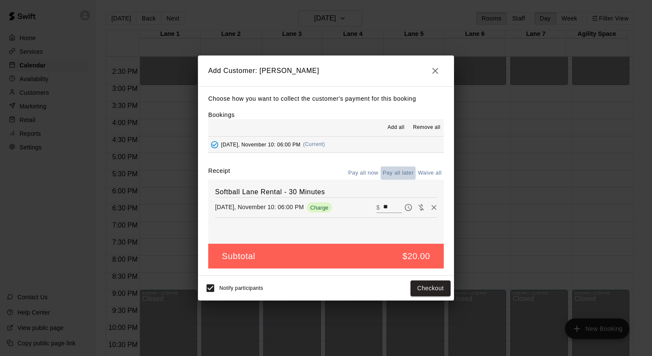
click at [396, 173] on button "Pay all later" at bounding box center [398, 172] width 35 height 13
click at [411, 289] on button "Add customer" at bounding box center [424, 288] width 52 height 16
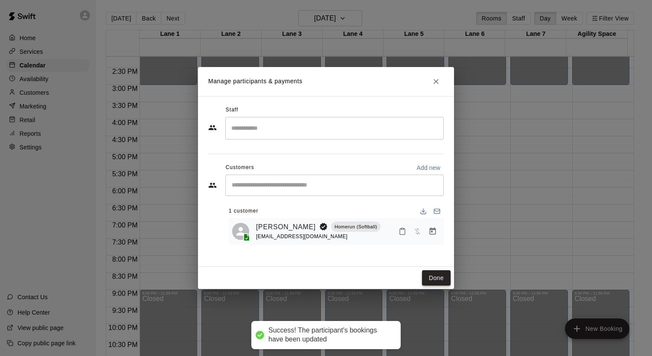
click at [428, 278] on button "Done" at bounding box center [436, 278] width 29 height 16
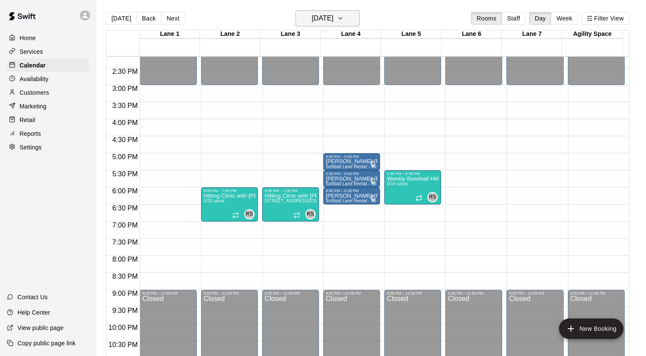
click at [344, 22] on icon "button" at bounding box center [340, 18] width 7 height 10
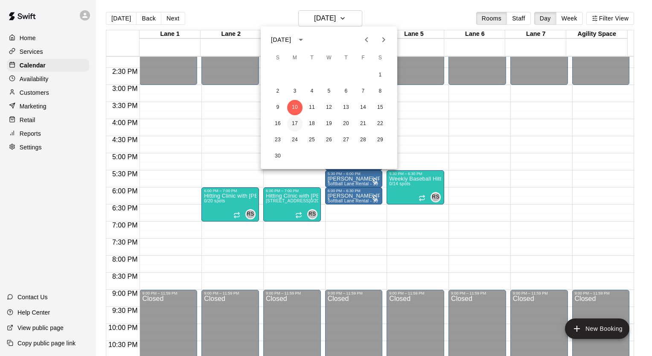
click at [295, 124] on button "17" at bounding box center [294, 123] width 15 height 15
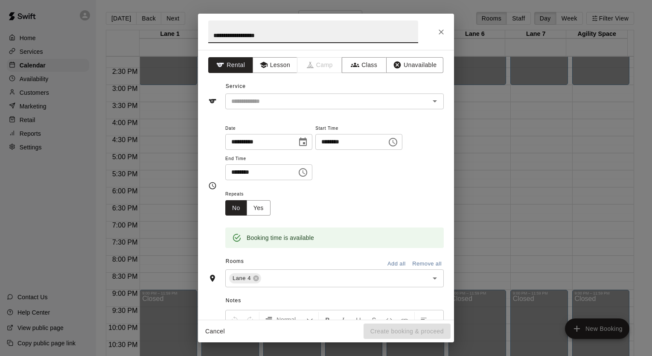
type input "**********"
click at [274, 110] on div "**********" at bounding box center [326, 185] width 256 height 270
click at [273, 105] on input "text" at bounding box center [322, 101] width 188 height 11
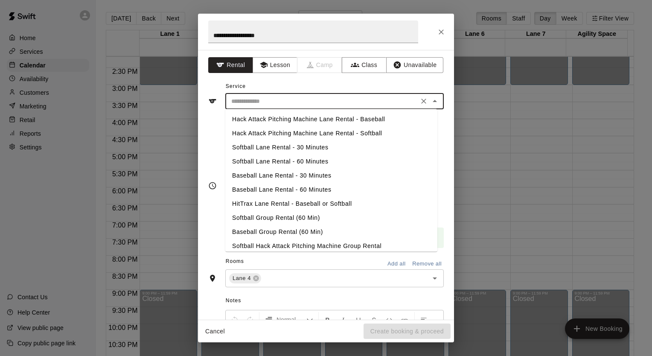
click at [276, 150] on li "Softball Lane Rental - 30 Minutes" at bounding box center [331, 147] width 212 height 14
type input "**********"
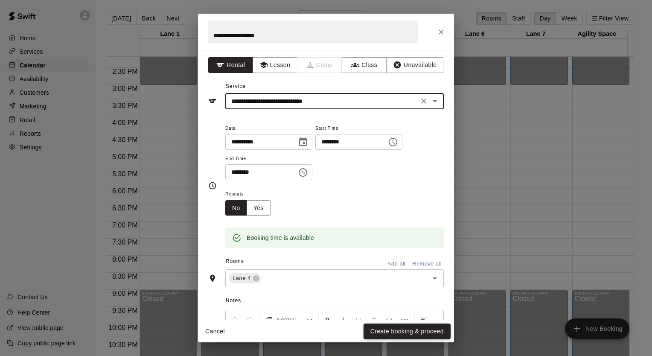
click at [377, 334] on button "Create booking & proceed" at bounding box center [407, 332] width 87 height 16
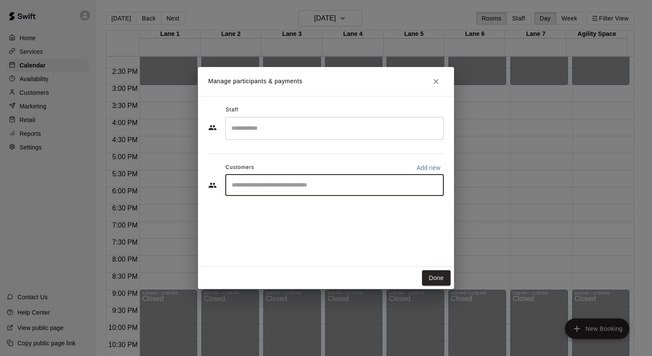
click at [305, 189] on input "Start typing to search customers..." at bounding box center [334, 185] width 211 height 9
type input "*****"
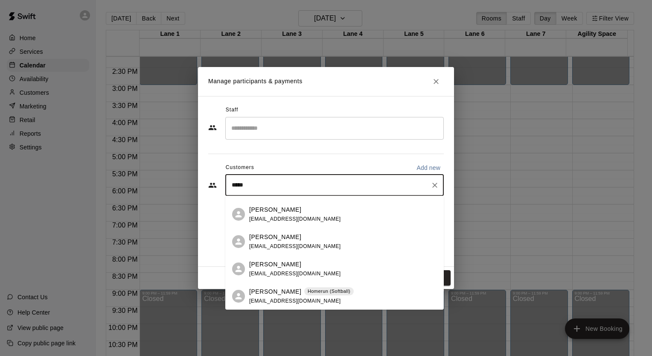
click at [283, 294] on p "[PERSON_NAME]" at bounding box center [275, 291] width 52 height 9
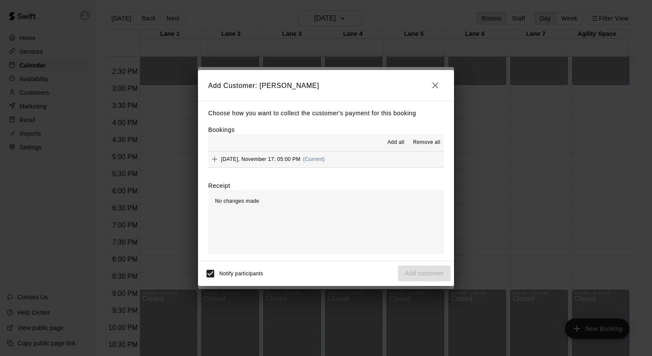
click at [261, 161] on span "[DATE], November 17: 05:00 PM" at bounding box center [260, 159] width 79 height 6
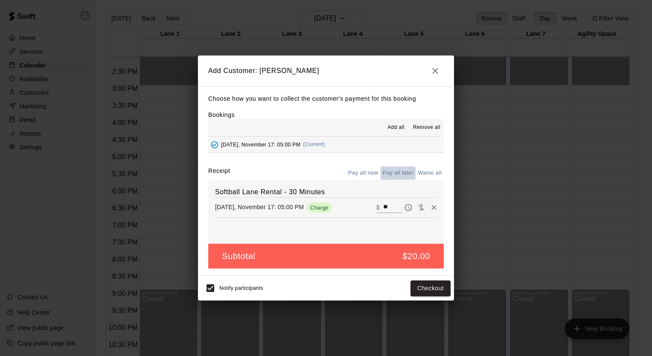
click at [391, 173] on button "Pay all later" at bounding box center [398, 172] width 35 height 13
click at [421, 291] on button "Add customer" at bounding box center [424, 288] width 52 height 16
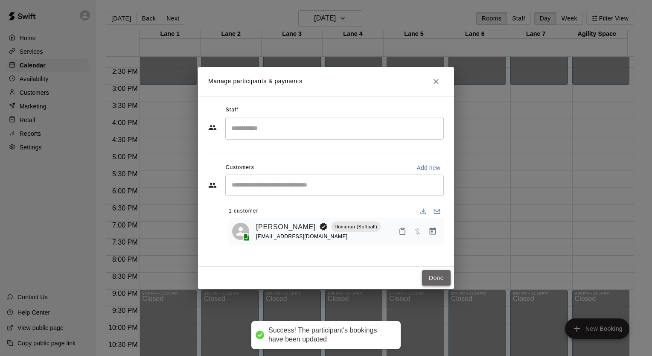
click at [433, 278] on button "Done" at bounding box center [436, 278] width 29 height 16
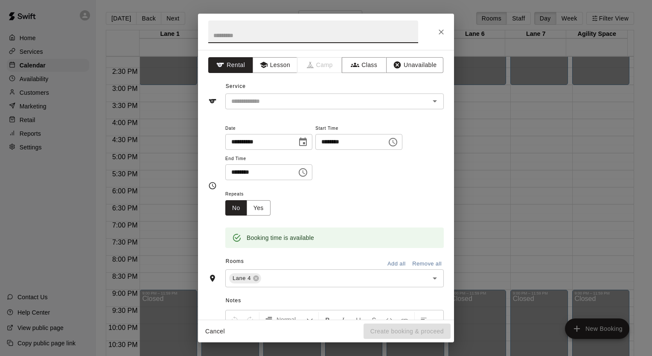
click at [251, 38] on input "text" at bounding box center [313, 31] width 210 height 23
type input "**********"
click at [263, 102] on input "text" at bounding box center [322, 101] width 188 height 11
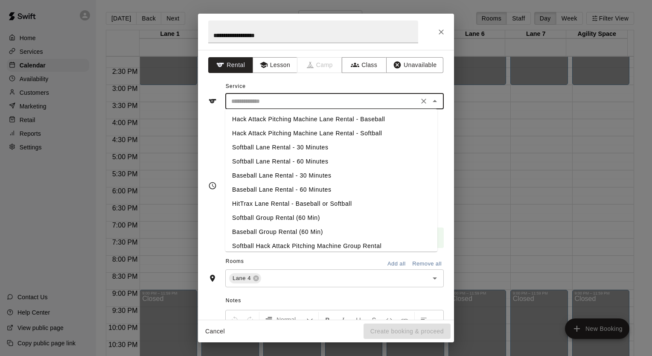
click at [268, 149] on li "Softball Lane Rental - 30 Minutes" at bounding box center [331, 147] width 212 height 14
type input "**********"
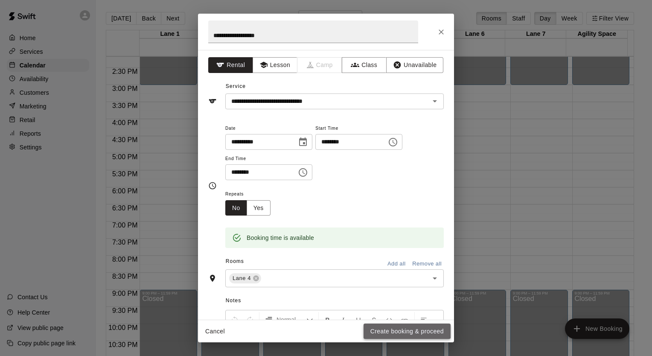
click at [406, 331] on button "Create booking & proceed" at bounding box center [407, 332] width 87 height 16
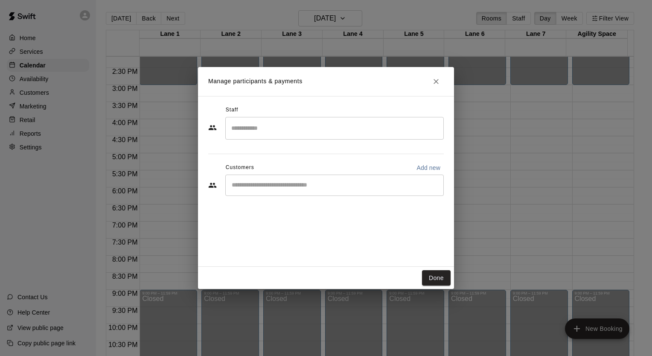
click at [302, 182] on input "Start typing to search customers..." at bounding box center [334, 185] width 211 height 9
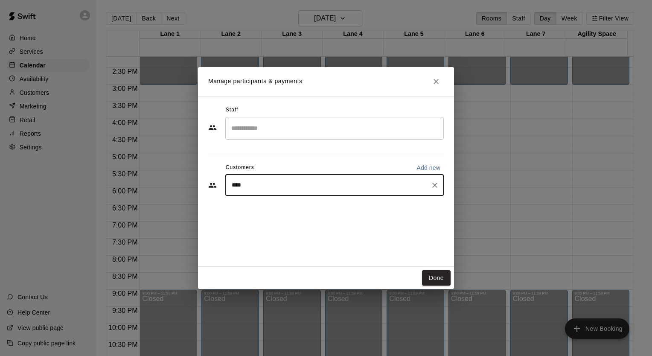
type input "*****"
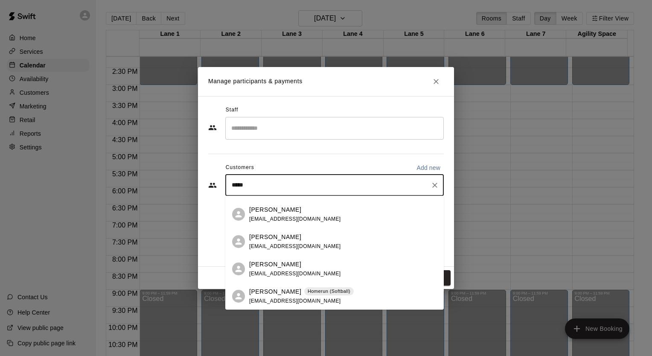
click at [281, 290] on p "[PERSON_NAME]" at bounding box center [275, 291] width 52 height 9
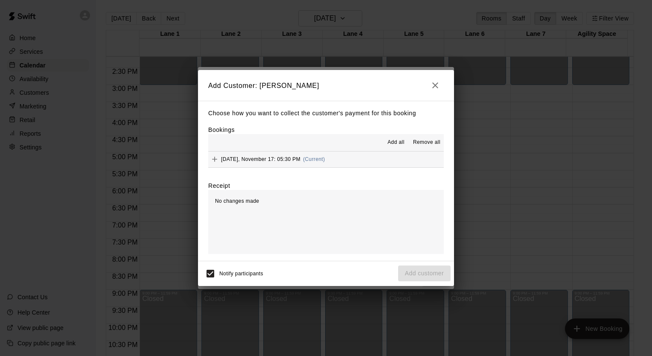
click at [285, 162] on span "[DATE], November 17: 05:30 PM" at bounding box center [260, 159] width 79 height 6
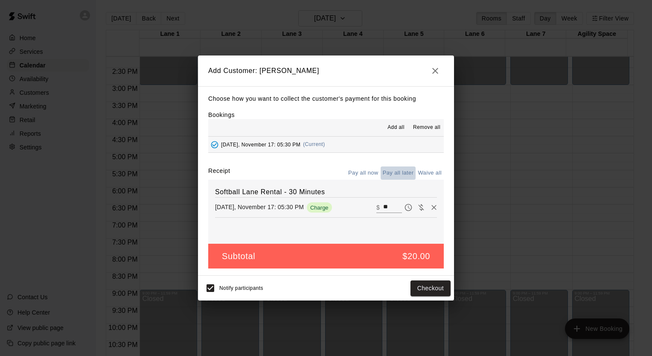
click at [399, 173] on button "Pay all later" at bounding box center [398, 172] width 35 height 13
click at [418, 289] on button "Add customer" at bounding box center [424, 288] width 52 height 16
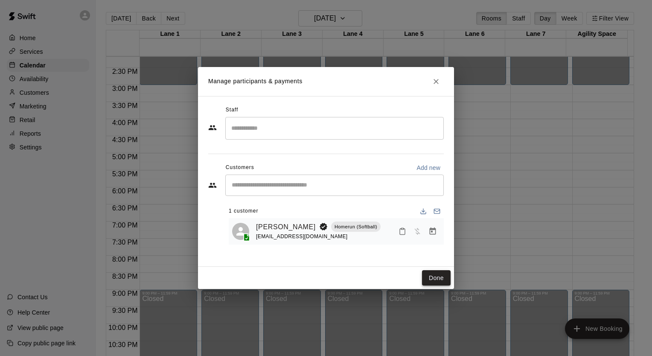
click at [435, 280] on button "Done" at bounding box center [436, 278] width 29 height 16
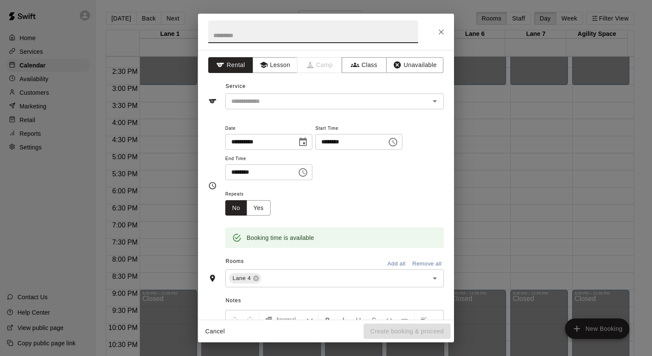
click at [294, 34] on input "text" at bounding box center [313, 31] width 210 height 23
type input "**********"
click at [280, 102] on input "text" at bounding box center [322, 101] width 188 height 11
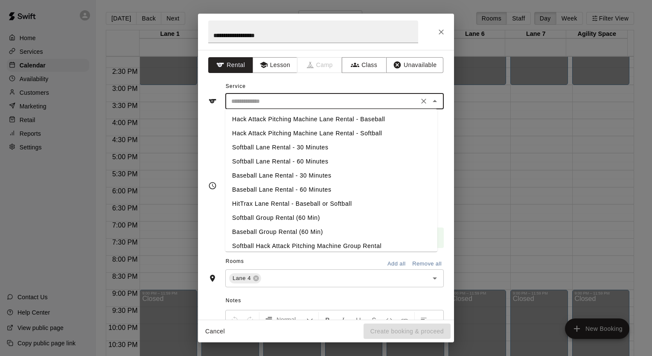
click at [277, 148] on li "Softball Lane Rental - 30 Minutes" at bounding box center [331, 147] width 212 height 14
type input "**********"
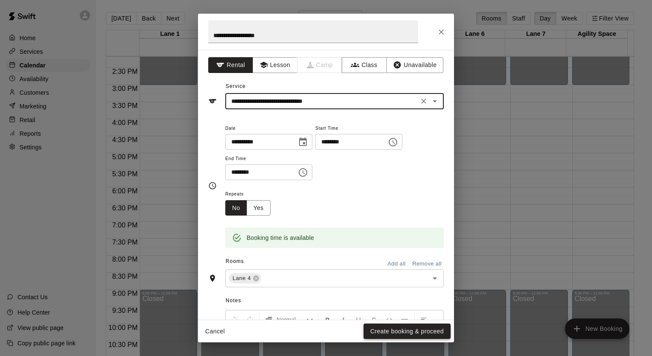
click at [394, 332] on button "Create booking & proceed" at bounding box center [407, 332] width 87 height 16
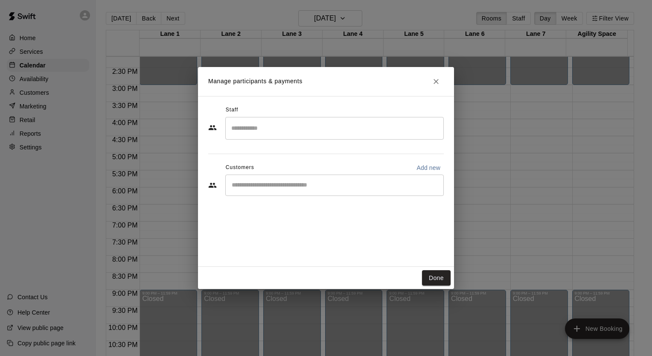
click at [303, 191] on div "​" at bounding box center [334, 185] width 219 height 21
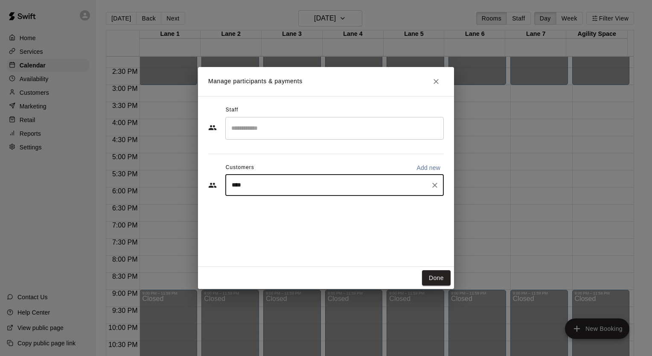
type input "*****"
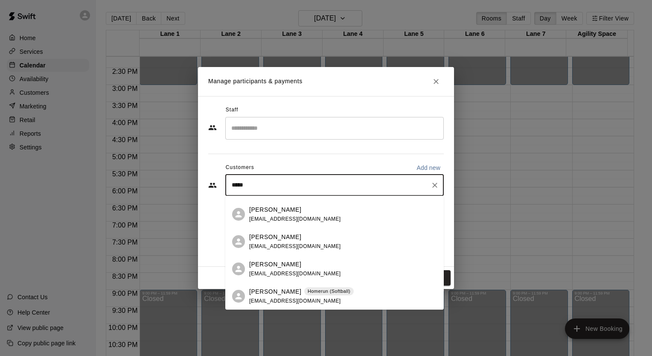
click at [290, 299] on span "[EMAIL_ADDRESS][DOMAIN_NAME]" at bounding box center [295, 301] width 92 height 6
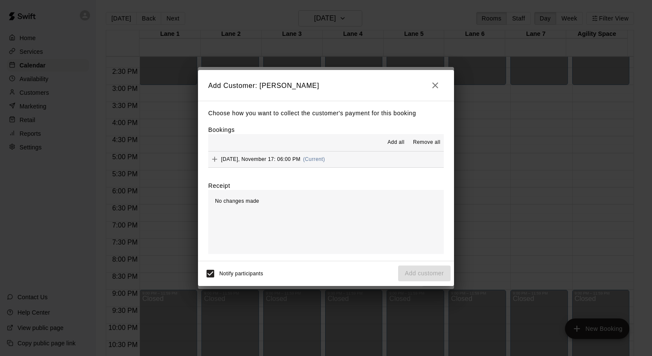
click at [272, 155] on div "[DATE], November 17: 06:00 PM (Current)" at bounding box center [266, 159] width 117 height 13
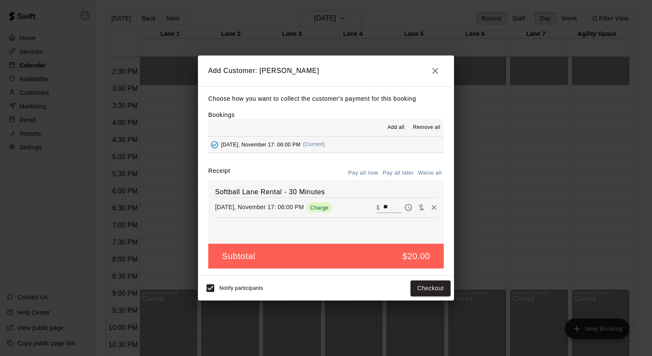
click at [401, 174] on button "Pay all later" at bounding box center [398, 172] width 35 height 13
click at [414, 290] on button "Add customer" at bounding box center [424, 288] width 52 height 16
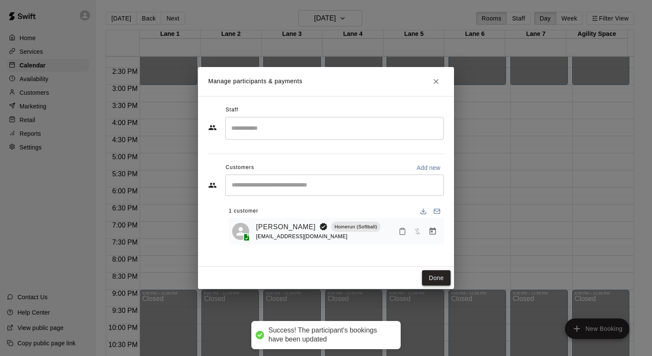
click at [441, 278] on button "Done" at bounding box center [436, 278] width 29 height 16
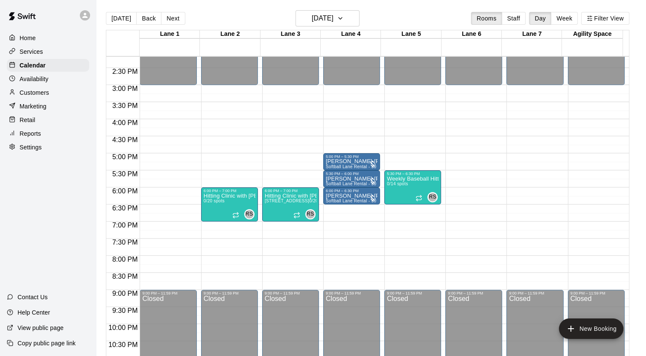
click at [27, 95] on p "Customers" at bounding box center [34, 92] width 29 height 9
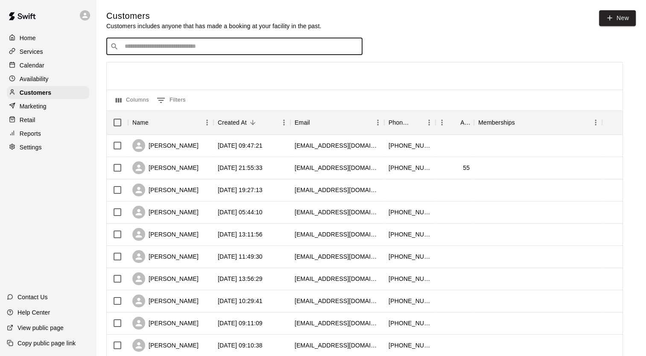
click at [164, 49] on input "Search customers by name or email" at bounding box center [240, 46] width 236 height 9
type input "****"
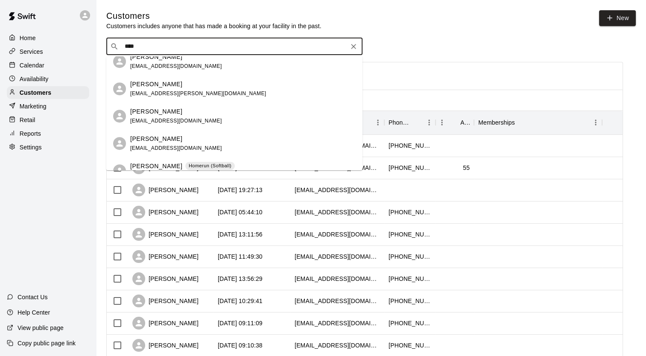
scroll to position [514, 0]
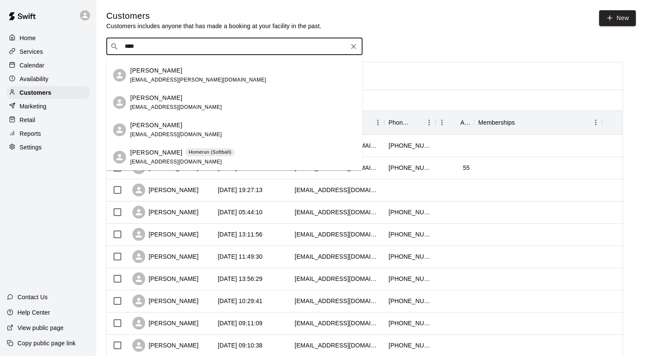
click at [157, 156] on p "[PERSON_NAME]" at bounding box center [156, 152] width 52 height 9
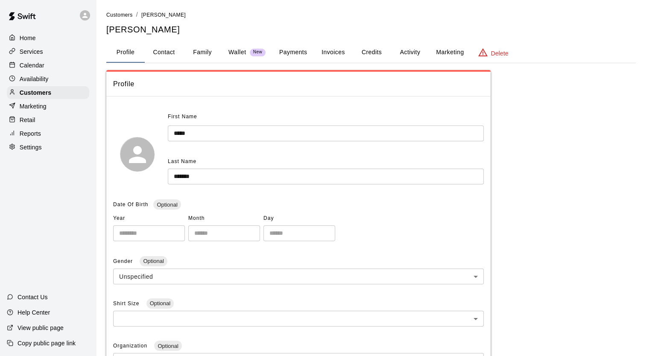
click at [329, 51] on button "Invoices" at bounding box center [333, 52] width 38 height 20
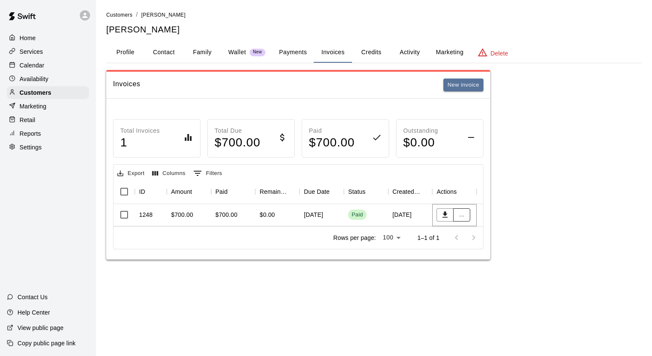
click at [464, 215] on button "..." at bounding box center [461, 214] width 17 height 13
click at [467, 233] on li "View details" at bounding box center [477, 231] width 48 height 14
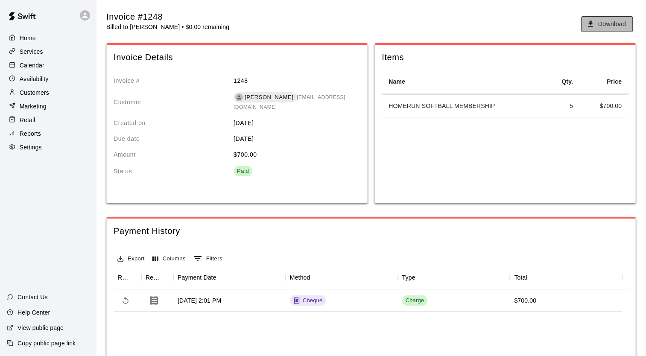
click at [599, 28] on button "Download" at bounding box center [607, 24] width 52 height 16
click at [35, 97] on p "Customers" at bounding box center [34, 92] width 29 height 9
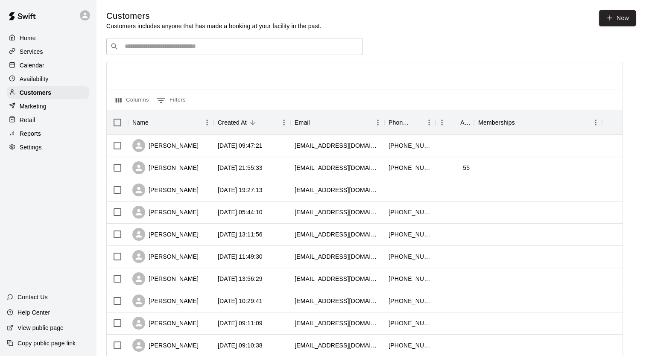
click at [187, 49] on input "Search customers by name or email" at bounding box center [240, 46] width 236 height 9
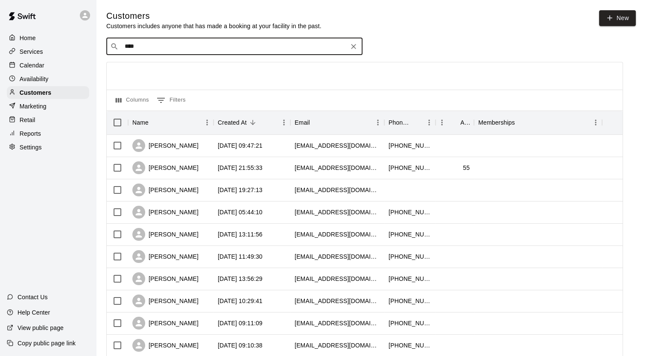
type input "*****"
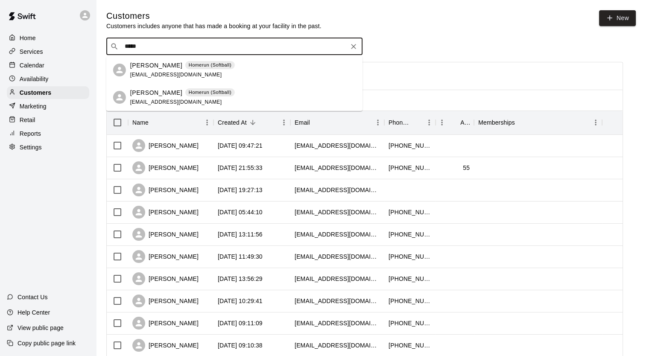
click at [178, 66] on div "[PERSON_NAME] Homerun (Softball)" at bounding box center [182, 65] width 105 height 9
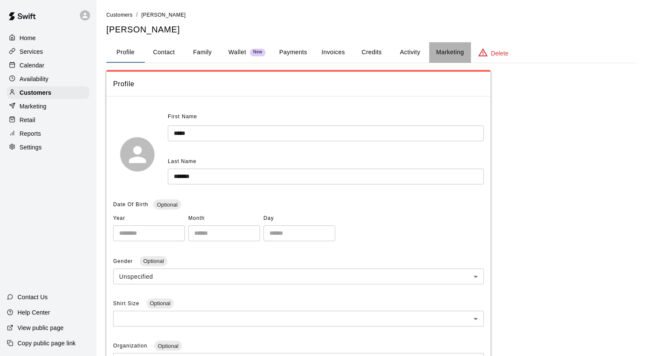
click at [432, 51] on button "Marketing" at bounding box center [449, 52] width 41 height 20
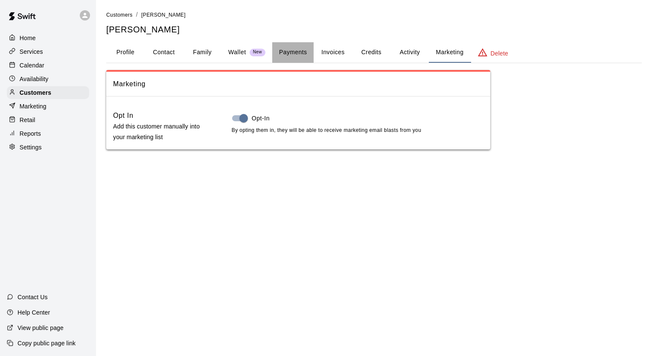
click at [291, 51] on button "Payments" at bounding box center [292, 52] width 41 height 20
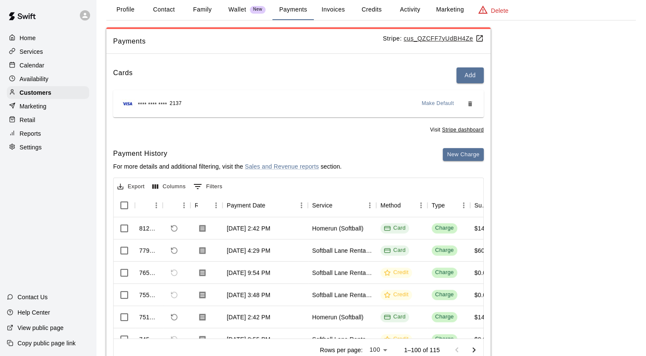
click at [39, 63] on p "Calendar" at bounding box center [32, 65] width 25 height 9
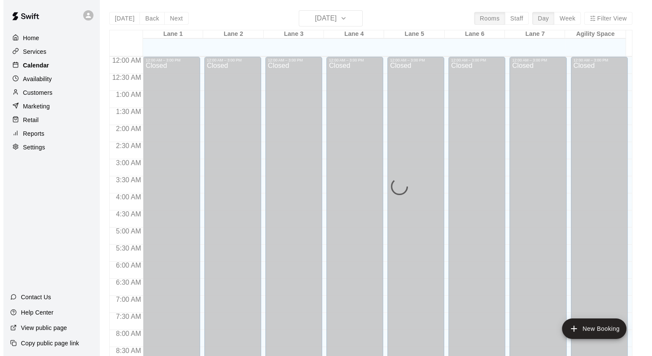
scroll to position [484, 0]
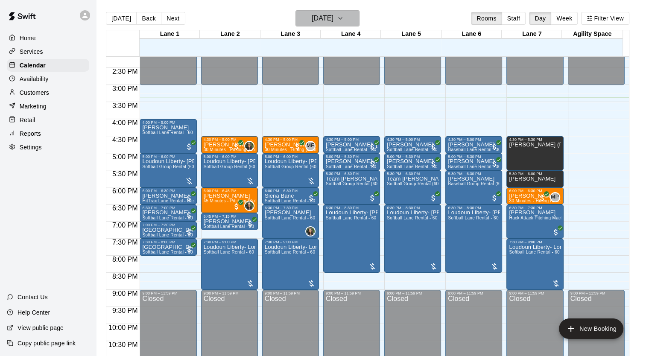
click at [344, 20] on icon "button" at bounding box center [340, 18] width 7 height 10
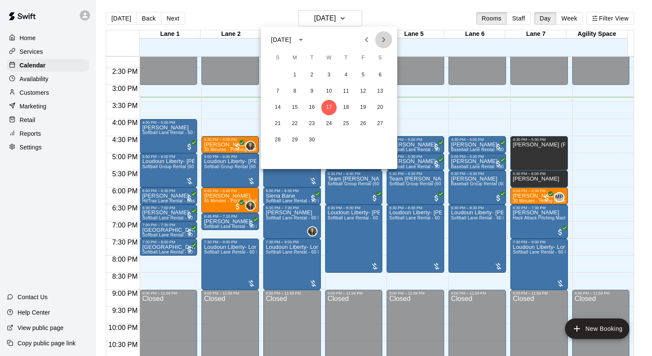
click at [386, 38] on icon "Next month" at bounding box center [384, 40] width 10 height 10
click at [295, 125] on button "17" at bounding box center [294, 123] width 15 height 15
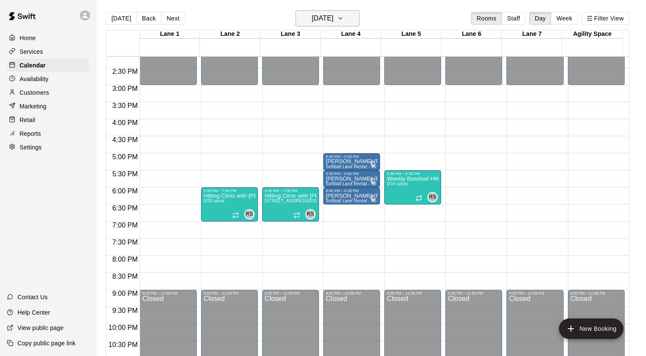
click at [342, 18] on icon "button" at bounding box center [339, 18] width 3 height 2
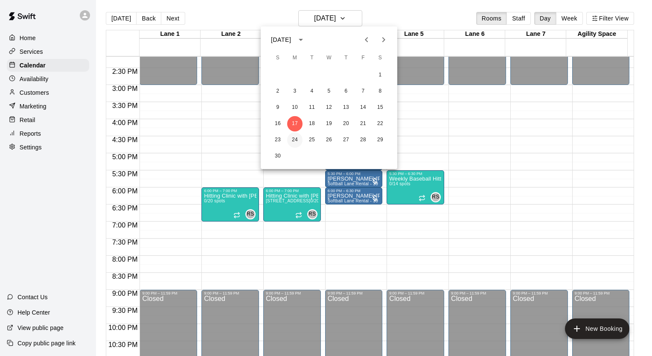
click at [292, 141] on button "24" at bounding box center [294, 139] width 15 height 15
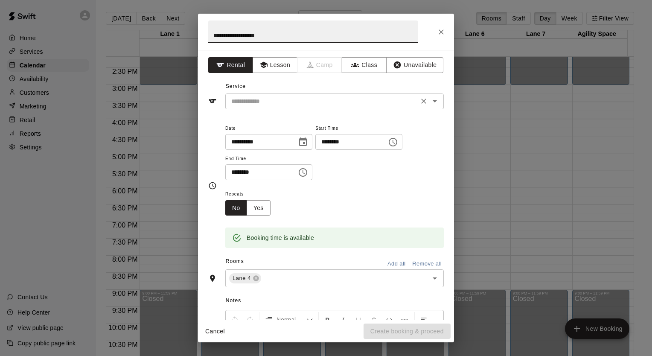
type input "**********"
click at [329, 100] on input "text" at bounding box center [322, 101] width 188 height 11
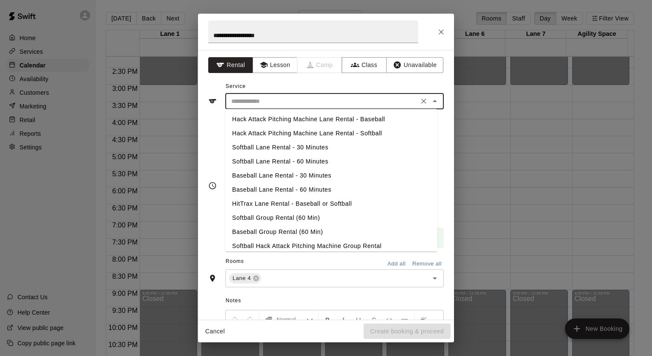
click at [328, 151] on li "Softball Lane Rental - 30 Minutes" at bounding box center [331, 147] width 212 height 14
type input "**********"
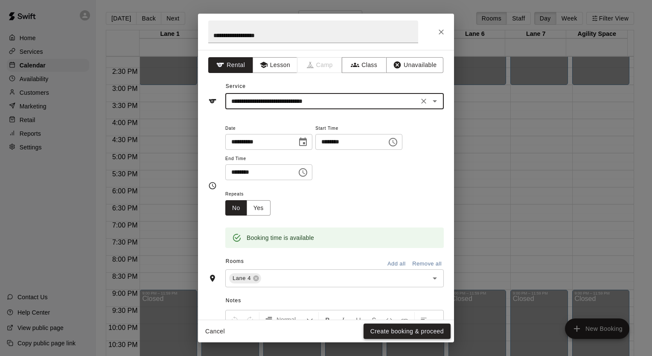
click at [381, 330] on button "Create booking & proceed" at bounding box center [407, 332] width 87 height 16
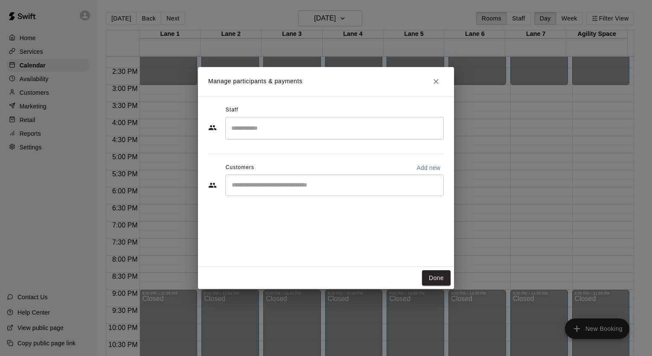
click at [328, 185] on input "Start typing to search customers..." at bounding box center [334, 185] width 211 height 9
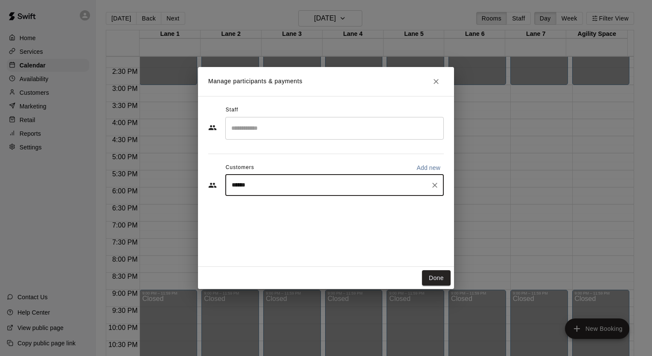
type input "*******"
click at [306, 213] on span "[EMAIL_ADDRESS][DOMAIN_NAME]" at bounding box center [295, 214] width 92 height 6
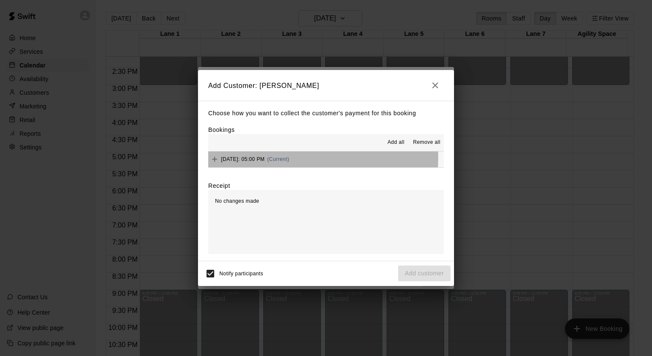
click at [265, 158] on span "[DATE]: 05:00 PM" at bounding box center [243, 159] width 44 height 6
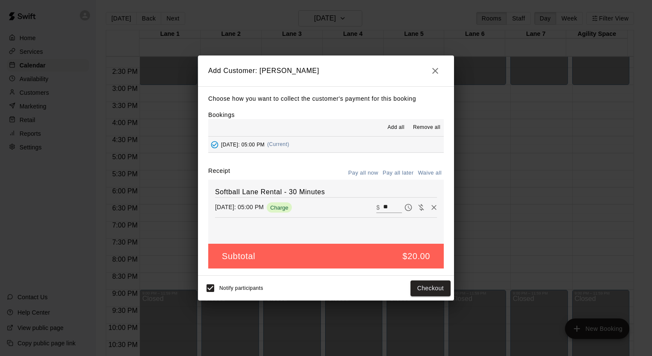
click at [406, 170] on button "Pay all later" at bounding box center [398, 172] width 35 height 13
click at [426, 286] on button "Add customer" at bounding box center [424, 288] width 52 height 16
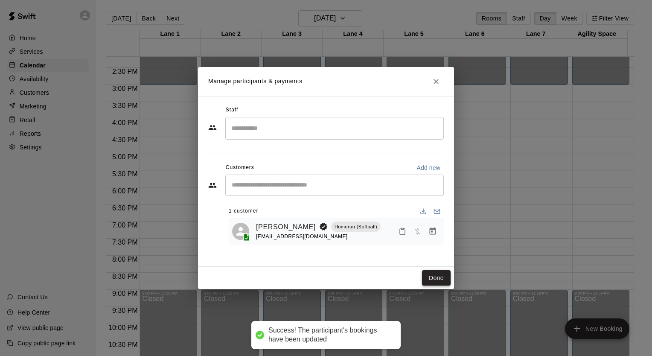
click at [433, 281] on button "Done" at bounding box center [436, 278] width 29 height 16
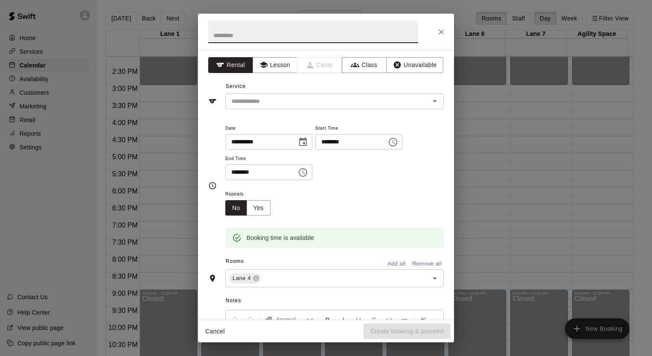
click at [286, 29] on input "text" at bounding box center [313, 31] width 210 height 23
type input "**********"
click at [316, 99] on input "text" at bounding box center [322, 101] width 188 height 11
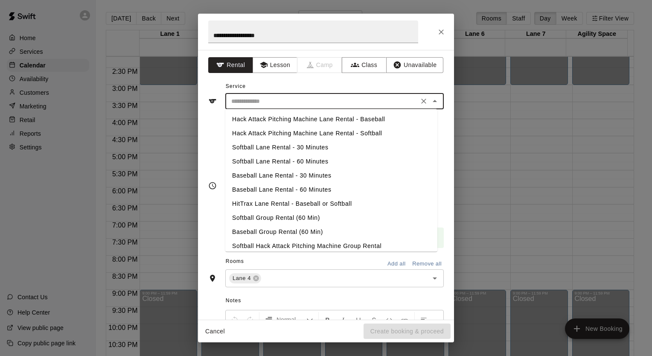
click at [301, 148] on li "Softball Lane Rental - 30 Minutes" at bounding box center [331, 147] width 212 height 14
type input "**********"
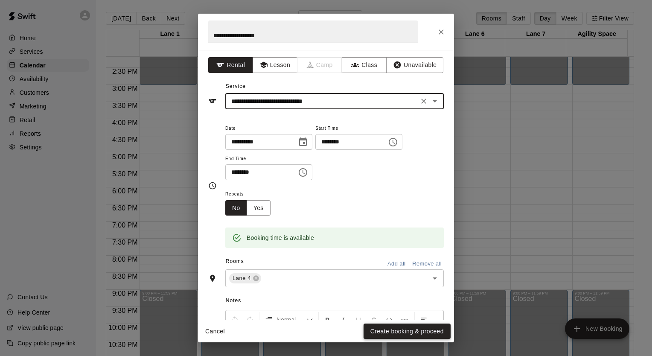
click at [417, 334] on button "Create booking & proceed" at bounding box center [407, 332] width 87 height 16
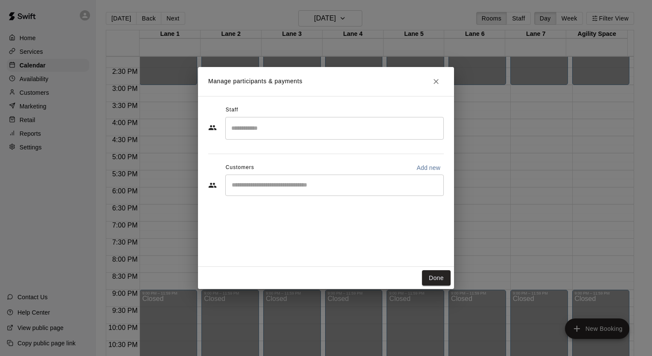
click at [289, 193] on div "​" at bounding box center [334, 185] width 219 height 21
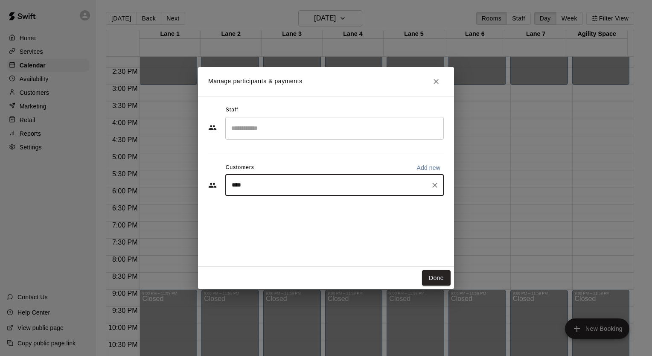
type input "*****"
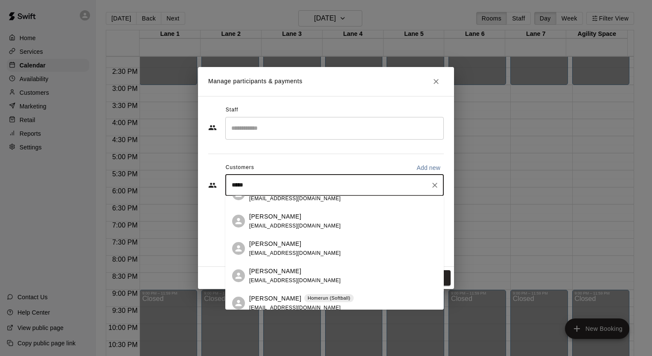
scroll to position [22, 0]
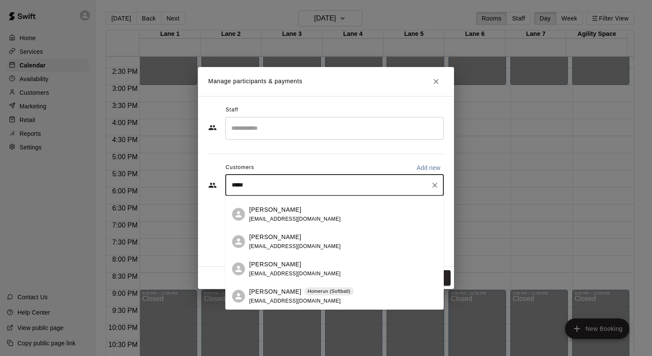
click at [282, 292] on p "[PERSON_NAME]" at bounding box center [275, 291] width 52 height 9
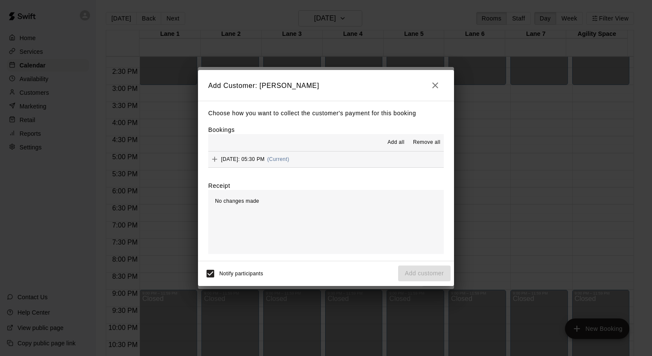
click at [265, 159] on span "[DATE]: 05:30 PM" at bounding box center [243, 159] width 44 height 6
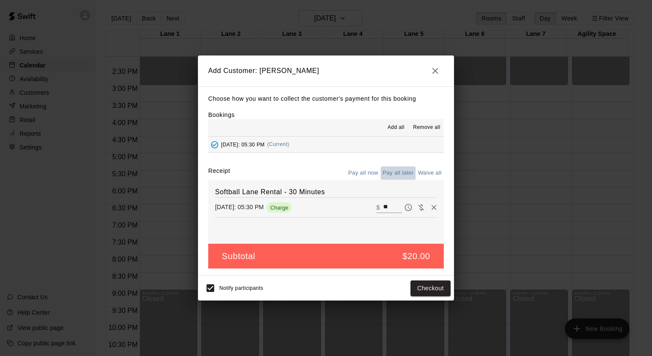
click at [395, 174] on button "Pay all later" at bounding box center [398, 172] width 35 height 13
click at [414, 291] on button "Add customer" at bounding box center [424, 288] width 52 height 16
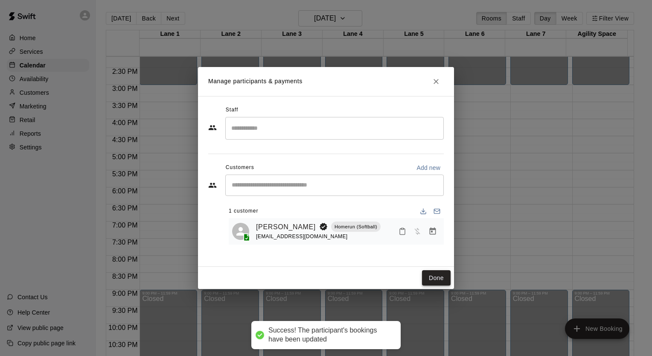
click at [438, 281] on button "Done" at bounding box center [436, 278] width 29 height 16
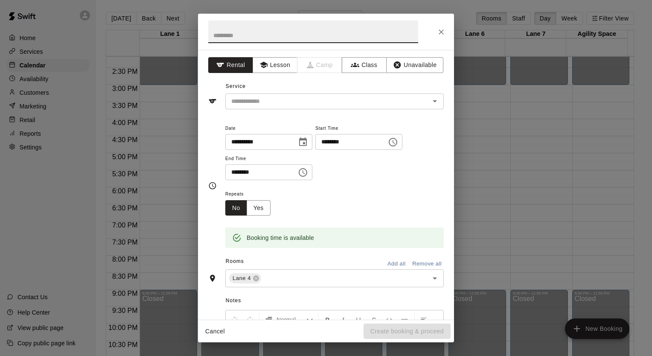
click at [245, 38] on input "text" at bounding box center [313, 31] width 210 height 23
type input "**********"
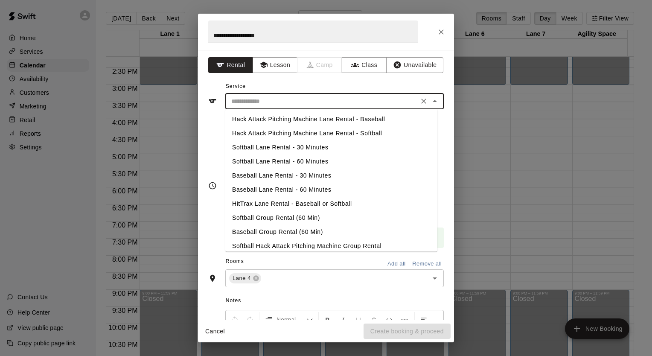
click at [326, 105] on input "text" at bounding box center [322, 101] width 188 height 11
click at [321, 149] on li "Softball Lane Rental - 30 Minutes" at bounding box center [331, 147] width 212 height 14
type input "**********"
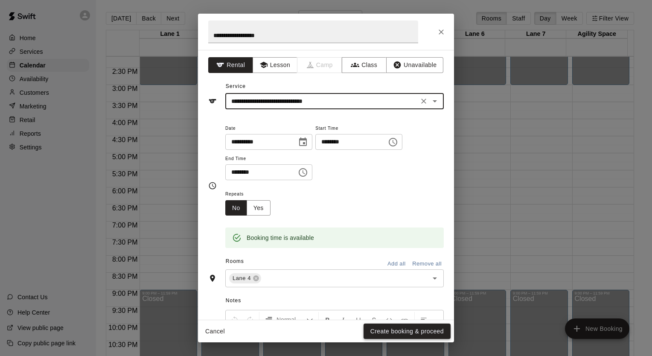
click at [411, 330] on button "Create booking & proceed" at bounding box center [407, 332] width 87 height 16
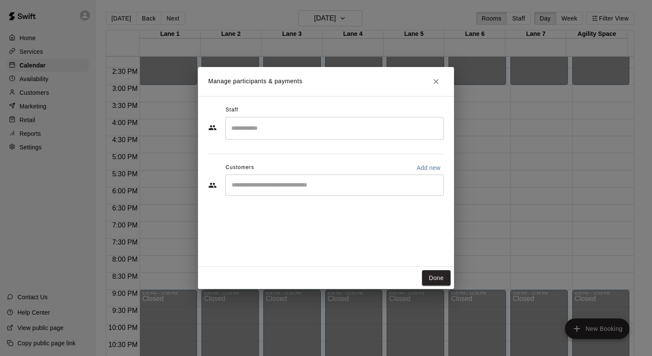
click at [317, 183] on input "Start typing to search customers..." at bounding box center [334, 185] width 211 height 9
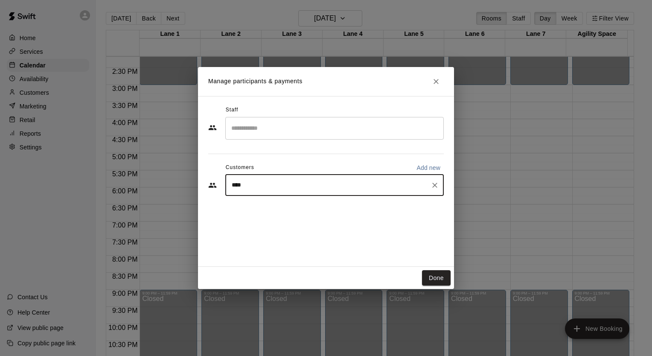
type input "*****"
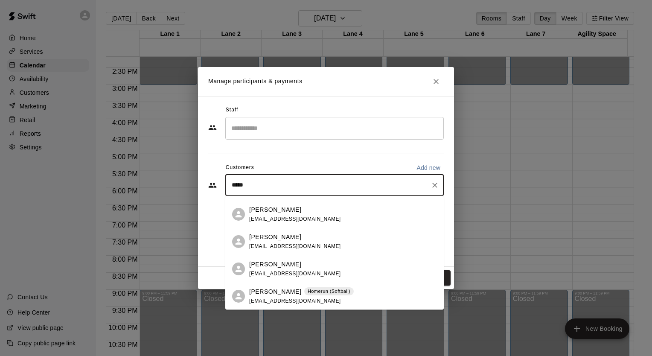
click at [287, 302] on span "[EMAIL_ADDRESS][DOMAIN_NAME]" at bounding box center [295, 301] width 92 height 6
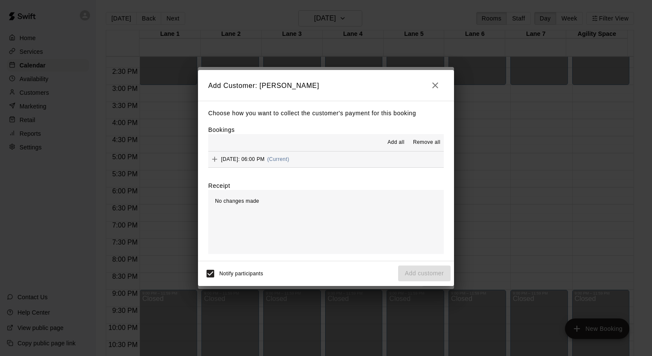
click at [265, 161] on span "[DATE]: 06:00 PM" at bounding box center [243, 159] width 44 height 6
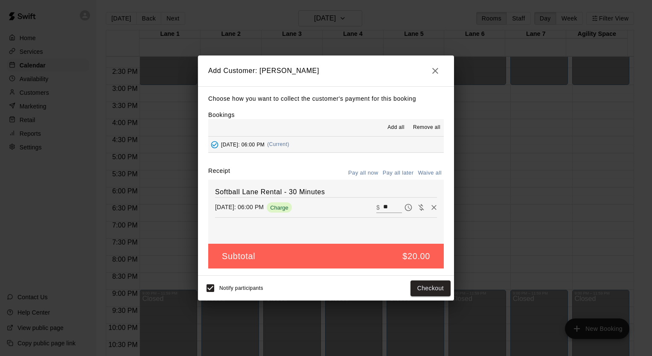
click at [395, 170] on button "Pay all later" at bounding box center [398, 172] width 35 height 13
click at [412, 287] on button "Add customer" at bounding box center [424, 288] width 52 height 16
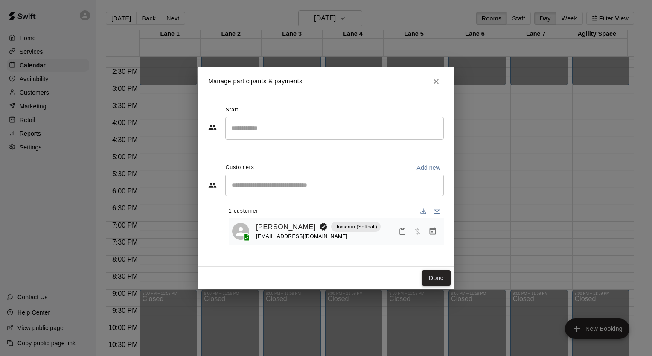
click at [440, 280] on button "Done" at bounding box center [436, 278] width 29 height 16
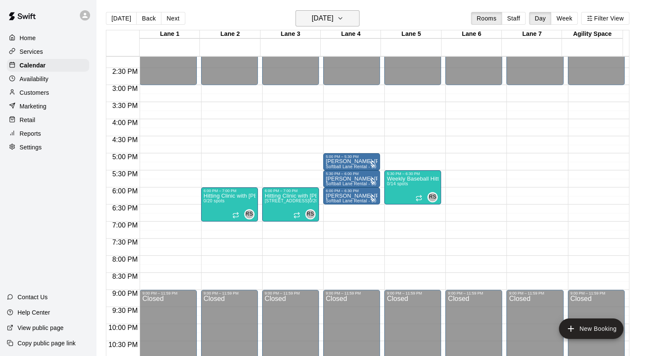
click at [344, 19] on icon "button" at bounding box center [340, 18] width 7 height 10
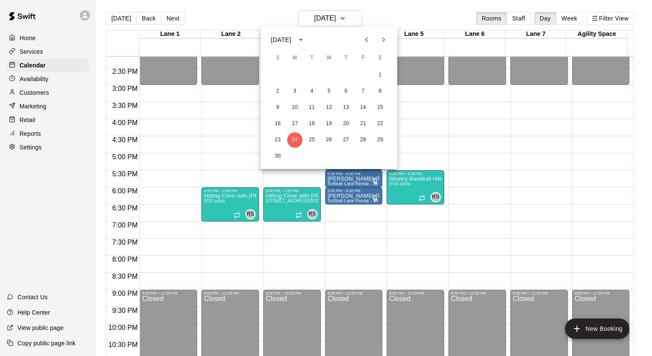
click at [386, 39] on icon "Next month" at bounding box center [384, 40] width 10 height 10
click at [297, 77] on button "1" at bounding box center [294, 74] width 15 height 15
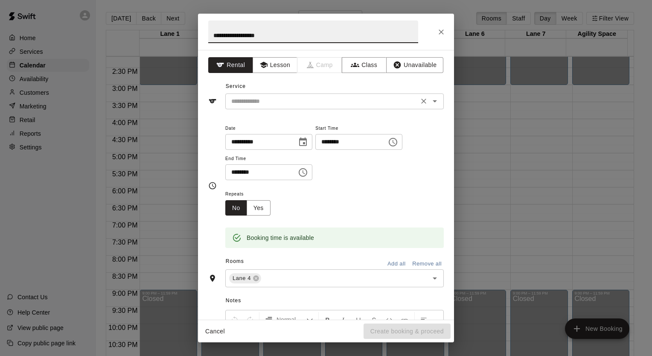
type input "**********"
click at [296, 96] on input "text" at bounding box center [322, 101] width 188 height 11
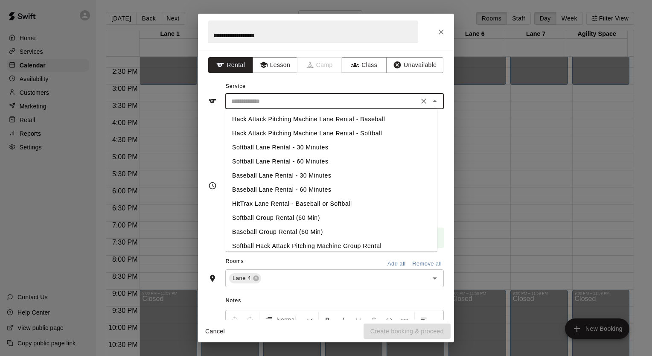
click at [289, 146] on li "Softball Lane Rental - 30 Minutes" at bounding box center [331, 147] width 212 height 14
type input "**********"
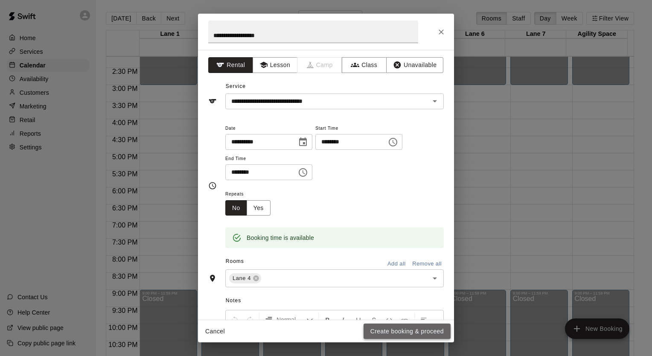
click at [412, 330] on button "Create booking & proceed" at bounding box center [407, 332] width 87 height 16
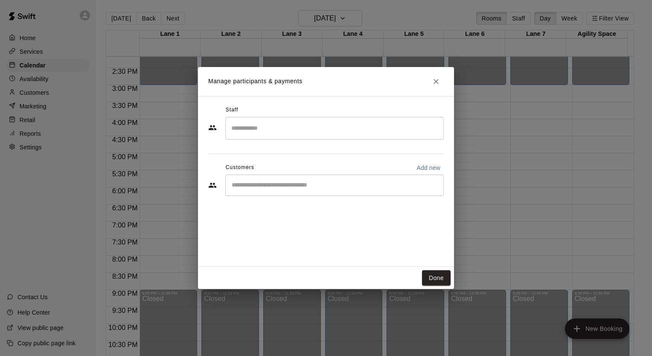
click at [360, 181] on input "Start typing to search customers..." at bounding box center [334, 185] width 211 height 9
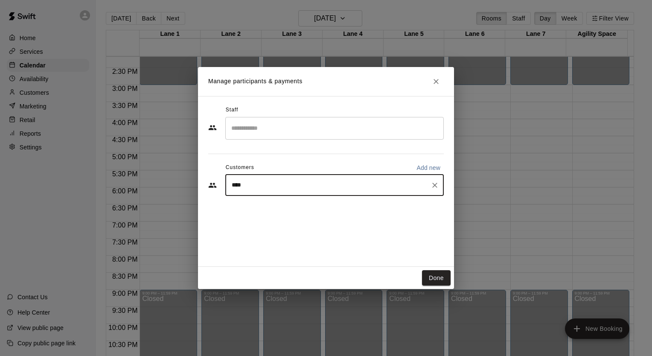
type input "*****"
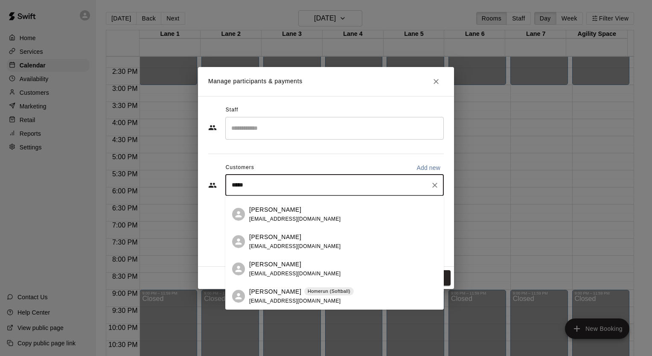
click at [308, 291] on p "Homerun (Softball)" at bounding box center [329, 291] width 43 height 7
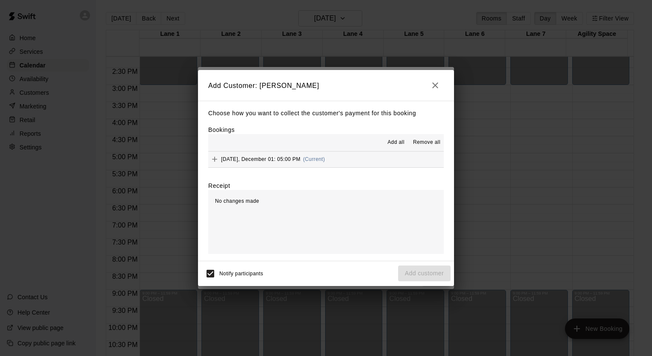
click at [255, 160] on span "[DATE], December 01: 05:00 PM" at bounding box center [260, 159] width 79 height 6
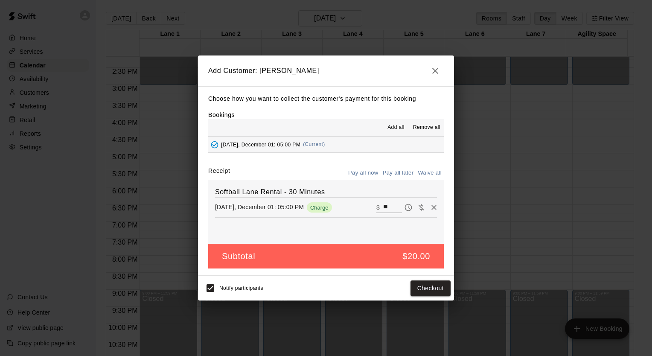
click at [393, 172] on button "Pay all later" at bounding box center [398, 172] width 35 height 13
click at [422, 293] on button "Add customer" at bounding box center [424, 288] width 52 height 16
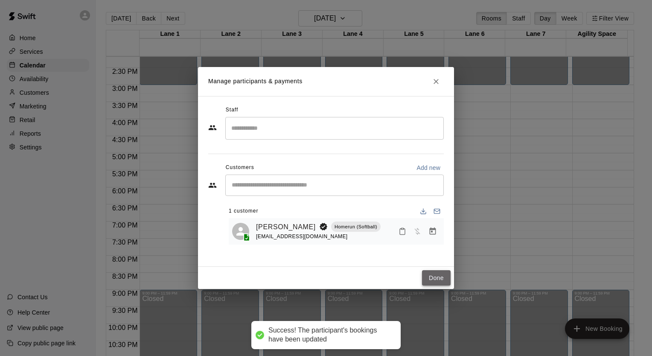
click at [437, 282] on button "Done" at bounding box center [436, 278] width 29 height 16
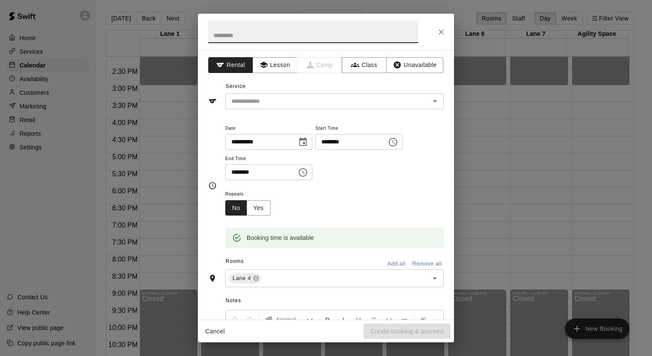
click at [303, 35] on input "text" at bounding box center [313, 31] width 210 height 23
type input "**********"
click at [233, 100] on input "text" at bounding box center [322, 101] width 188 height 11
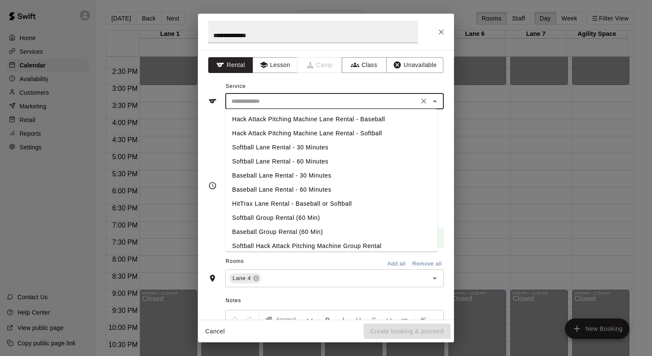
click at [285, 146] on li "Softball Lane Rental - 30 Minutes" at bounding box center [331, 147] width 212 height 14
type input "**********"
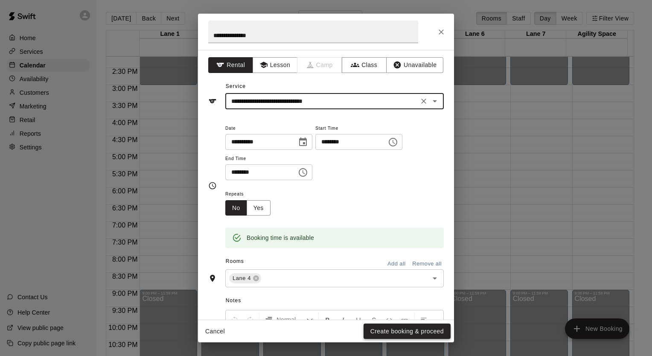
click at [403, 335] on button "Create booking & proceed" at bounding box center [407, 332] width 87 height 16
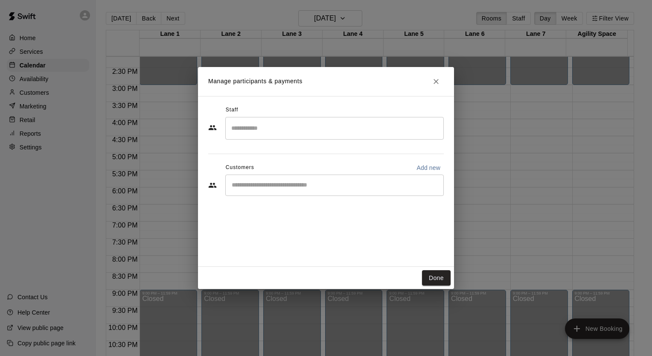
click at [294, 193] on div "​" at bounding box center [334, 185] width 219 height 21
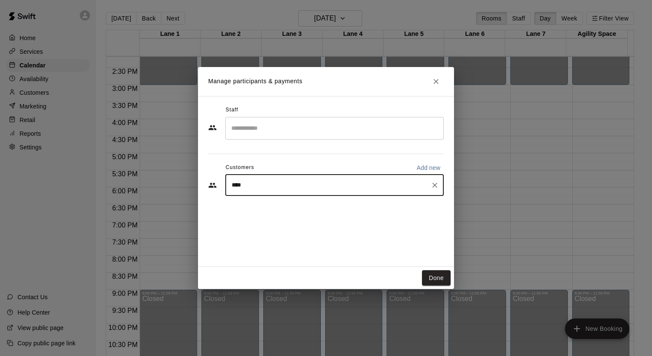
type input "*****"
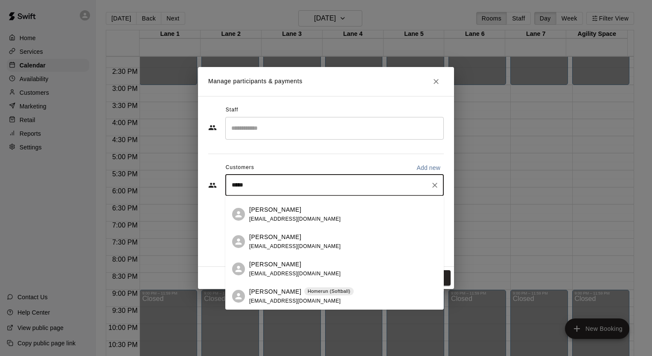
click at [287, 301] on span "[EMAIL_ADDRESS][DOMAIN_NAME]" at bounding box center [295, 301] width 92 height 6
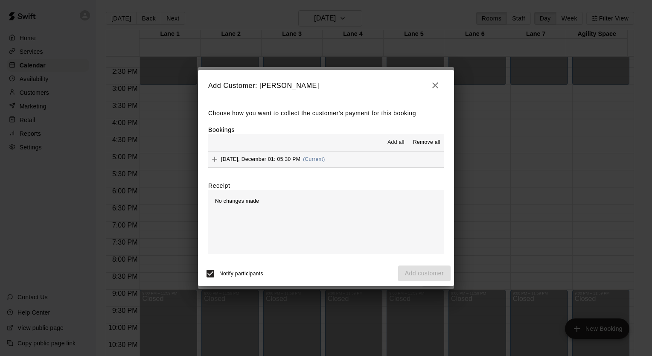
click at [289, 158] on span "[DATE], December 01: 05:30 PM" at bounding box center [260, 159] width 79 height 6
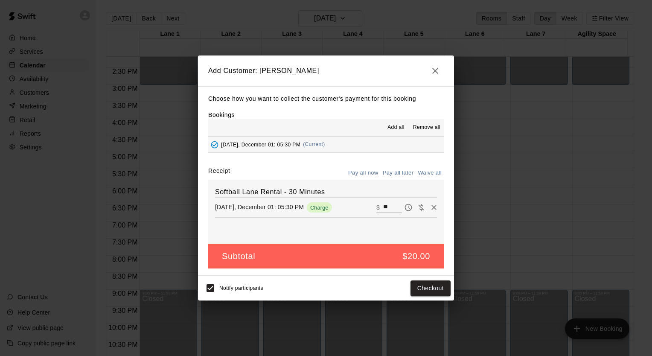
click at [400, 175] on button "Pay all later" at bounding box center [398, 172] width 35 height 13
click at [420, 288] on button "Add customer" at bounding box center [424, 288] width 52 height 16
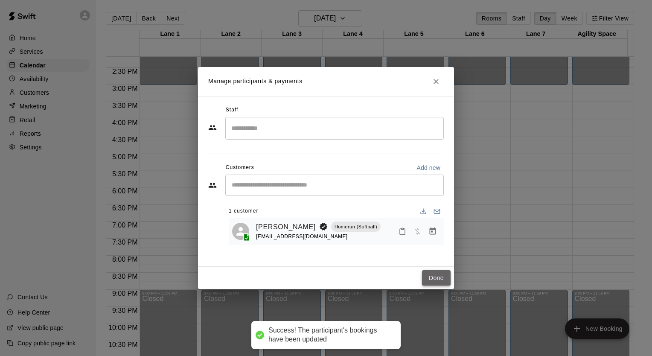
click at [437, 273] on button "Done" at bounding box center [436, 278] width 29 height 16
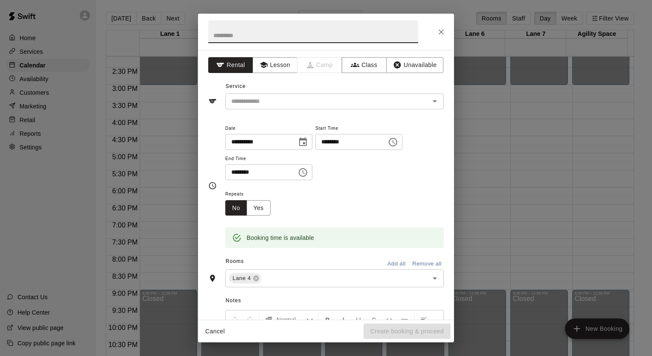
click at [248, 25] on input "text" at bounding box center [313, 31] width 210 height 23
type input "**********"
click at [285, 105] on input "text" at bounding box center [322, 101] width 188 height 11
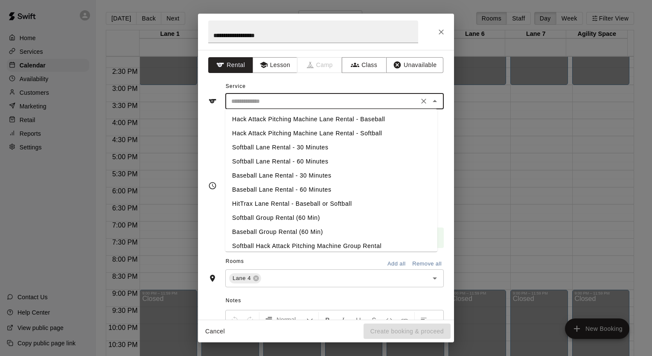
click at [286, 145] on li "Softball Lane Rental - 30 Minutes" at bounding box center [331, 147] width 212 height 14
type input "**********"
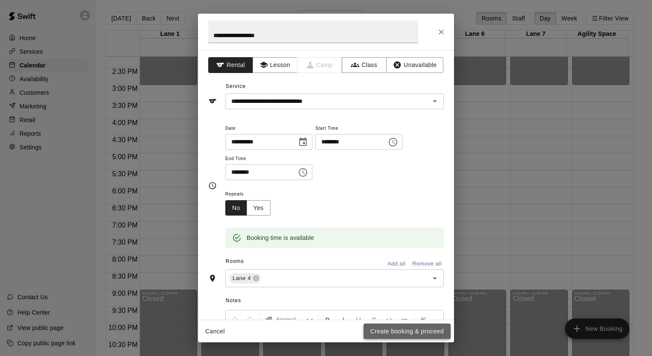
click at [394, 335] on button "Create booking & proceed" at bounding box center [407, 332] width 87 height 16
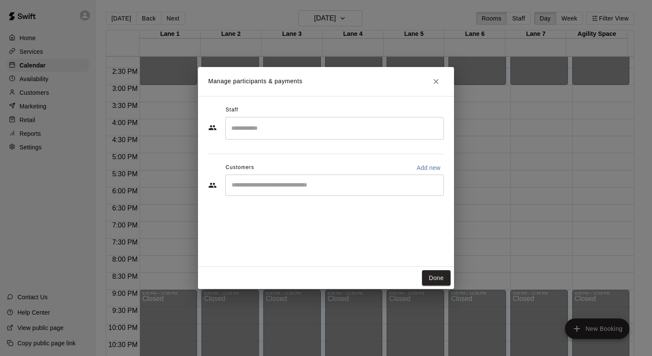
click at [298, 182] on input "Start typing to search customers..." at bounding box center [334, 185] width 211 height 9
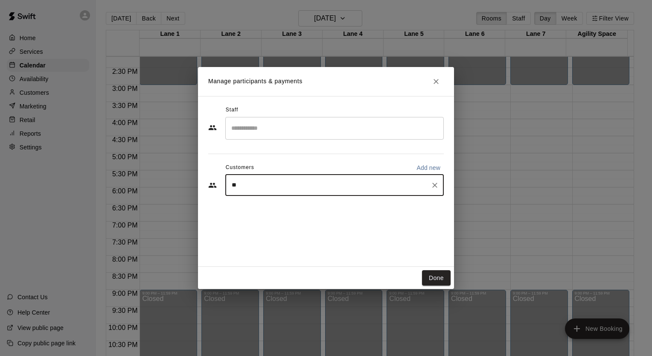
type input "***"
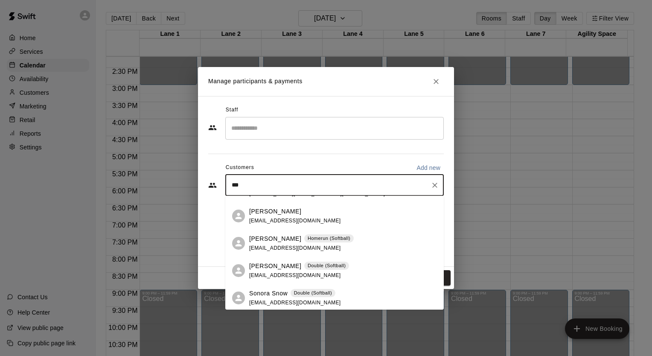
scroll to position [350, 0]
click at [266, 245] on span "[EMAIL_ADDRESS][DOMAIN_NAME]" at bounding box center [295, 246] width 92 height 6
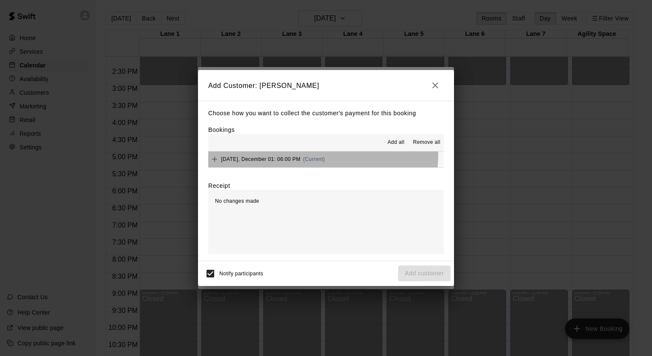
click at [280, 155] on div "[DATE], December 01: 06:00 PM (Current)" at bounding box center [266, 159] width 117 height 13
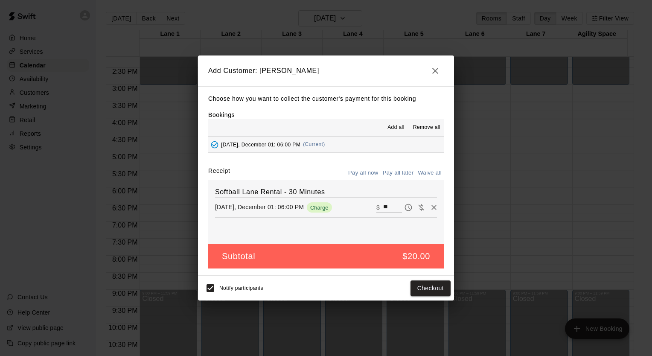
click at [413, 171] on button "Pay all later" at bounding box center [398, 172] width 35 height 13
click at [411, 285] on button "Add customer" at bounding box center [424, 288] width 52 height 16
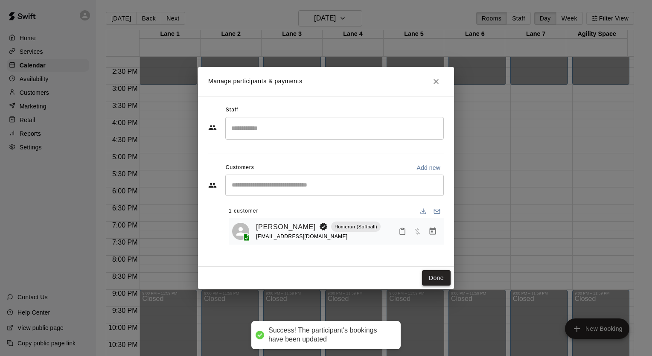
click at [445, 275] on button "Done" at bounding box center [436, 278] width 29 height 16
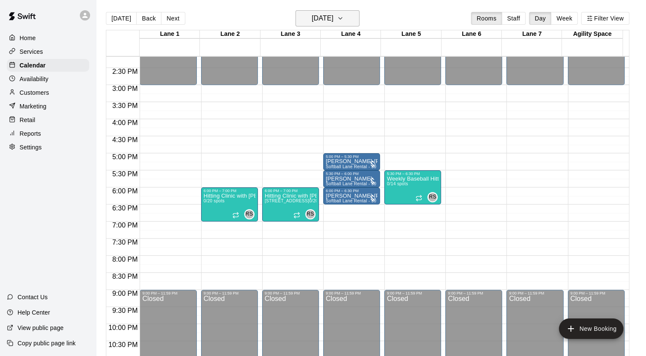
click at [344, 20] on icon "button" at bounding box center [340, 18] width 7 height 10
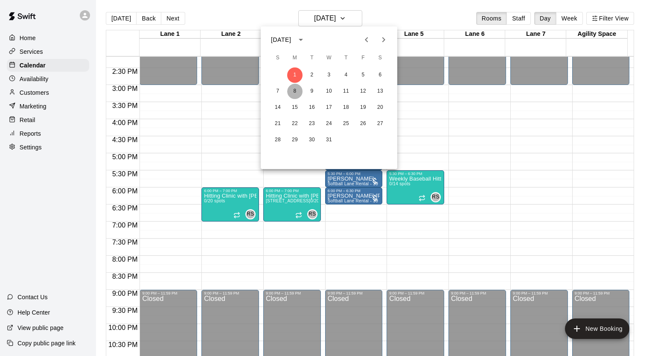
click at [295, 92] on button "8" at bounding box center [294, 91] width 15 height 15
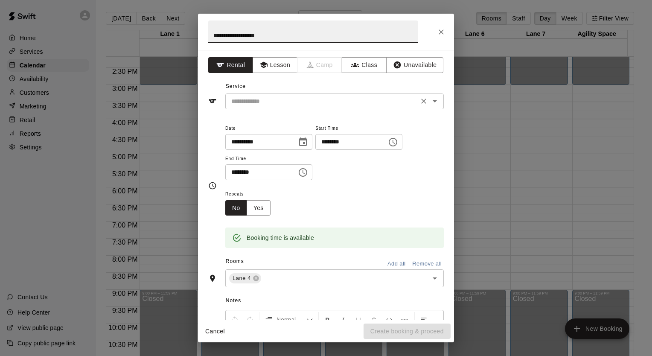
type input "**********"
click at [294, 96] on input "text" at bounding box center [322, 101] width 188 height 11
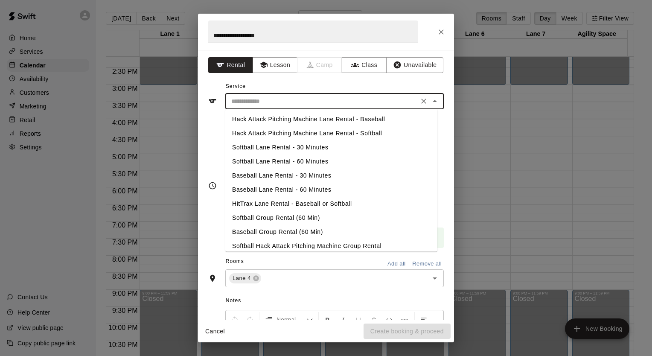
click at [307, 150] on li "Softball Lane Rental - 30 Minutes" at bounding box center [331, 147] width 212 height 14
type input "**********"
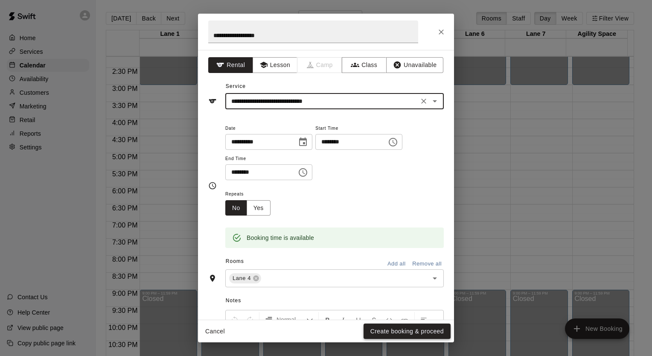
click at [388, 334] on button "Create booking & proceed" at bounding box center [407, 332] width 87 height 16
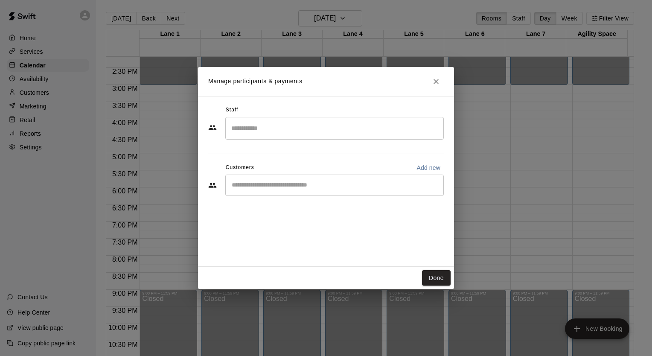
click at [350, 188] on input "Start typing to search customers..." at bounding box center [334, 185] width 211 height 9
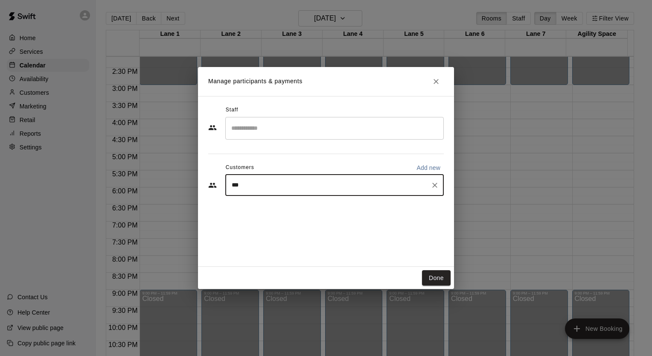
type input "****"
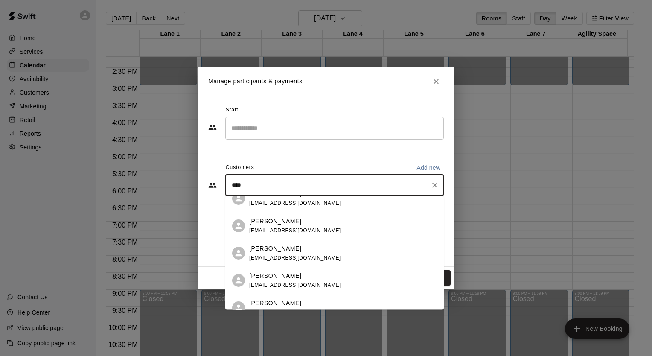
scroll to position [104, 0]
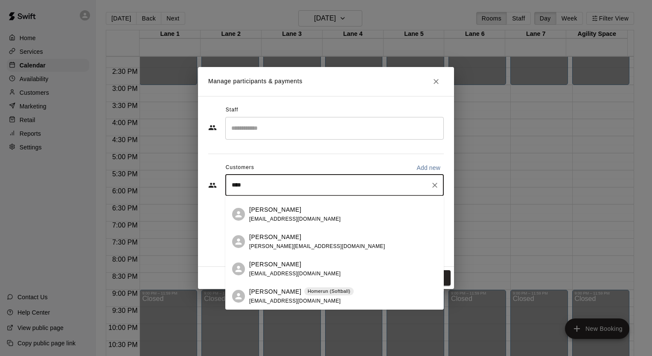
click at [299, 300] on span "[EMAIL_ADDRESS][DOMAIN_NAME]" at bounding box center [295, 301] width 92 height 6
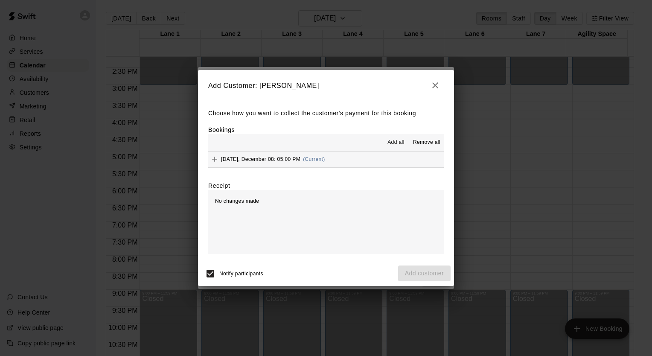
click at [271, 160] on span "[DATE], December 08: 05:00 PM" at bounding box center [260, 159] width 79 height 6
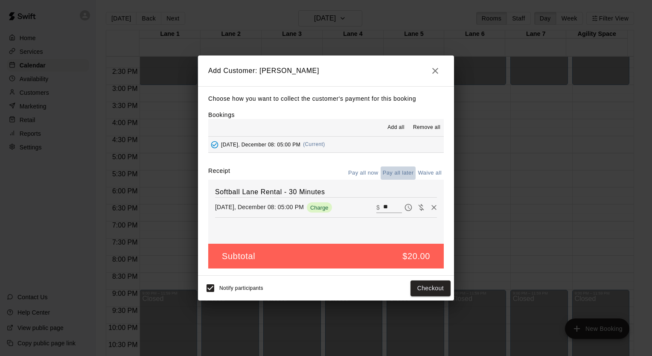
click at [399, 173] on button "Pay all later" at bounding box center [398, 172] width 35 height 13
click at [422, 289] on button "Add customer" at bounding box center [424, 288] width 52 height 16
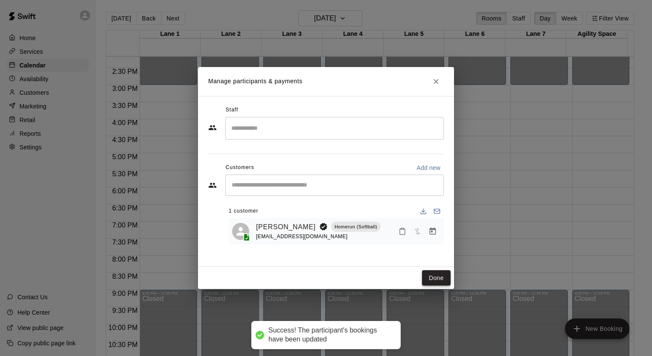
click at [433, 277] on button "Done" at bounding box center [436, 278] width 29 height 16
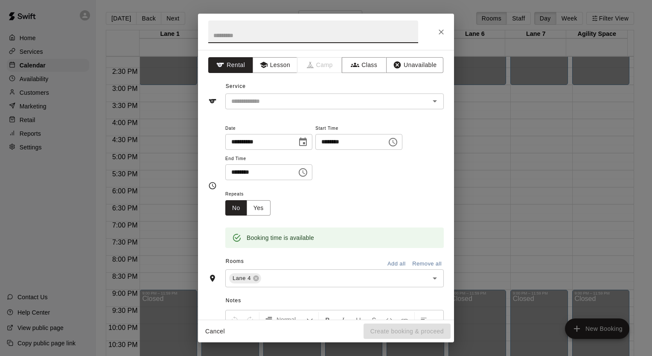
drag, startPoint x: 268, startPoint y: 32, endPoint x: 268, endPoint y: 37, distance: 4.8
click at [268, 33] on input "text" at bounding box center [313, 31] width 210 height 23
type input "**********"
click at [248, 98] on input "text" at bounding box center [322, 101] width 188 height 11
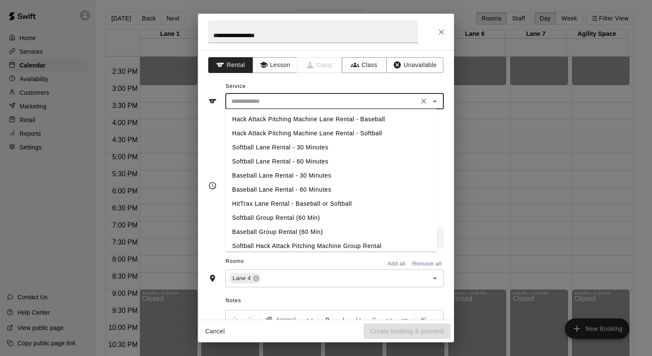
click at [271, 143] on li "Softball Lane Rental - 30 Minutes" at bounding box center [331, 147] width 212 height 14
type input "**********"
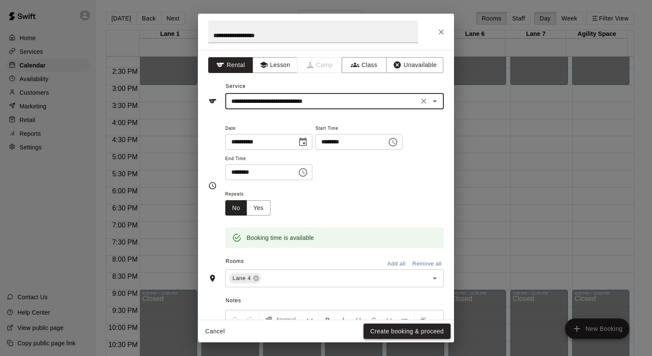
click at [408, 330] on button "Create booking & proceed" at bounding box center [407, 332] width 87 height 16
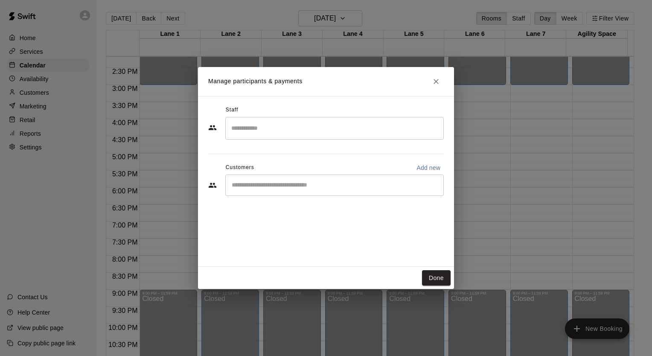
click at [300, 190] on div "​" at bounding box center [334, 185] width 219 height 21
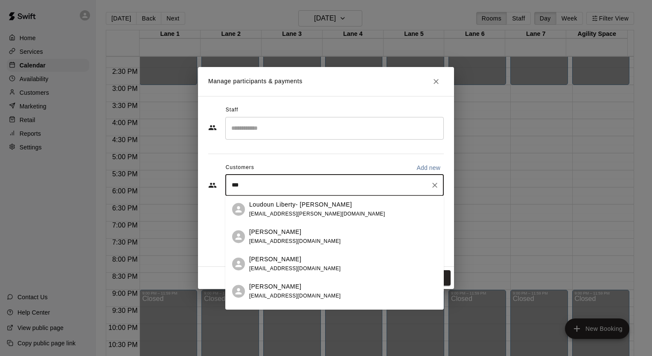
type input "****"
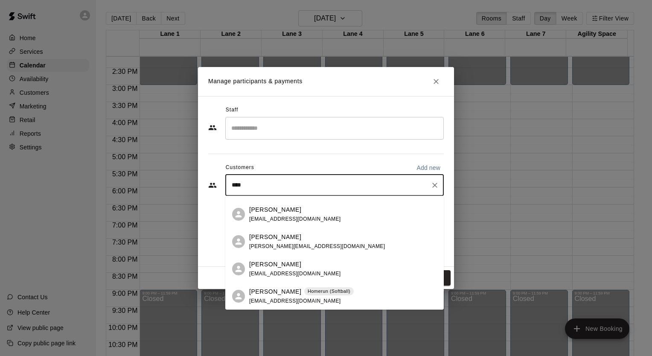
click at [274, 293] on p "[PERSON_NAME]" at bounding box center [275, 291] width 52 height 9
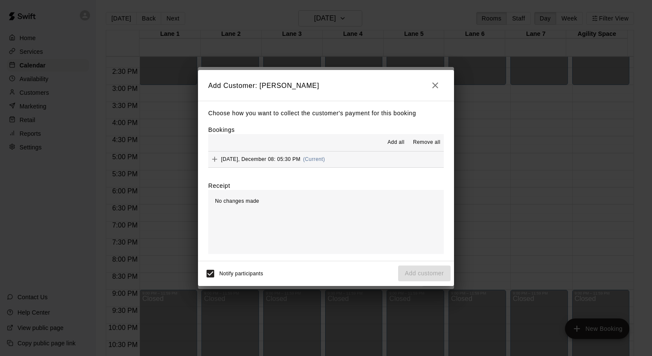
click at [287, 160] on span "[DATE], December 08: 05:30 PM" at bounding box center [260, 159] width 79 height 6
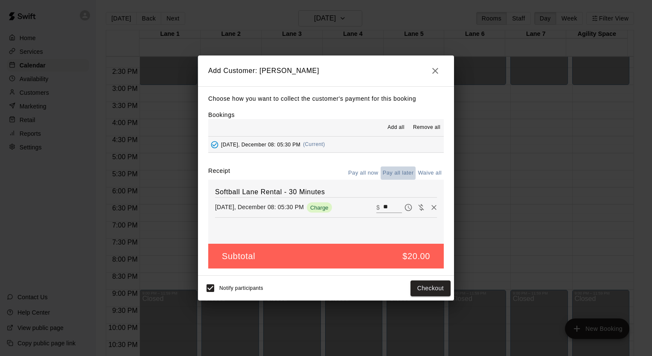
click at [399, 172] on button "Pay all later" at bounding box center [398, 172] width 35 height 13
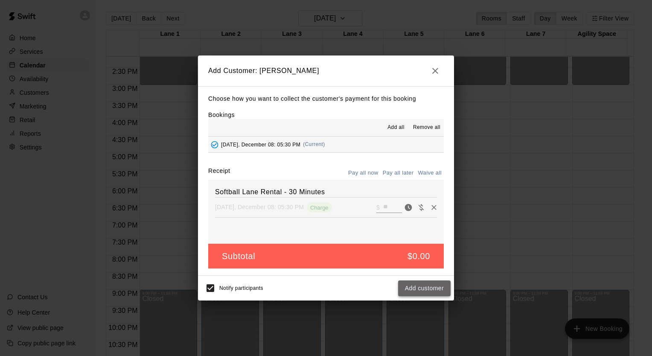
click at [417, 290] on button "Add customer" at bounding box center [424, 288] width 52 height 16
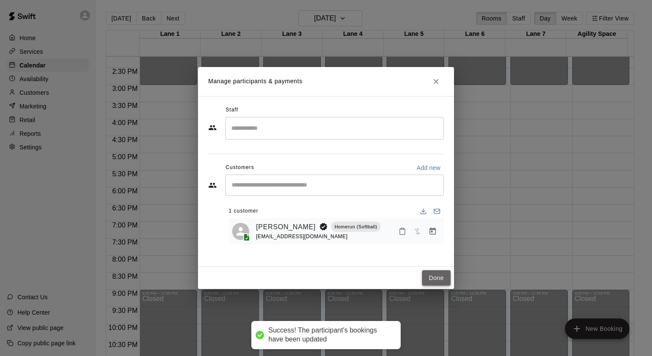
click at [431, 278] on button "Done" at bounding box center [436, 278] width 29 height 16
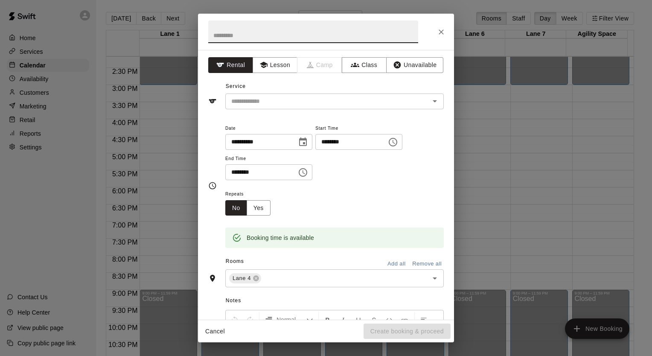
click at [265, 37] on input "text" at bounding box center [313, 31] width 210 height 23
type input "**********"
click at [239, 99] on input "text" at bounding box center [322, 101] width 188 height 11
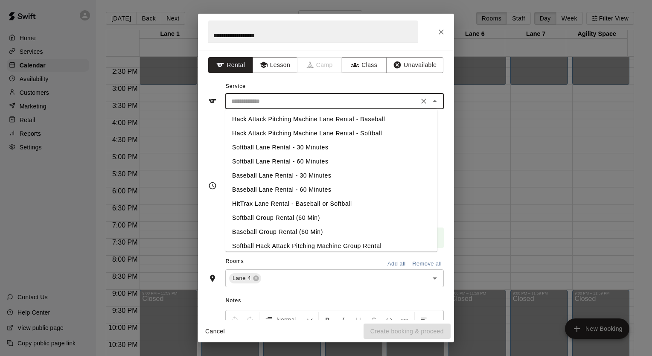
click at [262, 143] on li "Softball Lane Rental - 30 Minutes" at bounding box center [331, 147] width 212 height 14
type input "**********"
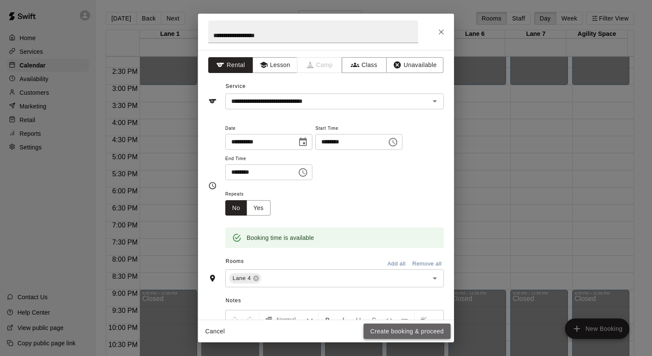
click at [406, 329] on button "Create booking & proceed" at bounding box center [407, 332] width 87 height 16
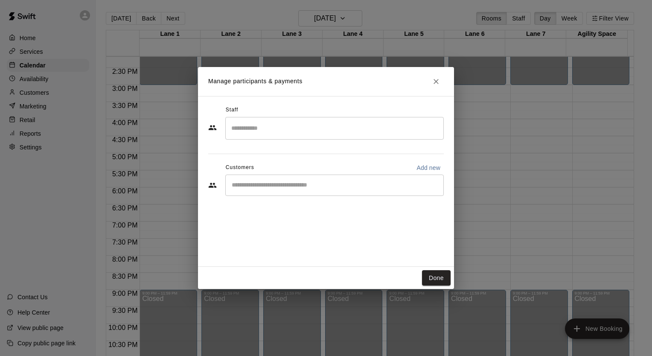
click at [356, 189] on div "​" at bounding box center [334, 185] width 219 height 21
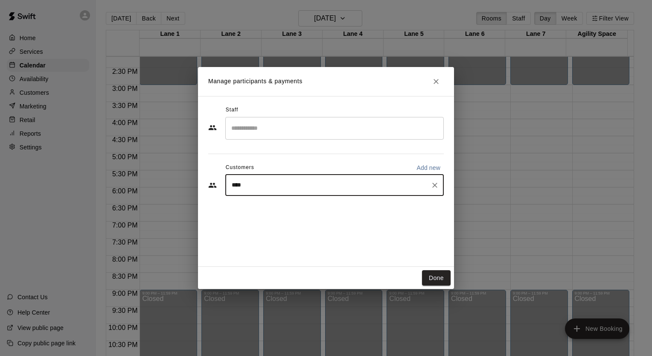
type input "*****"
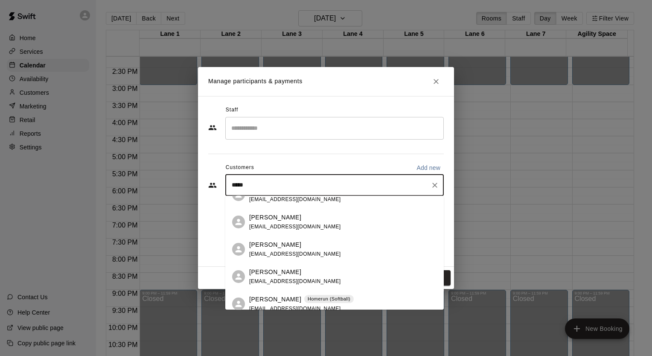
scroll to position [22, 0]
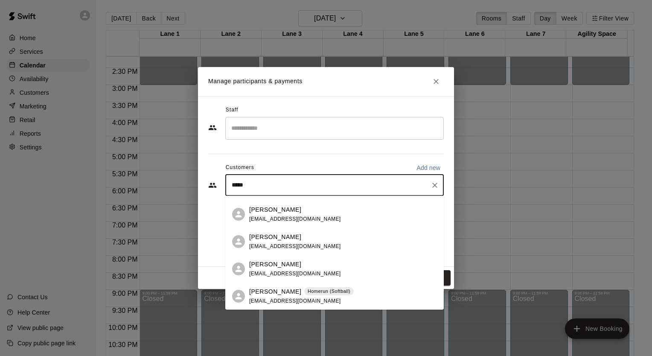
click at [291, 301] on span "[EMAIL_ADDRESS][DOMAIN_NAME]" at bounding box center [295, 301] width 92 height 6
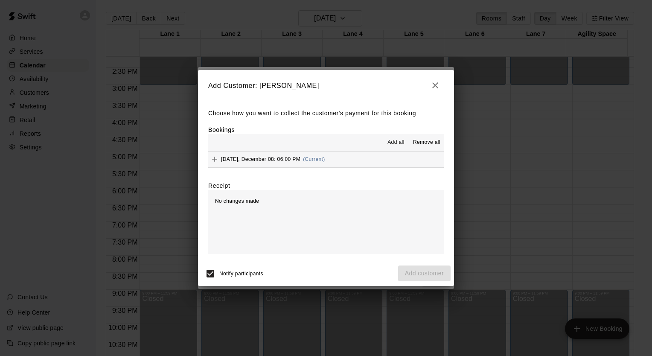
click at [280, 160] on span "[DATE], December 08: 06:00 PM" at bounding box center [260, 159] width 79 height 6
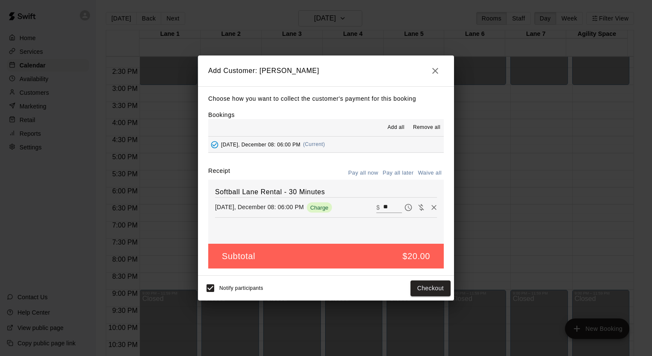
click at [399, 177] on button "Pay all later" at bounding box center [398, 172] width 35 height 13
click at [416, 289] on button "Add customer" at bounding box center [424, 288] width 52 height 16
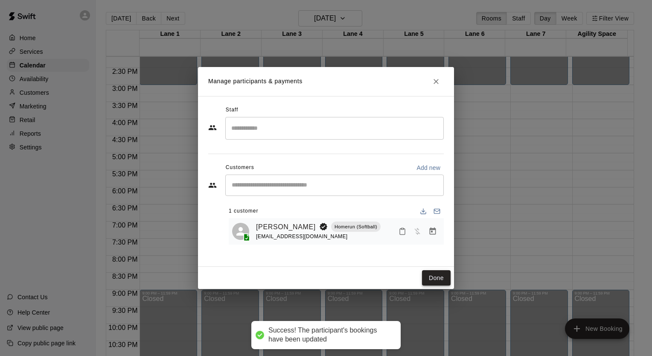
click at [428, 282] on button "Done" at bounding box center [436, 278] width 29 height 16
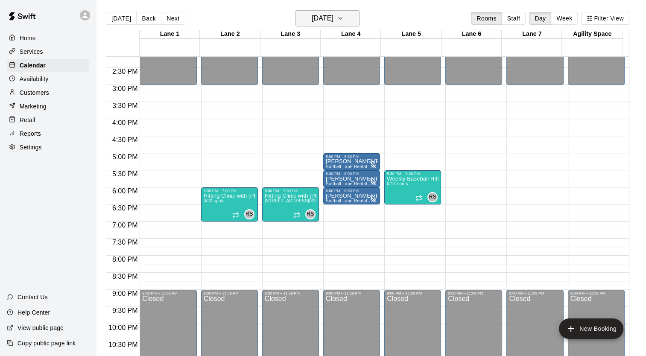
click at [344, 17] on icon "button" at bounding box center [340, 18] width 7 height 10
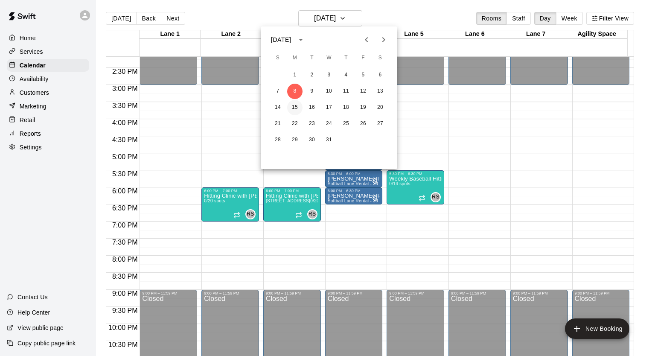
click at [295, 108] on button "15" at bounding box center [294, 107] width 15 height 15
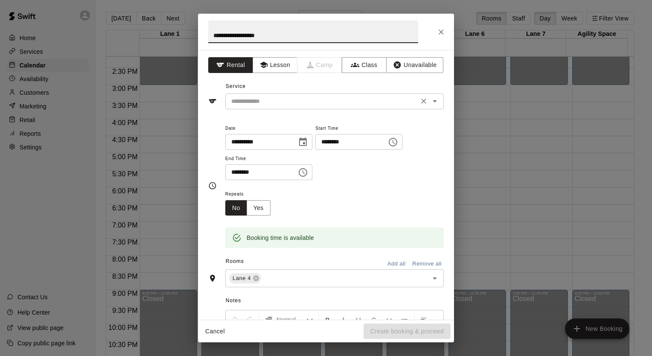
type input "**********"
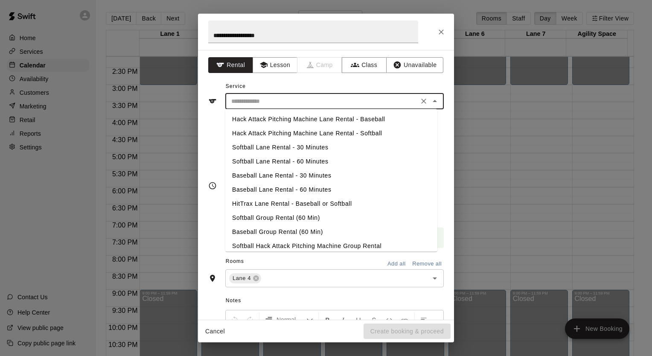
click at [312, 106] on input "text" at bounding box center [322, 101] width 188 height 11
click at [311, 151] on li "Softball Lane Rental - 30 Minutes" at bounding box center [331, 147] width 212 height 14
type input "**********"
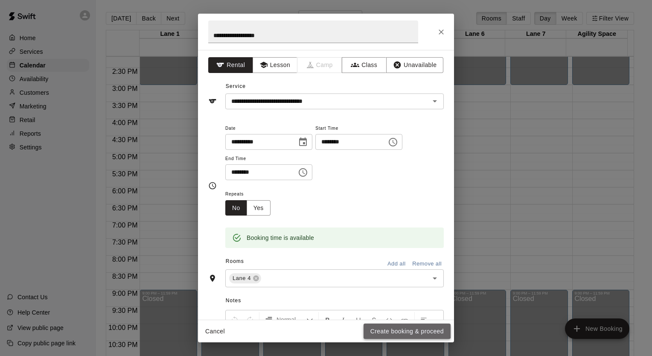
click at [403, 330] on button "Create booking & proceed" at bounding box center [407, 332] width 87 height 16
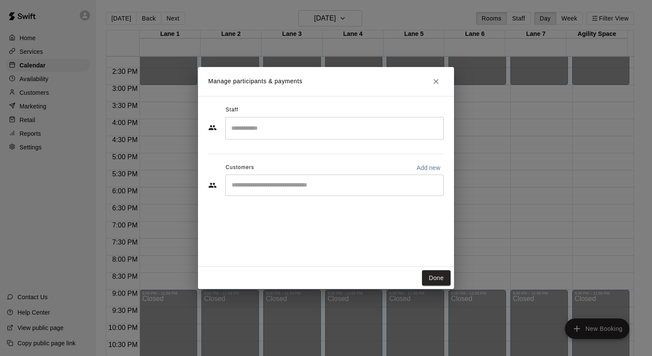
drag, startPoint x: 297, startPoint y: 187, endPoint x: 300, endPoint y: 192, distance: 5.9
click at [297, 187] on input "Start typing to search customers..." at bounding box center [334, 185] width 211 height 9
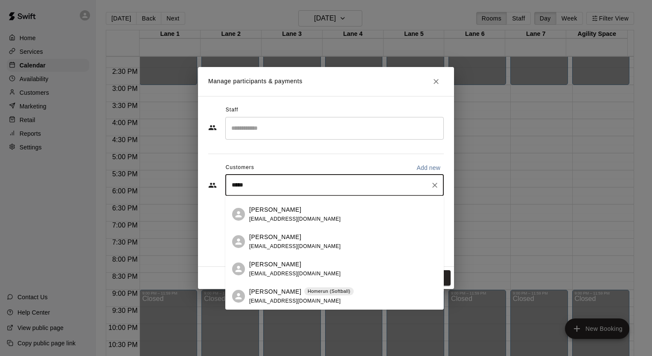
click at [271, 301] on span "[EMAIL_ADDRESS][DOMAIN_NAME]" at bounding box center [295, 301] width 92 height 6
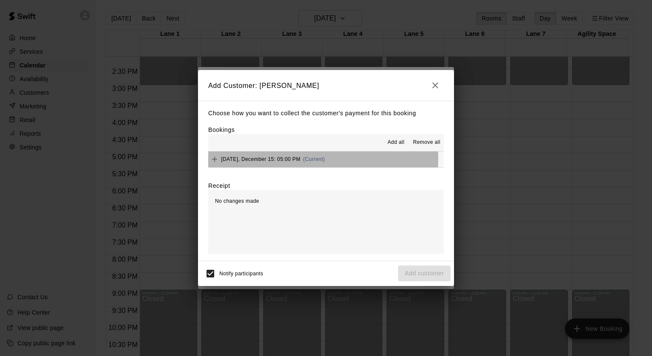
click at [268, 160] on span "[DATE], December 15: 05:00 PM" at bounding box center [260, 159] width 79 height 6
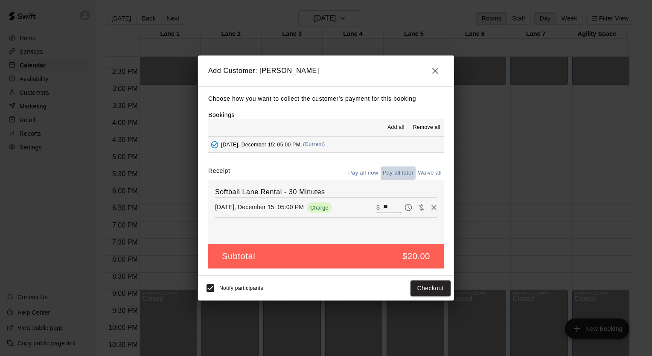
click at [391, 170] on button "Pay all later" at bounding box center [398, 172] width 35 height 13
click at [420, 285] on button "Add customer" at bounding box center [424, 288] width 52 height 16
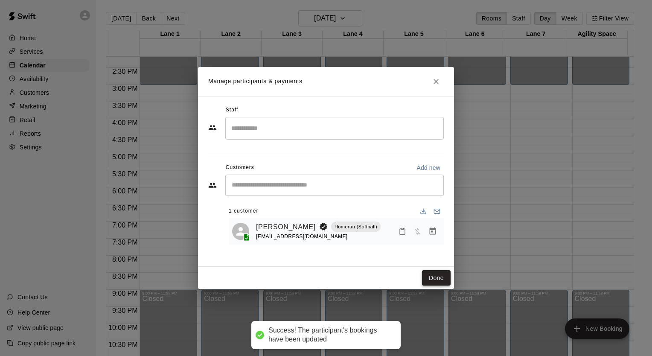
click at [435, 280] on button "Done" at bounding box center [436, 278] width 29 height 16
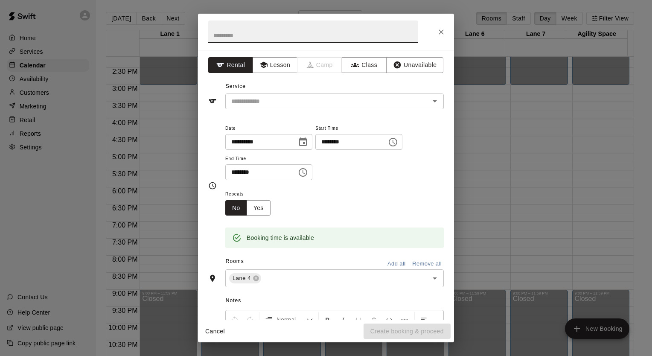
click at [254, 32] on input "text" at bounding box center [313, 31] width 210 height 23
click at [251, 106] on div "​" at bounding box center [334, 101] width 219 height 16
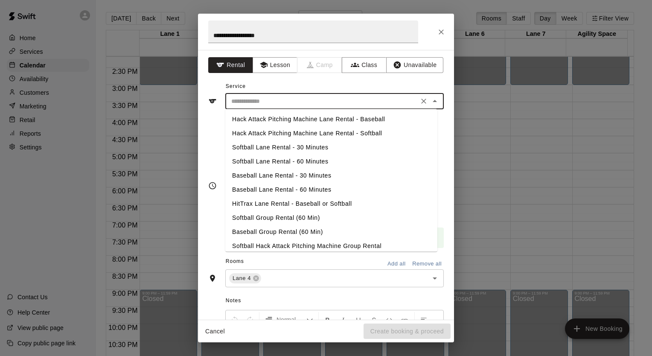
click at [264, 149] on li "Softball Lane Rental - 30 Minutes" at bounding box center [331, 147] width 212 height 14
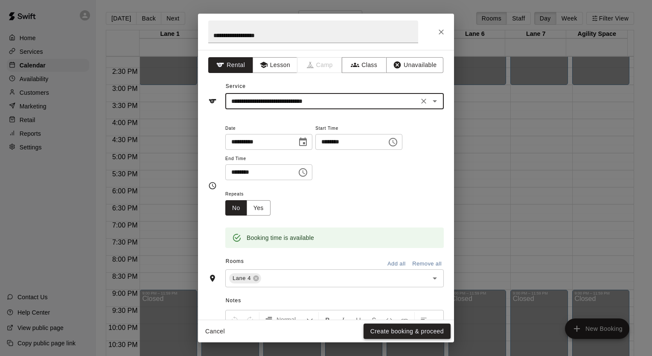
click at [416, 332] on button "Create booking & proceed" at bounding box center [407, 332] width 87 height 16
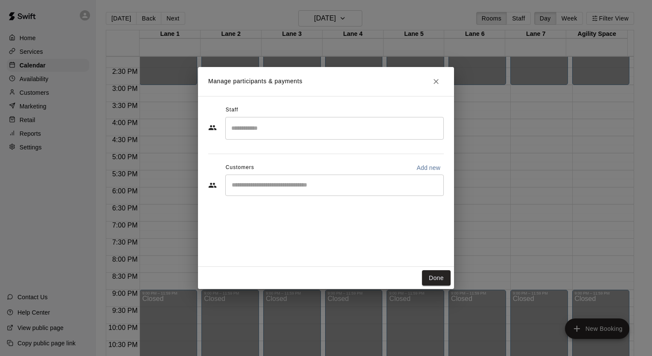
click at [342, 192] on div "​" at bounding box center [334, 185] width 219 height 21
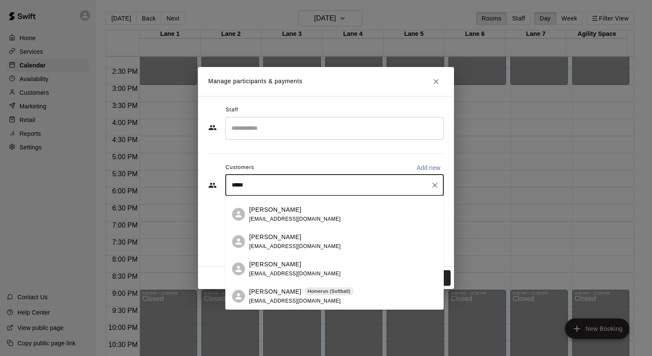
click at [292, 294] on p "[PERSON_NAME]" at bounding box center [275, 291] width 52 height 9
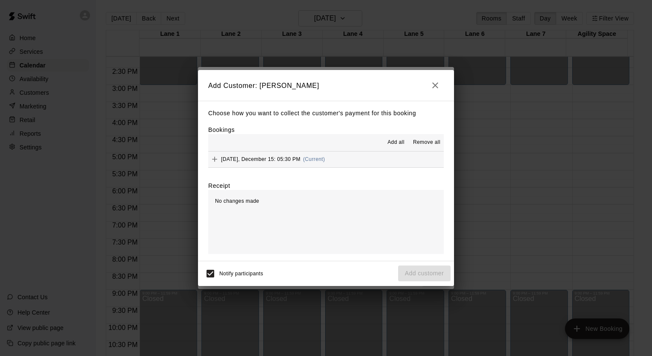
click at [287, 161] on span "[DATE], December 15: 05:30 PM" at bounding box center [260, 159] width 79 height 6
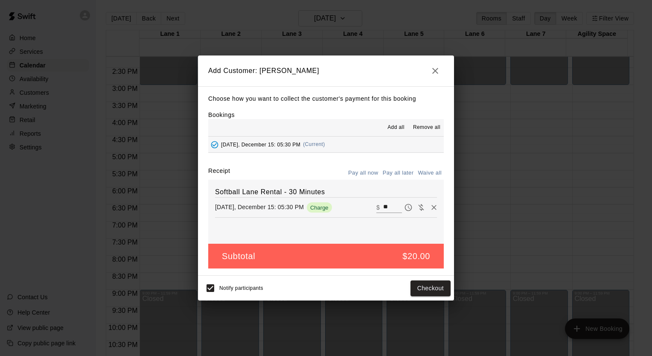
click at [398, 174] on button "Pay all later" at bounding box center [398, 172] width 35 height 13
click at [421, 284] on button "Add customer" at bounding box center [424, 288] width 52 height 16
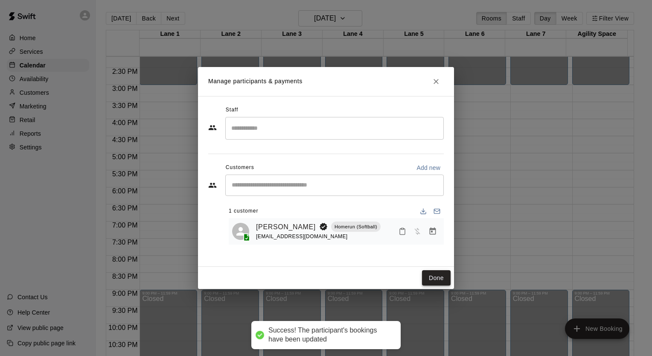
click at [434, 273] on button "Done" at bounding box center [436, 278] width 29 height 16
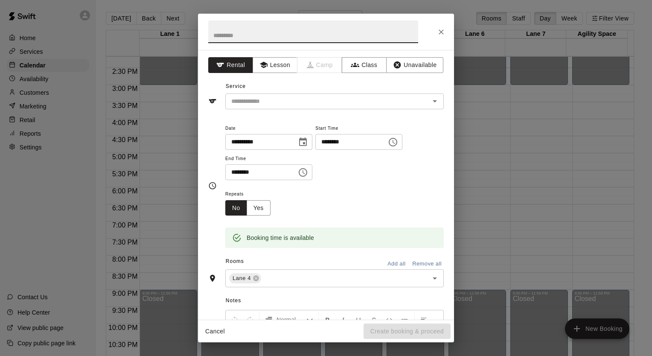
click at [277, 33] on input "text" at bounding box center [313, 31] width 210 height 23
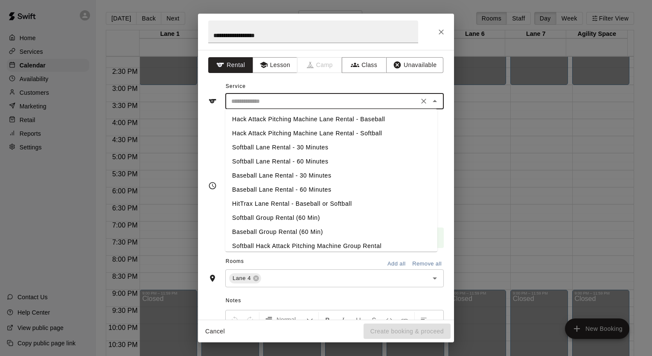
click at [272, 102] on input "text" at bounding box center [322, 101] width 188 height 11
click at [273, 148] on li "Softball Lane Rental - 30 Minutes" at bounding box center [331, 147] width 212 height 14
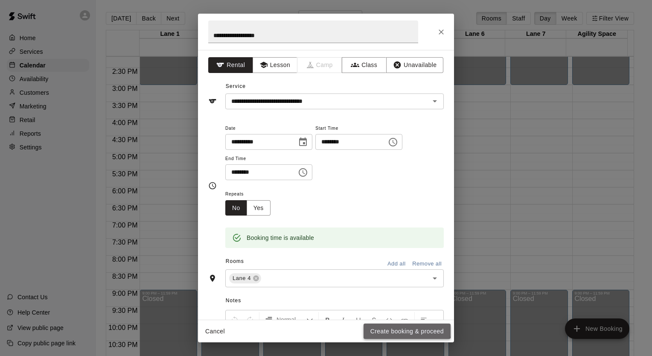
click at [382, 326] on button "Create booking & proceed" at bounding box center [407, 332] width 87 height 16
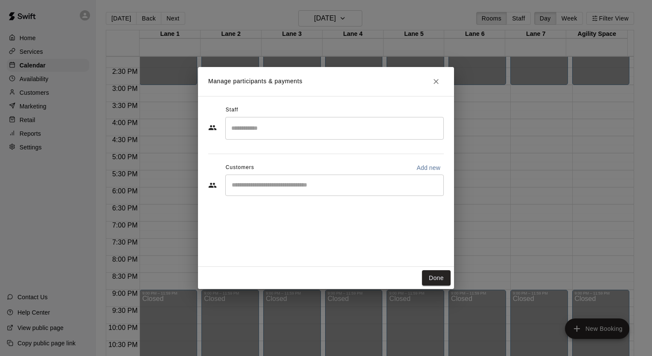
click at [294, 185] on input "Start typing to search customers..." at bounding box center [334, 185] width 211 height 9
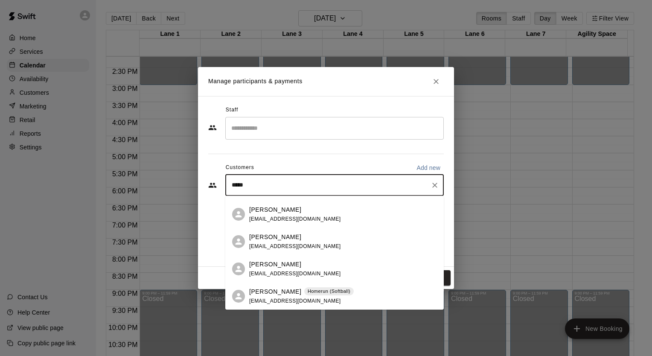
click at [281, 301] on span "[EMAIL_ADDRESS][DOMAIN_NAME]" at bounding box center [295, 301] width 92 height 6
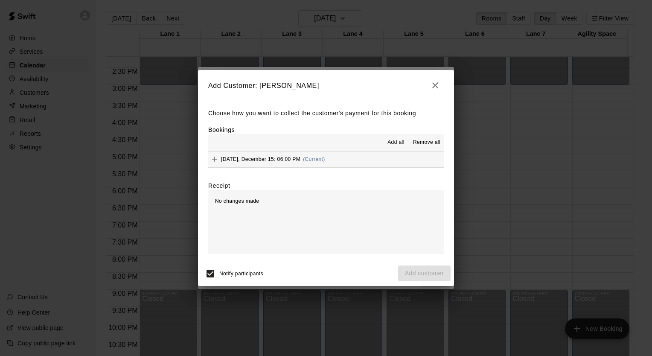
click at [275, 156] on div "[DATE], December 15: 06:00 PM (Current)" at bounding box center [266, 159] width 117 height 13
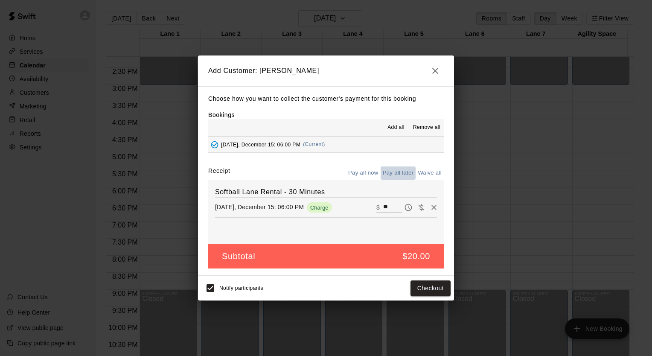
click at [394, 169] on button "Pay all later" at bounding box center [398, 172] width 35 height 13
click at [419, 290] on button "Add customer" at bounding box center [424, 288] width 52 height 16
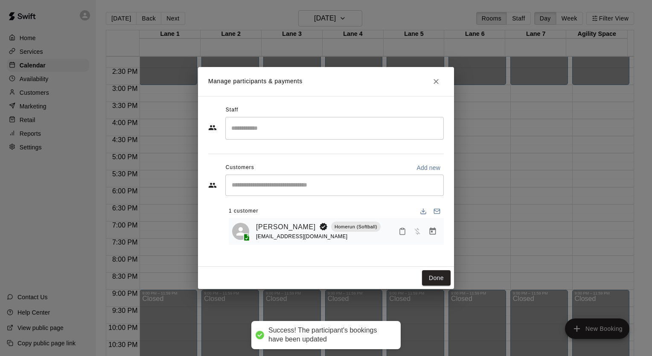
click at [451, 273] on div "Done" at bounding box center [326, 278] width 256 height 23
click at [443, 273] on button "Done" at bounding box center [436, 278] width 29 height 16
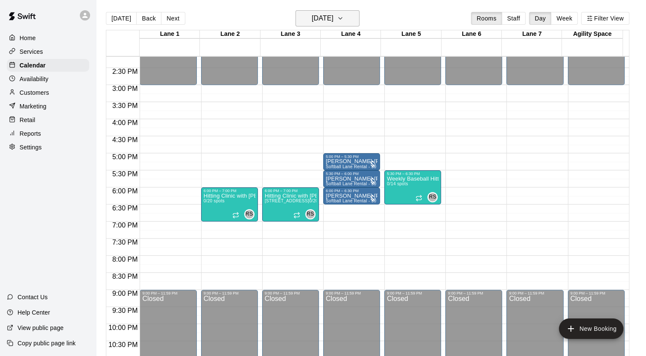
click at [344, 15] on icon "button" at bounding box center [340, 18] width 7 height 10
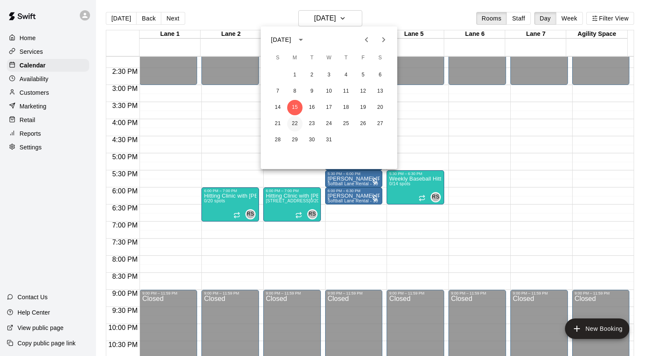
click at [294, 125] on button "22" at bounding box center [294, 123] width 15 height 15
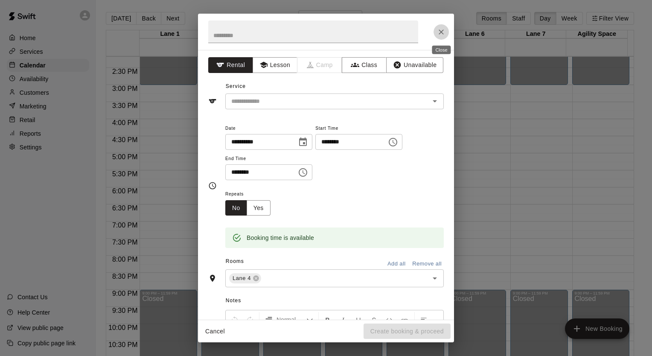
click at [439, 33] on icon "Close" at bounding box center [441, 31] width 5 height 5
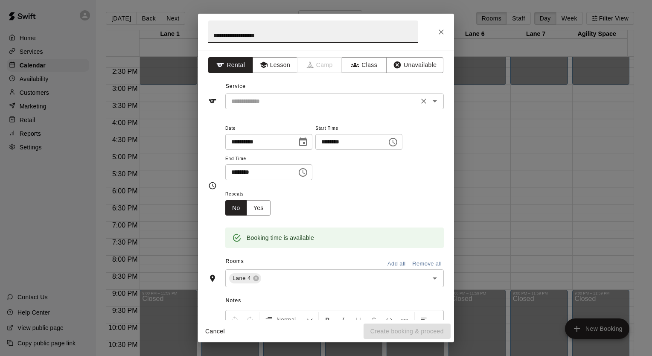
click at [262, 99] on input "text" at bounding box center [322, 101] width 188 height 11
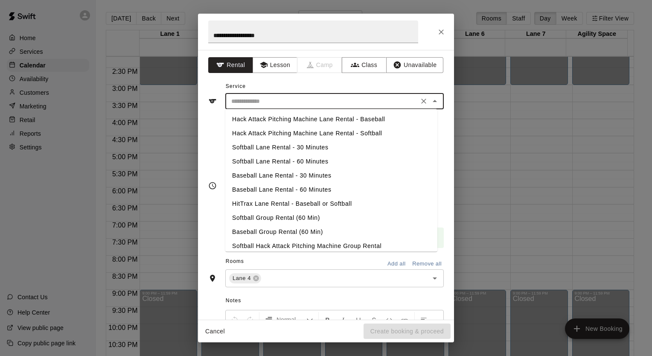
click at [261, 144] on li "Softball Lane Rental - 30 Minutes" at bounding box center [331, 147] width 212 height 14
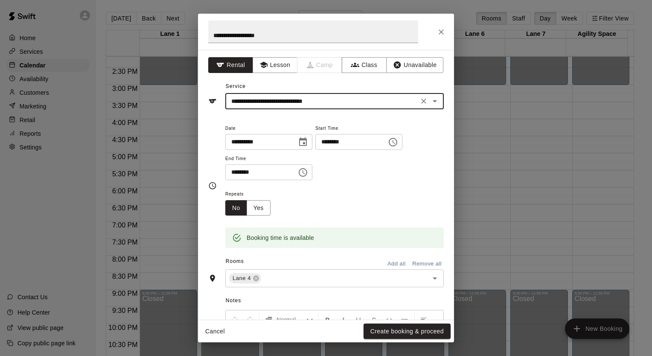
click at [407, 331] on button "Create booking & proceed" at bounding box center [407, 332] width 87 height 16
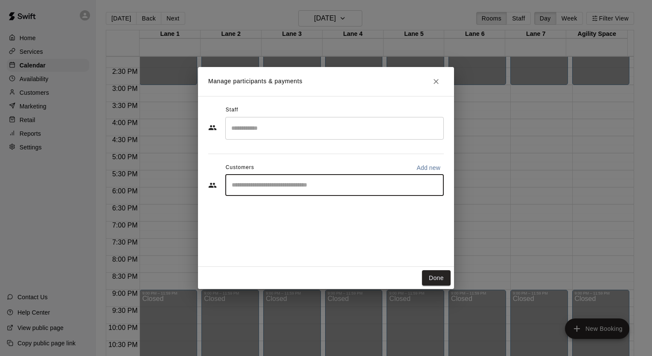
click at [318, 188] on input "Start typing to search customers..." at bounding box center [334, 185] width 211 height 9
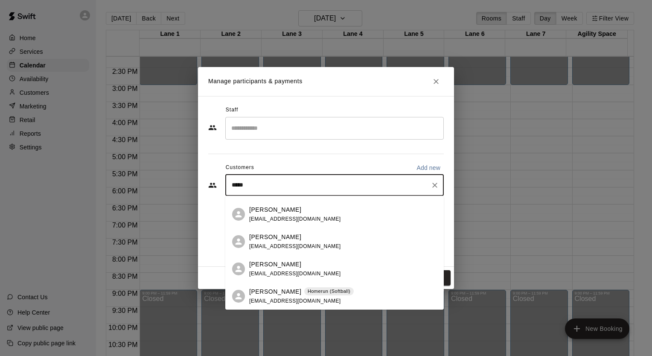
click at [283, 302] on span "[EMAIL_ADDRESS][DOMAIN_NAME]" at bounding box center [295, 301] width 92 height 6
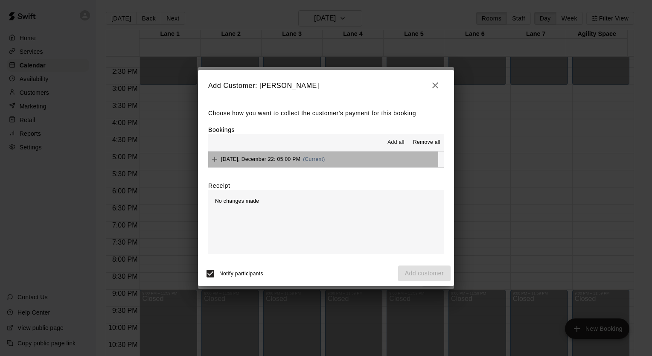
click at [275, 159] on span "[DATE], December 22: 05:00 PM" at bounding box center [260, 159] width 79 height 6
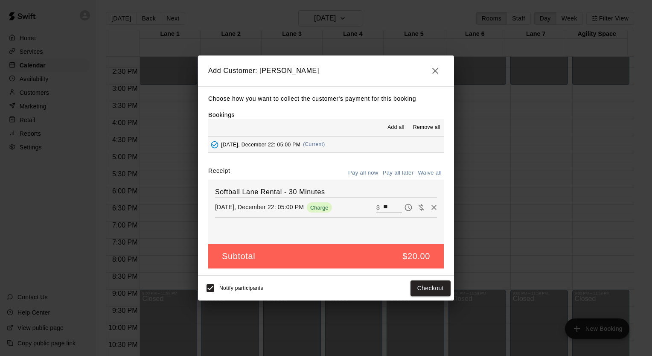
click at [408, 171] on button "Pay all later" at bounding box center [398, 172] width 35 height 13
click at [427, 294] on button "Add customer" at bounding box center [424, 288] width 52 height 16
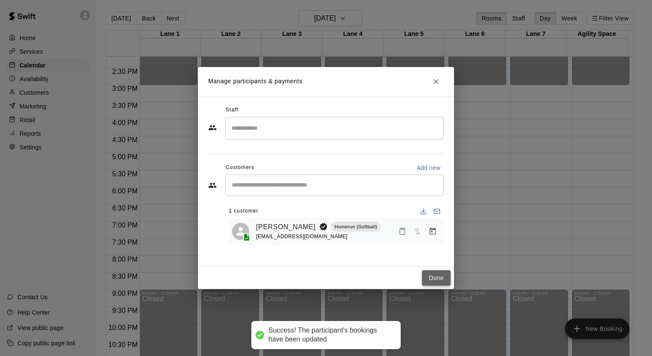
click at [432, 276] on button "Done" at bounding box center [436, 278] width 29 height 16
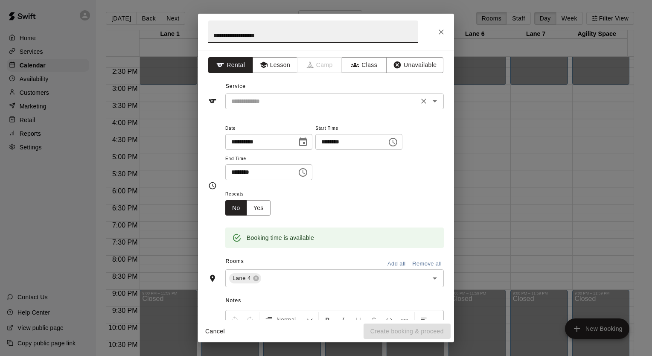
click at [289, 99] on input "text" at bounding box center [322, 101] width 188 height 11
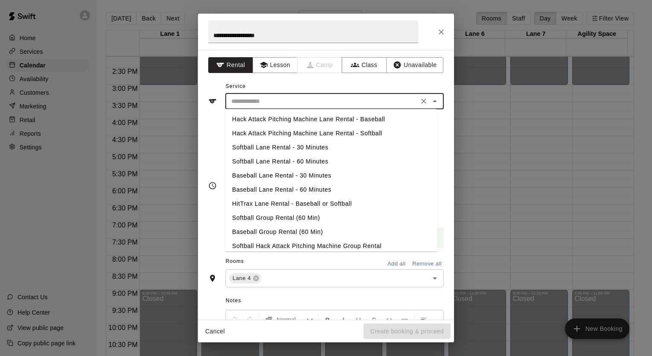
click at [305, 148] on li "Softball Lane Rental - 30 Minutes" at bounding box center [331, 147] width 212 height 14
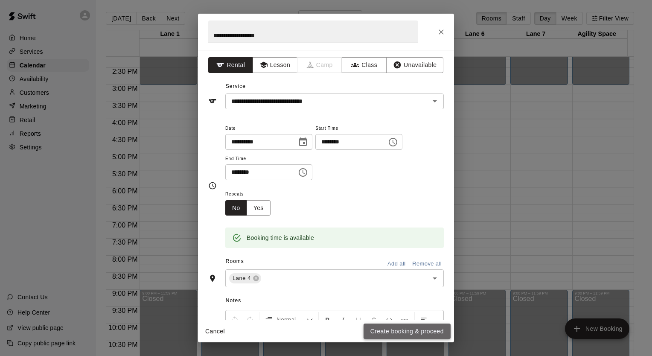
click at [403, 334] on button "Create booking & proceed" at bounding box center [407, 332] width 87 height 16
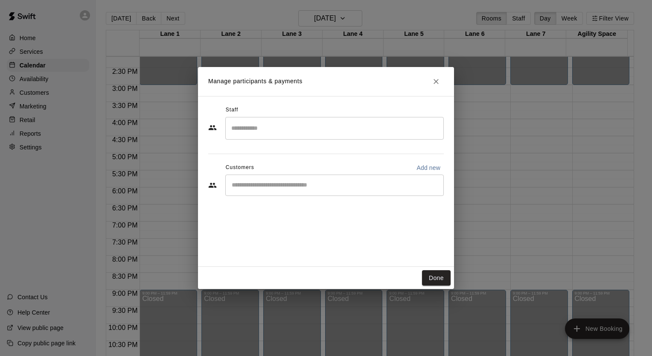
click at [280, 184] on input "Start typing to search customers..." at bounding box center [334, 185] width 211 height 9
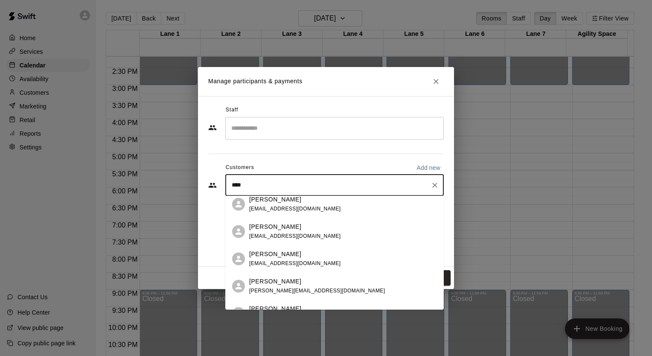
scroll to position [104, 0]
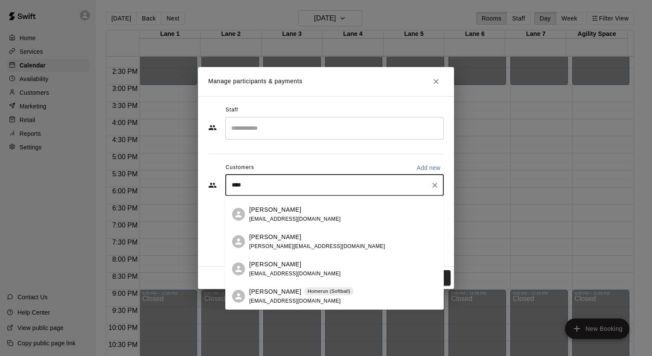
click at [271, 295] on p "[PERSON_NAME]" at bounding box center [275, 291] width 52 height 9
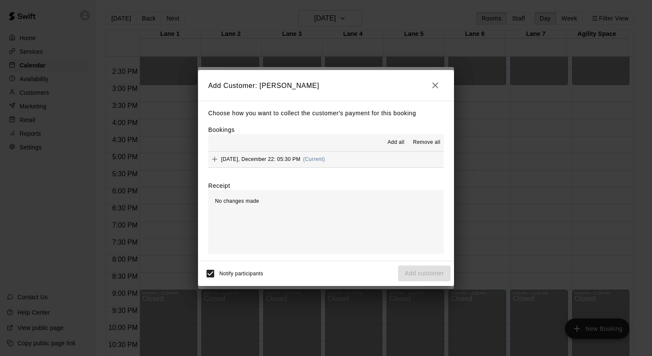
click at [280, 158] on span "[DATE], December 22: 05:30 PM" at bounding box center [260, 159] width 79 height 6
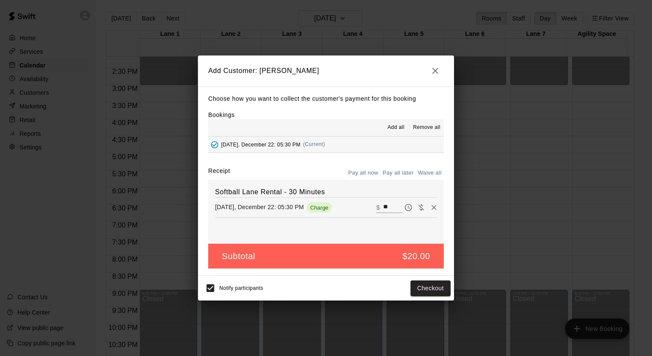
click at [393, 171] on button "Pay all later" at bounding box center [398, 172] width 35 height 13
click at [428, 292] on button "Add customer" at bounding box center [424, 288] width 52 height 16
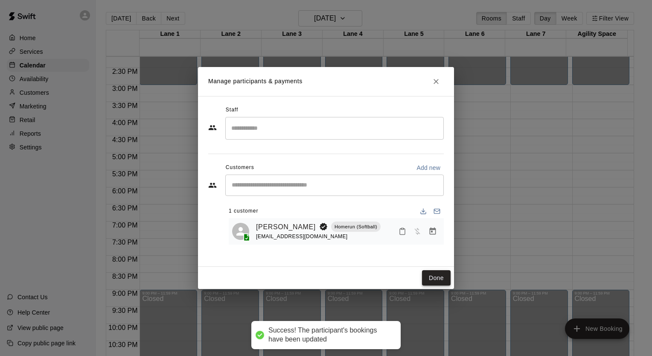
drag, startPoint x: 435, startPoint y: 279, endPoint x: 427, endPoint y: 271, distance: 11.8
click at [435, 279] on button "Done" at bounding box center [436, 278] width 29 height 16
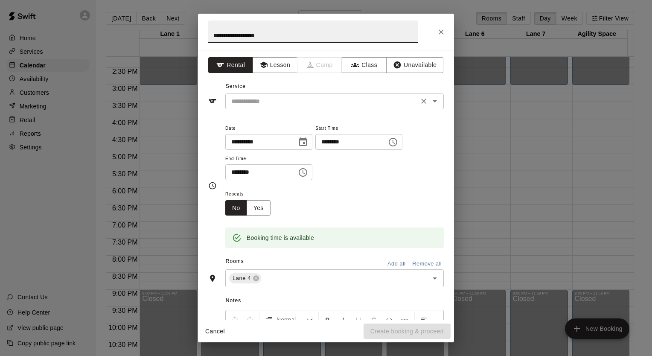
click at [258, 107] on div "​" at bounding box center [334, 101] width 219 height 16
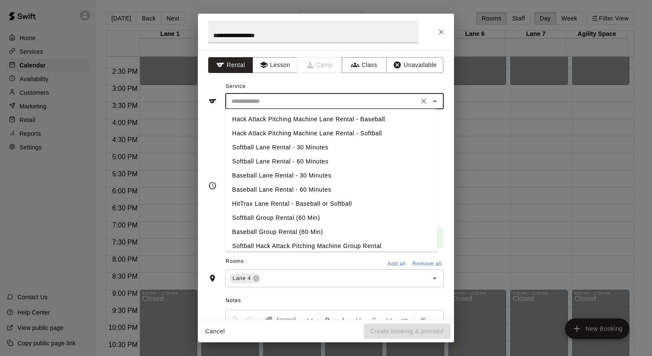
click at [265, 146] on li "Softball Lane Rental - 30 Minutes" at bounding box center [331, 147] width 212 height 14
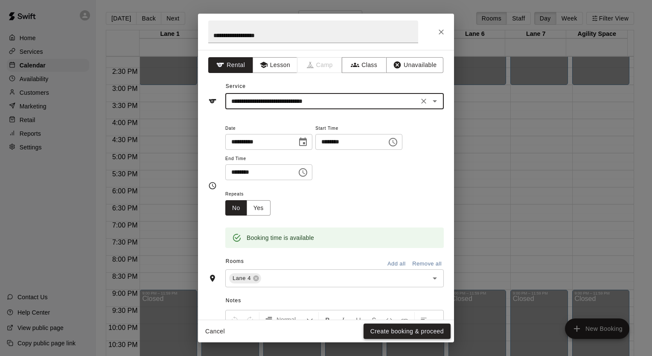
click at [405, 330] on button "Create booking & proceed" at bounding box center [407, 332] width 87 height 16
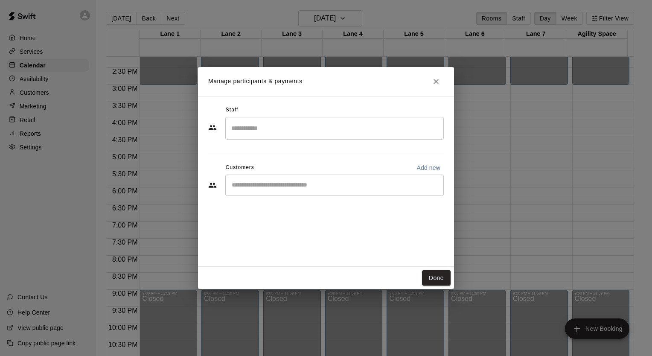
click at [312, 184] on input "Start typing to search customers..." at bounding box center [334, 185] width 211 height 9
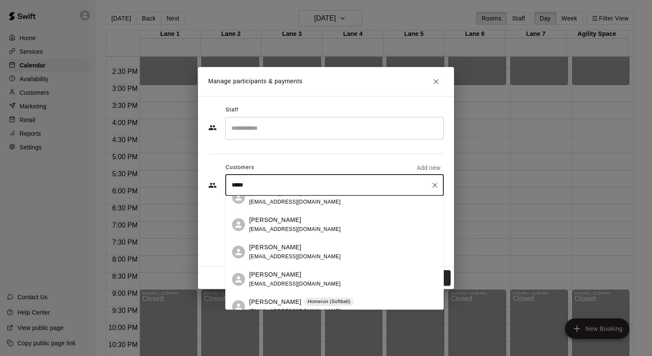
scroll to position [22, 0]
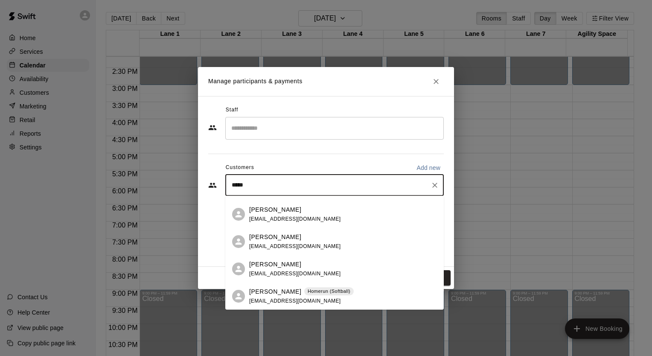
click at [265, 300] on span "[EMAIL_ADDRESS][DOMAIN_NAME]" at bounding box center [295, 301] width 92 height 6
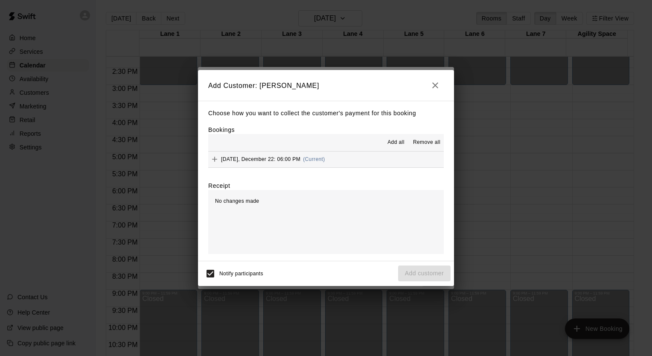
click at [282, 158] on span "[DATE], December 22: 06:00 PM" at bounding box center [260, 159] width 79 height 6
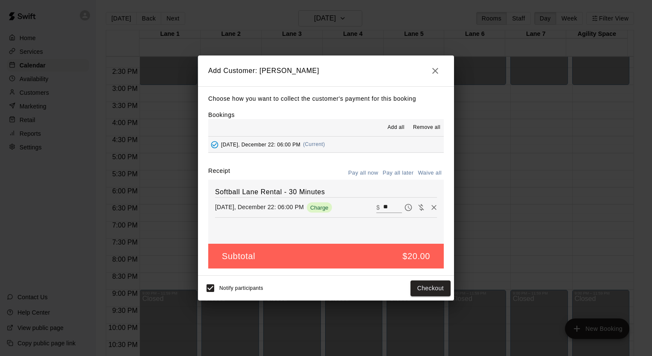
click at [404, 166] on div "Choose how you want to collect the customer's payment for this booking Bookings…" at bounding box center [326, 181] width 256 height 190
click at [400, 170] on button "Pay all later" at bounding box center [398, 172] width 35 height 13
click at [421, 293] on button "Add customer" at bounding box center [424, 288] width 52 height 16
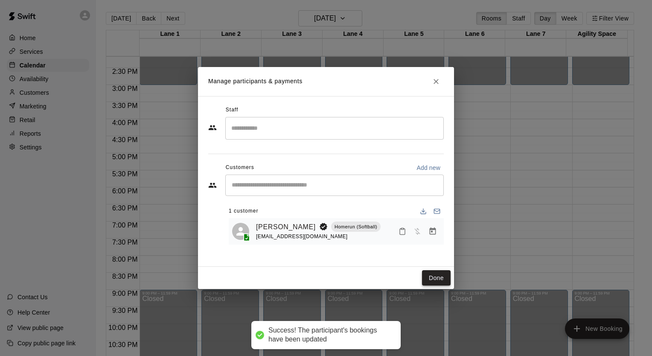
click at [436, 273] on button "Done" at bounding box center [436, 278] width 29 height 16
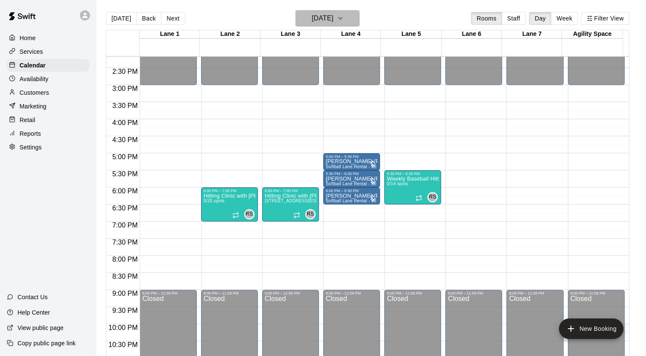
click at [344, 14] on icon "button" at bounding box center [340, 18] width 7 height 10
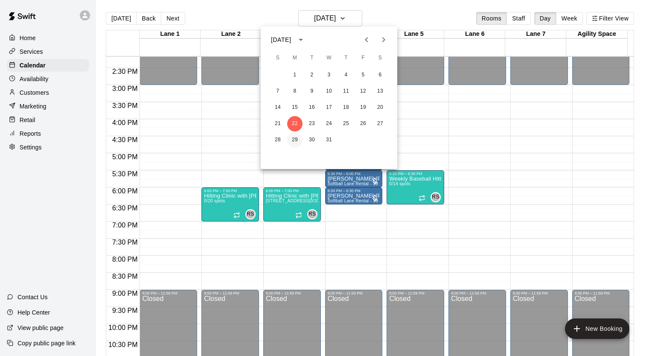
click at [294, 138] on button "29" at bounding box center [294, 139] width 15 height 15
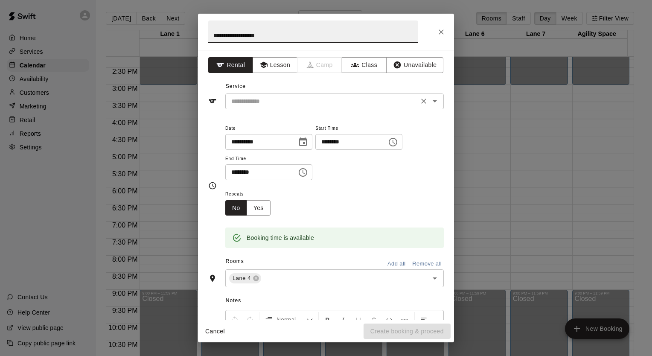
click at [267, 99] on input "text" at bounding box center [322, 101] width 188 height 11
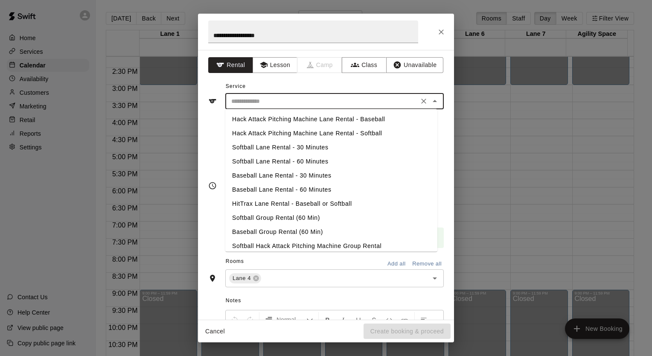
click at [271, 144] on li "Softball Lane Rental - 30 Minutes" at bounding box center [331, 147] width 212 height 14
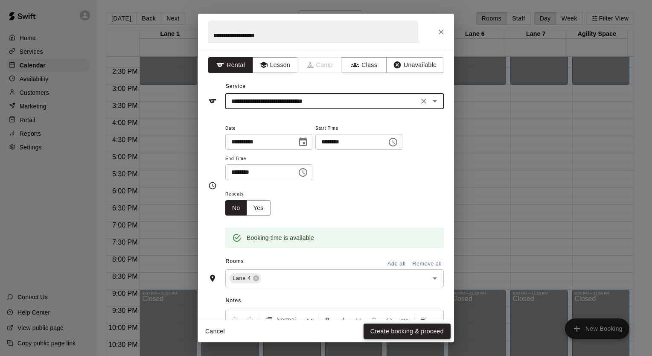
click at [399, 332] on button "Create booking & proceed" at bounding box center [407, 332] width 87 height 16
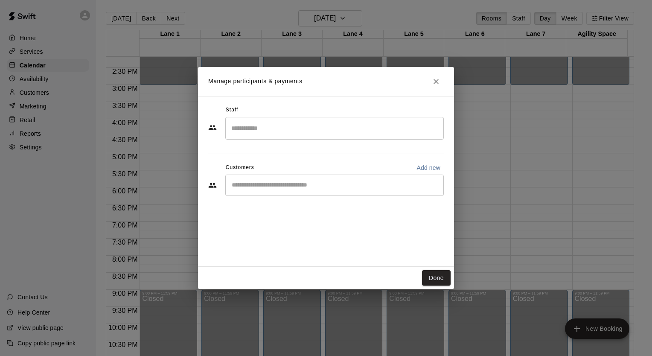
click at [287, 189] on div "​" at bounding box center [334, 185] width 219 height 21
click at [289, 194] on div "​" at bounding box center [334, 185] width 219 height 21
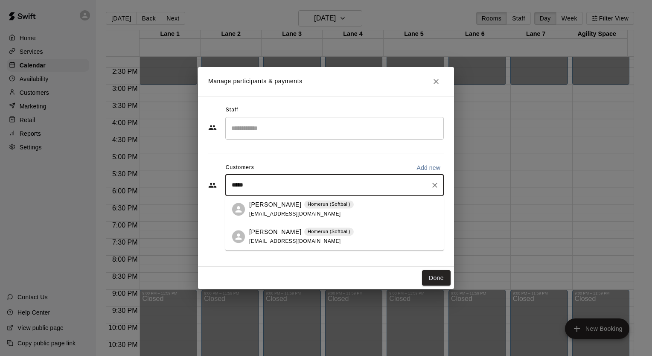
click at [285, 229] on p "[PERSON_NAME]" at bounding box center [275, 231] width 52 height 9
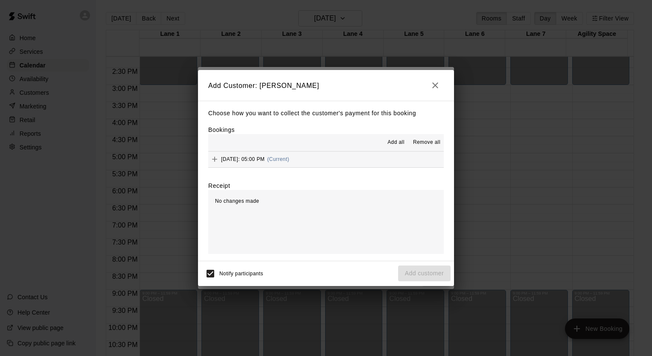
click at [261, 158] on span "[DATE]: 05:00 PM" at bounding box center [243, 159] width 44 height 6
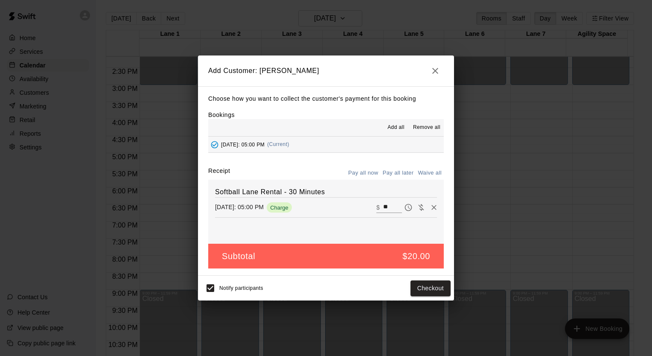
click at [397, 171] on button "Pay all later" at bounding box center [398, 172] width 35 height 13
click at [428, 287] on button "Add customer" at bounding box center [424, 288] width 52 height 16
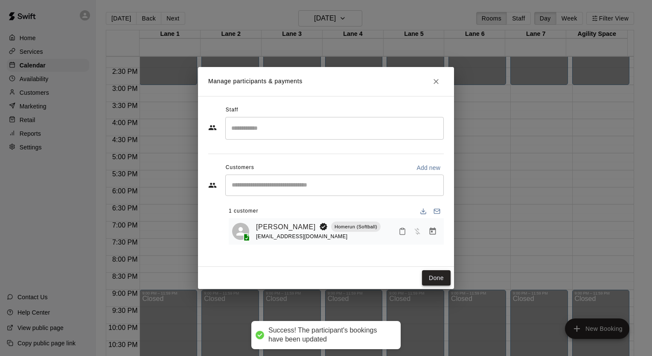
click at [431, 281] on button "Done" at bounding box center [436, 278] width 29 height 16
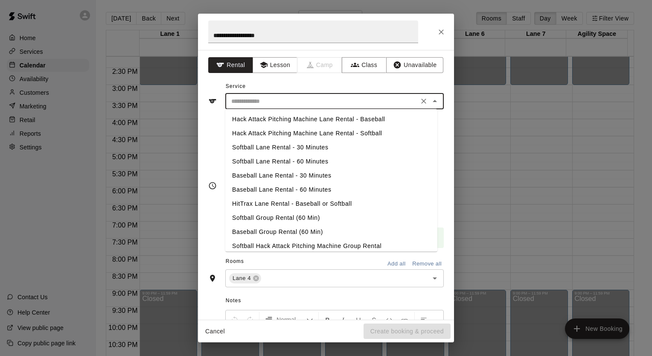
click at [280, 97] on input "text" at bounding box center [322, 101] width 188 height 11
click at [289, 147] on li "Softball Lane Rental - 30 Minutes" at bounding box center [331, 147] width 212 height 14
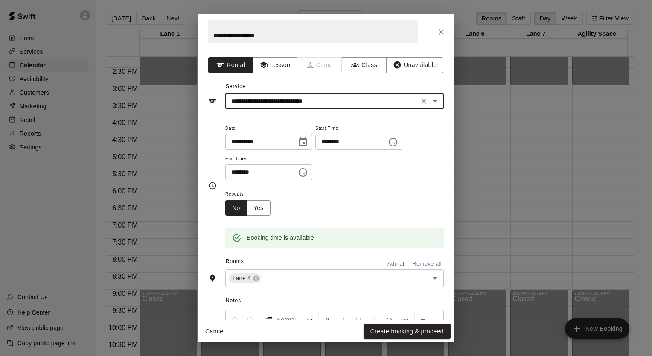
click at [386, 329] on button "Create booking & proceed" at bounding box center [407, 332] width 87 height 16
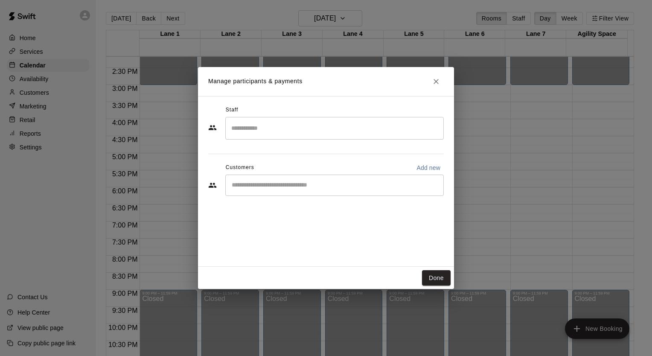
click at [296, 178] on div "​" at bounding box center [334, 185] width 219 height 21
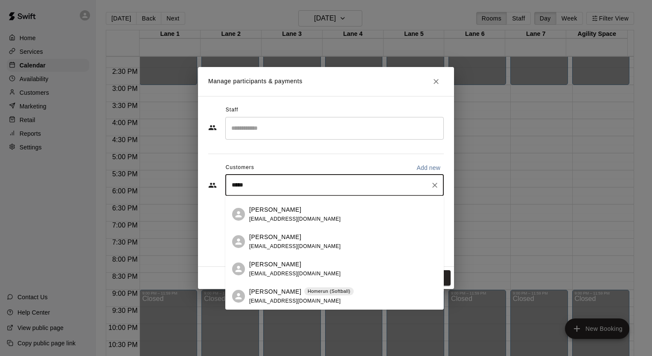
click at [290, 291] on p "[PERSON_NAME]" at bounding box center [275, 291] width 52 height 9
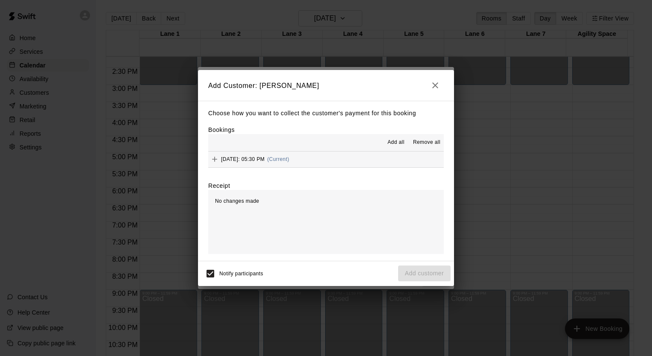
click at [265, 160] on span "[DATE]: 05:30 PM" at bounding box center [243, 159] width 44 height 6
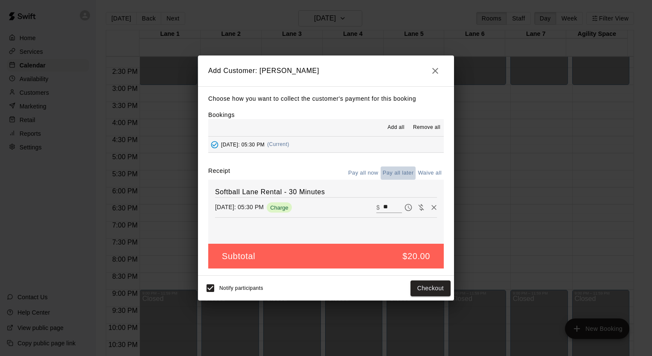
click at [394, 177] on button "Pay all later" at bounding box center [398, 172] width 35 height 13
click at [429, 283] on button "Add customer" at bounding box center [424, 288] width 52 height 16
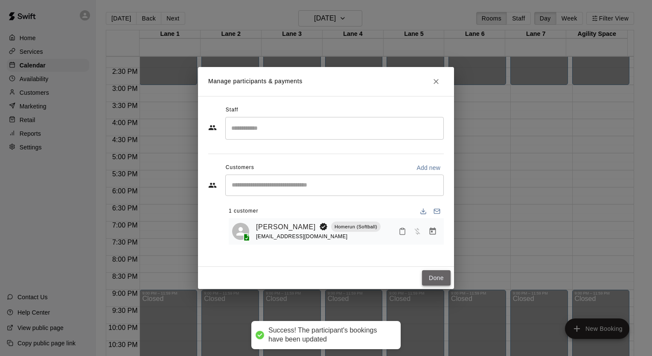
click at [428, 281] on button "Done" at bounding box center [436, 278] width 29 height 16
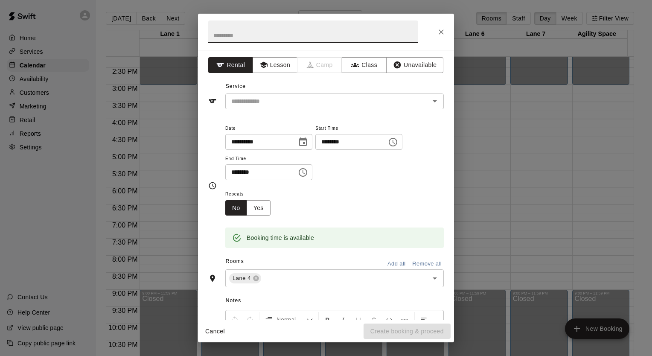
click at [265, 39] on input "text" at bounding box center [313, 31] width 210 height 23
click at [270, 98] on input "text" at bounding box center [322, 101] width 188 height 11
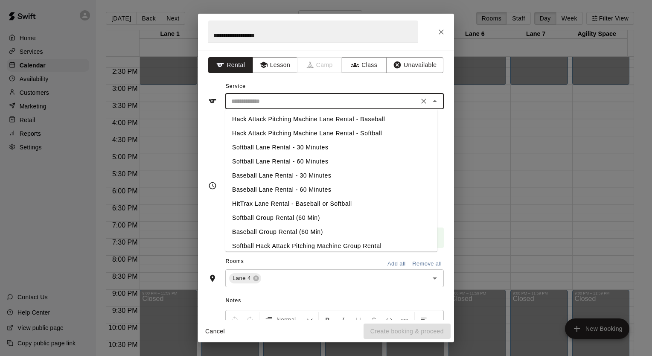
click at [273, 151] on li "Softball Lane Rental - 30 Minutes" at bounding box center [331, 147] width 212 height 14
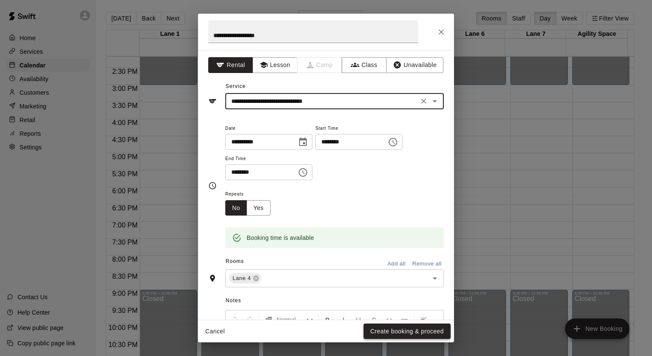
click at [399, 329] on button "Create booking & proceed" at bounding box center [407, 332] width 87 height 16
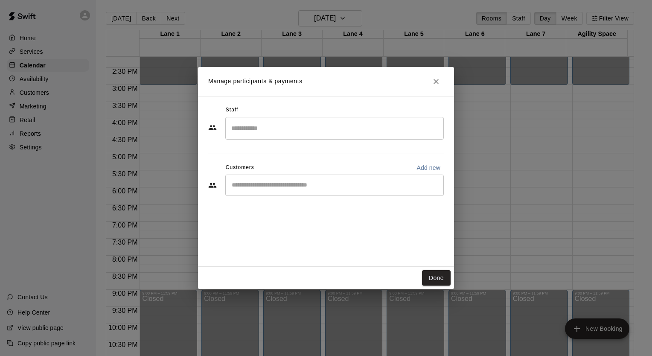
click at [325, 184] on input "Start typing to search customers..." at bounding box center [334, 185] width 211 height 9
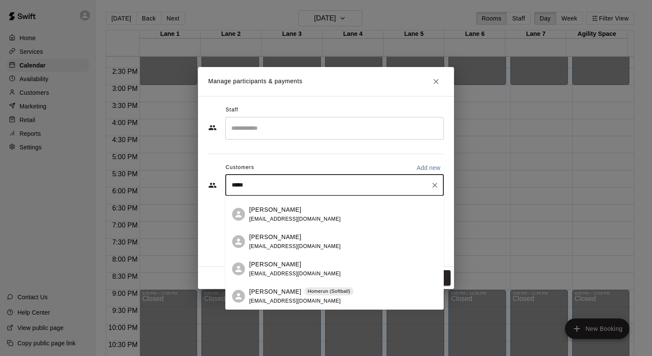
click at [290, 298] on span "[EMAIL_ADDRESS][DOMAIN_NAME]" at bounding box center [295, 301] width 92 height 6
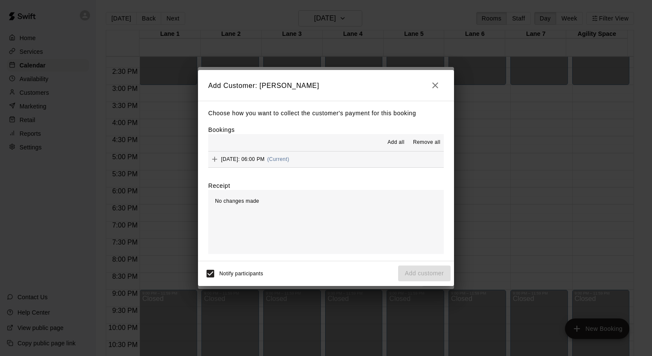
click at [265, 157] on span "[DATE]: 06:00 PM" at bounding box center [243, 159] width 44 height 6
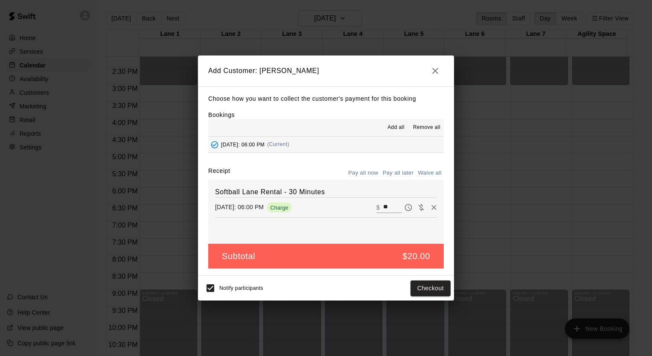
click at [398, 171] on button "Pay all later" at bounding box center [398, 172] width 35 height 13
click at [416, 294] on button "Add customer" at bounding box center [424, 288] width 52 height 16
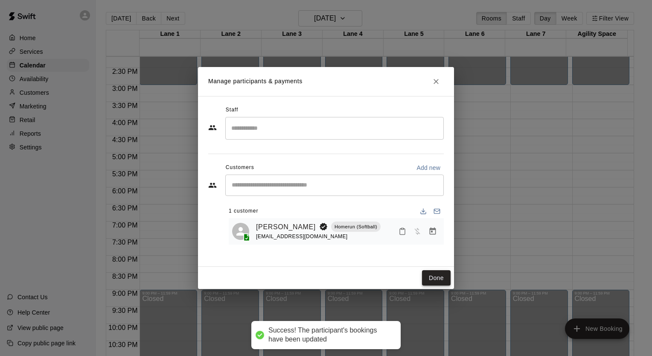
click at [427, 273] on button "Done" at bounding box center [436, 278] width 29 height 16
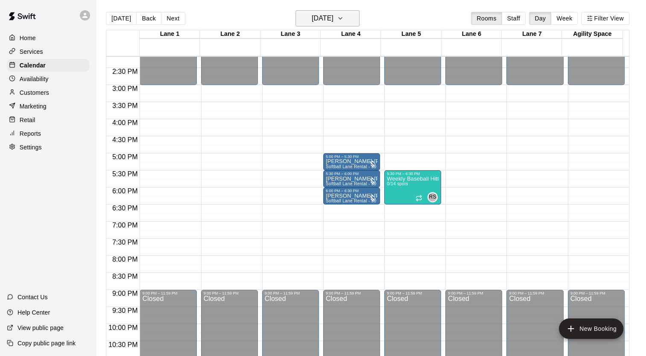
click at [344, 20] on icon "button" at bounding box center [340, 18] width 7 height 10
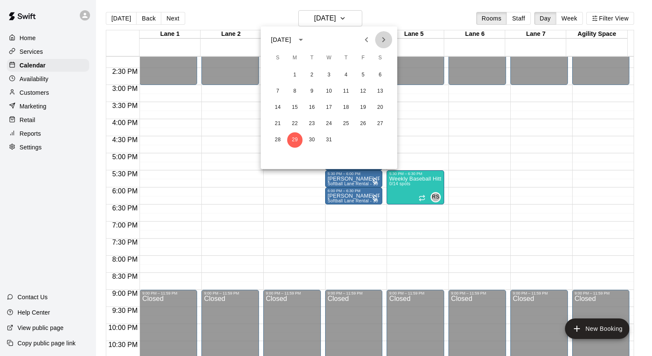
click at [382, 41] on icon "Next month" at bounding box center [384, 40] width 10 height 10
click at [312, 91] on button "6" at bounding box center [311, 91] width 15 height 15
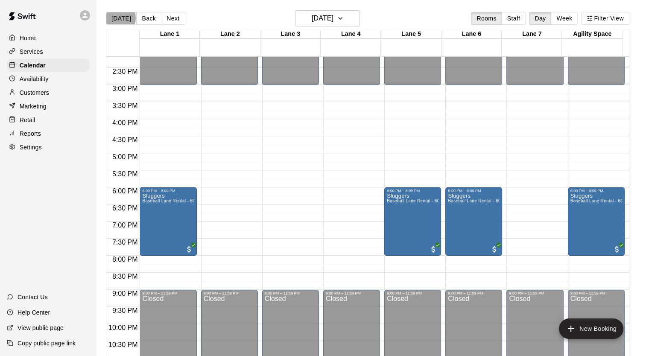
click at [117, 17] on button "[DATE]" at bounding box center [121, 18] width 31 height 13
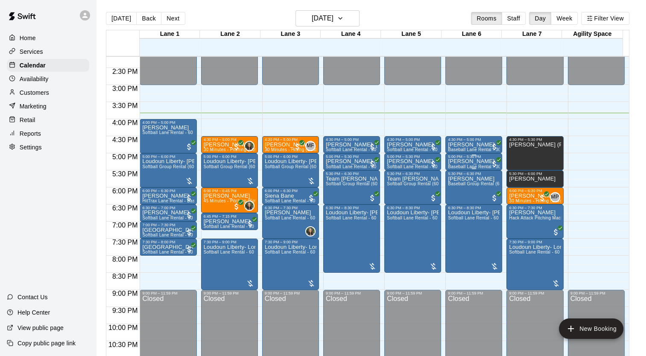
click at [467, 166] on span "Baseball Lane Rental - 30 Minutes" at bounding box center [483, 166] width 70 height 5
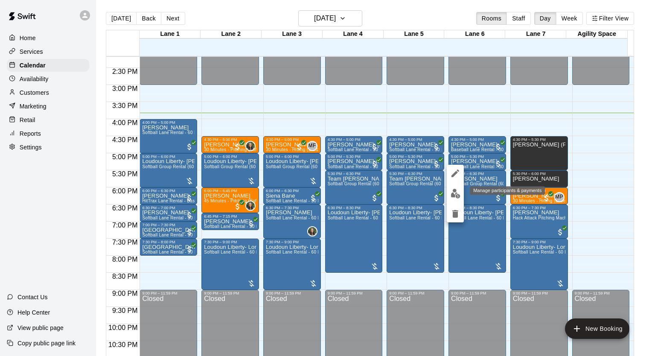
click at [454, 197] on img "edit" at bounding box center [456, 194] width 10 height 10
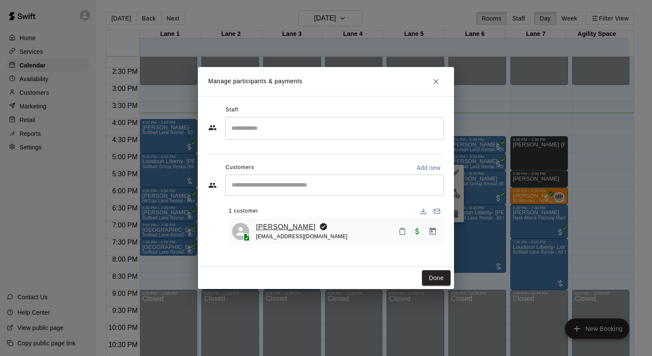
click at [274, 226] on link "[PERSON_NAME]" at bounding box center [286, 227] width 60 height 11
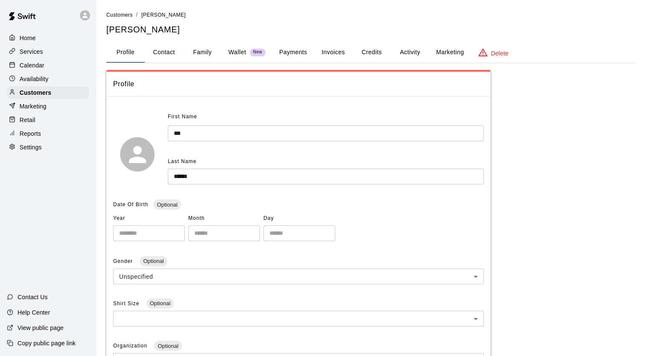
click at [409, 52] on button "Activity" at bounding box center [410, 52] width 38 height 20
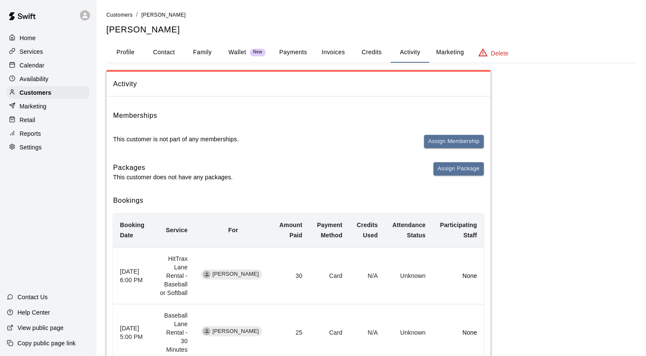
click at [52, 62] on div "Calendar" at bounding box center [48, 65] width 82 height 13
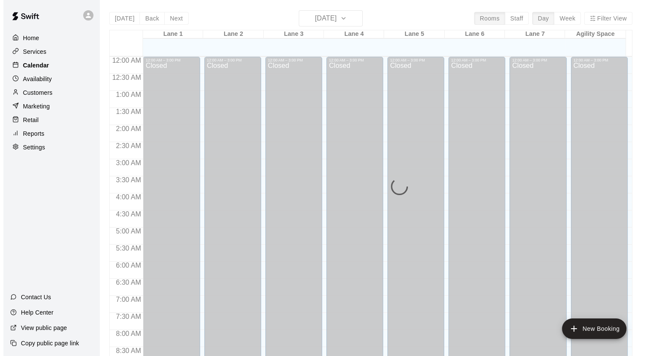
scroll to position [484, 0]
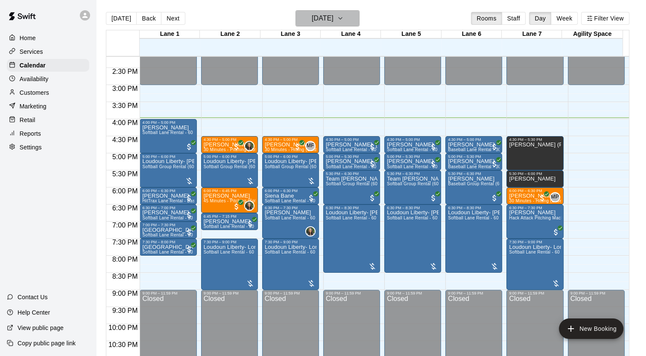
click at [344, 22] on icon "button" at bounding box center [340, 18] width 7 height 10
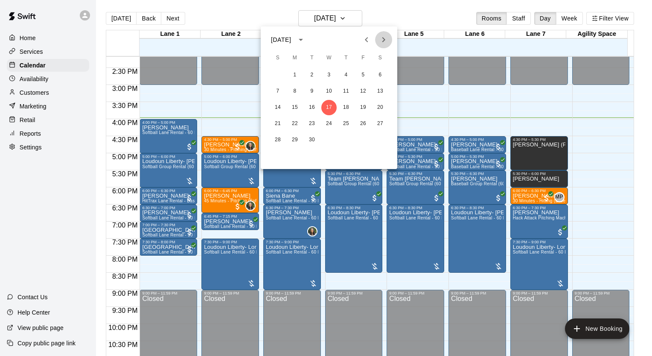
click at [385, 43] on icon "Next month" at bounding box center [384, 40] width 10 height 10
click at [296, 92] on button "5" at bounding box center [294, 91] width 15 height 15
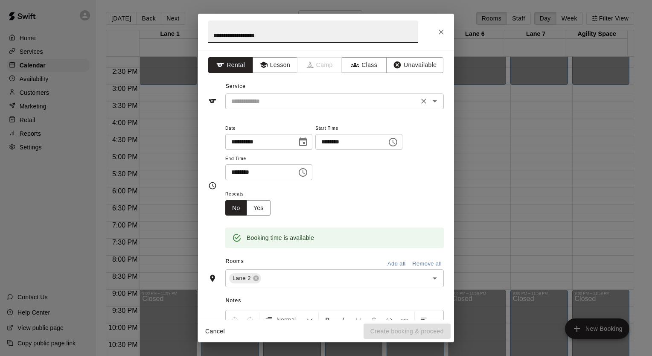
click at [263, 102] on input "text" at bounding box center [322, 101] width 188 height 11
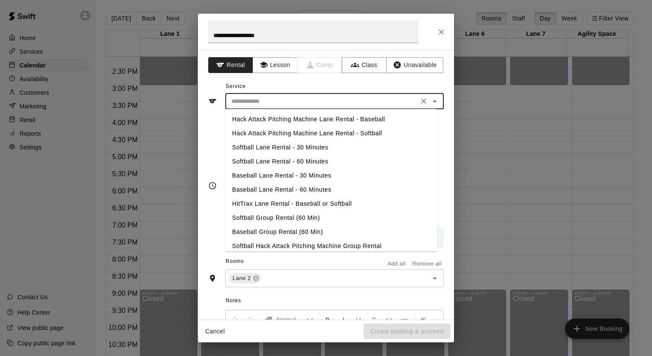
click at [258, 149] on li "Softball Lane Rental - 30 Minutes" at bounding box center [331, 147] width 212 height 14
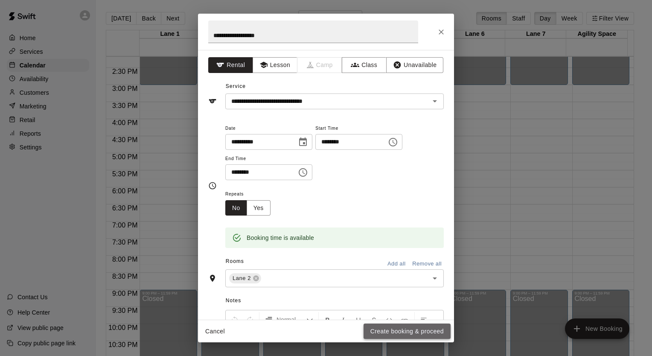
click at [413, 332] on button "Create booking & proceed" at bounding box center [407, 332] width 87 height 16
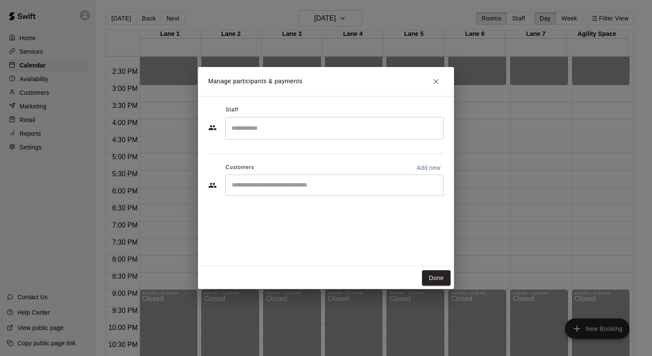
click at [315, 180] on div "​" at bounding box center [334, 185] width 219 height 21
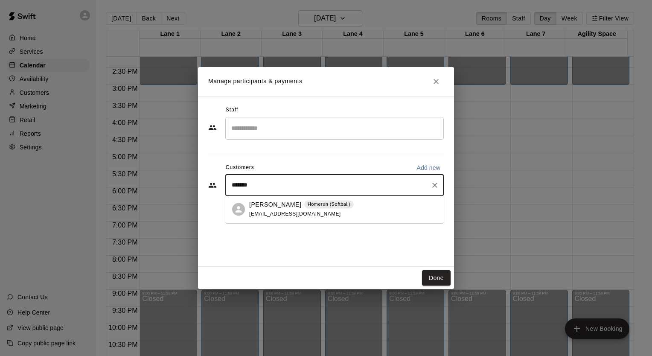
click at [280, 211] on span "[EMAIL_ADDRESS][DOMAIN_NAME]" at bounding box center [295, 214] width 92 height 6
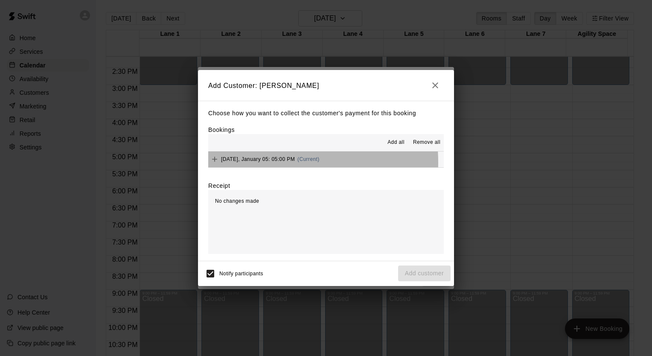
click at [247, 163] on div "[DATE], January 05: 05:00 PM (Current)" at bounding box center [263, 159] width 111 height 13
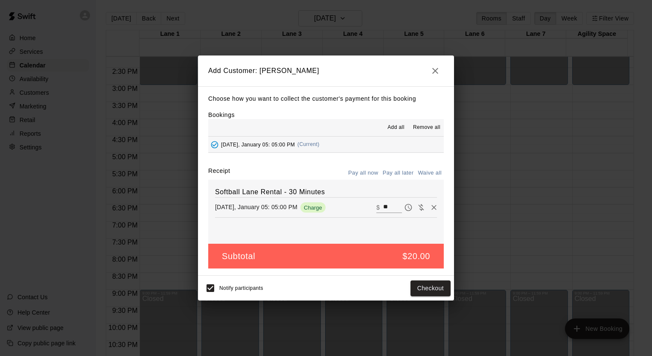
click at [387, 172] on button "Pay all later" at bounding box center [398, 172] width 35 height 13
click at [408, 284] on button "Add customer" at bounding box center [424, 288] width 52 height 16
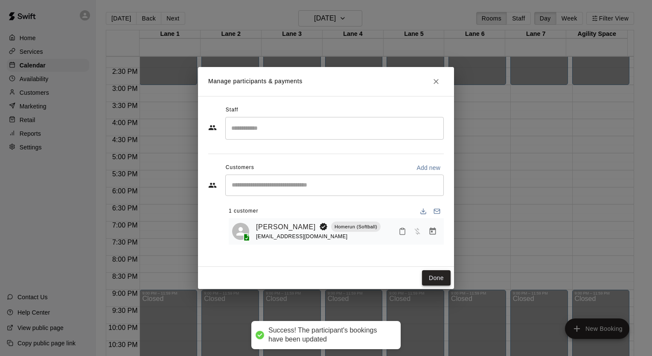
click at [433, 277] on button "Done" at bounding box center [436, 278] width 29 height 16
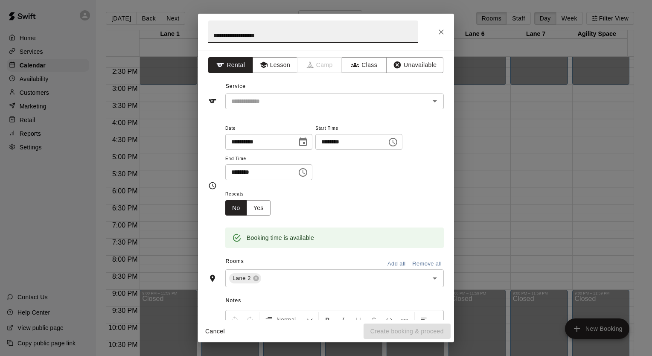
click at [249, 109] on div "**********" at bounding box center [326, 185] width 256 height 270
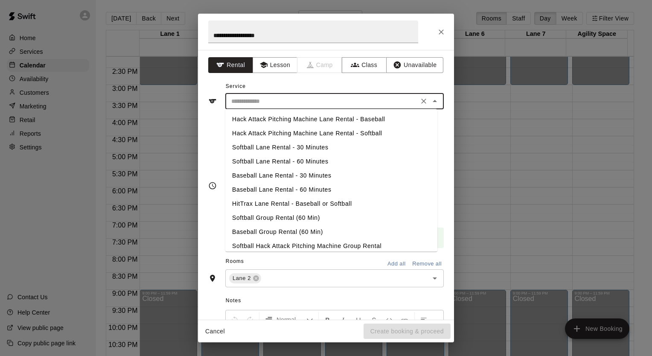
click at [250, 105] on input "text" at bounding box center [322, 101] width 188 height 11
click at [253, 148] on li "Softball Lane Rental - 30 Minutes" at bounding box center [331, 147] width 212 height 14
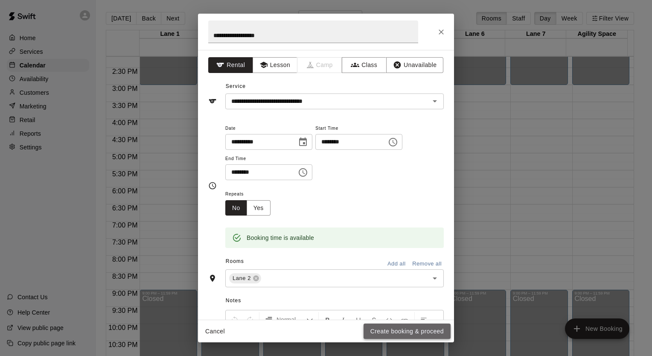
click at [413, 332] on button "Create booking & proceed" at bounding box center [407, 332] width 87 height 16
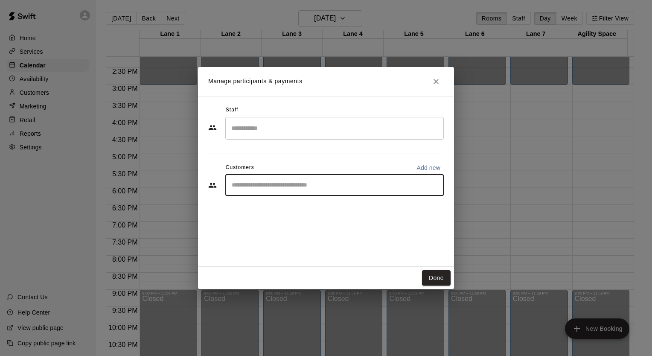
click at [265, 185] on input "Start typing to search customers..." at bounding box center [334, 185] width 211 height 9
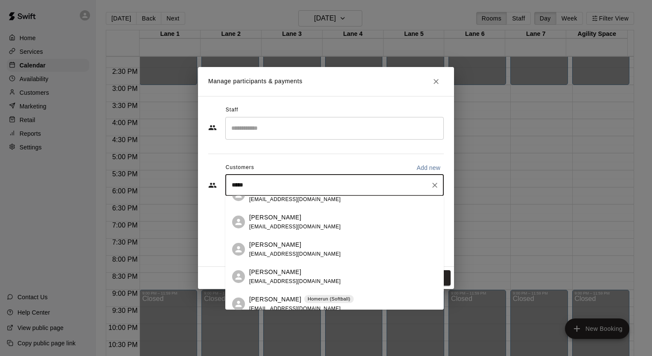
scroll to position [22, 0]
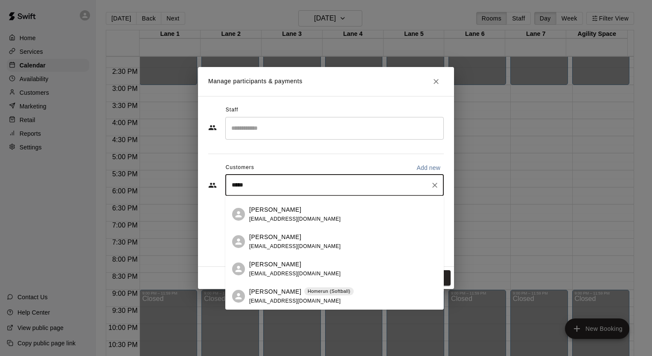
click at [268, 289] on p "[PERSON_NAME]" at bounding box center [275, 291] width 52 height 9
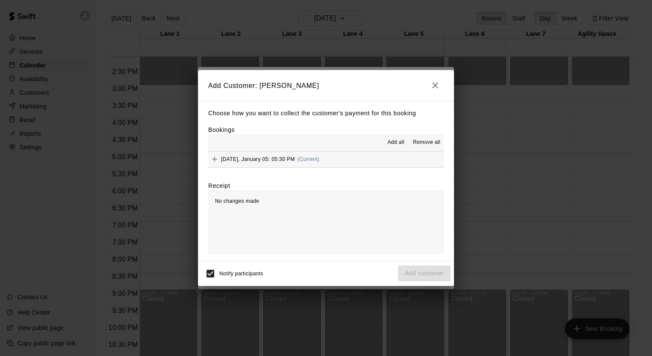
click at [259, 163] on div "[DATE], January 05: 05:30 PM (Current)" at bounding box center [263, 159] width 111 height 13
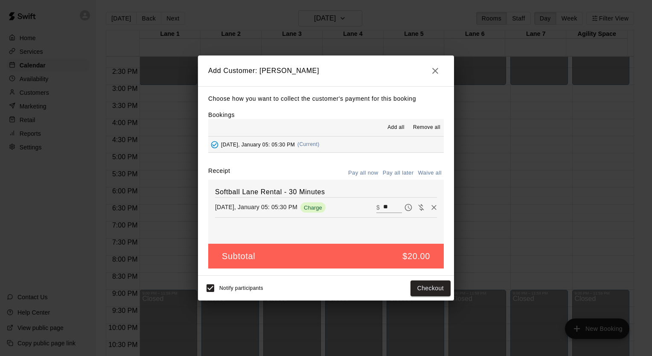
click at [398, 171] on button "Pay all later" at bounding box center [398, 172] width 35 height 13
click at [419, 286] on button "Add customer" at bounding box center [424, 288] width 52 height 16
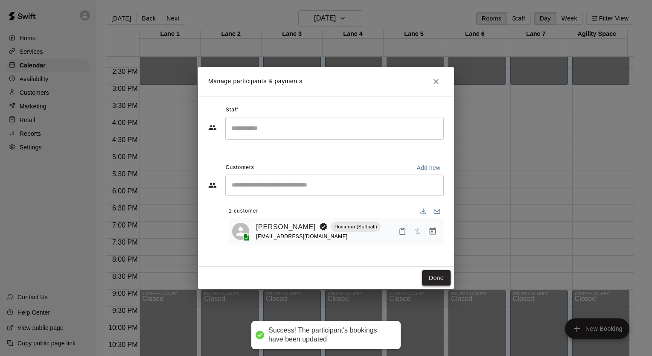
click at [439, 278] on button "Done" at bounding box center [436, 278] width 29 height 16
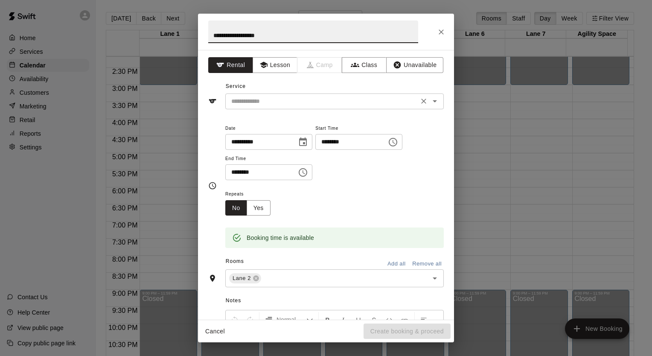
click at [247, 105] on input "text" at bounding box center [322, 101] width 188 height 11
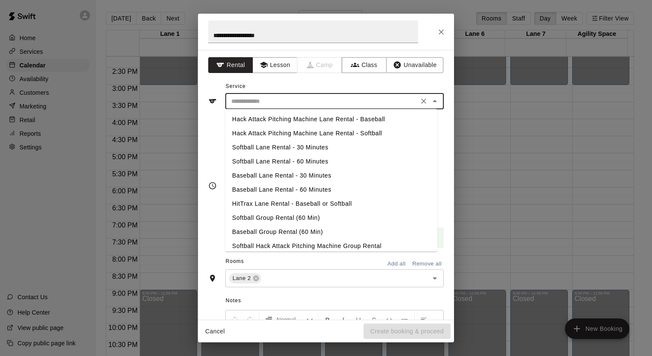
click at [260, 149] on li "Softball Lane Rental - 30 Minutes" at bounding box center [331, 147] width 212 height 14
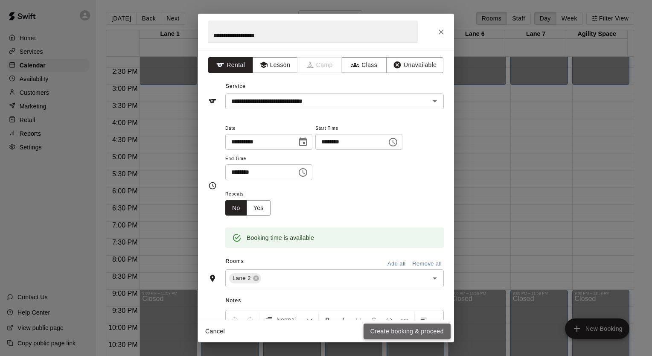
click at [385, 329] on button "Create booking & proceed" at bounding box center [407, 332] width 87 height 16
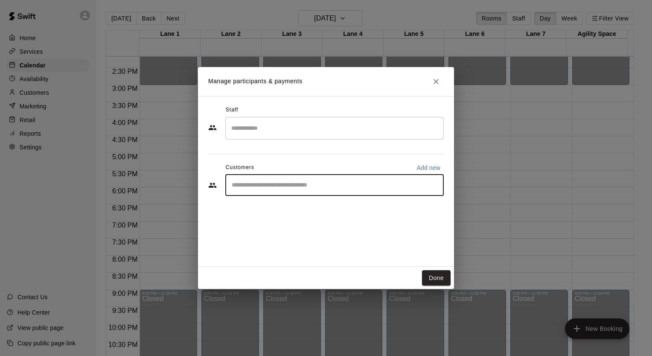
click at [294, 188] on input "Start typing to search customers..." at bounding box center [334, 185] width 211 height 9
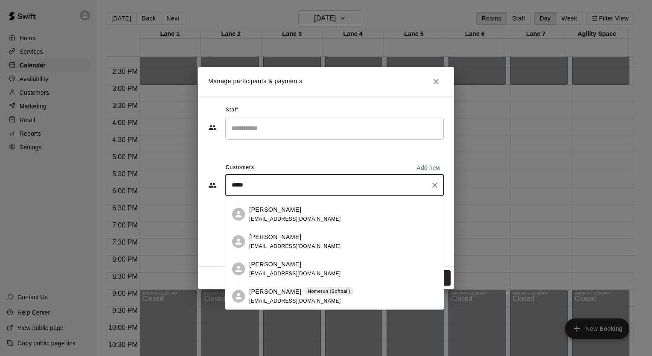
click at [284, 294] on p "[PERSON_NAME]" at bounding box center [275, 291] width 52 height 9
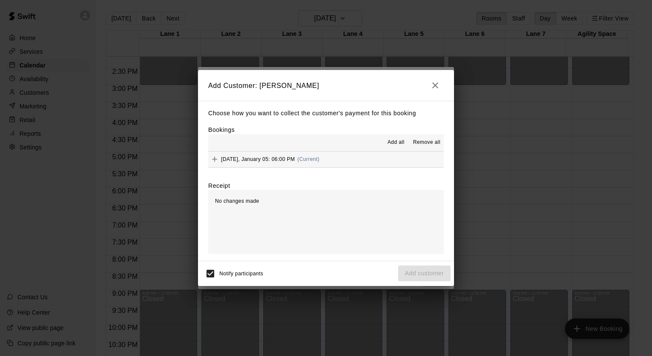
click at [275, 160] on span "[DATE], January 05: 06:00 PM" at bounding box center [258, 159] width 74 height 6
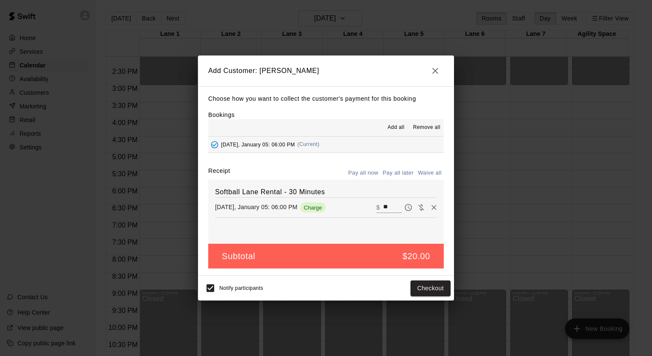
click at [397, 173] on button "Pay all later" at bounding box center [398, 172] width 35 height 13
drag, startPoint x: 418, startPoint y: 291, endPoint x: 418, endPoint y: 283, distance: 8.1
click at [418, 291] on button "Add customer" at bounding box center [424, 288] width 52 height 16
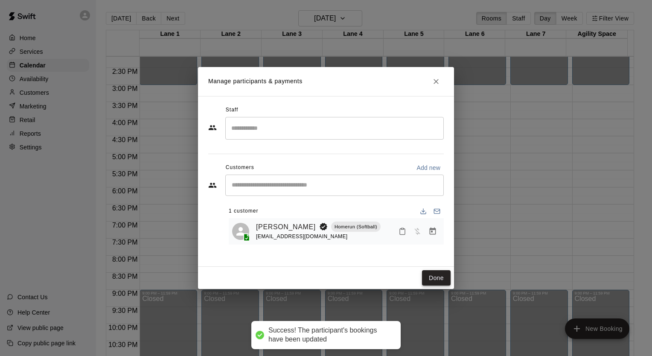
click at [427, 278] on button "Done" at bounding box center [436, 278] width 29 height 16
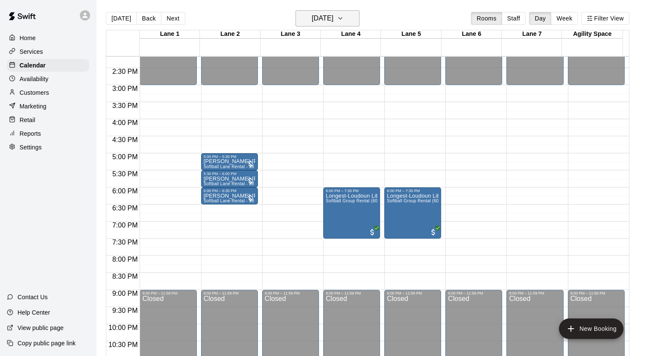
click at [344, 20] on icon "button" at bounding box center [340, 18] width 7 height 10
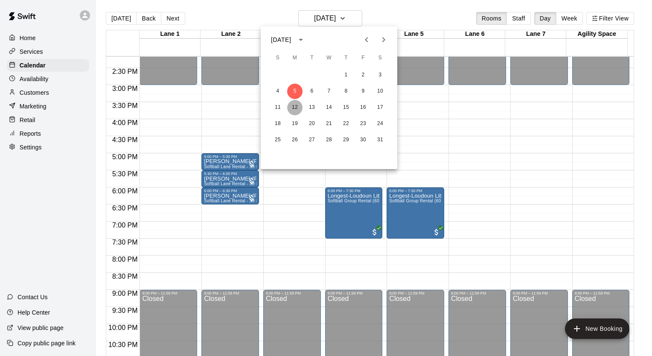
click at [294, 107] on button "12" at bounding box center [294, 107] width 15 height 15
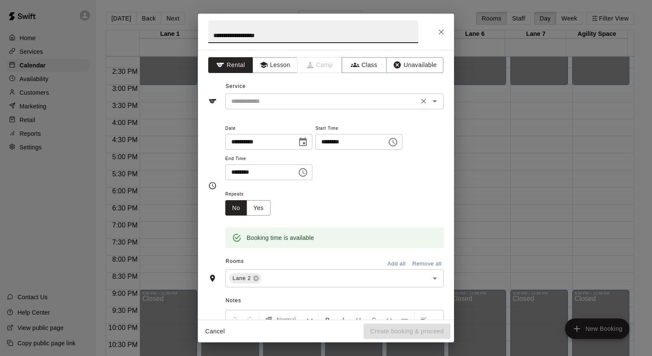
click at [321, 108] on div "​" at bounding box center [334, 101] width 219 height 16
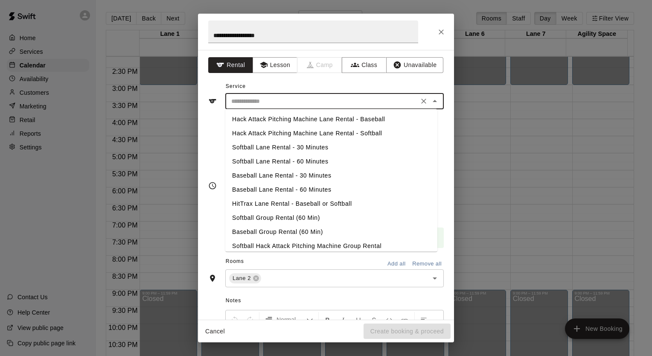
click at [266, 146] on li "Softball Lane Rental - 30 Minutes" at bounding box center [331, 147] width 212 height 14
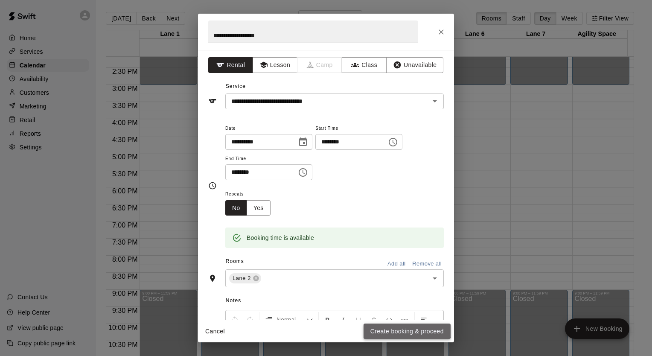
click at [387, 326] on button "Create booking & proceed" at bounding box center [407, 332] width 87 height 16
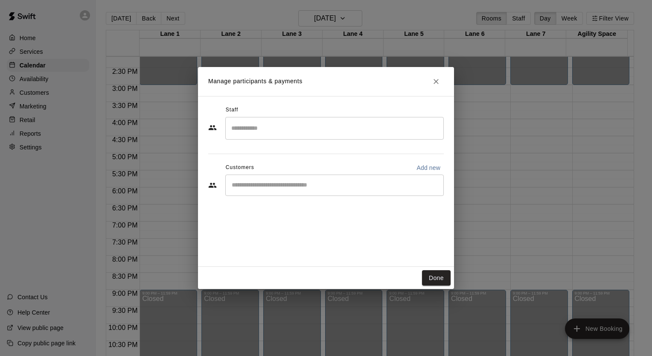
click at [282, 187] on input "Start typing to search customers..." at bounding box center [334, 185] width 211 height 9
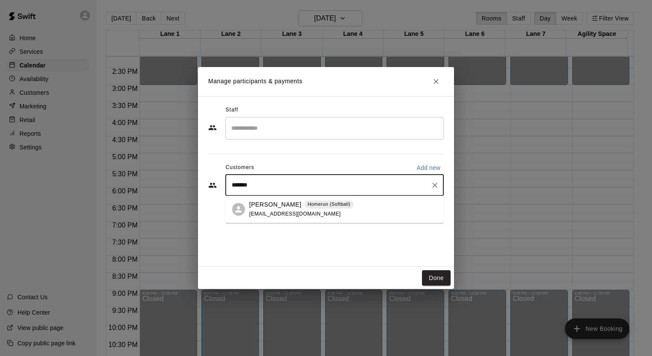
click at [276, 211] on span "[EMAIL_ADDRESS][DOMAIN_NAME]" at bounding box center [295, 214] width 92 height 6
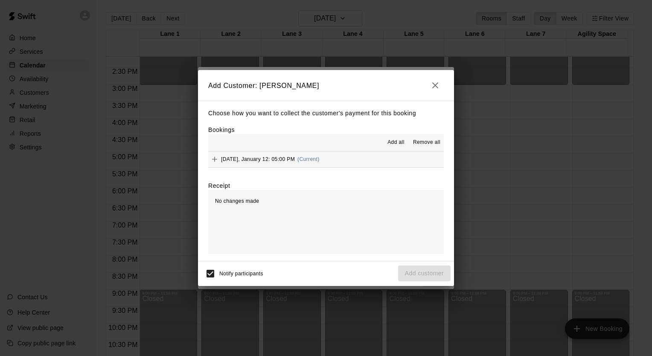
click at [272, 160] on span "[DATE], January 12: 05:00 PM" at bounding box center [258, 159] width 74 height 6
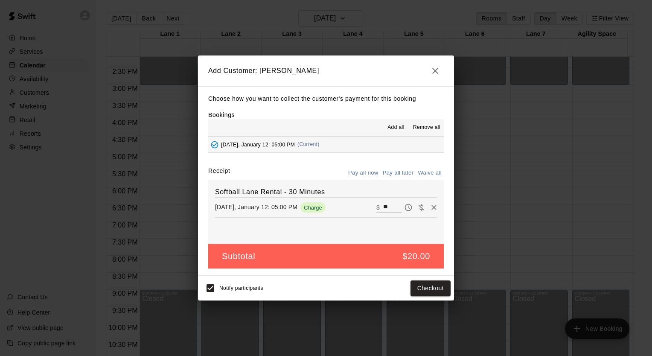
click at [390, 173] on button "Pay all later" at bounding box center [398, 172] width 35 height 13
click at [410, 289] on button "Add customer" at bounding box center [424, 288] width 52 height 16
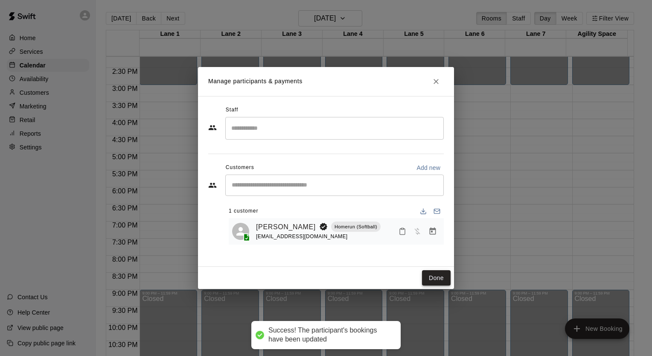
click at [428, 279] on button "Done" at bounding box center [436, 278] width 29 height 16
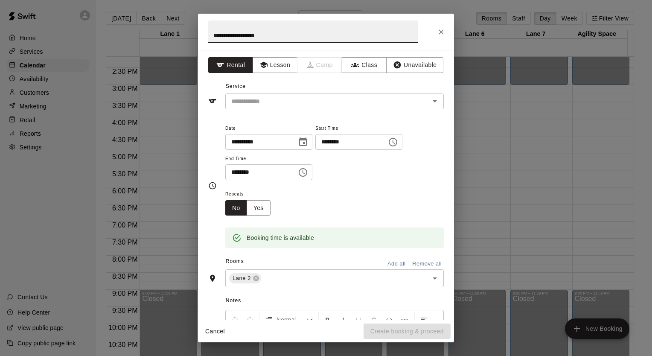
click at [312, 110] on div "**********" at bounding box center [326, 185] width 256 height 270
click at [309, 107] on div "​" at bounding box center [334, 101] width 219 height 16
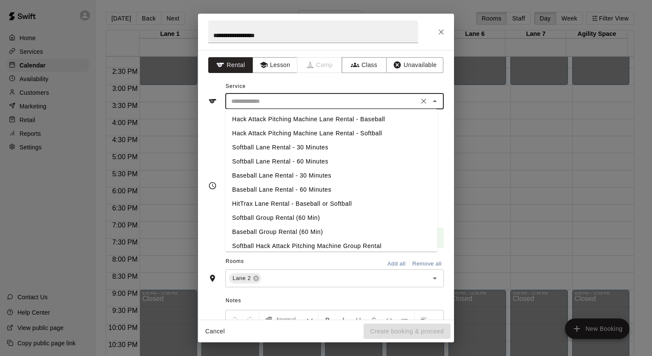
click at [293, 149] on li "Softball Lane Rental - 30 Minutes" at bounding box center [331, 147] width 212 height 14
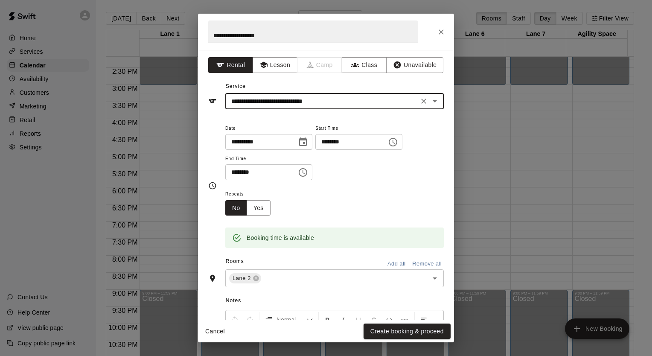
click at [395, 330] on button "Create booking & proceed" at bounding box center [407, 332] width 87 height 16
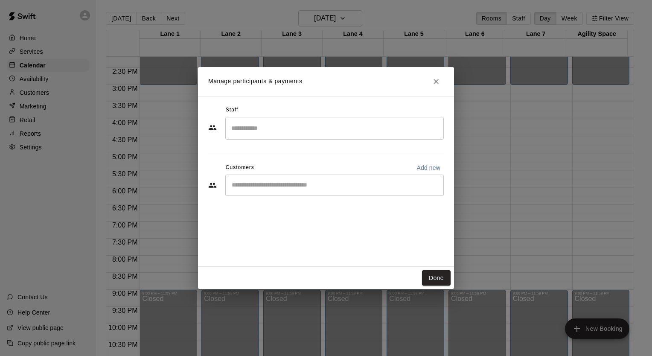
click at [311, 182] on input "Start typing to search customers..." at bounding box center [334, 185] width 211 height 9
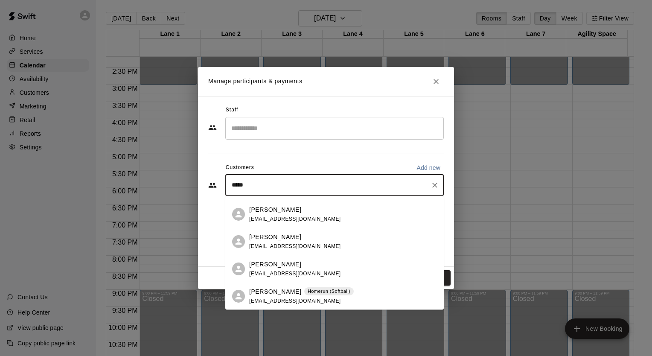
click at [283, 294] on p "[PERSON_NAME]" at bounding box center [275, 291] width 52 height 9
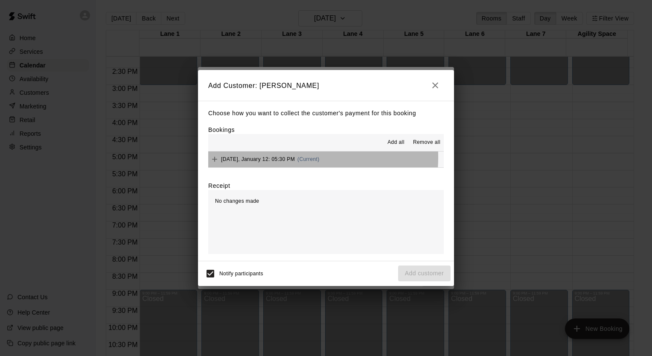
click at [283, 157] on span "[DATE], January 12: 05:30 PM" at bounding box center [258, 159] width 74 height 6
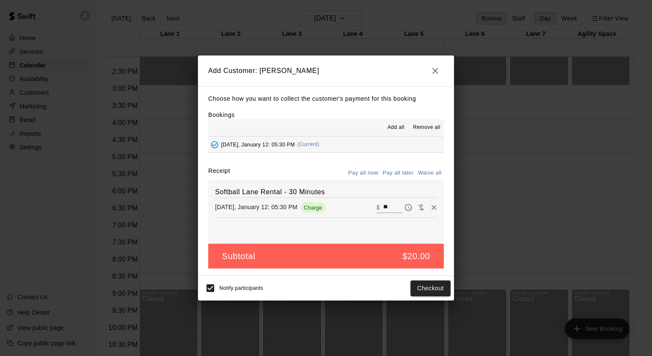
click at [400, 172] on button "Pay all later" at bounding box center [398, 172] width 35 height 13
click at [427, 284] on button "Add customer" at bounding box center [424, 288] width 52 height 16
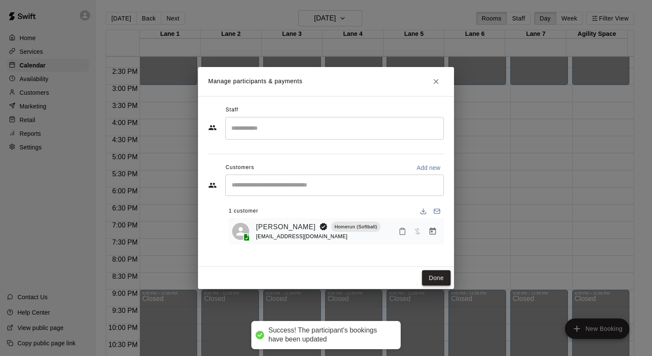
click at [431, 276] on button "Done" at bounding box center [436, 278] width 29 height 16
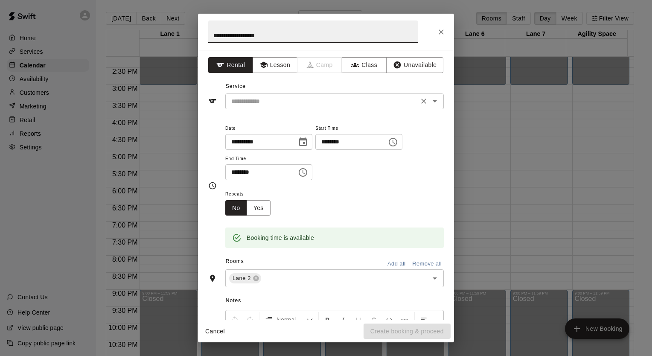
click at [233, 105] on input "text" at bounding box center [322, 101] width 188 height 11
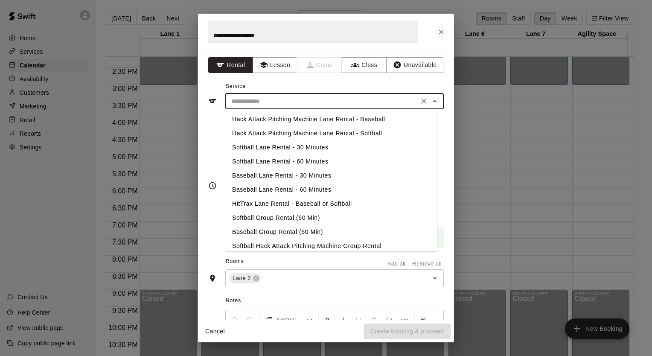
click at [244, 147] on li "Softball Lane Rental - 30 Minutes" at bounding box center [331, 147] width 212 height 14
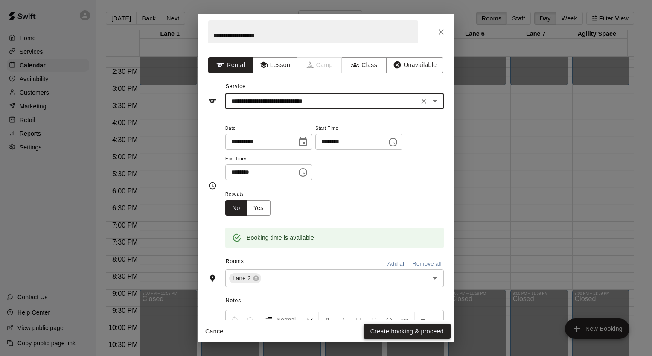
click at [396, 328] on button "Create booking & proceed" at bounding box center [407, 332] width 87 height 16
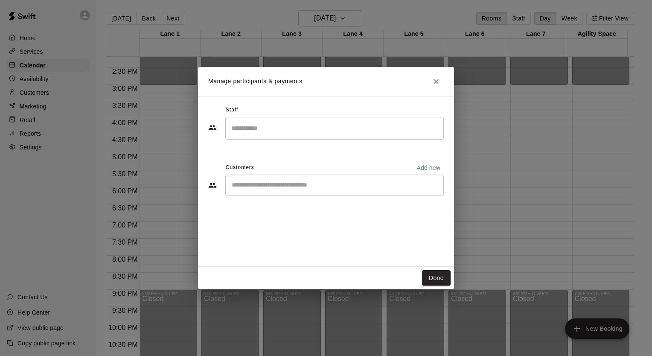
click at [283, 185] on input "Start typing to search customers..." at bounding box center [334, 185] width 211 height 9
click at [274, 184] on input "Start typing to search customers..." at bounding box center [334, 185] width 211 height 9
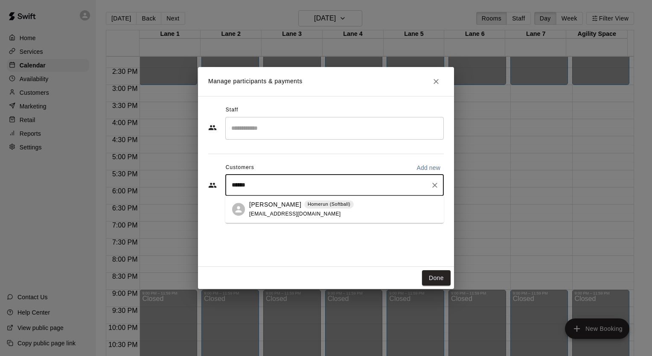
click at [280, 210] on div "[PERSON_NAME] Homerun (Softball) [EMAIL_ADDRESS][DOMAIN_NAME]" at bounding box center [301, 209] width 105 height 18
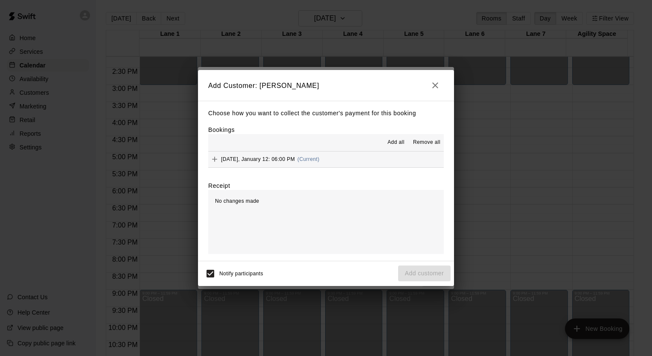
click at [267, 163] on div "[DATE], January 12: 06:00 PM (Current)" at bounding box center [263, 159] width 111 height 13
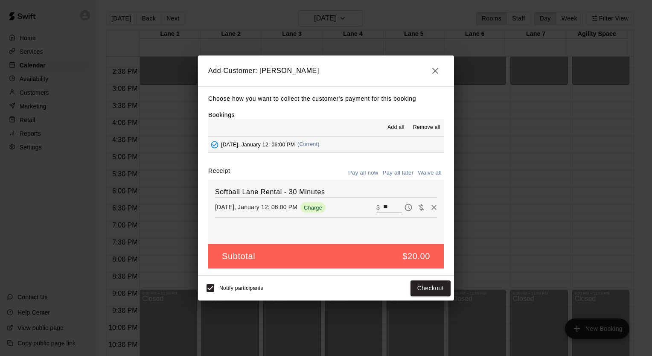
click at [409, 172] on button "Pay all later" at bounding box center [398, 172] width 35 height 13
click at [436, 291] on button "Add customer" at bounding box center [424, 288] width 52 height 16
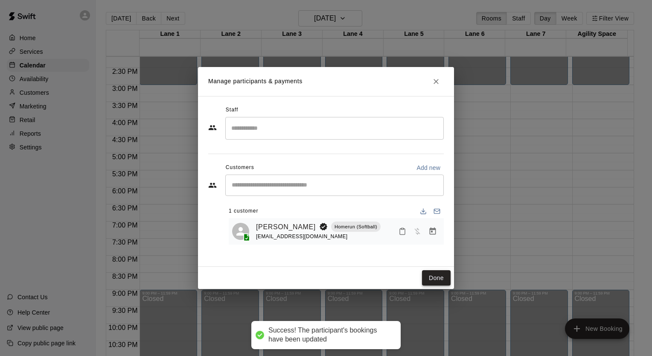
click at [431, 275] on button "Done" at bounding box center [436, 278] width 29 height 16
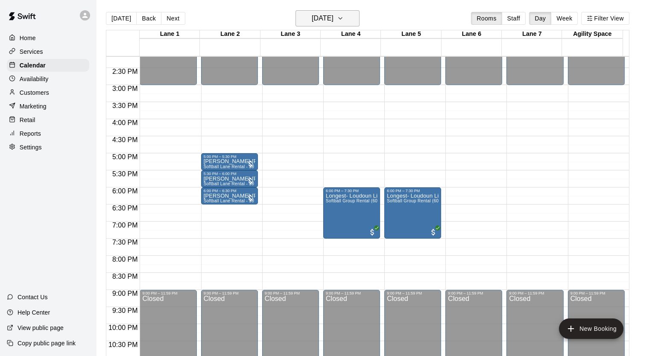
click at [344, 20] on icon "button" at bounding box center [340, 18] width 7 height 10
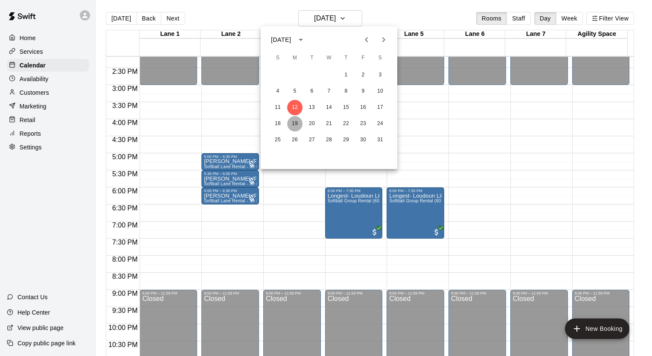
click at [293, 124] on button "19" at bounding box center [294, 123] width 15 height 15
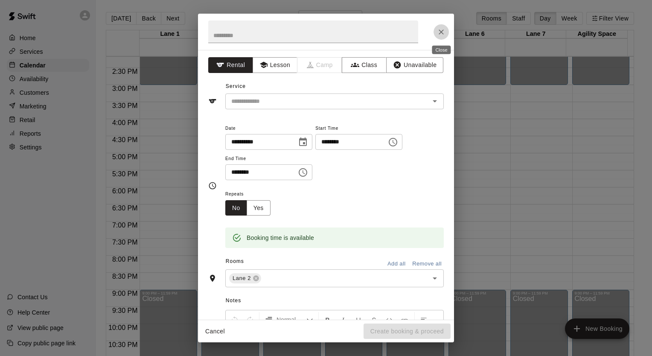
click at [437, 35] on icon "Close" at bounding box center [441, 32] width 9 height 9
click at [270, 107] on div "​" at bounding box center [334, 101] width 219 height 16
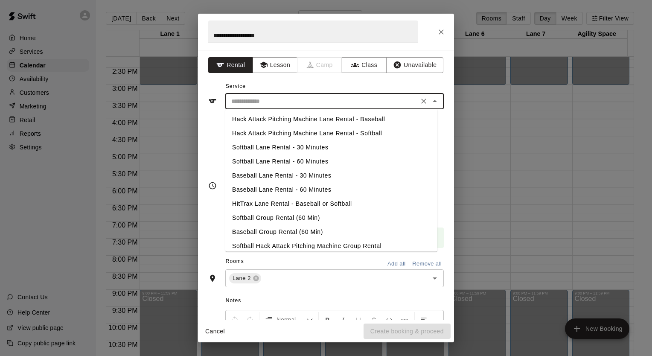
click at [271, 151] on li "Softball Lane Rental - 30 Minutes" at bounding box center [331, 147] width 212 height 14
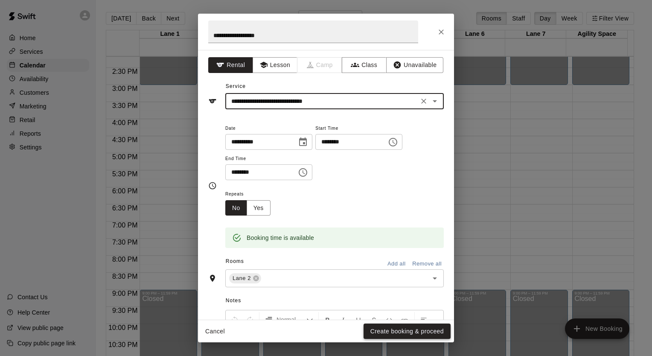
click at [417, 332] on button "Create booking & proceed" at bounding box center [407, 332] width 87 height 16
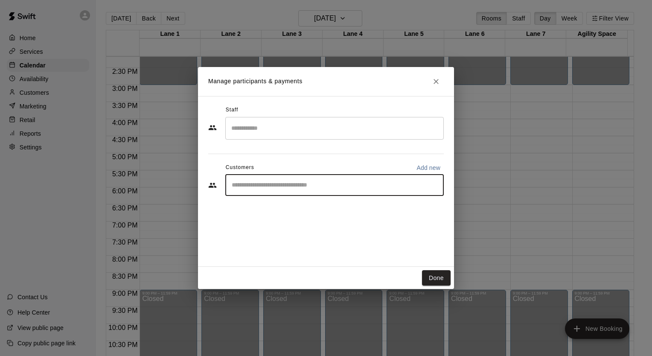
click at [305, 182] on input "Start typing to search customers..." at bounding box center [334, 185] width 211 height 9
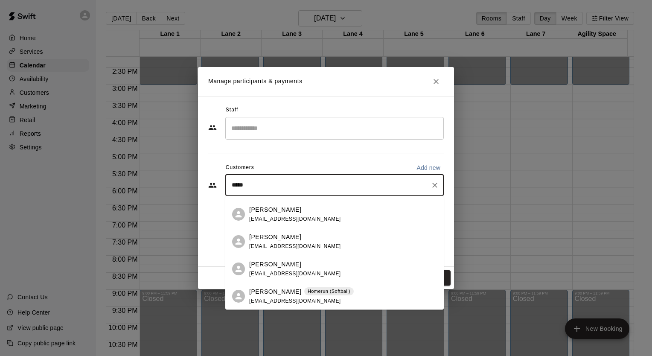
click at [292, 295] on p "[PERSON_NAME]" at bounding box center [275, 291] width 52 height 9
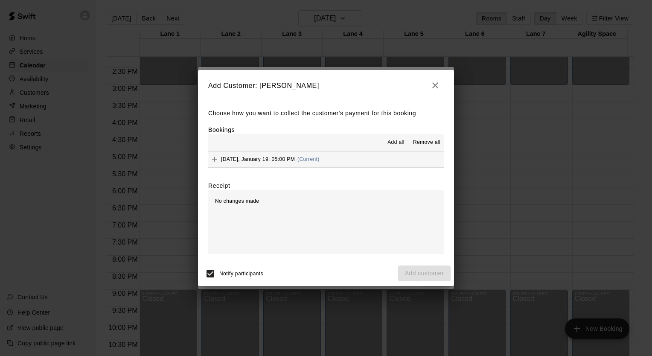
click at [277, 157] on span "[DATE], January 19: 05:00 PM" at bounding box center [258, 159] width 74 height 6
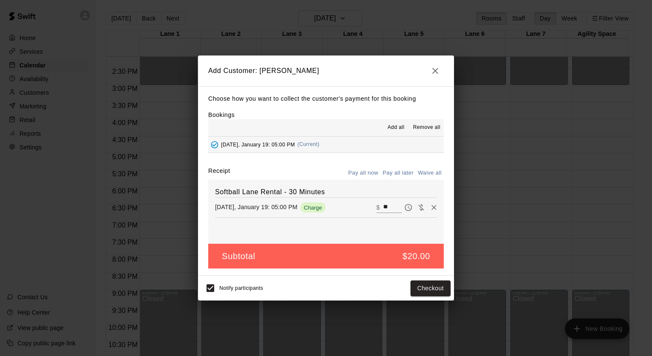
click at [398, 175] on button "Pay all later" at bounding box center [398, 172] width 35 height 13
click at [423, 289] on button "Add customer" at bounding box center [424, 288] width 52 height 16
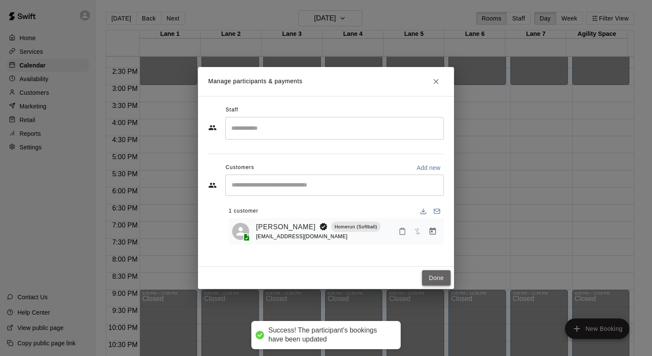
click at [432, 275] on button "Done" at bounding box center [436, 278] width 29 height 16
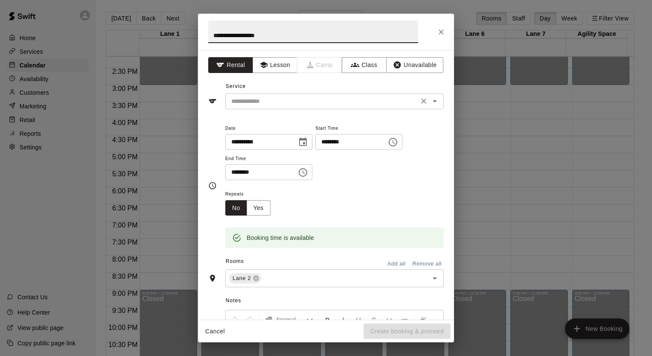
click at [266, 104] on input "text" at bounding box center [322, 101] width 188 height 11
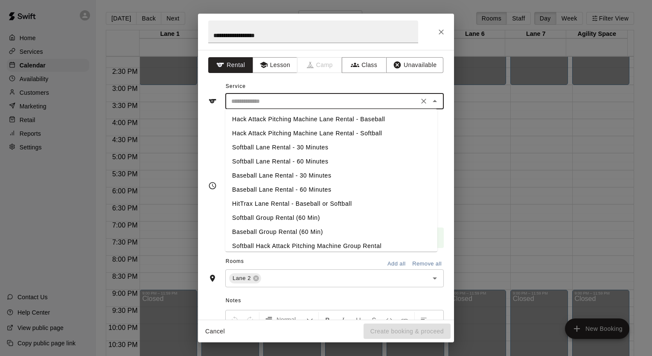
click at [273, 146] on li "Softball Lane Rental - 30 Minutes" at bounding box center [331, 147] width 212 height 14
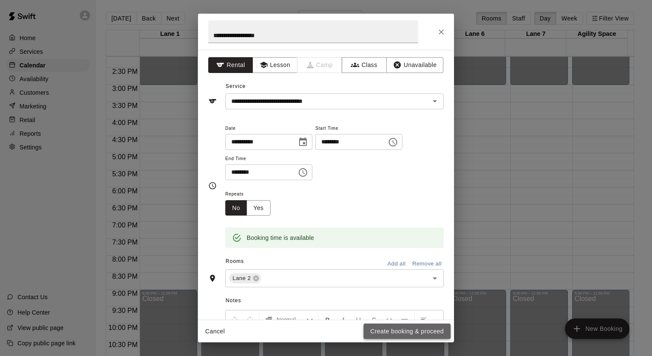
click at [408, 333] on button "Create booking & proceed" at bounding box center [407, 332] width 87 height 16
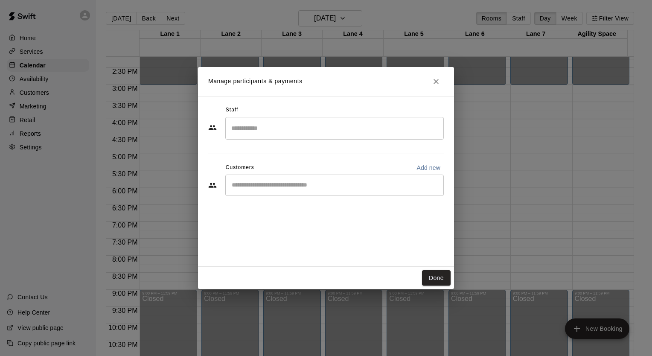
click at [296, 187] on input "Start typing to search customers..." at bounding box center [334, 185] width 211 height 9
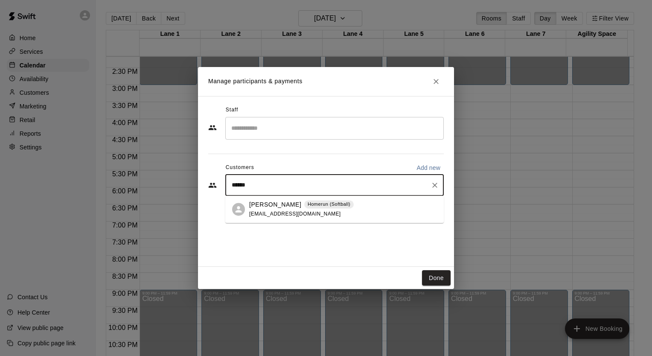
click at [285, 213] on span "[EMAIL_ADDRESS][DOMAIN_NAME]" at bounding box center [295, 214] width 92 height 6
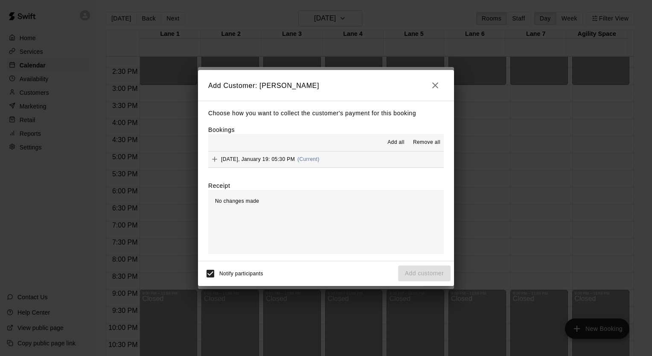
click at [291, 159] on span "[DATE], January 19: 05:30 PM" at bounding box center [258, 159] width 74 height 6
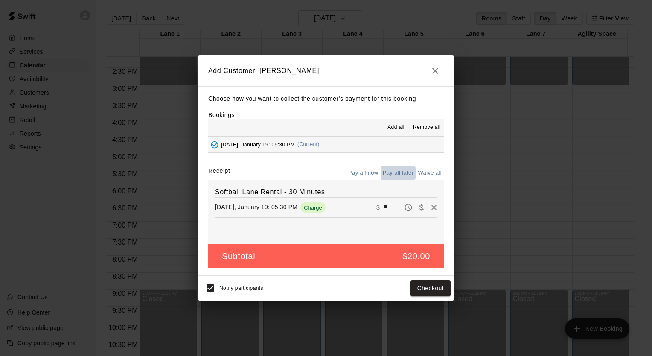
click at [404, 175] on button "Pay all later" at bounding box center [398, 172] width 35 height 13
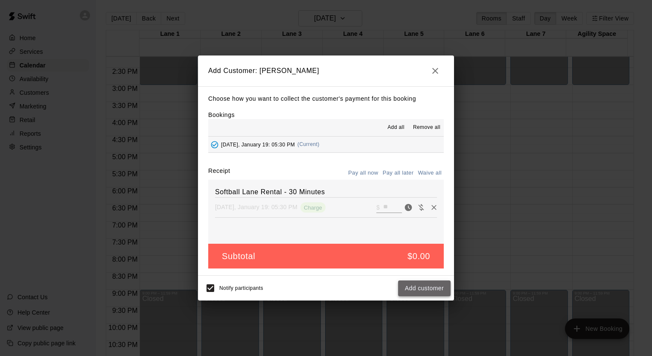
click at [414, 283] on button "Add customer" at bounding box center [424, 288] width 52 height 16
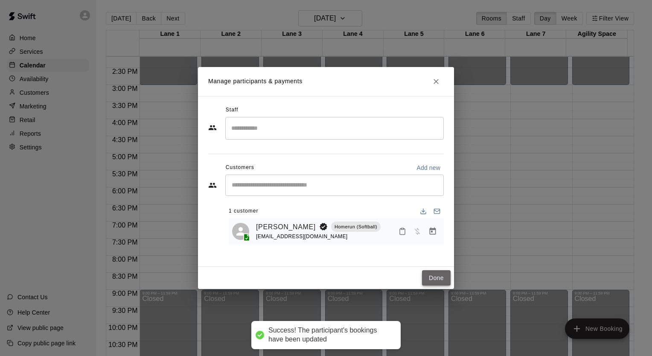
click at [439, 274] on button "Done" at bounding box center [436, 278] width 29 height 16
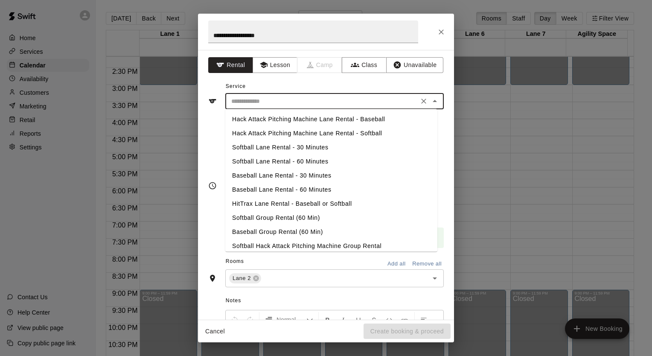
click at [297, 102] on input "text" at bounding box center [322, 101] width 188 height 11
click at [300, 149] on li "Softball Lane Rental - 30 Minutes" at bounding box center [331, 147] width 212 height 14
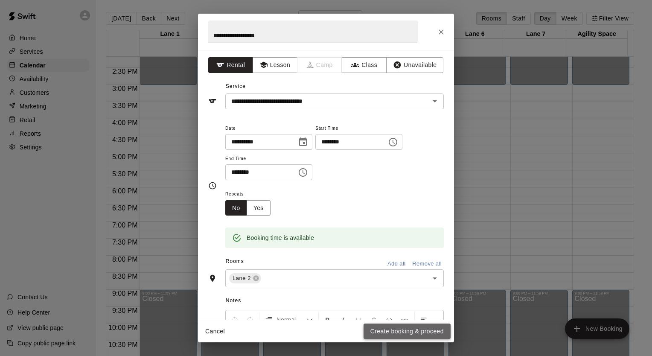
click at [426, 332] on button "Create booking & proceed" at bounding box center [407, 332] width 87 height 16
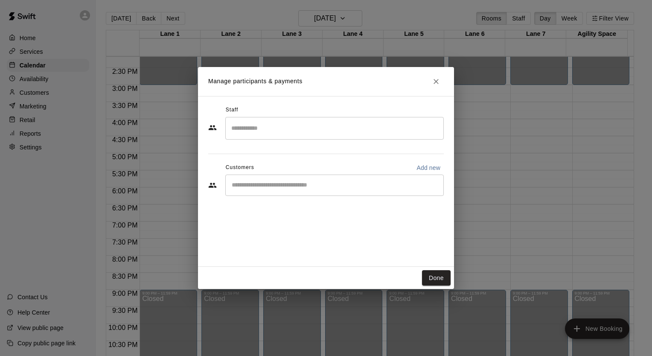
click at [359, 187] on input "Start typing to search customers..." at bounding box center [334, 185] width 211 height 9
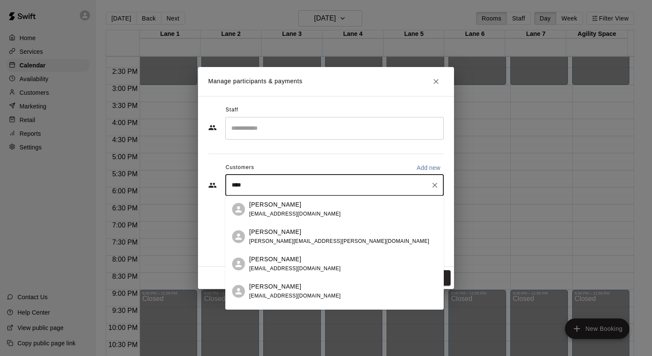
scroll to position [213, 0]
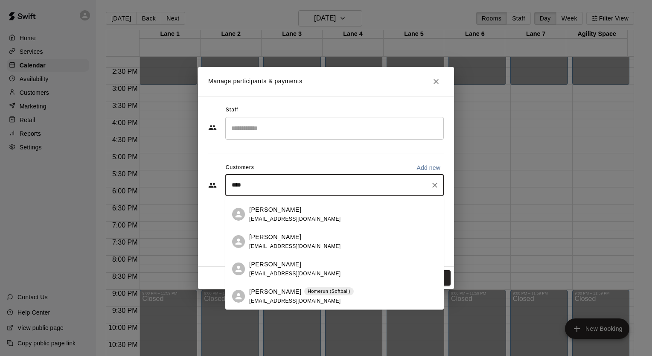
click at [286, 297] on div "[PERSON_NAME] Homerun (Softball) [EMAIL_ADDRESS][DOMAIN_NAME]" at bounding box center [301, 296] width 105 height 18
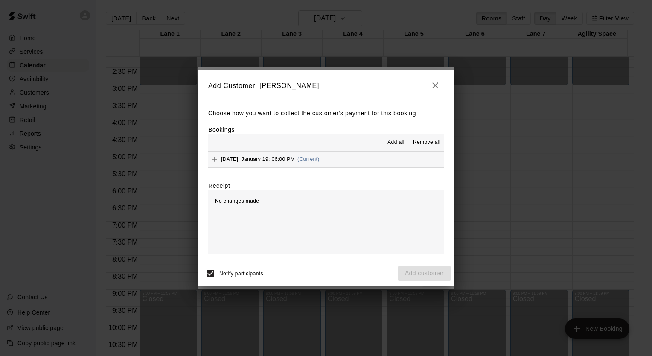
click at [288, 160] on span "[DATE], January 19: 06:00 PM" at bounding box center [258, 159] width 74 height 6
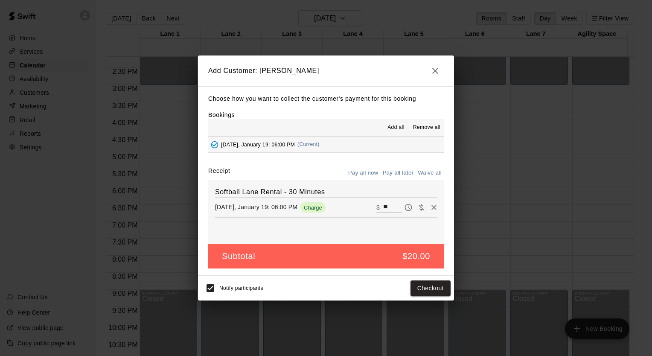
click at [401, 171] on button "Pay all later" at bounding box center [398, 172] width 35 height 13
click at [416, 293] on button "Add customer" at bounding box center [424, 288] width 52 height 16
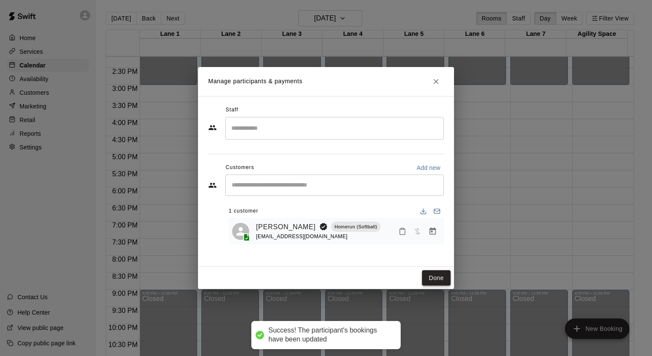
click at [444, 276] on button "Done" at bounding box center [436, 278] width 29 height 16
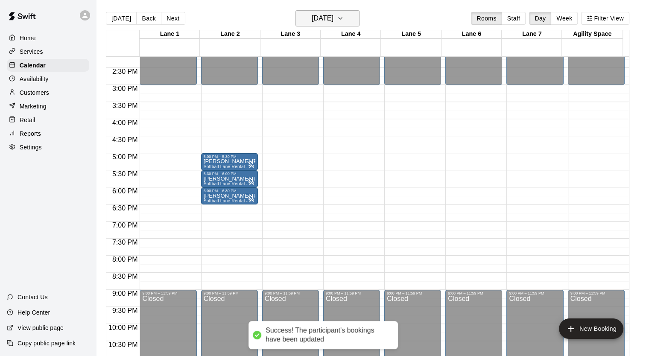
click at [344, 15] on icon "button" at bounding box center [340, 18] width 7 height 10
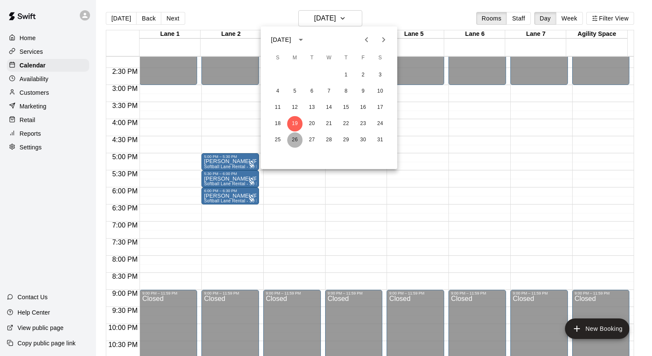
click at [293, 140] on button "26" at bounding box center [294, 139] width 15 height 15
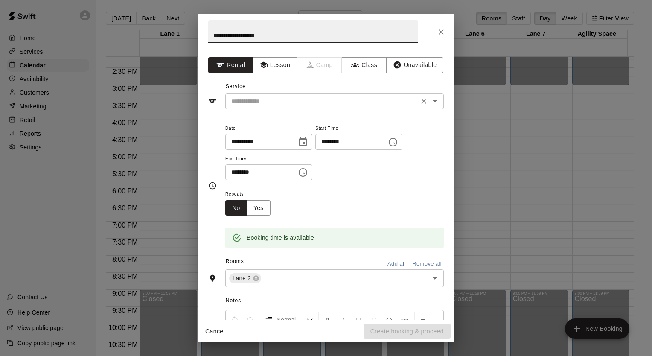
click at [254, 102] on input "text" at bounding box center [322, 101] width 188 height 11
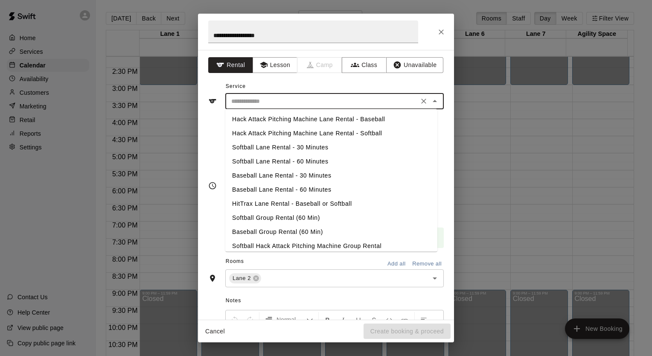
click at [261, 150] on li "Softball Lane Rental - 30 Minutes" at bounding box center [331, 147] width 212 height 14
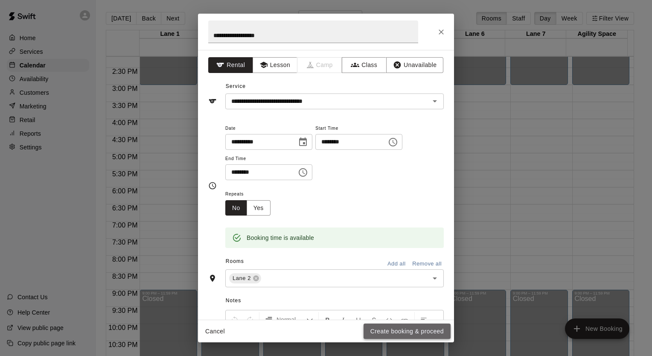
click at [414, 336] on button "Create booking & proceed" at bounding box center [407, 332] width 87 height 16
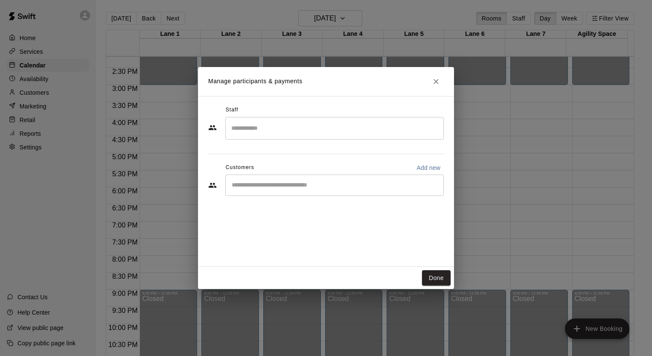
click at [289, 191] on div "​" at bounding box center [334, 185] width 219 height 21
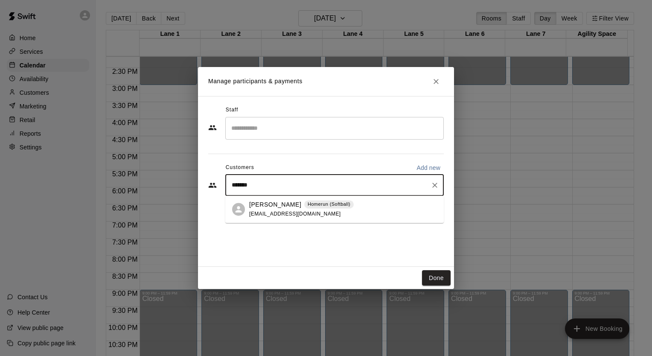
click at [290, 211] on span "[EMAIL_ADDRESS][DOMAIN_NAME]" at bounding box center [295, 214] width 92 height 6
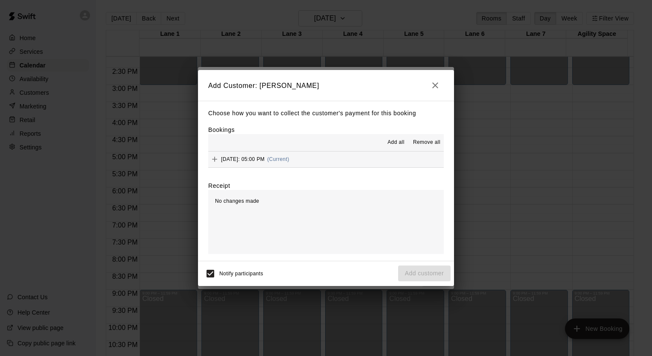
click at [262, 160] on span "[DATE]: 05:00 PM" at bounding box center [243, 159] width 44 height 6
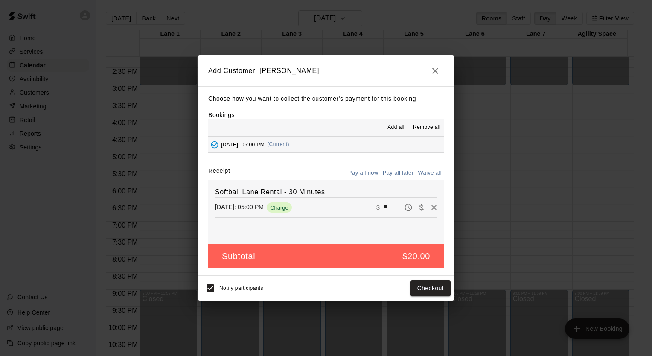
click at [403, 171] on button "Pay all later" at bounding box center [398, 172] width 35 height 13
click at [412, 286] on button "Add customer" at bounding box center [424, 288] width 52 height 16
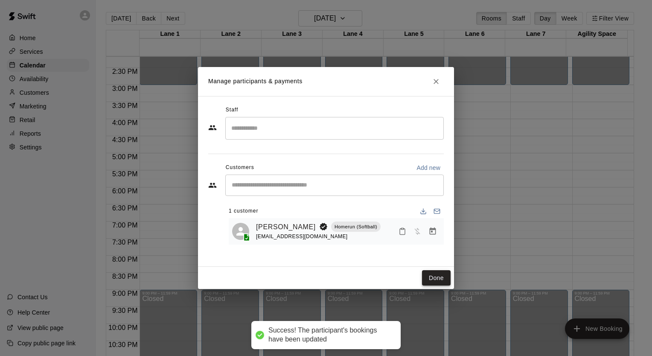
click at [436, 279] on button "Done" at bounding box center [436, 278] width 29 height 16
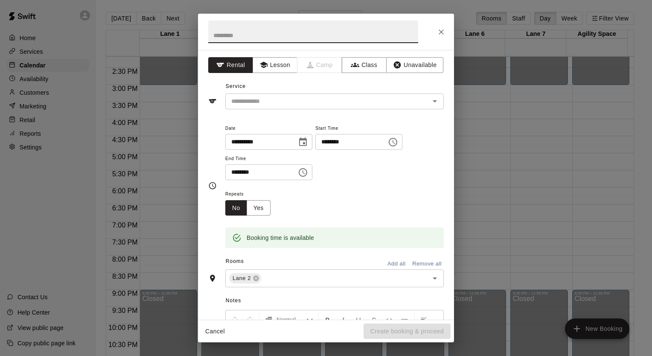
click at [287, 28] on input "text" at bounding box center [313, 31] width 210 height 23
click at [277, 93] on div "​" at bounding box center [334, 101] width 219 height 16
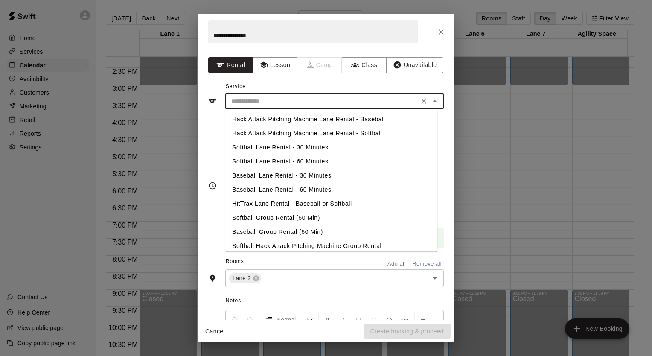
click at [285, 144] on li "Softball Lane Rental - 30 Minutes" at bounding box center [331, 147] width 212 height 14
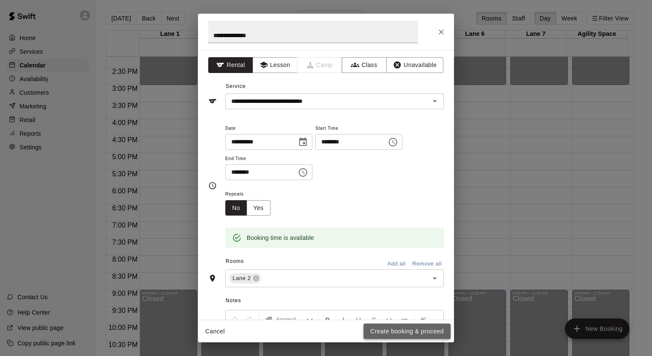
click at [400, 334] on button "Create booking & proceed" at bounding box center [407, 332] width 87 height 16
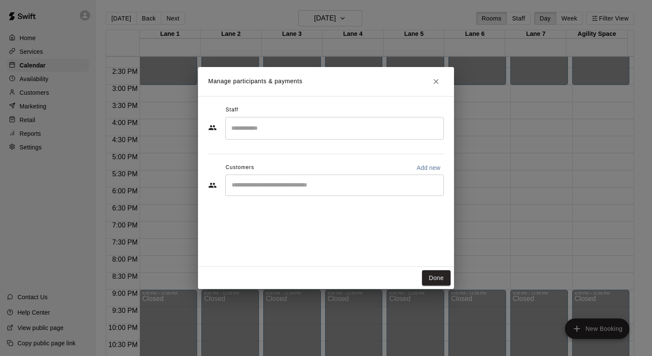
click at [256, 184] on input "Start typing to search customers..." at bounding box center [334, 185] width 211 height 9
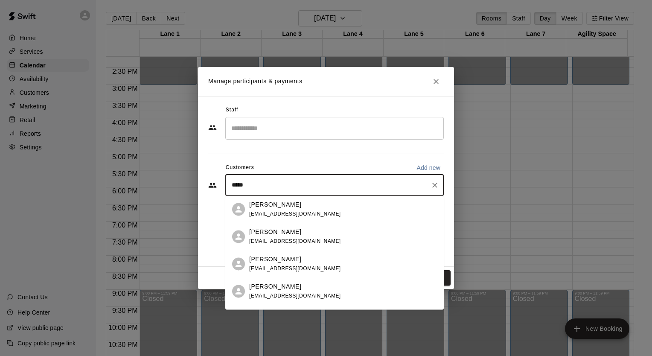
scroll to position [22, 0]
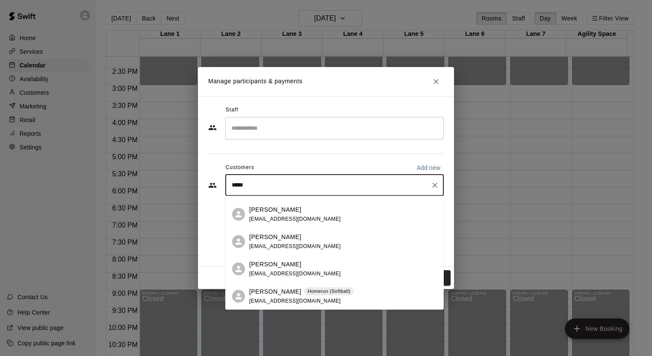
click at [282, 294] on p "[PERSON_NAME]" at bounding box center [275, 291] width 52 height 9
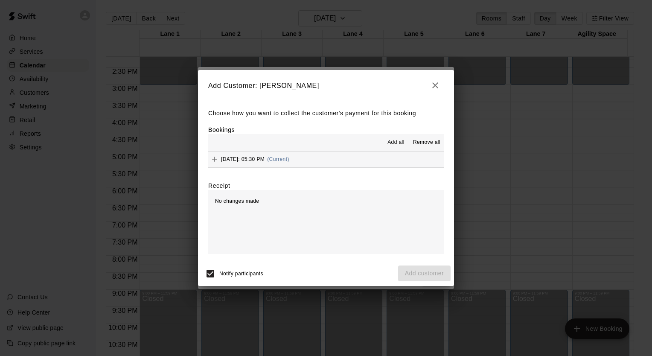
click at [265, 157] on span "[DATE]: 05:30 PM" at bounding box center [243, 159] width 44 height 6
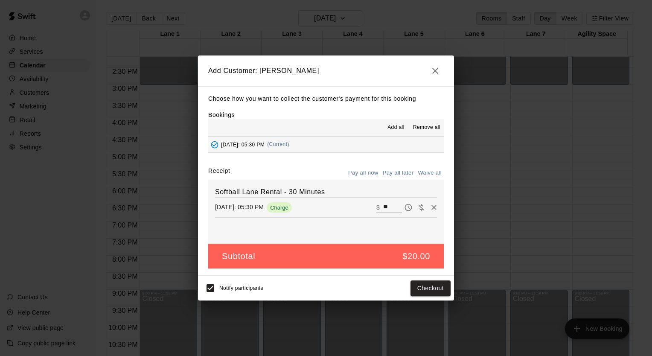
click at [398, 168] on button "Pay all later" at bounding box center [398, 172] width 35 height 13
click at [436, 293] on button "Add customer" at bounding box center [424, 288] width 52 height 16
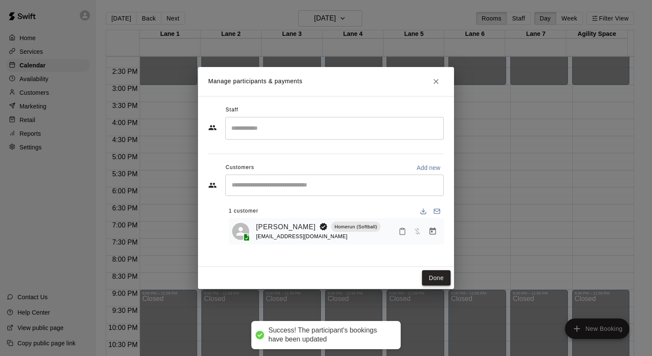
click at [437, 277] on button "Done" at bounding box center [436, 278] width 29 height 16
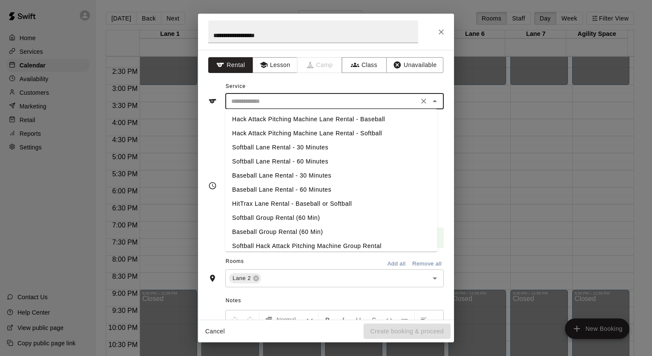
click at [247, 103] on input "text" at bounding box center [322, 101] width 188 height 11
click at [255, 144] on li "Softball Lane Rental - 30 Minutes" at bounding box center [331, 147] width 212 height 14
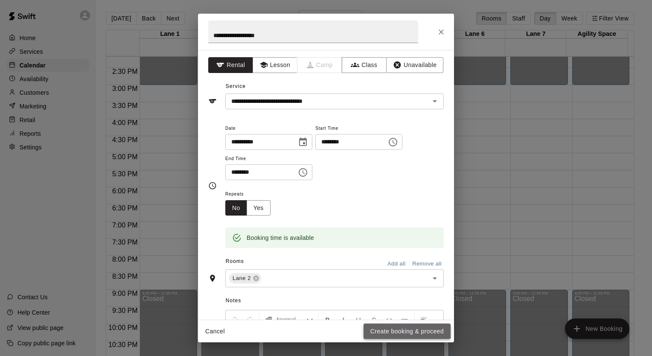
click at [392, 329] on button "Create booking & proceed" at bounding box center [407, 332] width 87 height 16
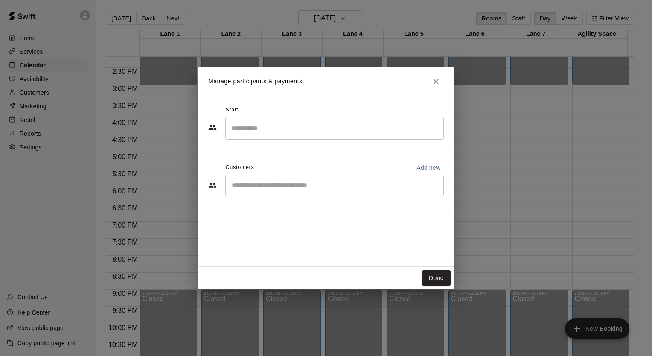
click at [297, 185] on input "Start typing to search customers..." at bounding box center [334, 185] width 211 height 9
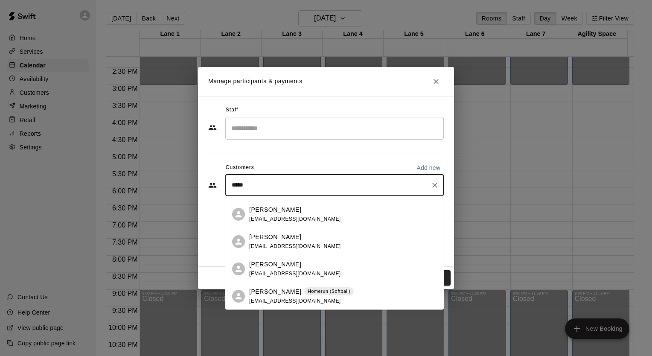
click at [288, 300] on span "[EMAIL_ADDRESS][DOMAIN_NAME]" at bounding box center [295, 301] width 92 height 6
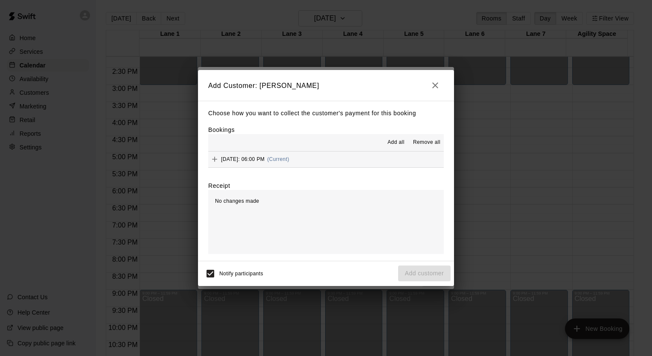
click at [234, 162] on span "[DATE]: 06:00 PM" at bounding box center [243, 159] width 44 height 6
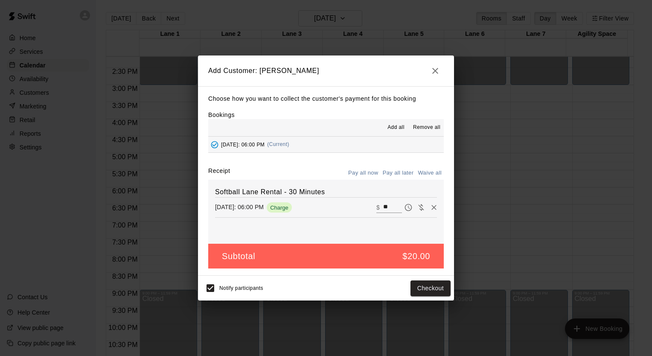
click at [403, 176] on button "Pay all later" at bounding box center [398, 172] width 35 height 13
click at [437, 295] on button "Add customer" at bounding box center [424, 288] width 52 height 16
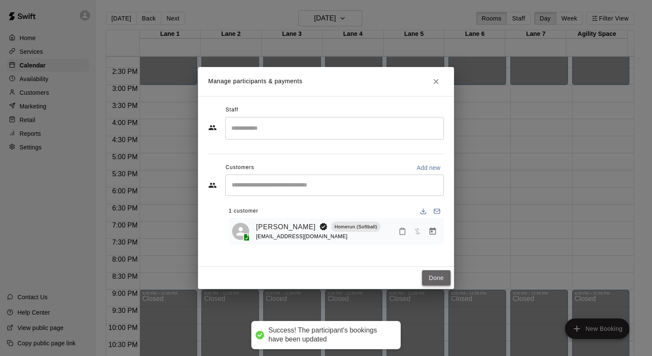
click at [422, 275] on button "Done" at bounding box center [436, 278] width 29 height 16
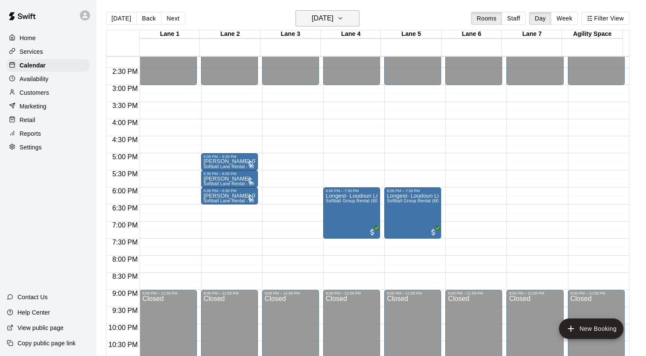
click at [344, 15] on icon "button" at bounding box center [340, 18] width 7 height 10
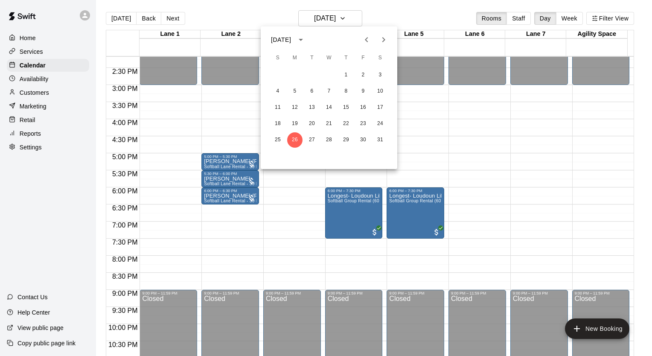
click at [385, 41] on icon "Next month" at bounding box center [384, 40] width 10 height 10
click at [297, 75] on button "2" at bounding box center [294, 74] width 15 height 15
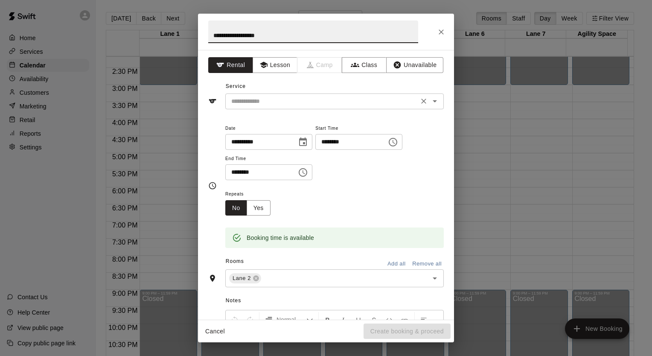
click at [265, 102] on input "text" at bounding box center [322, 101] width 188 height 11
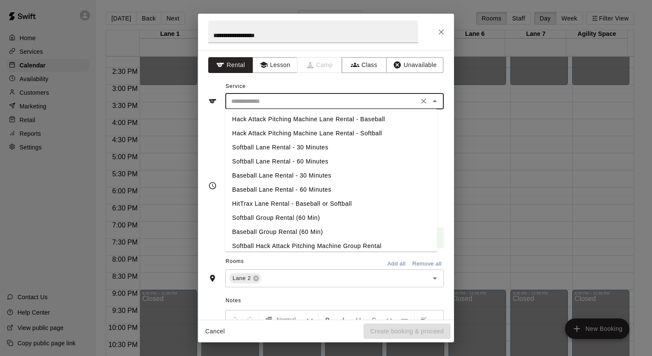
click at [271, 150] on li "Softball Lane Rental - 30 Minutes" at bounding box center [331, 147] width 212 height 14
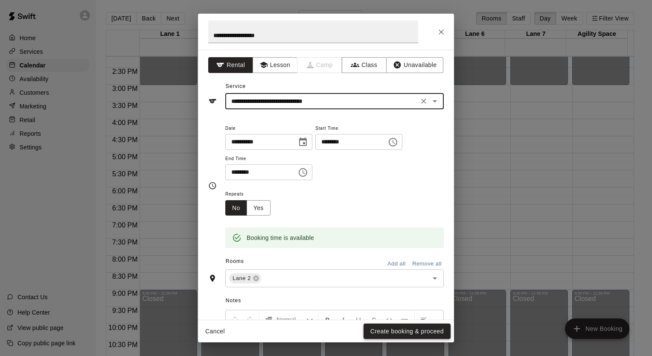
click at [418, 332] on button "Create booking & proceed" at bounding box center [407, 332] width 87 height 16
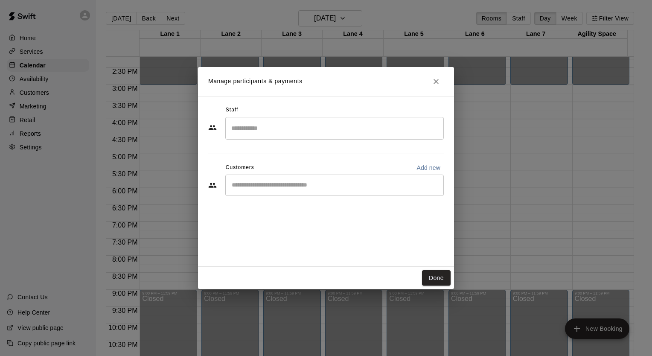
click at [242, 185] on input "Start typing to search customers..." at bounding box center [334, 185] width 211 height 9
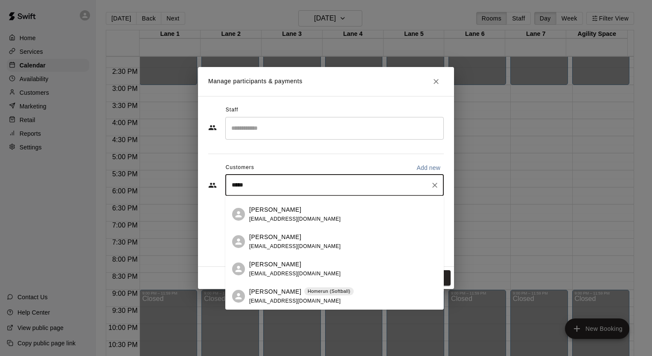
click at [271, 296] on div "[PERSON_NAME] Homerun (Softball) [EMAIL_ADDRESS][DOMAIN_NAME]" at bounding box center [301, 296] width 105 height 18
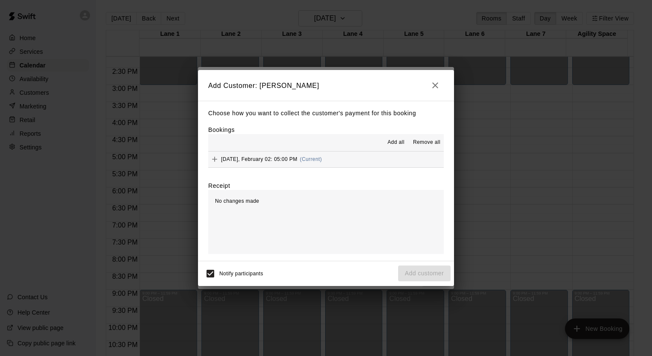
click at [259, 165] on div "[DATE], February 02: 05:00 PM (Current)" at bounding box center [265, 159] width 114 height 13
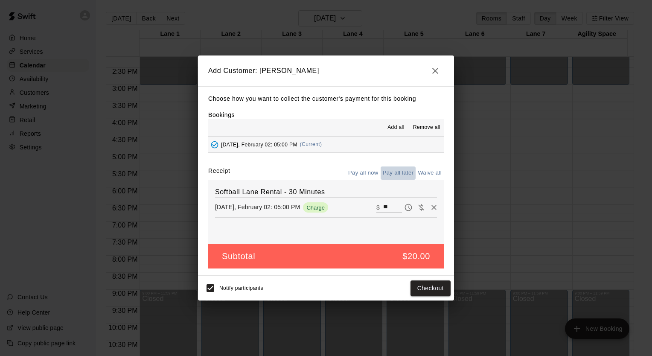
click at [396, 172] on button "Pay all later" at bounding box center [398, 172] width 35 height 13
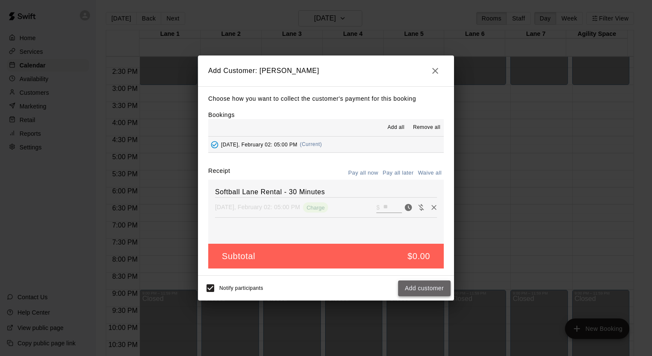
click at [437, 295] on button "Add customer" at bounding box center [424, 288] width 52 height 16
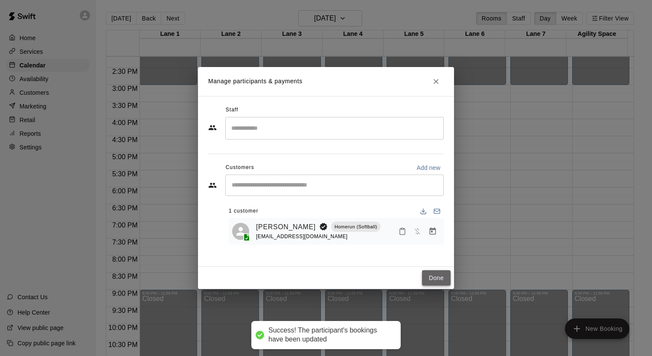
click at [434, 271] on button "Done" at bounding box center [436, 278] width 29 height 16
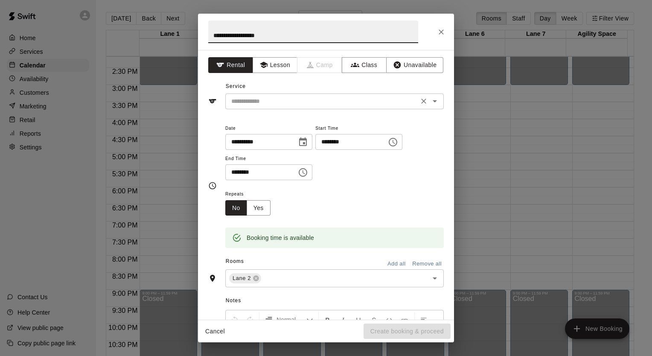
click at [259, 99] on input "text" at bounding box center [322, 101] width 188 height 11
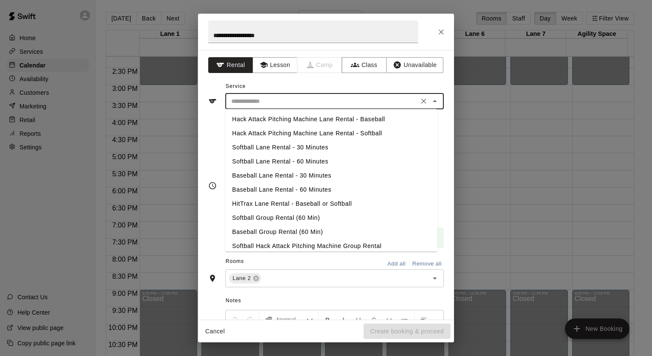
click at [265, 146] on li "Softball Lane Rental - 30 Minutes" at bounding box center [331, 147] width 212 height 14
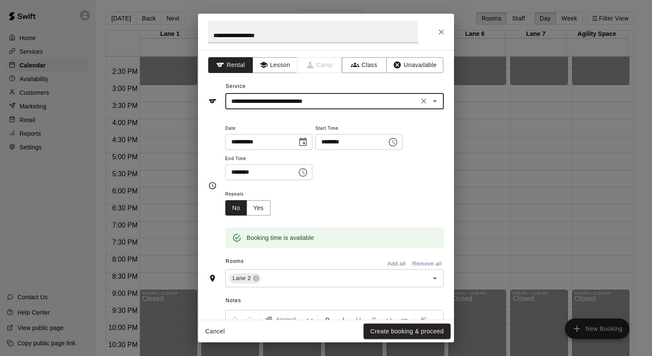
click at [401, 332] on button "Create booking & proceed" at bounding box center [407, 332] width 87 height 16
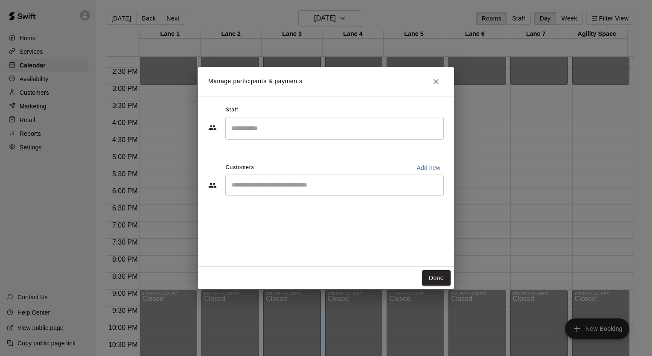
click at [245, 185] on input "Start typing to search customers..." at bounding box center [334, 185] width 211 height 9
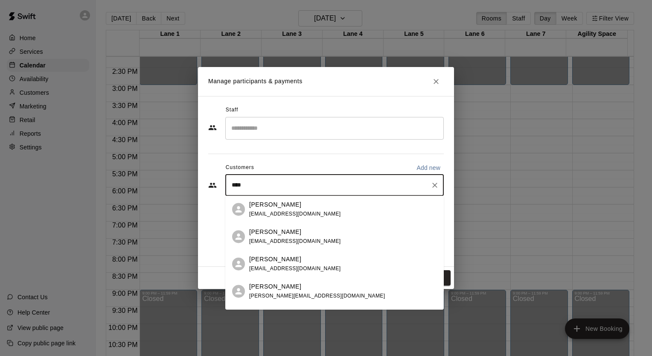
scroll to position [104, 0]
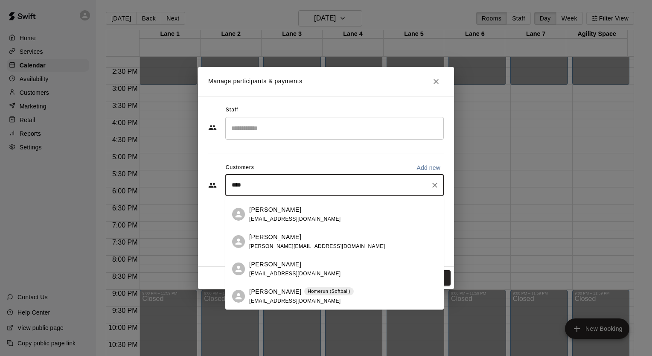
click at [274, 300] on span "[EMAIL_ADDRESS][DOMAIN_NAME]" at bounding box center [295, 301] width 92 height 6
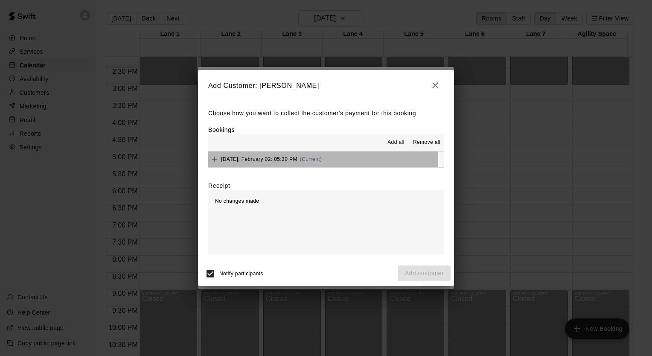
click at [269, 160] on span "[DATE], February 02: 05:30 PM" at bounding box center [259, 159] width 76 height 6
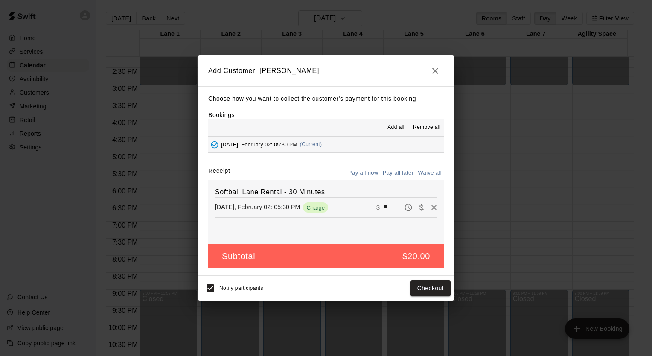
click at [401, 176] on button "Pay all later" at bounding box center [398, 172] width 35 height 13
click at [432, 291] on button "Add customer" at bounding box center [424, 288] width 52 height 16
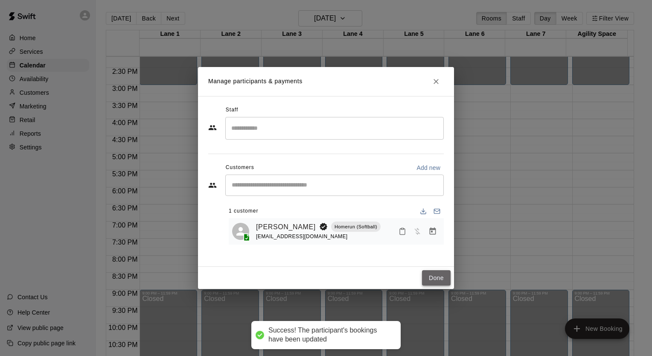
click at [430, 275] on button "Done" at bounding box center [436, 278] width 29 height 16
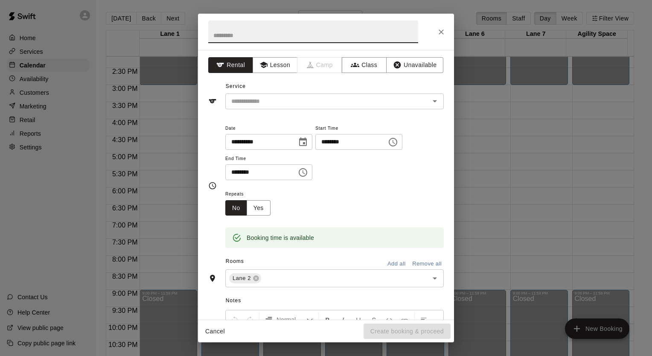
click at [252, 28] on input "text" at bounding box center [313, 31] width 210 height 23
click at [268, 110] on div "**********" at bounding box center [326, 185] width 256 height 270
click at [267, 101] on input "text" at bounding box center [322, 101] width 188 height 11
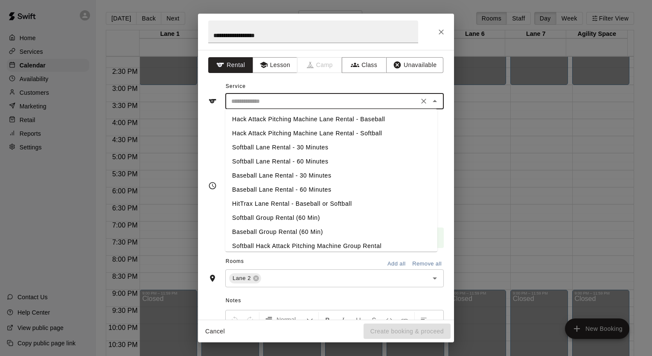
click at [273, 147] on li "Softball Lane Rental - 30 Minutes" at bounding box center [331, 147] width 212 height 14
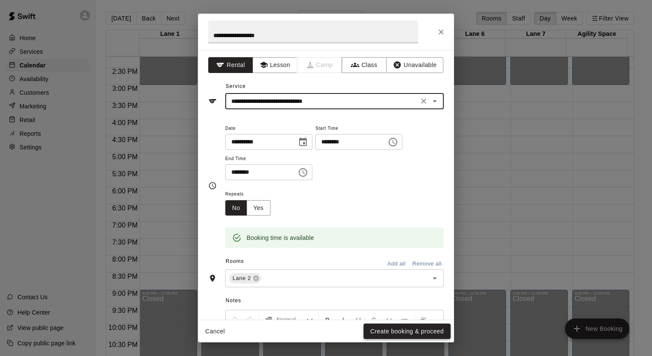
click at [400, 331] on button "Create booking & proceed" at bounding box center [407, 332] width 87 height 16
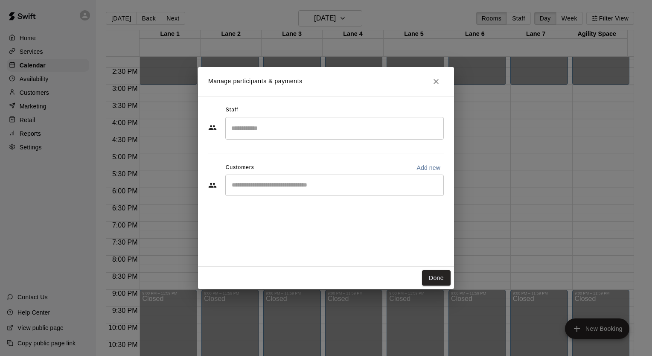
click at [309, 188] on input "Start typing to search customers..." at bounding box center [334, 185] width 211 height 9
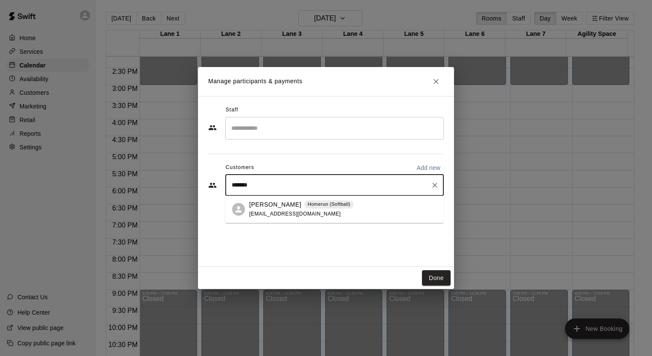
click at [289, 207] on p "[PERSON_NAME]" at bounding box center [275, 204] width 52 height 9
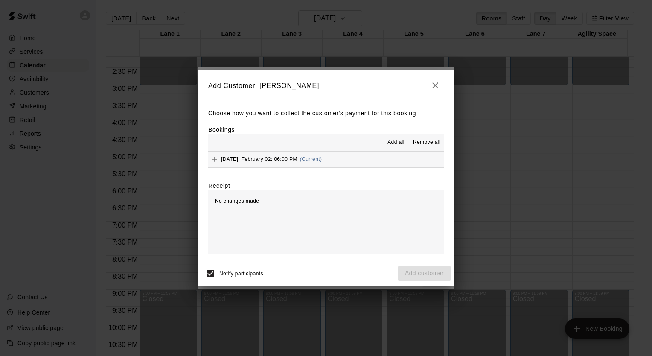
click at [275, 160] on span "[DATE], February 02: 06:00 PM" at bounding box center [259, 159] width 76 height 6
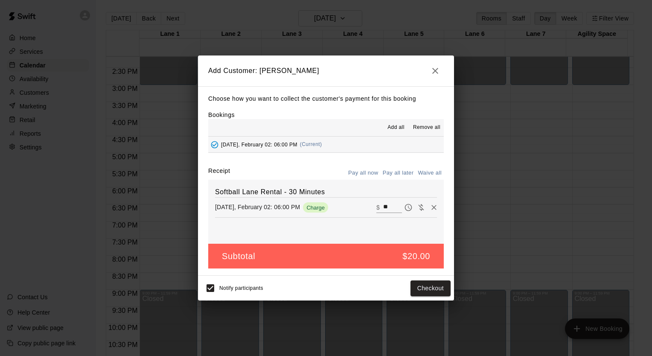
click at [400, 173] on button "Pay all later" at bounding box center [398, 172] width 35 height 13
click at [411, 286] on button "Add customer" at bounding box center [424, 288] width 52 height 16
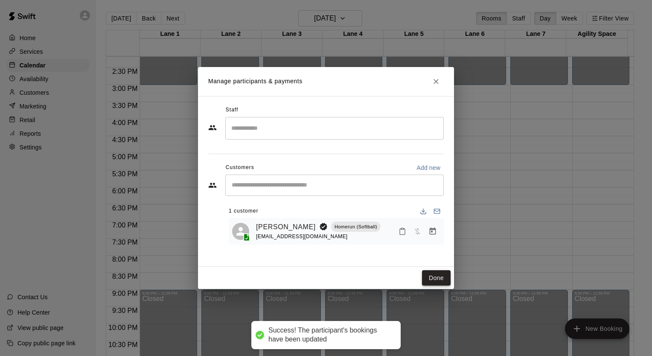
click at [442, 277] on button "Done" at bounding box center [436, 278] width 29 height 16
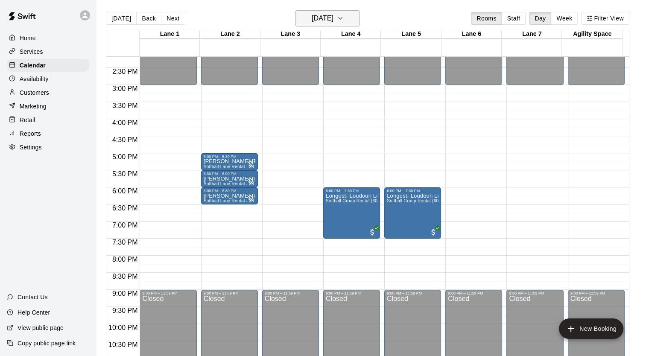
click at [344, 19] on icon "button" at bounding box center [340, 18] width 7 height 10
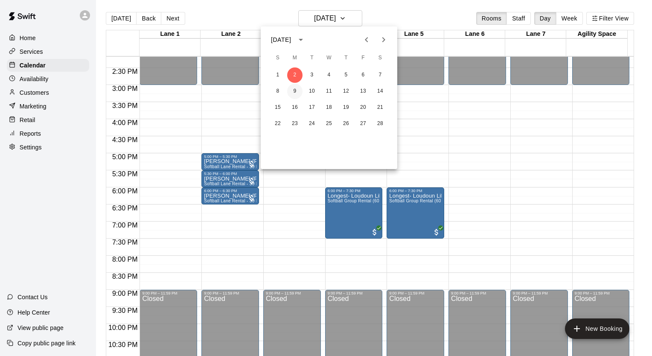
click at [295, 90] on button "9" at bounding box center [294, 91] width 15 height 15
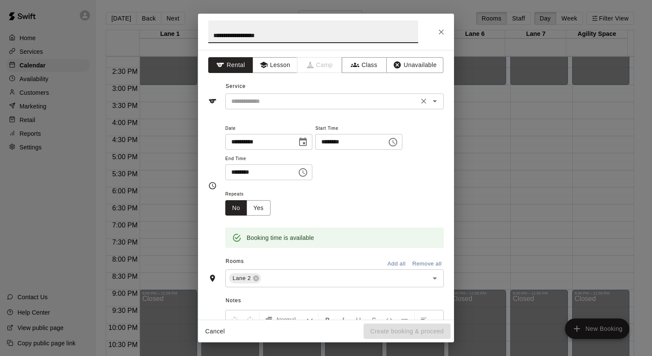
click at [280, 100] on input "text" at bounding box center [322, 101] width 188 height 11
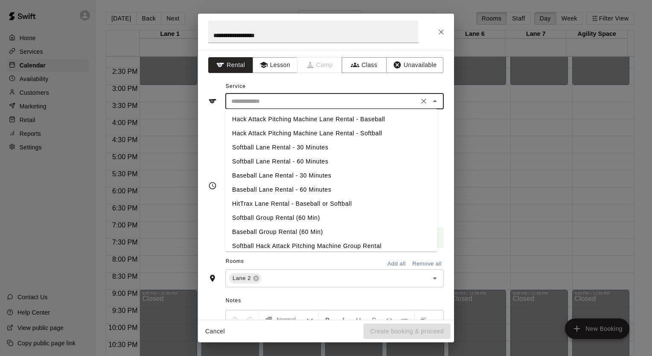
click at [288, 149] on li "Softball Lane Rental - 30 Minutes" at bounding box center [331, 147] width 212 height 14
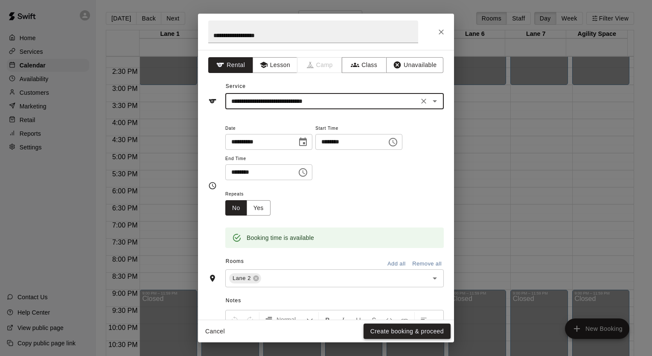
click at [387, 328] on button "Create booking & proceed" at bounding box center [407, 332] width 87 height 16
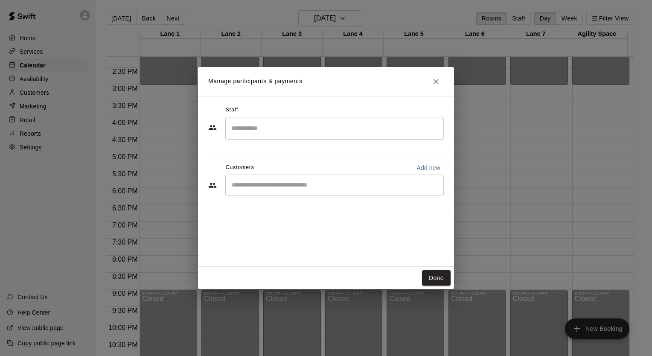
click at [304, 184] on input "Start typing to search customers..." at bounding box center [334, 185] width 211 height 9
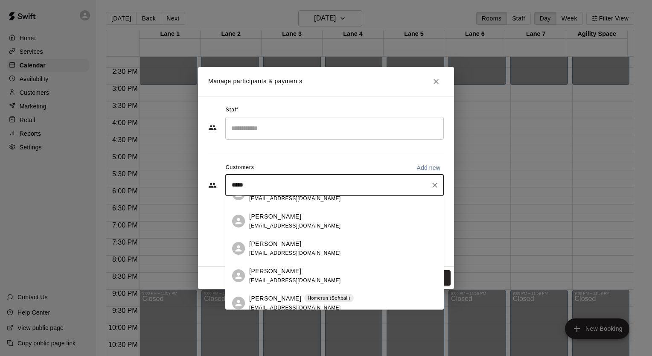
scroll to position [22, 0]
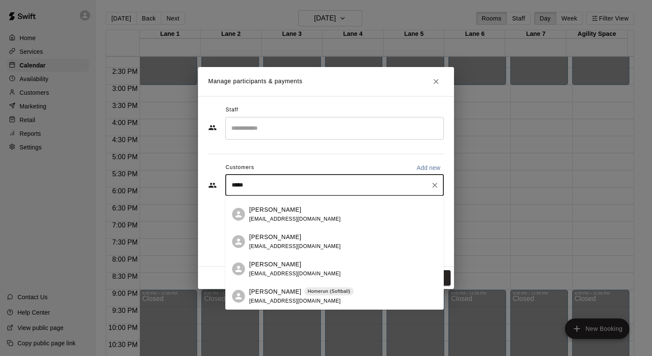
click at [260, 298] on span "[EMAIL_ADDRESS][DOMAIN_NAME]" at bounding box center [295, 301] width 92 height 6
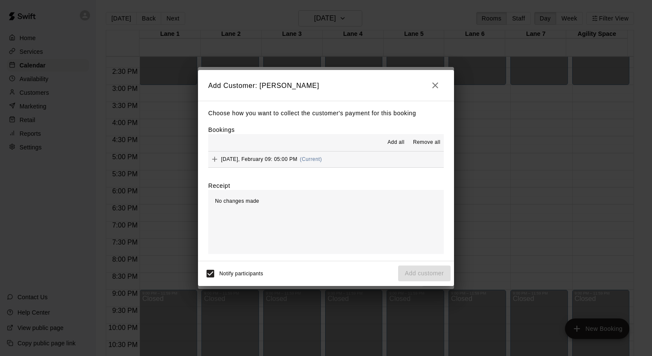
click at [282, 157] on span "[DATE], February 09: 05:00 PM" at bounding box center [259, 159] width 76 height 6
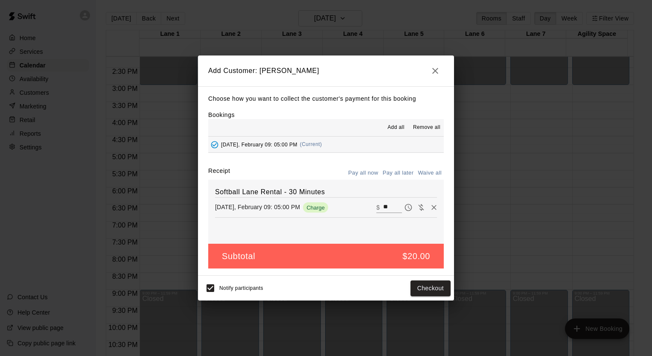
click at [398, 173] on button "Pay all later" at bounding box center [398, 172] width 35 height 13
click at [426, 293] on button "Add customer" at bounding box center [424, 288] width 52 height 16
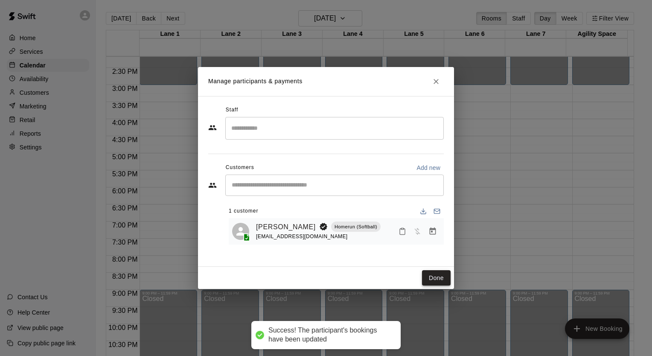
click at [446, 280] on button "Done" at bounding box center [436, 278] width 29 height 16
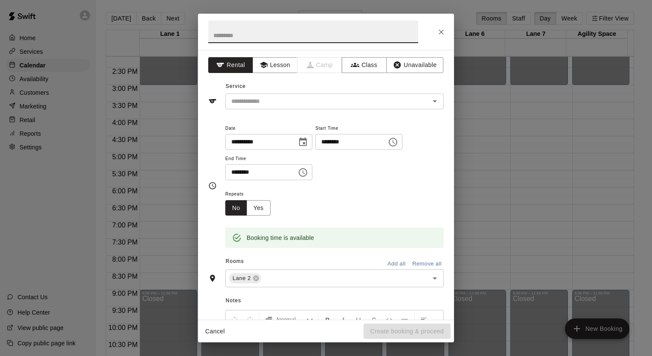
click at [271, 30] on input "text" at bounding box center [313, 31] width 210 height 23
click at [265, 109] on div "**********" at bounding box center [326, 185] width 256 height 270
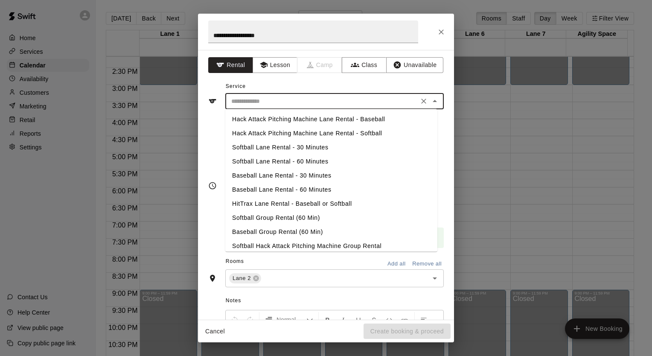
click at [266, 104] on input "text" at bounding box center [322, 101] width 188 height 11
click at [269, 146] on li "Softball Lane Rental - 30 Minutes" at bounding box center [331, 147] width 212 height 14
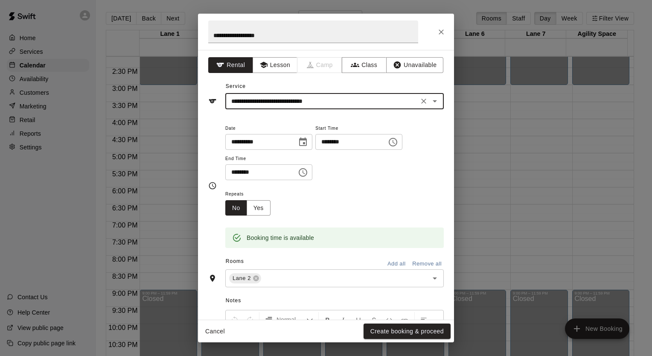
click at [381, 327] on button "Create booking & proceed" at bounding box center [407, 332] width 87 height 16
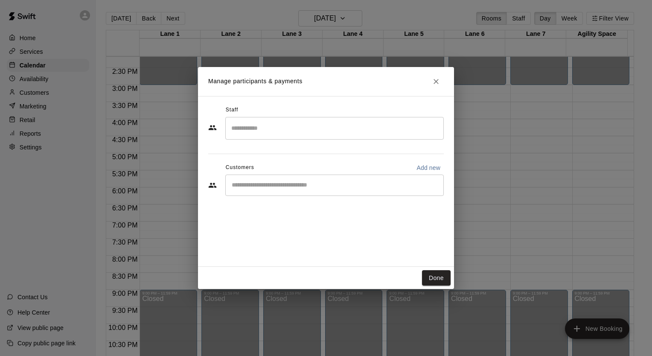
click at [278, 187] on input "Start typing to search customers..." at bounding box center [334, 185] width 211 height 9
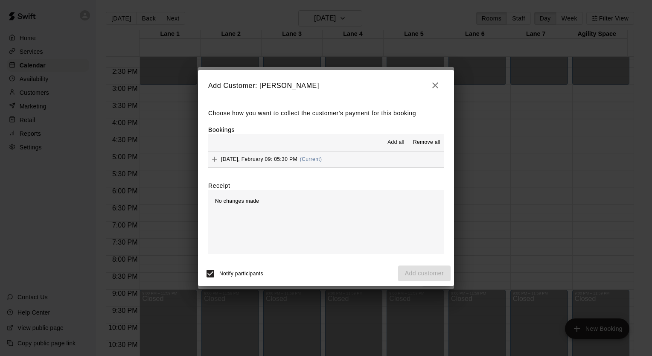
click at [268, 163] on div "[DATE], February 09: 05:30 PM (Current)" at bounding box center [265, 159] width 114 height 13
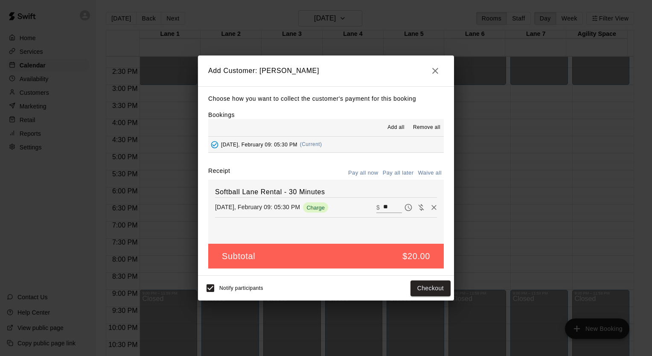
click at [396, 175] on button "Pay all later" at bounding box center [398, 172] width 35 height 13
click at [413, 283] on button "Add customer" at bounding box center [424, 288] width 52 height 16
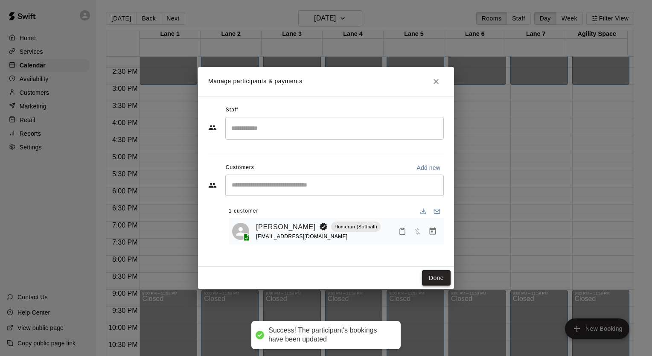
click at [430, 277] on button "Done" at bounding box center [436, 278] width 29 height 16
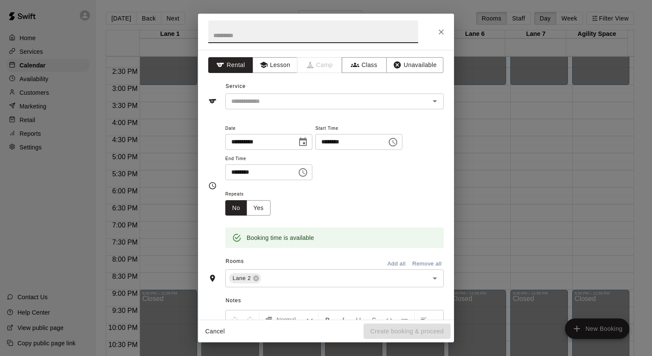
click at [273, 33] on input "text" at bounding box center [313, 31] width 210 height 23
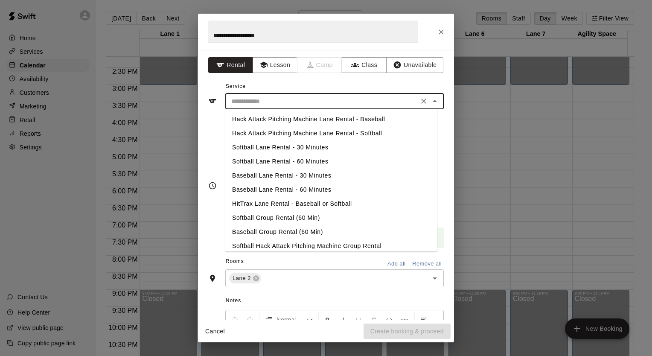
click at [249, 96] on input "text" at bounding box center [322, 101] width 188 height 11
click at [268, 145] on li "Softball Lane Rental - 30 Minutes" at bounding box center [331, 147] width 212 height 14
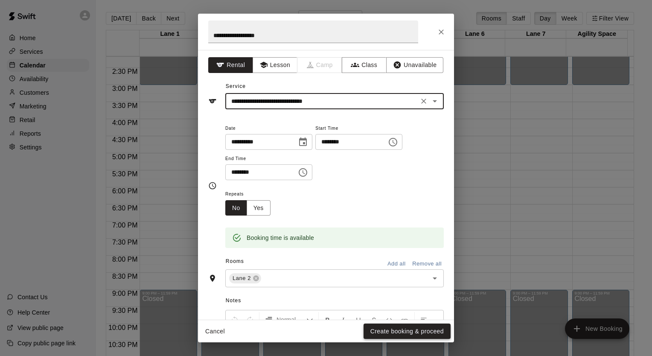
click at [427, 328] on button "Create booking & proceed" at bounding box center [407, 332] width 87 height 16
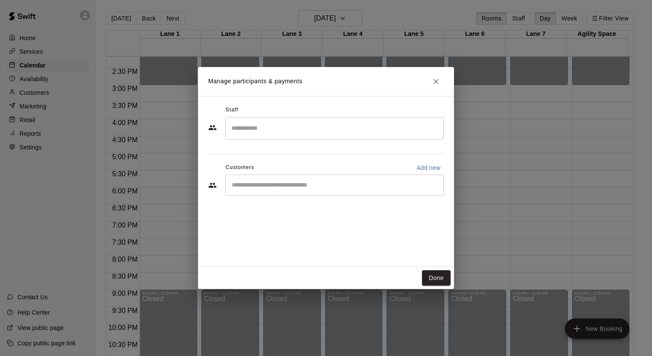
click at [331, 184] on input "Start typing to search customers..." at bounding box center [334, 185] width 211 height 9
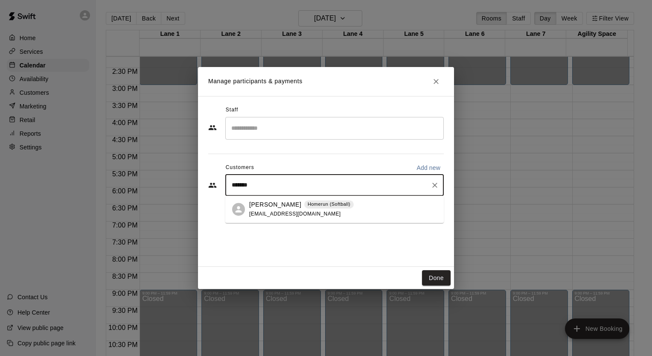
click at [293, 216] on span "[EMAIL_ADDRESS][DOMAIN_NAME]" at bounding box center [295, 214] width 92 height 6
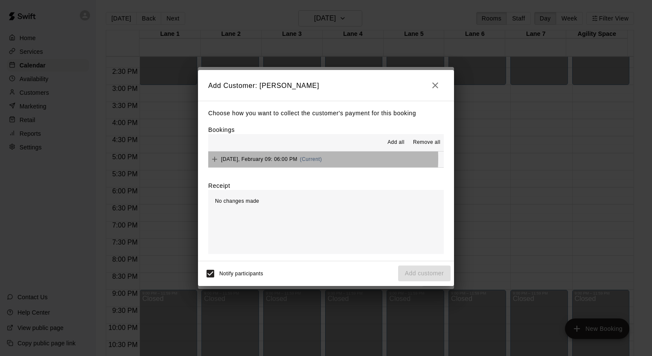
click at [266, 159] on span "[DATE], February 09: 06:00 PM" at bounding box center [259, 159] width 76 height 6
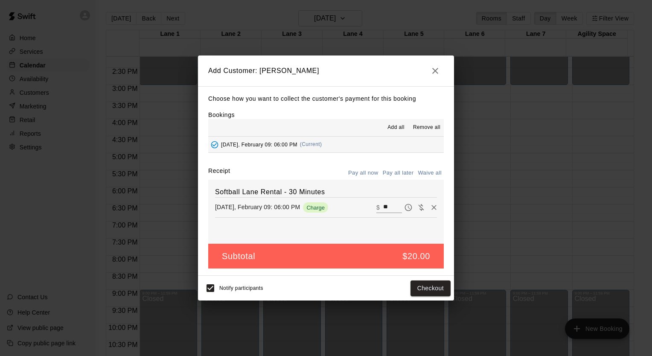
click at [396, 175] on button "Pay all later" at bounding box center [398, 172] width 35 height 13
click at [434, 291] on button "Add customer" at bounding box center [424, 288] width 52 height 16
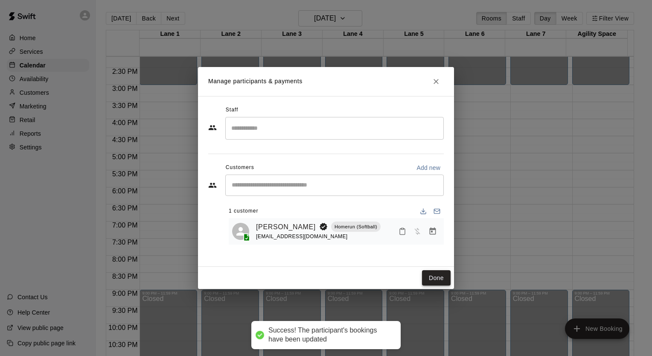
click at [434, 277] on button "Done" at bounding box center [436, 278] width 29 height 16
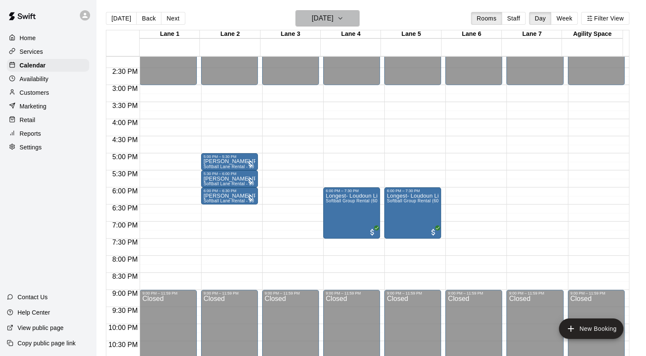
click at [344, 21] on icon "button" at bounding box center [340, 18] width 7 height 10
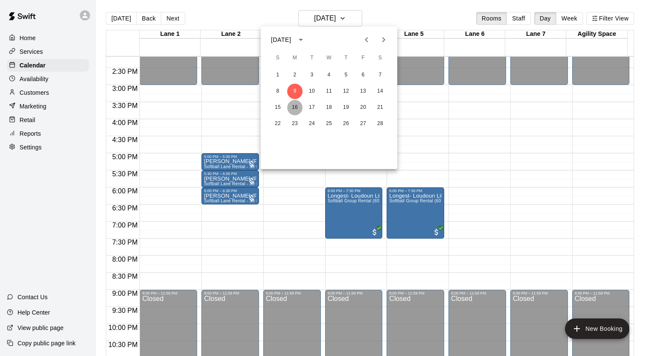
click at [297, 108] on button "16" at bounding box center [294, 107] width 15 height 15
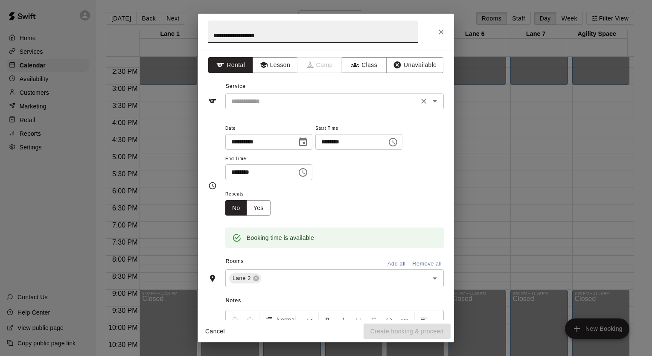
click at [278, 94] on div "​" at bounding box center [334, 101] width 219 height 16
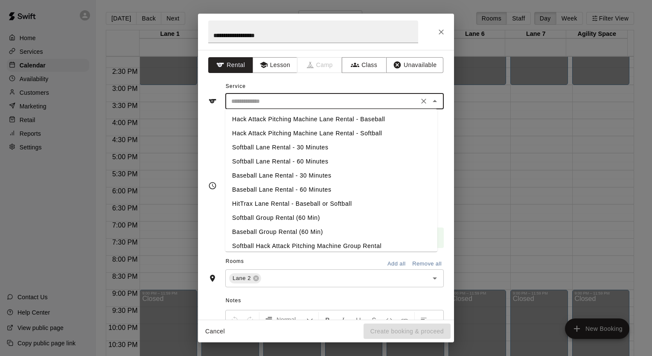
click at [282, 146] on li "Softball Lane Rental - 30 Minutes" at bounding box center [331, 147] width 212 height 14
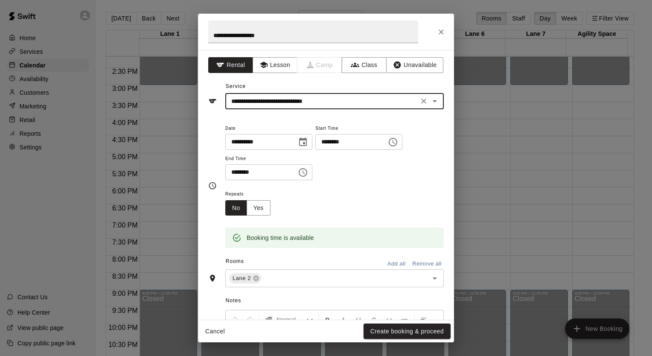
click at [402, 326] on button "Create booking & proceed" at bounding box center [407, 332] width 87 height 16
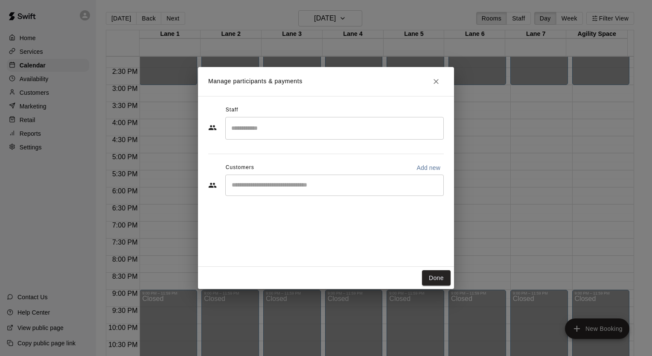
click at [310, 183] on input "Start typing to search customers..." at bounding box center [334, 185] width 211 height 9
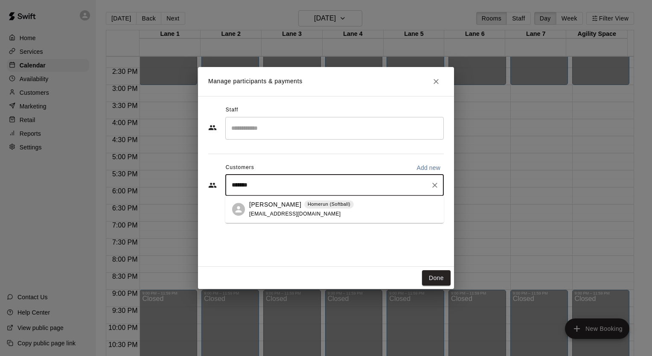
click at [286, 219] on div "[PERSON_NAME] Homerun (Softball) [EMAIL_ADDRESS][DOMAIN_NAME]" at bounding box center [334, 208] width 219 height 27
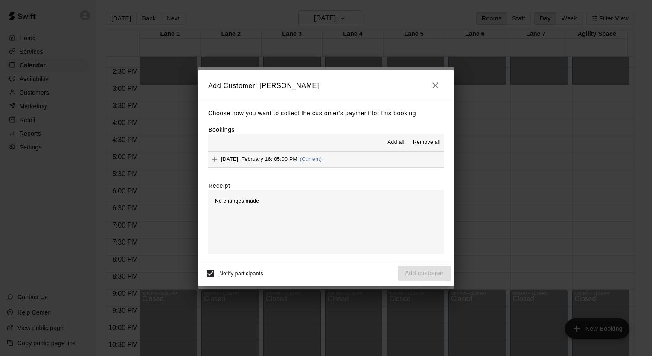
click at [273, 158] on span "[DATE], February 16: 05:00 PM" at bounding box center [259, 159] width 76 height 6
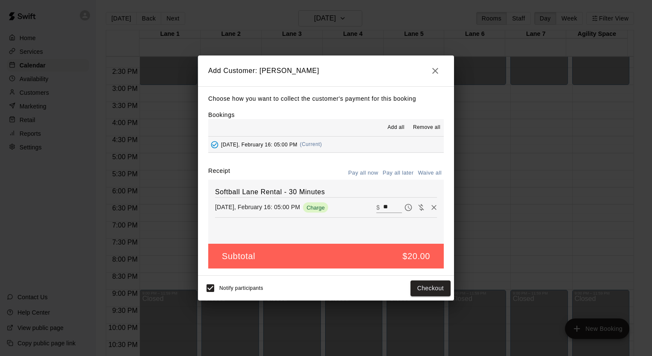
click at [402, 173] on button "Pay all later" at bounding box center [398, 172] width 35 height 13
click at [428, 286] on button "Add customer" at bounding box center [424, 288] width 52 height 16
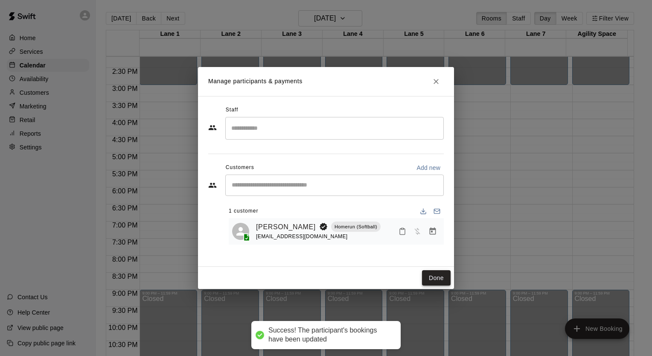
click at [434, 274] on button "Done" at bounding box center [436, 278] width 29 height 16
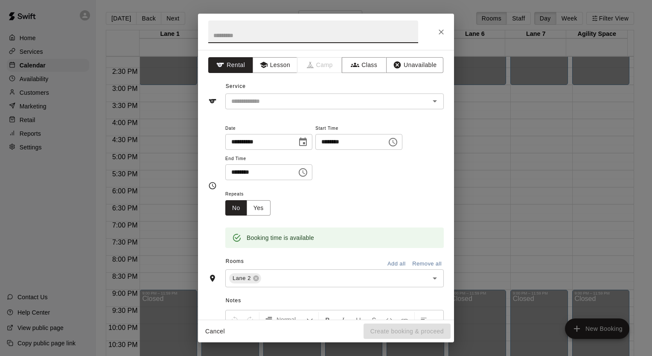
click at [277, 38] on input "text" at bounding box center [313, 31] width 210 height 23
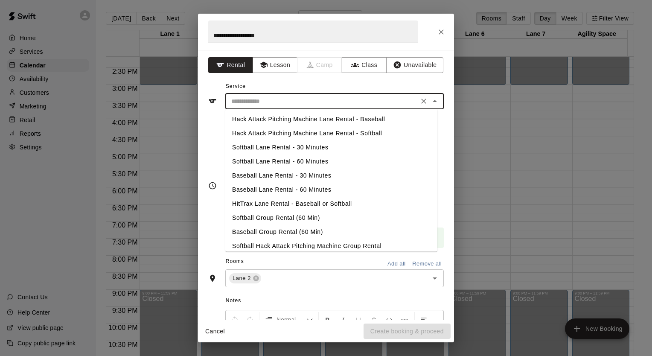
click at [275, 96] on input "text" at bounding box center [322, 101] width 188 height 11
click at [268, 148] on li "Softball Lane Rental - 30 Minutes" at bounding box center [331, 147] width 212 height 14
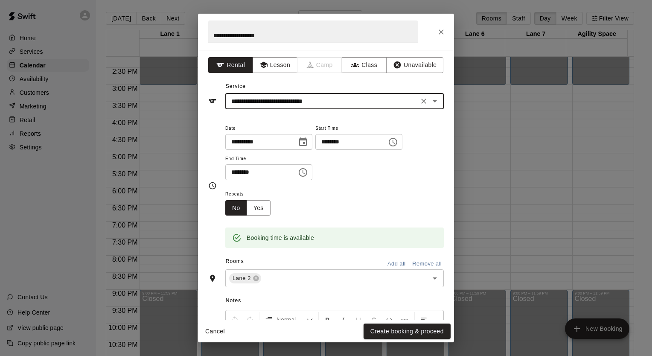
drag, startPoint x: 410, startPoint y: 331, endPoint x: 398, endPoint y: 322, distance: 15.3
click at [410, 330] on button "Create booking & proceed" at bounding box center [407, 332] width 87 height 16
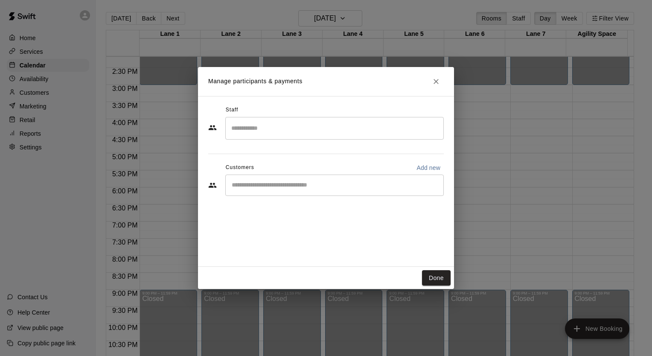
click at [272, 189] on div "​" at bounding box center [334, 185] width 219 height 21
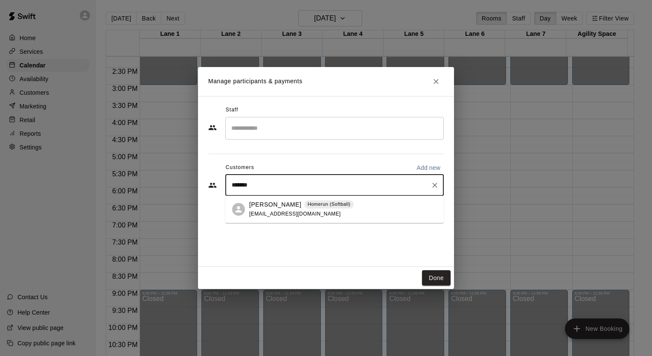
click at [299, 205] on p "[PERSON_NAME]" at bounding box center [275, 204] width 52 height 9
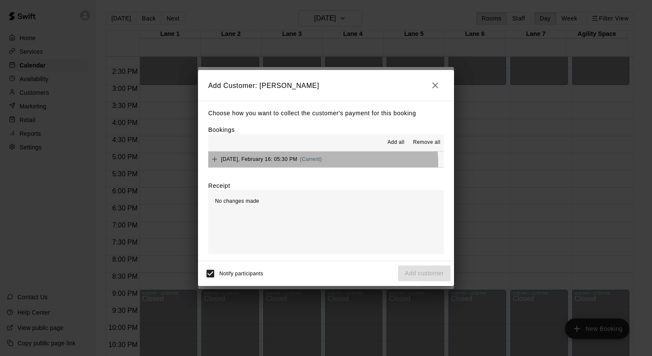
click at [282, 165] on div "[DATE], February 16: 05:30 PM (Current)" at bounding box center [265, 159] width 114 height 13
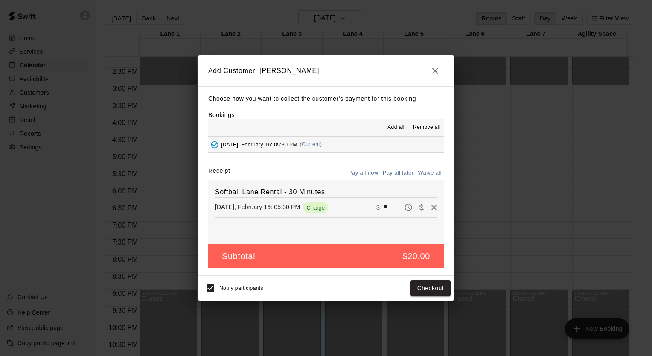
click at [393, 173] on button "Pay all later" at bounding box center [398, 172] width 35 height 13
click at [429, 286] on button "Add customer" at bounding box center [424, 288] width 52 height 16
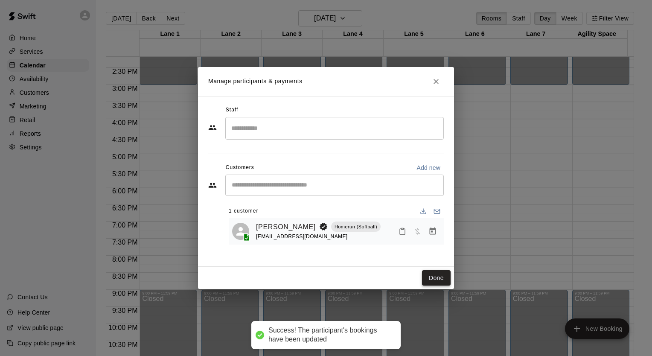
drag, startPoint x: 428, startPoint y: 266, endPoint x: 434, endPoint y: 275, distance: 10.0
click at [428, 267] on div "Done" at bounding box center [326, 278] width 256 height 23
click at [434, 275] on button "Done" at bounding box center [436, 278] width 29 height 16
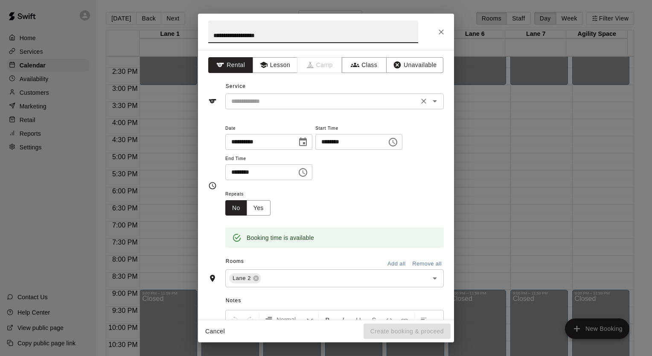
click at [260, 102] on input "text" at bounding box center [322, 101] width 188 height 11
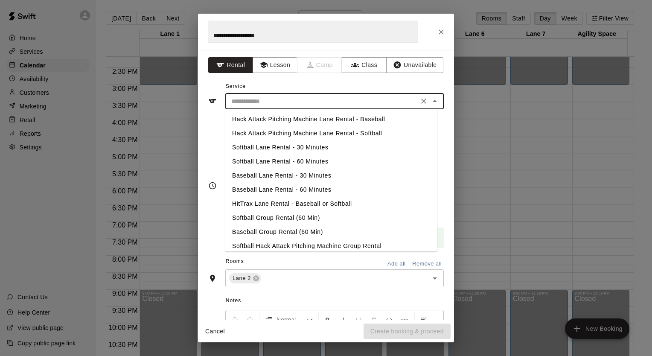
click at [271, 149] on li "Softball Lane Rental - 30 Minutes" at bounding box center [331, 147] width 212 height 14
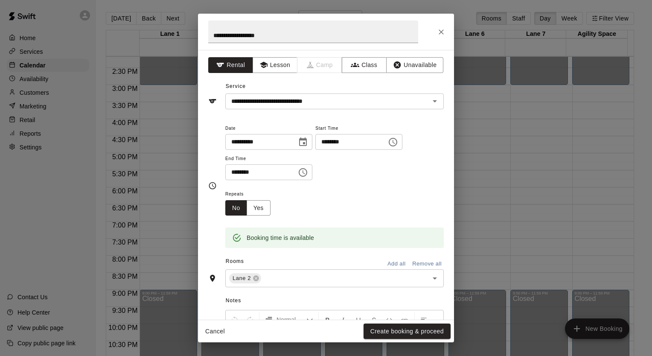
click at [392, 322] on div "Cancel Create booking & proceed" at bounding box center [326, 331] width 256 height 23
click at [392, 324] on button "Create booking & proceed" at bounding box center [407, 332] width 87 height 16
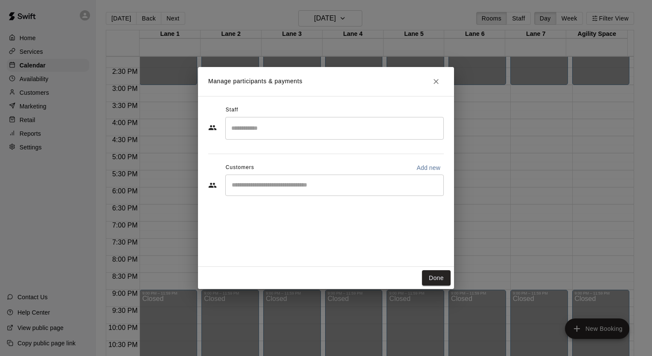
click at [326, 182] on input "Start typing to search customers..." at bounding box center [334, 185] width 211 height 9
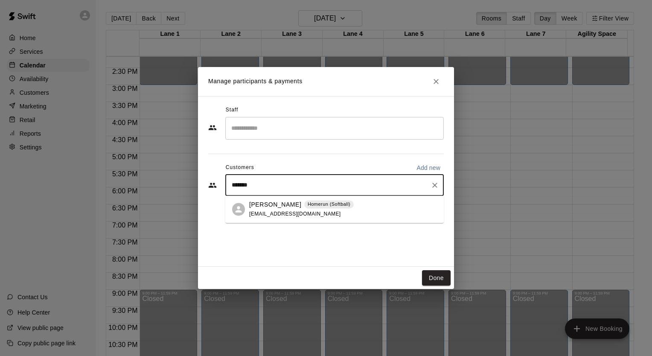
click at [303, 219] on div "[PERSON_NAME] Homerun (Softball) [EMAIL_ADDRESS][DOMAIN_NAME]" at bounding box center [334, 208] width 219 height 27
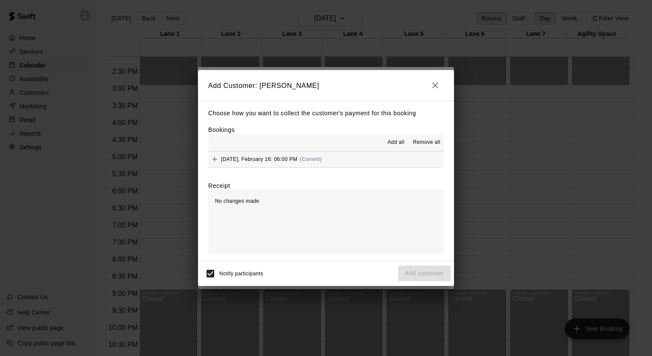
click at [263, 156] on span "[DATE], February 16: 06:00 PM" at bounding box center [259, 159] width 76 height 6
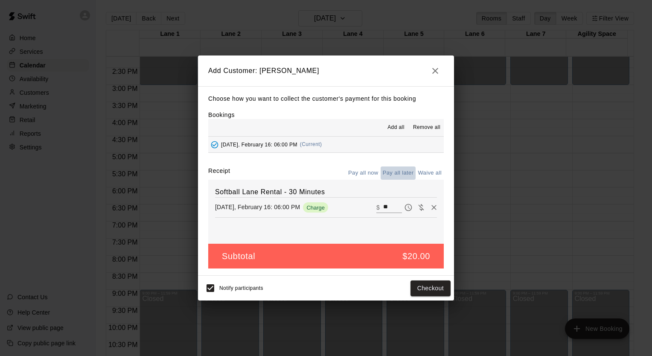
click at [395, 170] on button "Pay all later" at bounding box center [398, 172] width 35 height 13
drag, startPoint x: 427, startPoint y: 283, endPoint x: 426, endPoint y: 274, distance: 8.7
click at [427, 282] on button "Add customer" at bounding box center [424, 288] width 52 height 16
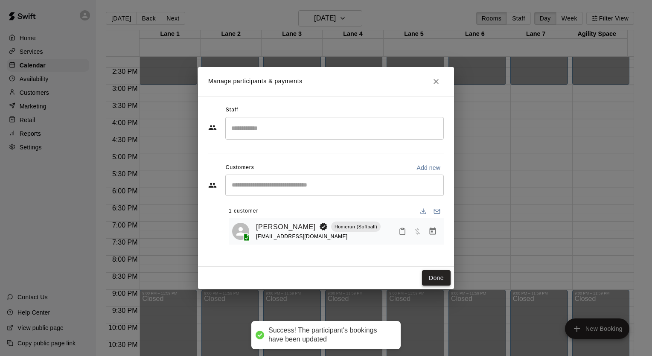
click at [431, 276] on button "Done" at bounding box center [436, 278] width 29 height 16
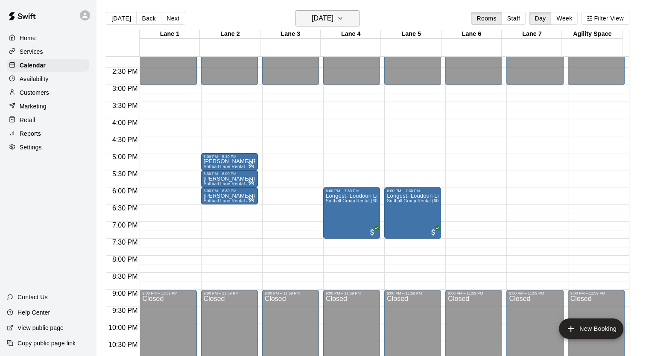
click at [344, 17] on icon "button" at bounding box center [340, 18] width 7 height 10
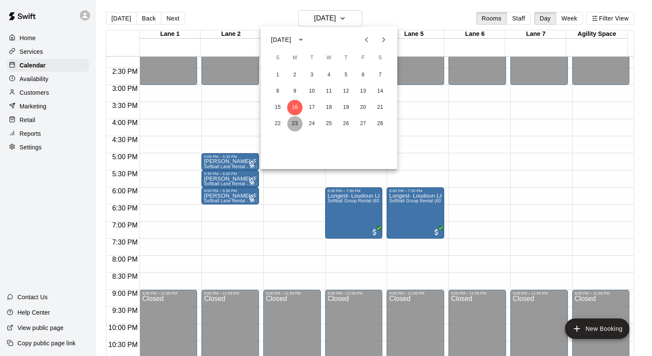
click at [294, 122] on button "23" at bounding box center [294, 123] width 15 height 15
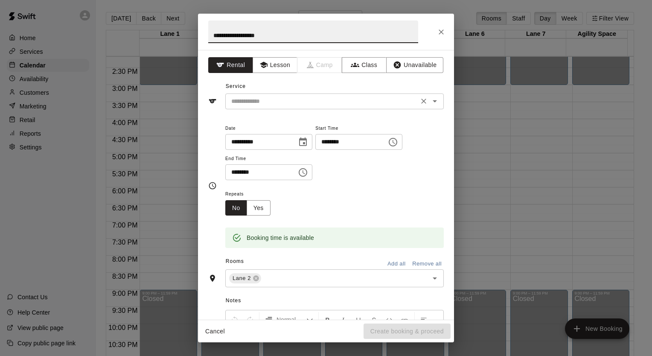
click at [309, 103] on input "text" at bounding box center [322, 101] width 188 height 11
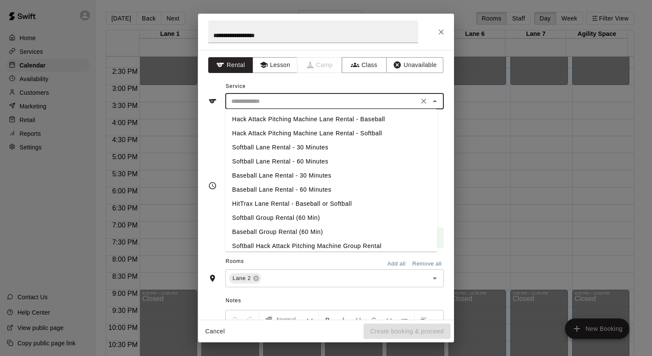
click at [303, 148] on li "Softball Lane Rental - 30 Minutes" at bounding box center [331, 147] width 212 height 14
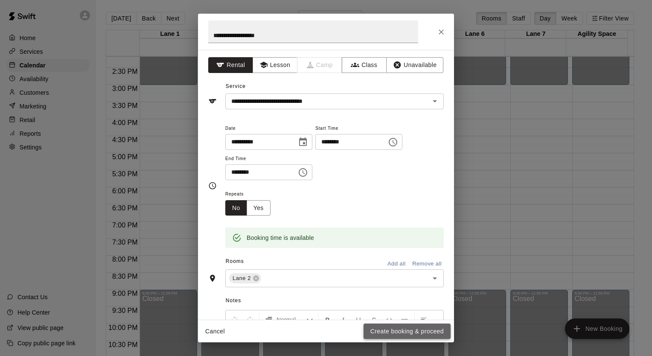
click at [421, 332] on button "Create booking & proceed" at bounding box center [407, 332] width 87 height 16
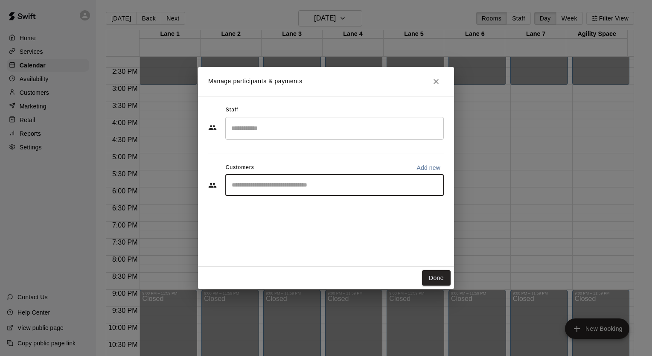
click at [303, 187] on input "Start typing to search customers..." at bounding box center [334, 185] width 211 height 9
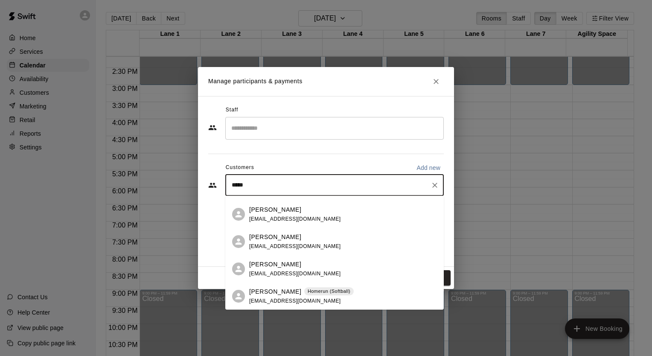
click at [268, 297] on div "[PERSON_NAME] Homerun (Softball) [EMAIL_ADDRESS][DOMAIN_NAME]" at bounding box center [301, 296] width 105 height 18
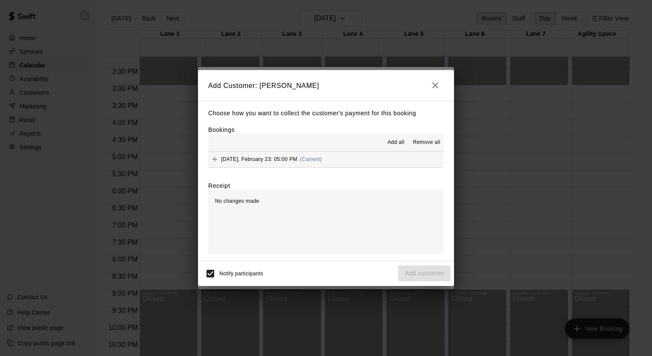
click at [261, 159] on span "[DATE], February 23: 05:00 PM" at bounding box center [259, 159] width 76 height 6
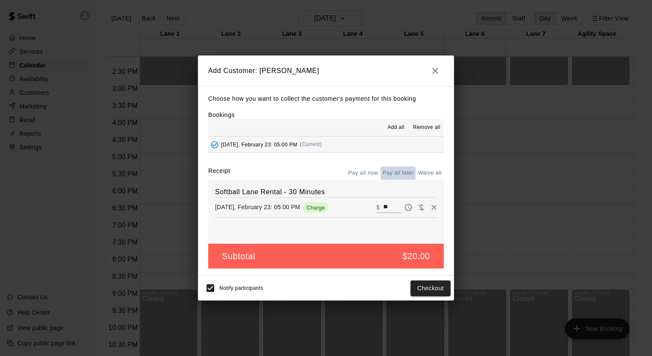
click at [396, 172] on button "Pay all later" at bounding box center [398, 172] width 35 height 13
click at [435, 291] on button "Add customer" at bounding box center [424, 288] width 52 height 16
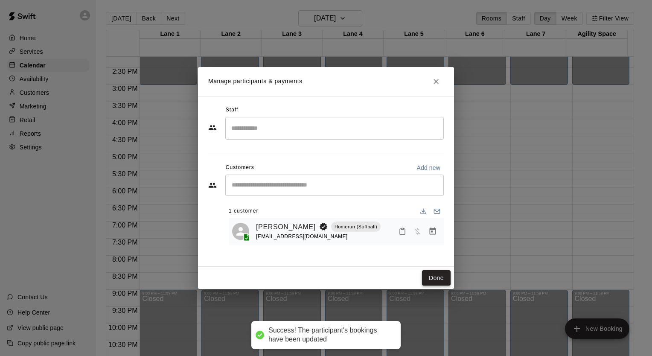
click at [439, 272] on button "Done" at bounding box center [436, 278] width 29 height 16
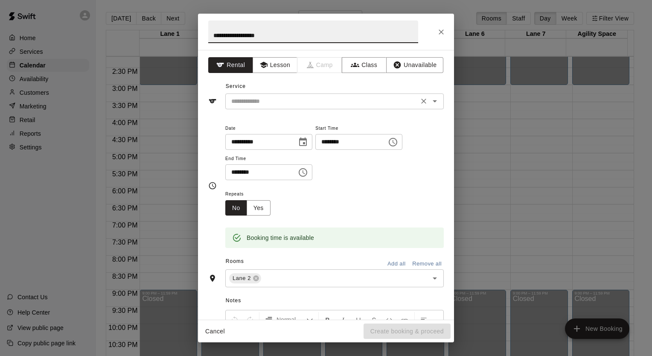
click at [267, 105] on input "text" at bounding box center [322, 101] width 188 height 11
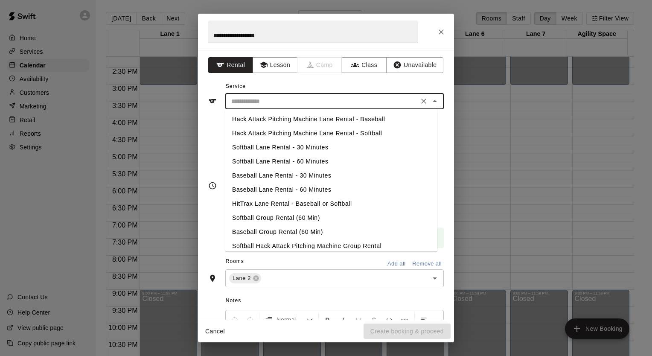
click at [271, 148] on li "Softball Lane Rental - 30 Minutes" at bounding box center [331, 147] width 212 height 14
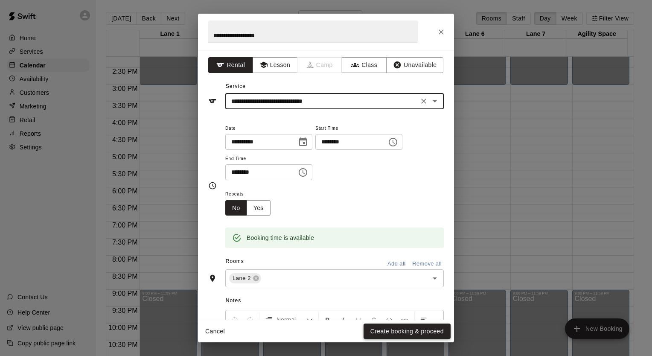
click at [384, 331] on button "Create booking & proceed" at bounding box center [407, 332] width 87 height 16
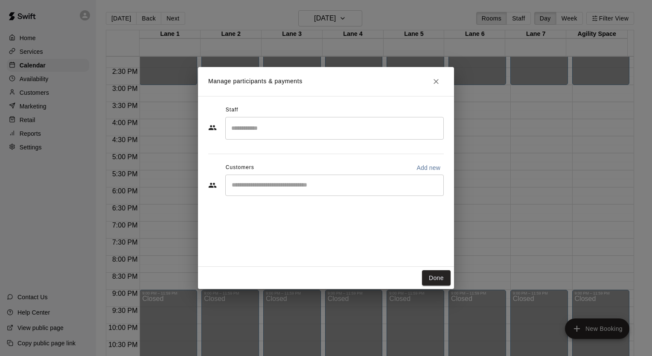
click at [312, 187] on input "Start typing to search customers..." at bounding box center [334, 185] width 211 height 9
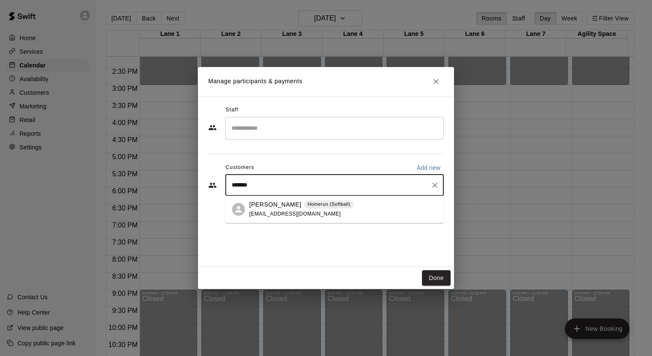
click at [285, 213] on span "[EMAIL_ADDRESS][DOMAIN_NAME]" at bounding box center [295, 214] width 92 height 6
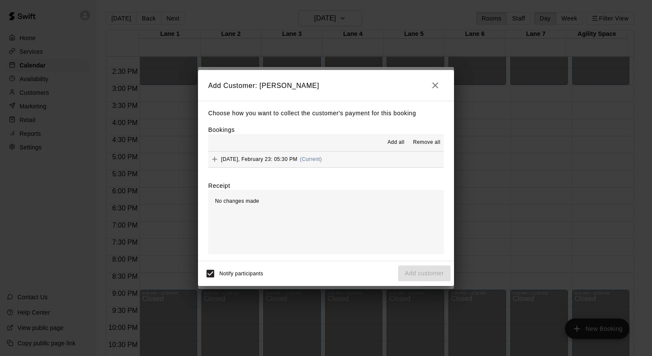
click at [262, 156] on div "[DATE], February 23: 05:30 PM (Current)" at bounding box center [265, 159] width 114 height 13
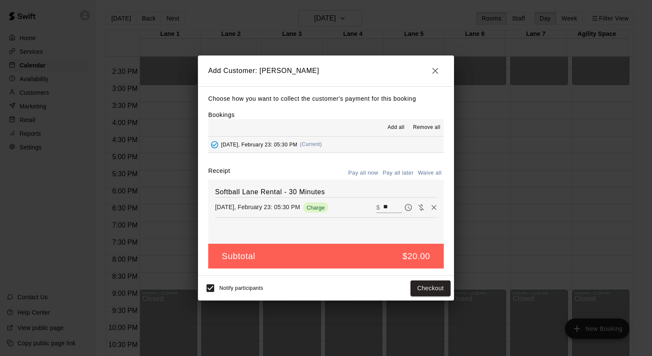
click at [391, 173] on button "Pay all later" at bounding box center [398, 172] width 35 height 13
click at [424, 288] on button "Add customer" at bounding box center [424, 288] width 52 height 16
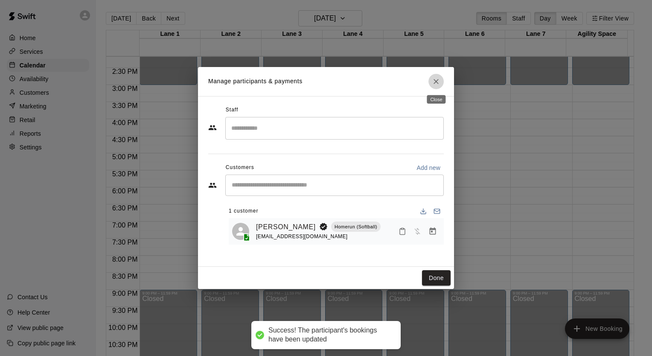
click at [436, 81] on icon "Close" at bounding box center [436, 81] width 9 height 9
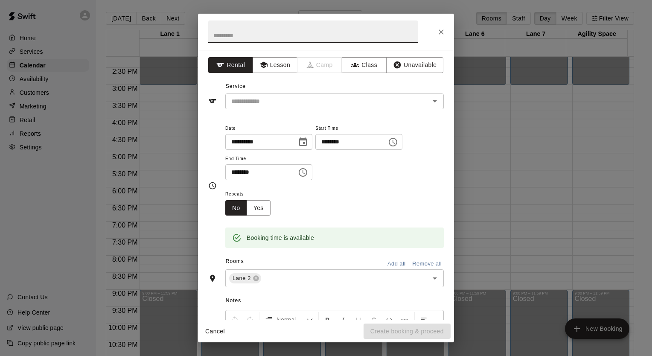
click at [348, 27] on input "text" at bounding box center [313, 31] width 210 height 23
click at [300, 104] on input "text" at bounding box center [322, 101] width 188 height 11
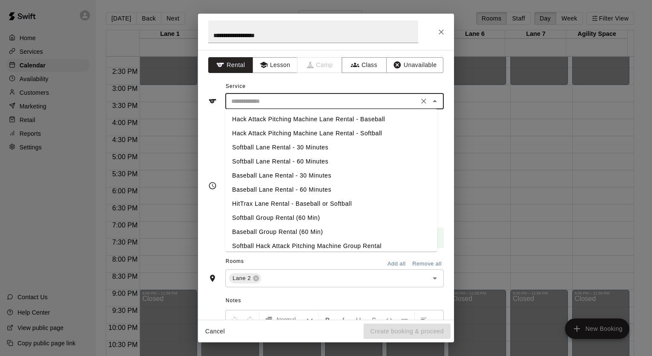
click at [288, 148] on li "Softball Lane Rental - 30 Minutes" at bounding box center [331, 147] width 212 height 14
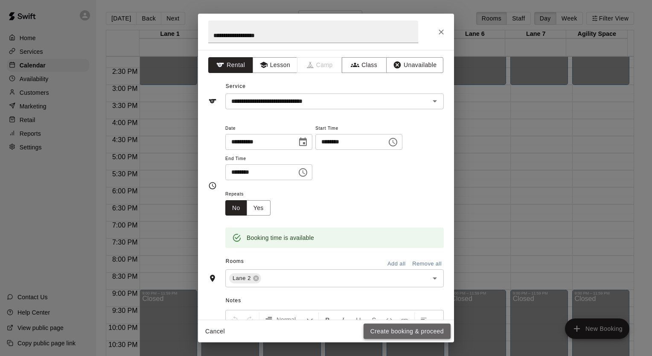
click at [430, 332] on button "Create booking & proceed" at bounding box center [407, 332] width 87 height 16
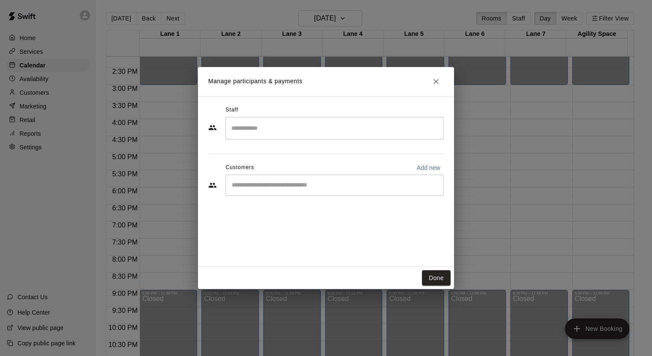
click at [263, 186] on input "Start typing to search customers..." at bounding box center [334, 185] width 211 height 9
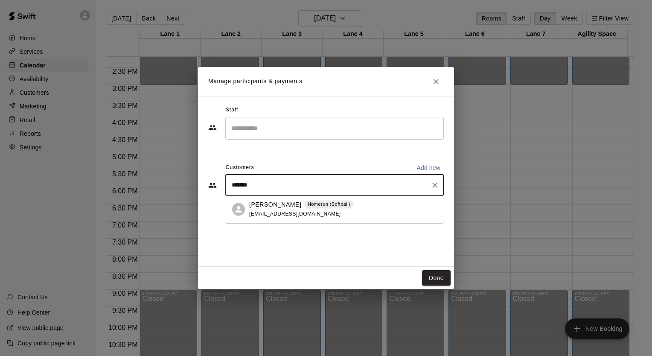
click at [270, 209] on div "[PERSON_NAME] Homerun (Softball) [EMAIL_ADDRESS][DOMAIN_NAME]" at bounding box center [301, 209] width 105 height 18
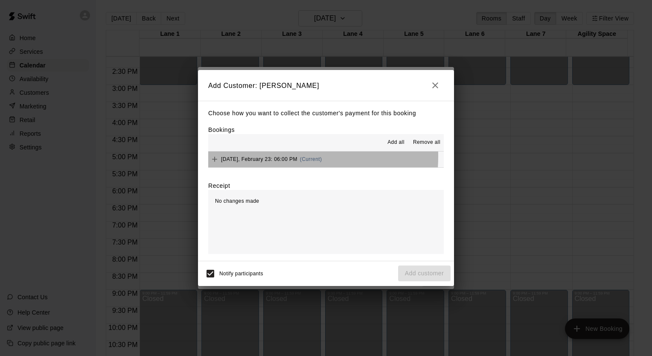
click at [262, 157] on span "[DATE], February 23: 06:00 PM" at bounding box center [259, 159] width 76 height 6
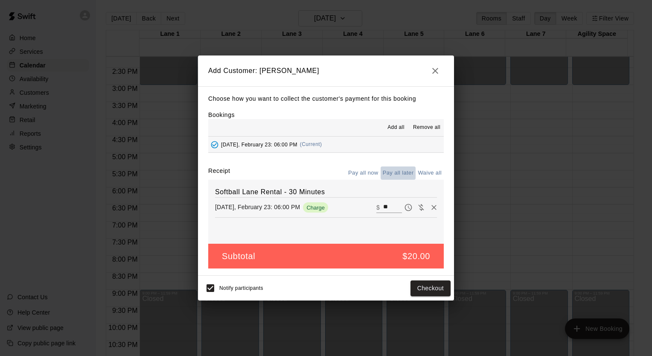
click at [402, 173] on button "Pay all later" at bounding box center [398, 172] width 35 height 13
click at [423, 291] on button "Add customer" at bounding box center [424, 288] width 52 height 16
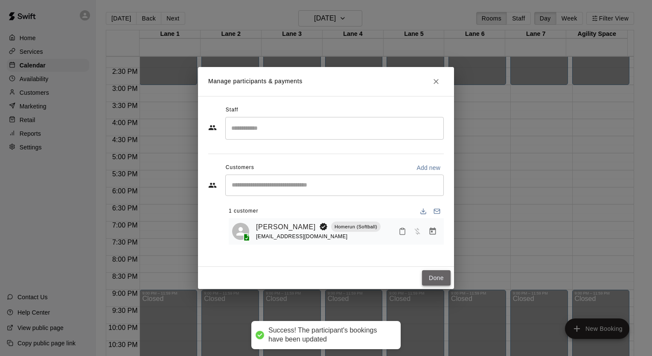
click at [434, 276] on button "Done" at bounding box center [436, 278] width 29 height 16
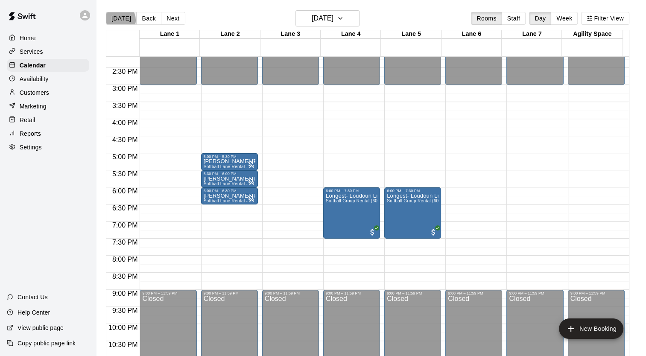
click at [117, 20] on button "[DATE]" at bounding box center [121, 18] width 31 height 13
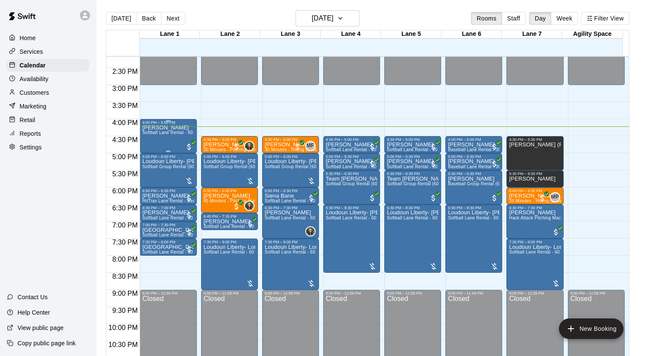
click at [158, 132] on span "Softball Lane Rental - 60 Minutes" at bounding box center [176, 132] width 68 height 5
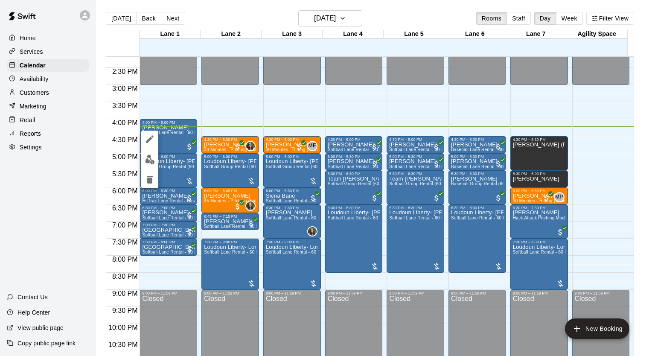
click at [149, 154] on img "edit" at bounding box center [150, 159] width 10 height 10
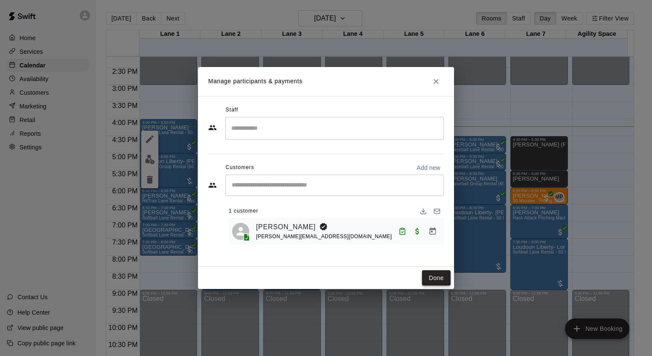
click at [440, 274] on button "Done" at bounding box center [436, 278] width 29 height 16
